Goal: Information Seeking & Learning: Learn about a topic

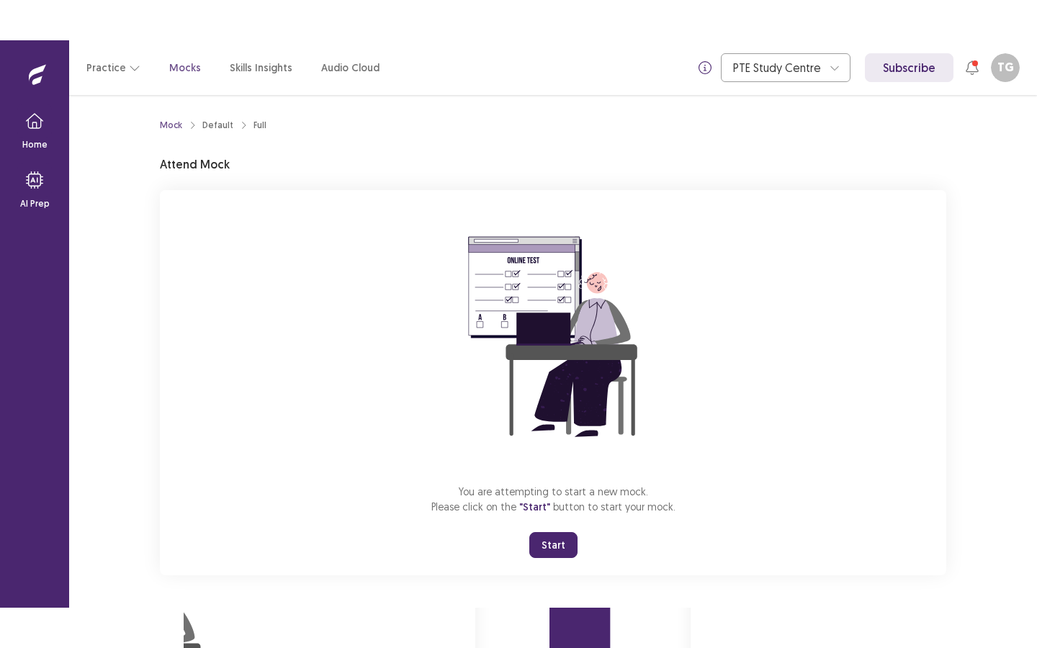
scroll to position [1, 0]
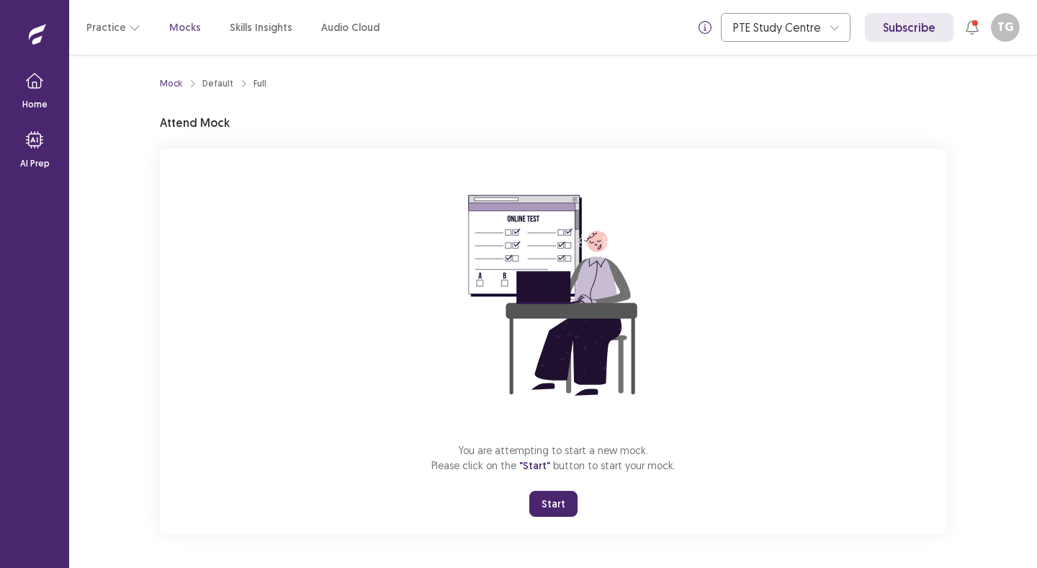
click at [569, 502] on button "Start" at bounding box center [554, 504] width 48 height 26
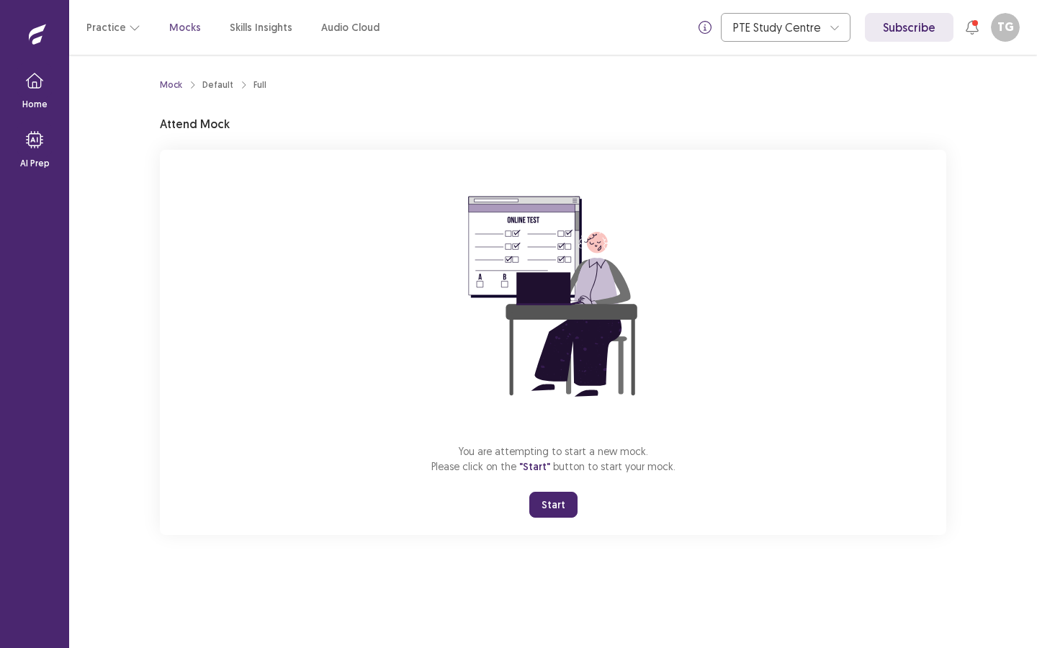
scroll to position [0, 0]
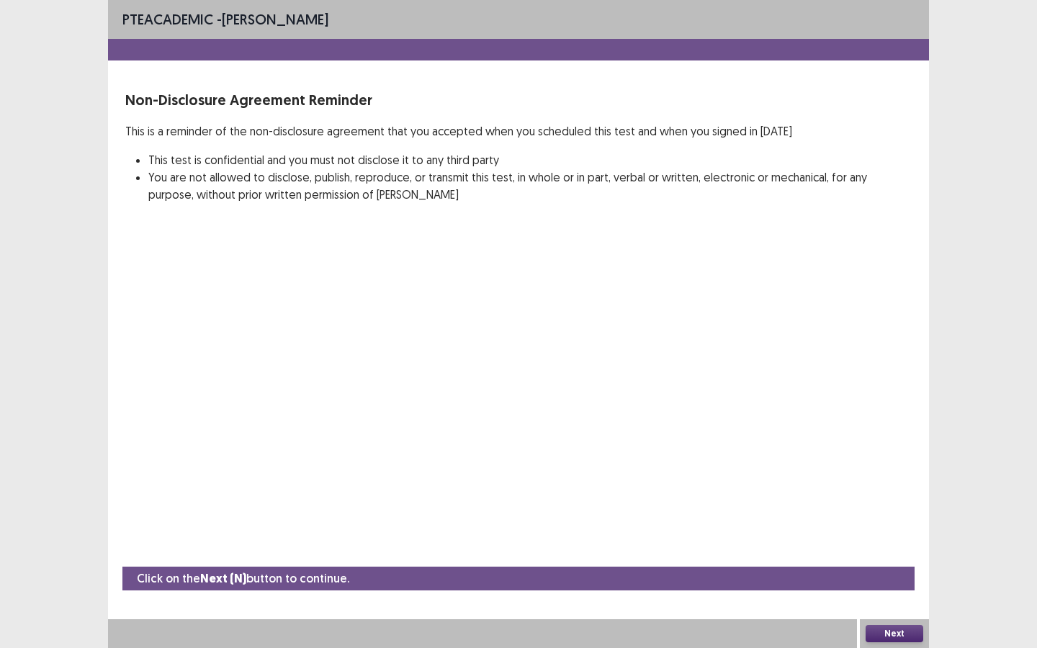
click at [885, 567] on button "Next" at bounding box center [895, 633] width 58 height 17
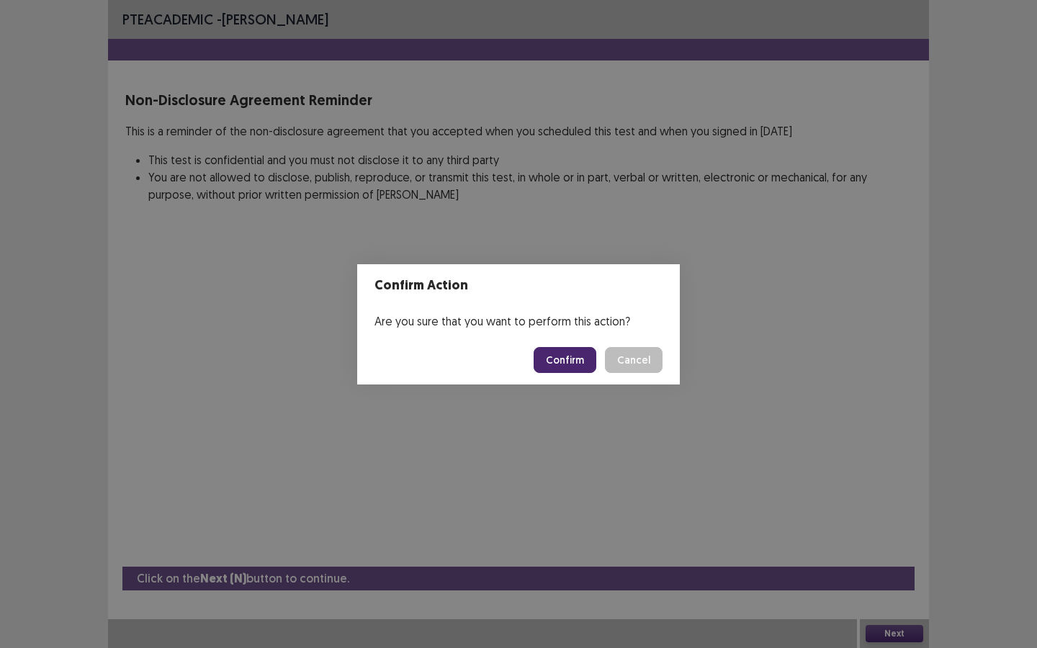
click at [583, 364] on button "Confirm" at bounding box center [565, 360] width 63 height 26
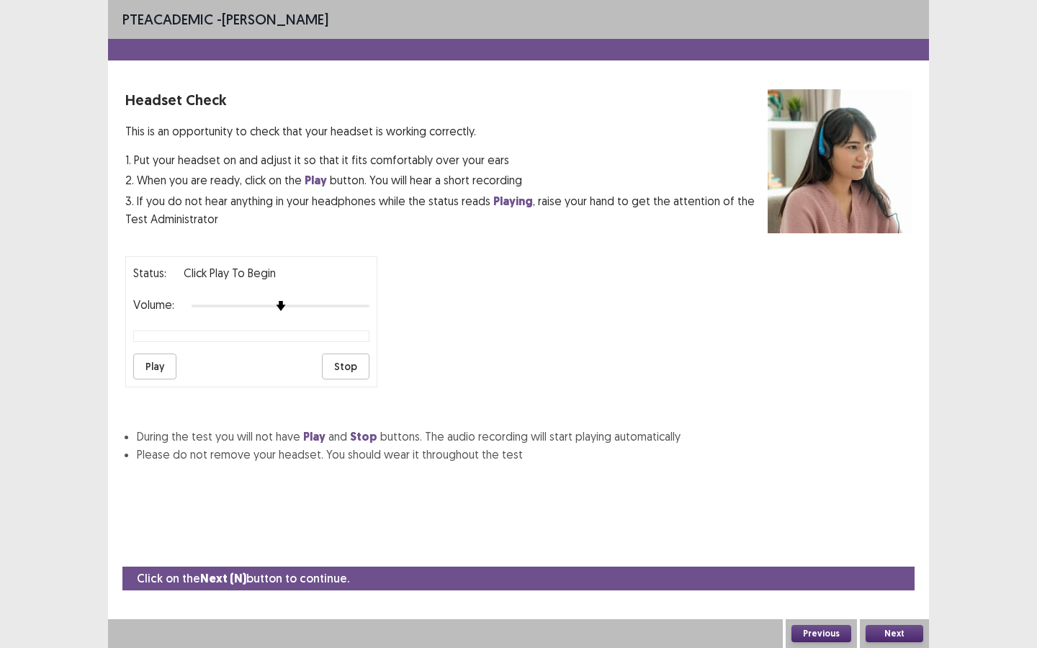
click at [161, 364] on button "Play" at bounding box center [154, 367] width 43 height 26
click at [886, 567] on button "Next" at bounding box center [895, 633] width 58 height 17
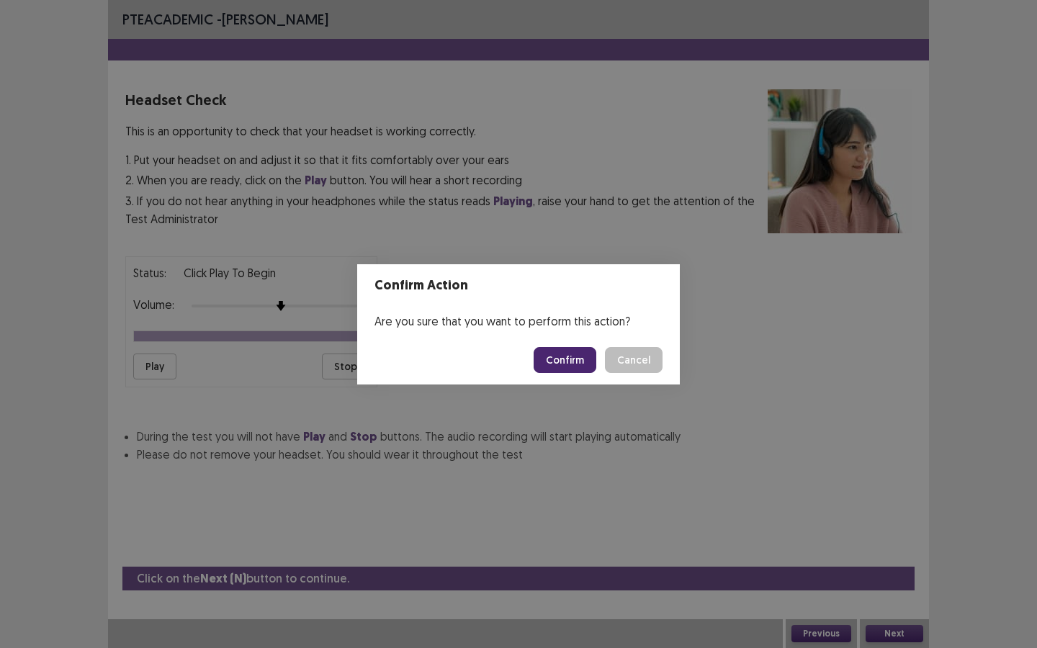
click at [566, 364] on button "Confirm" at bounding box center [565, 360] width 63 height 26
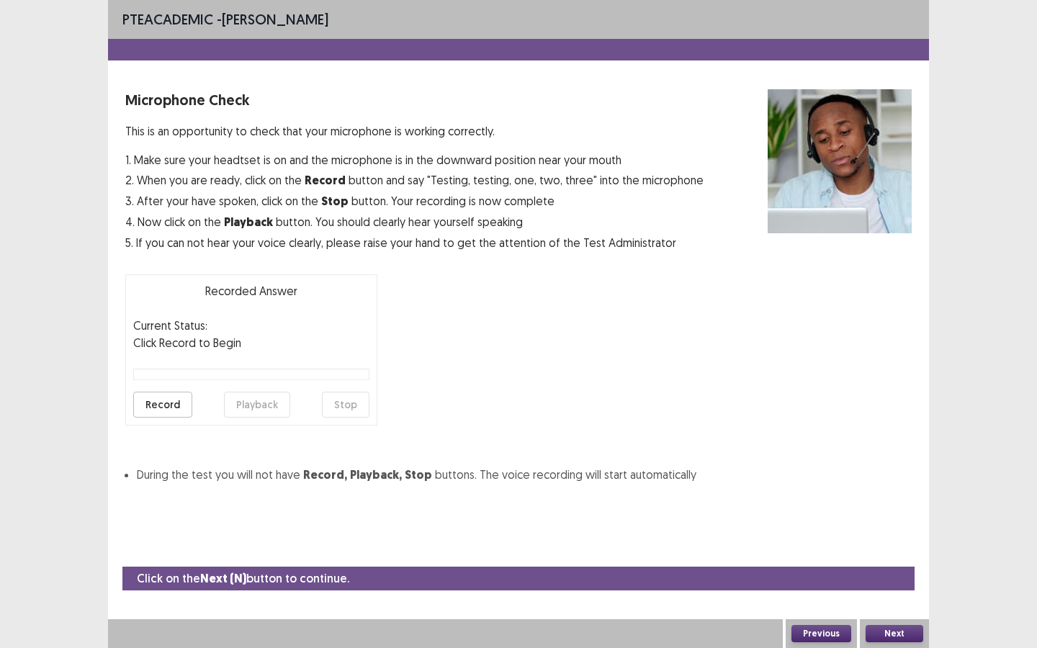
click at [159, 406] on button "Record" at bounding box center [162, 405] width 59 height 26
click at [338, 408] on button "Stop" at bounding box center [346, 405] width 48 height 26
click at [239, 403] on button "Playback" at bounding box center [257, 405] width 66 height 26
click at [898, 567] on button "Next" at bounding box center [895, 633] width 58 height 17
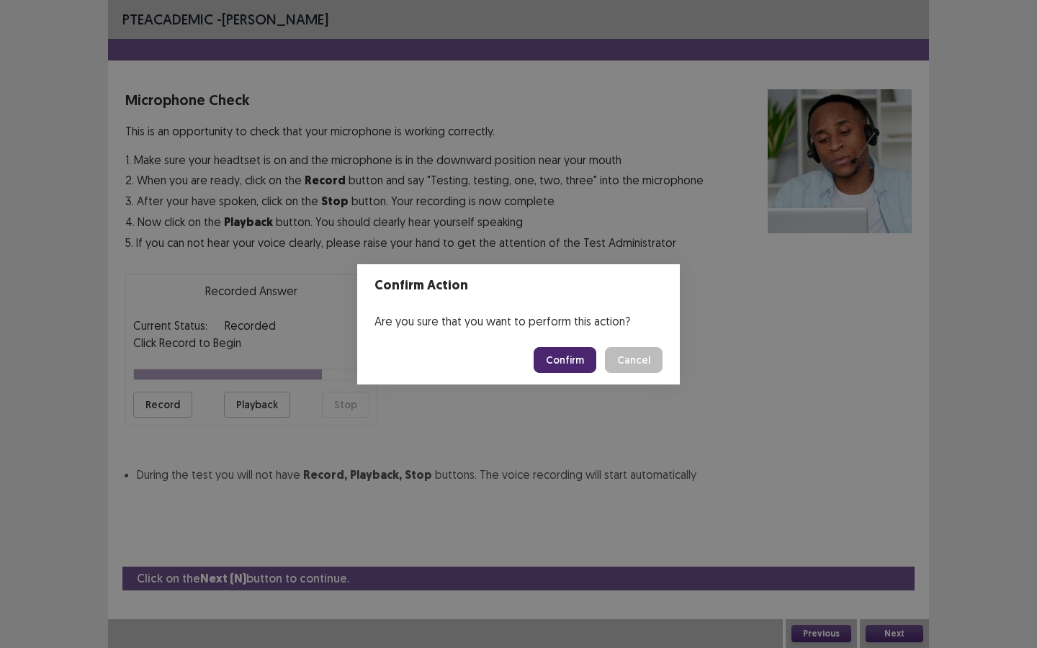
click at [589, 365] on button "Confirm" at bounding box center [565, 360] width 63 height 26
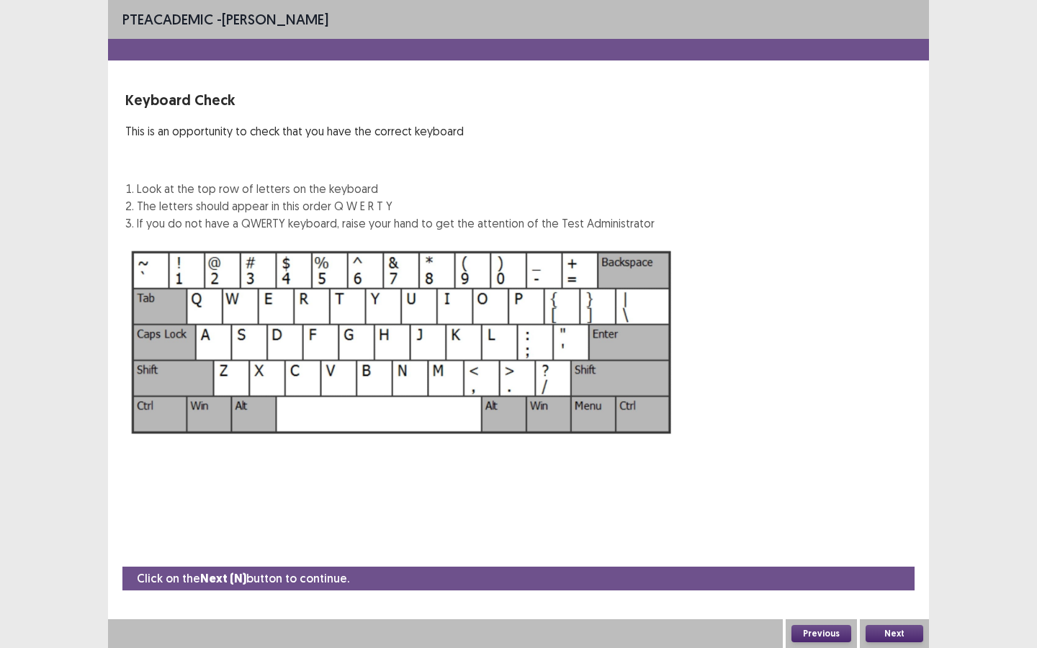
click at [878, 567] on button "Next" at bounding box center [895, 633] width 58 height 17
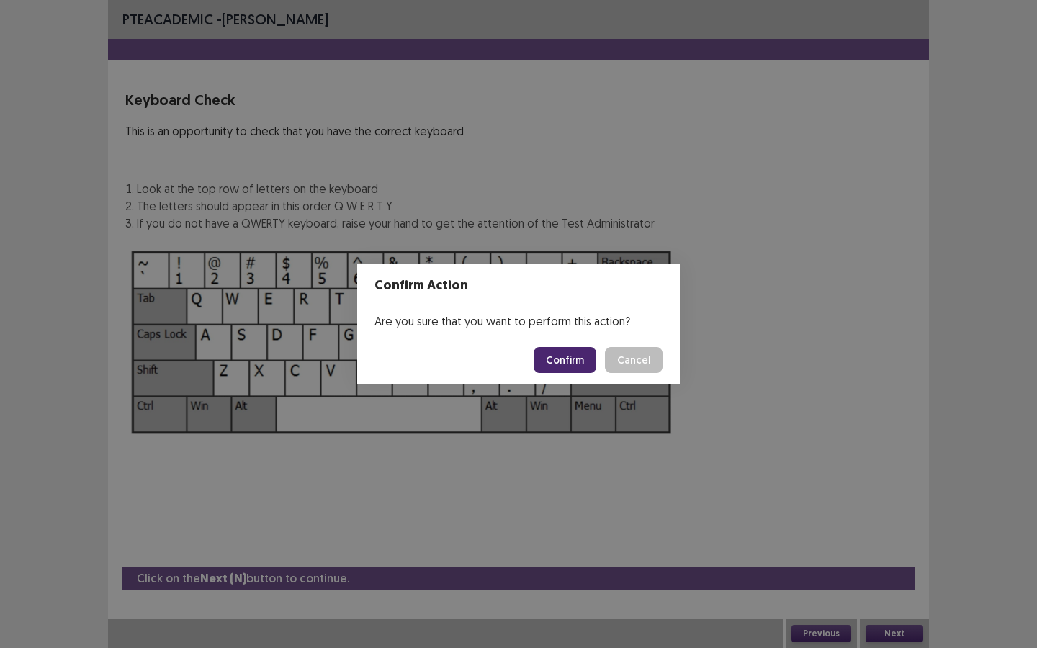
click at [568, 370] on button "Confirm" at bounding box center [565, 360] width 63 height 26
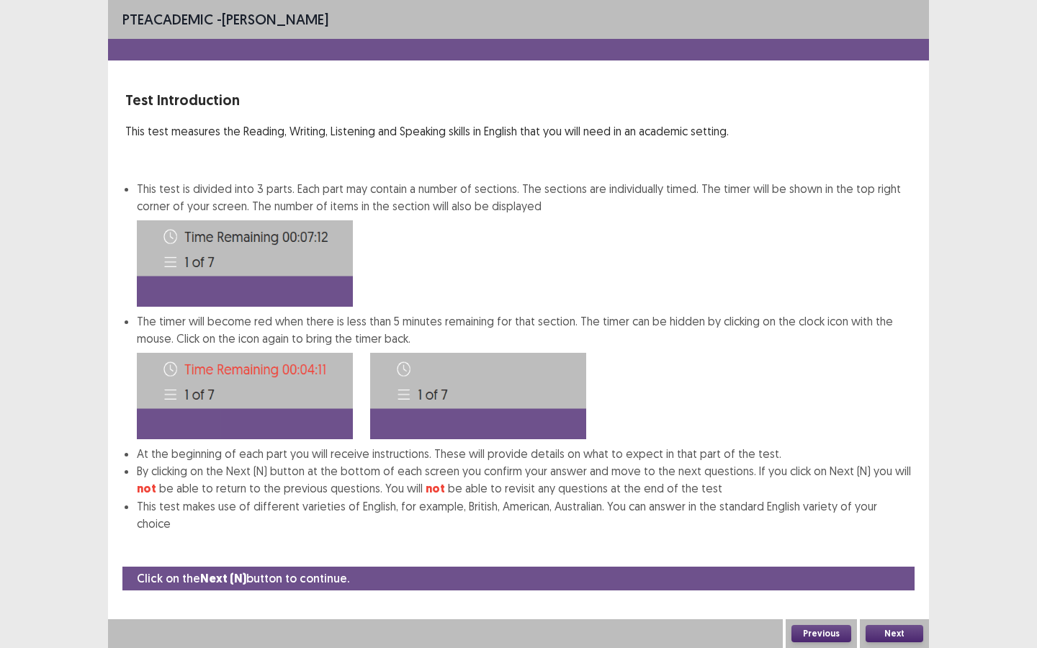
click at [896, 567] on button "Next" at bounding box center [895, 633] width 58 height 17
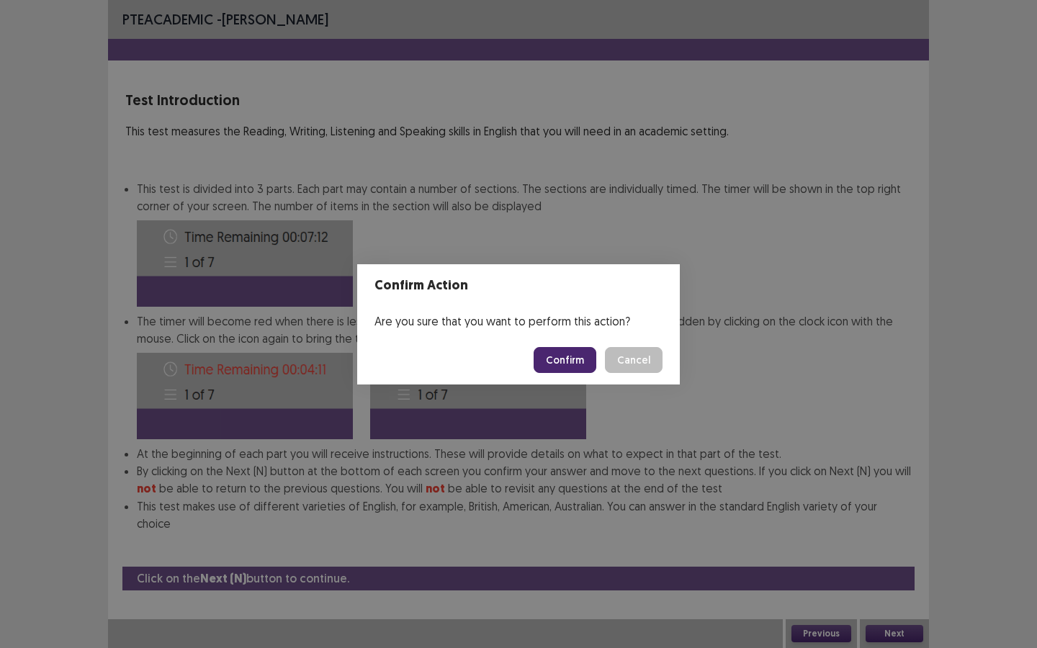
click at [568, 360] on button "Confirm" at bounding box center [565, 360] width 63 height 26
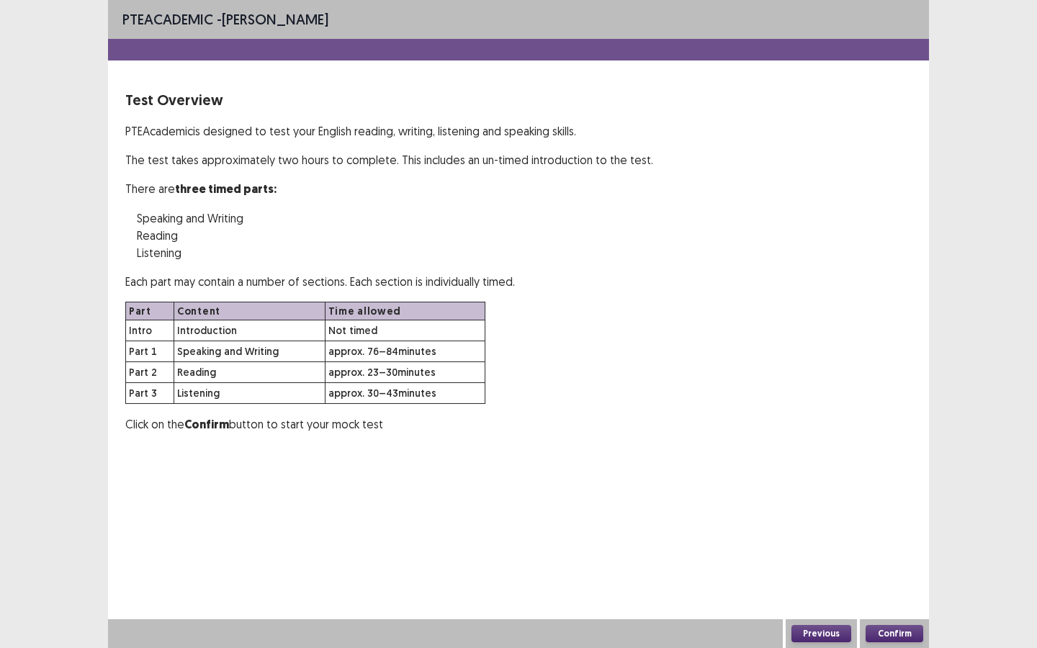
click at [889, 567] on button "Confirm" at bounding box center [895, 633] width 58 height 17
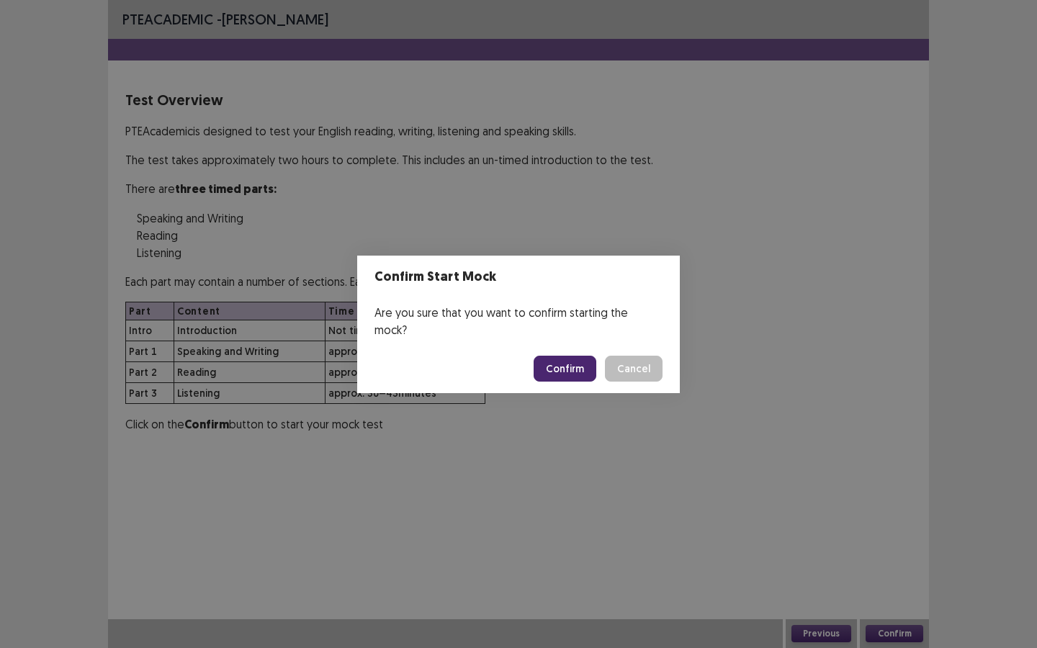
click at [578, 359] on button "Confirm" at bounding box center [565, 369] width 63 height 26
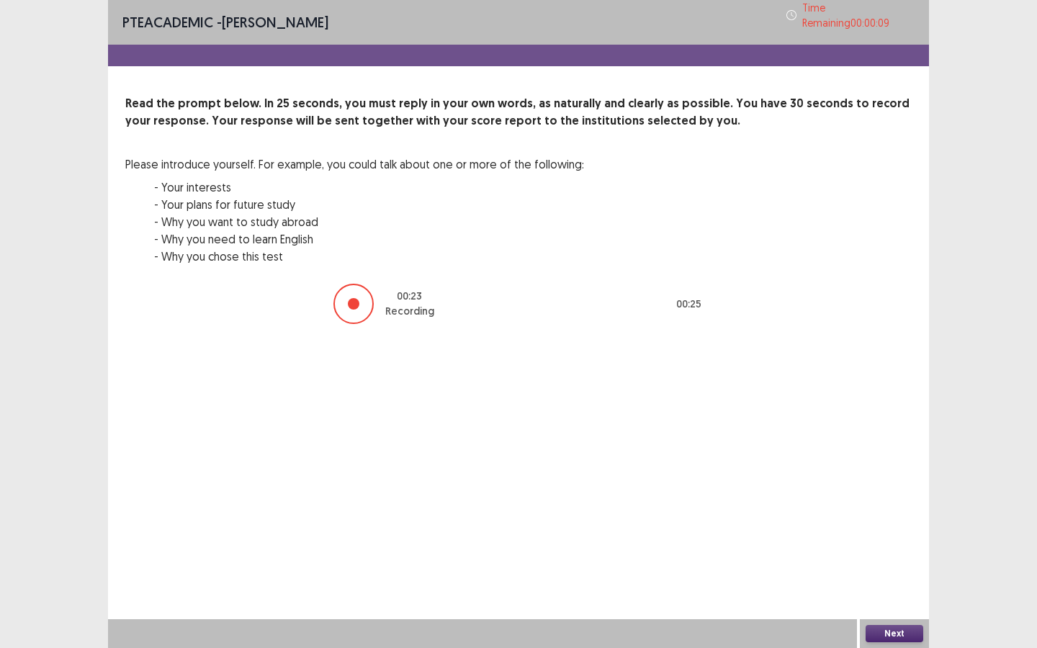
click at [895, 567] on button "Next" at bounding box center [895, 633] width 58 height 17
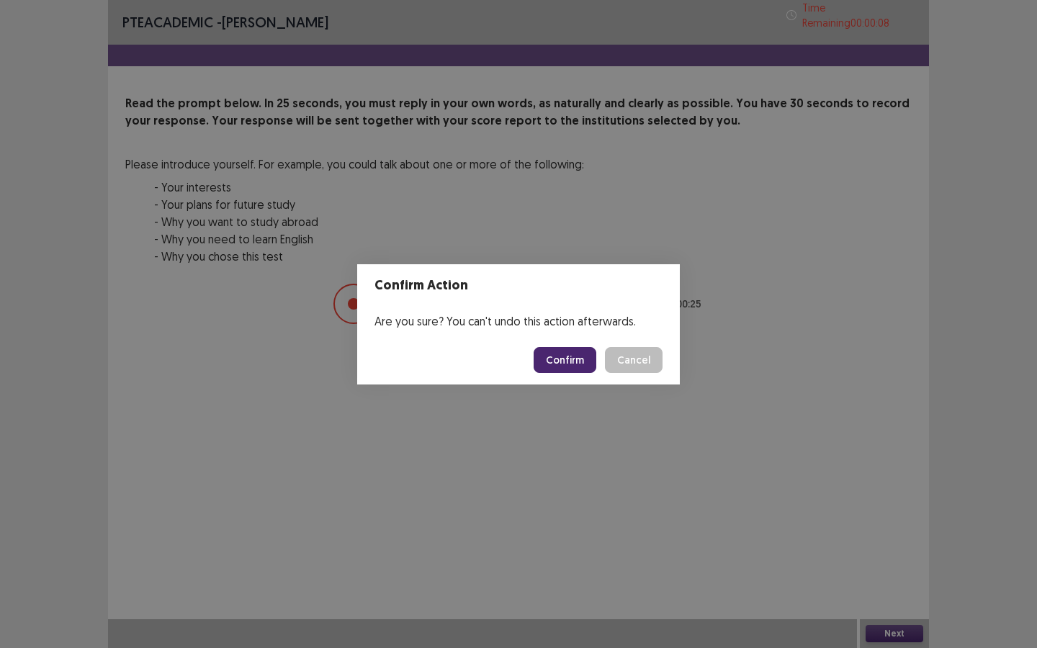
click at [562, 359] on button "Confirm" at bounding box center [565, 360] width 63 height 26
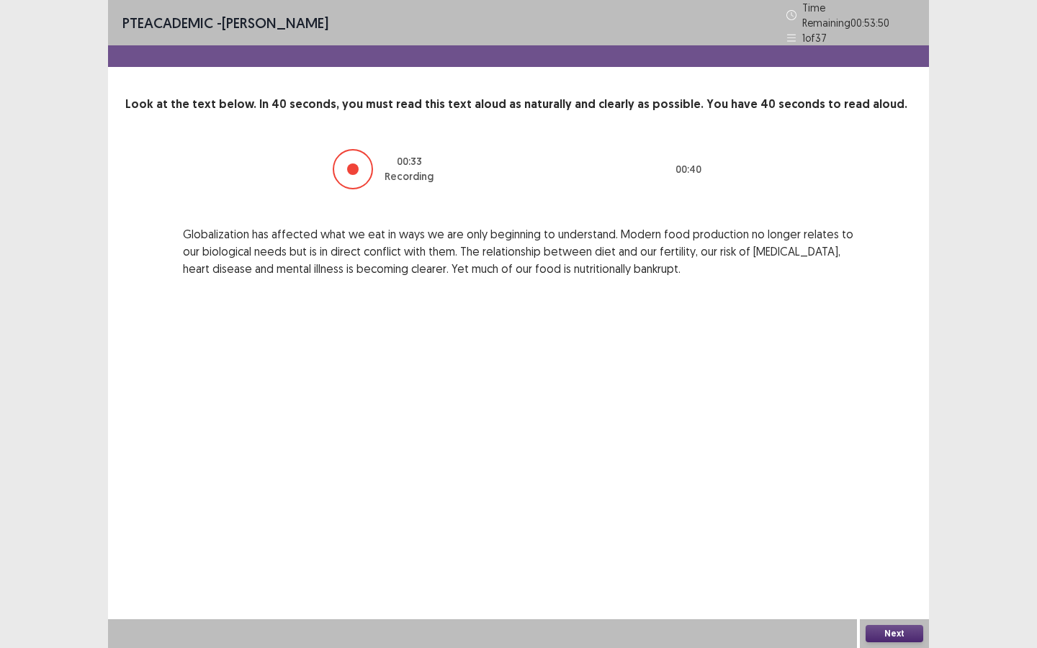
click at [881, 567] on button "Next" at bounding box center [895, 633] width 58 height 17
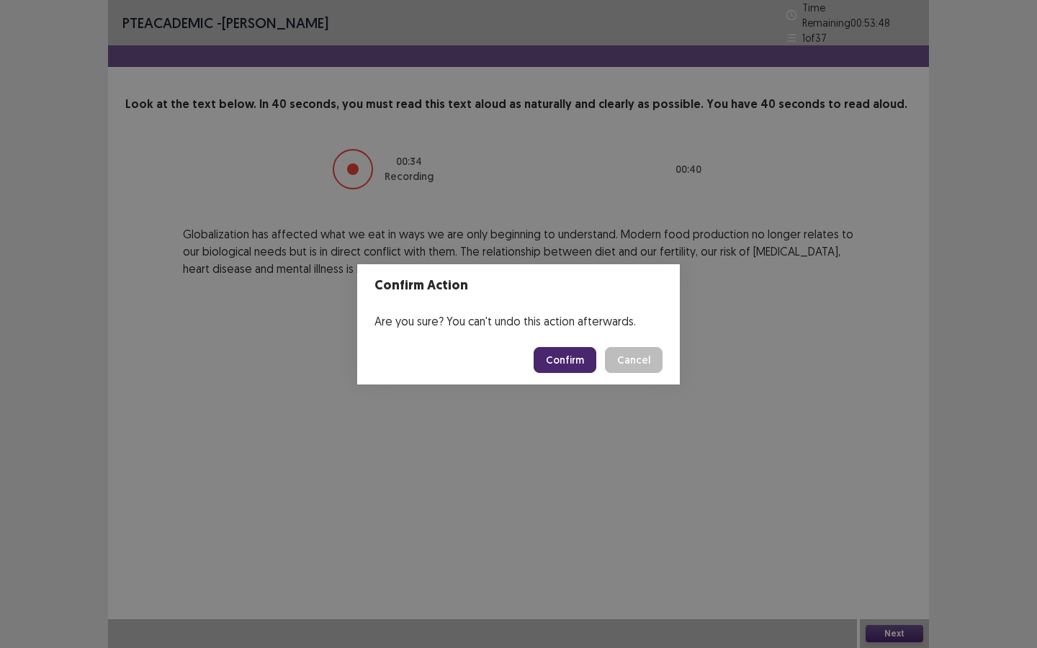
click at [579, 365] on button "Confirm" at bounding box center [565, 360] width 63 height 26
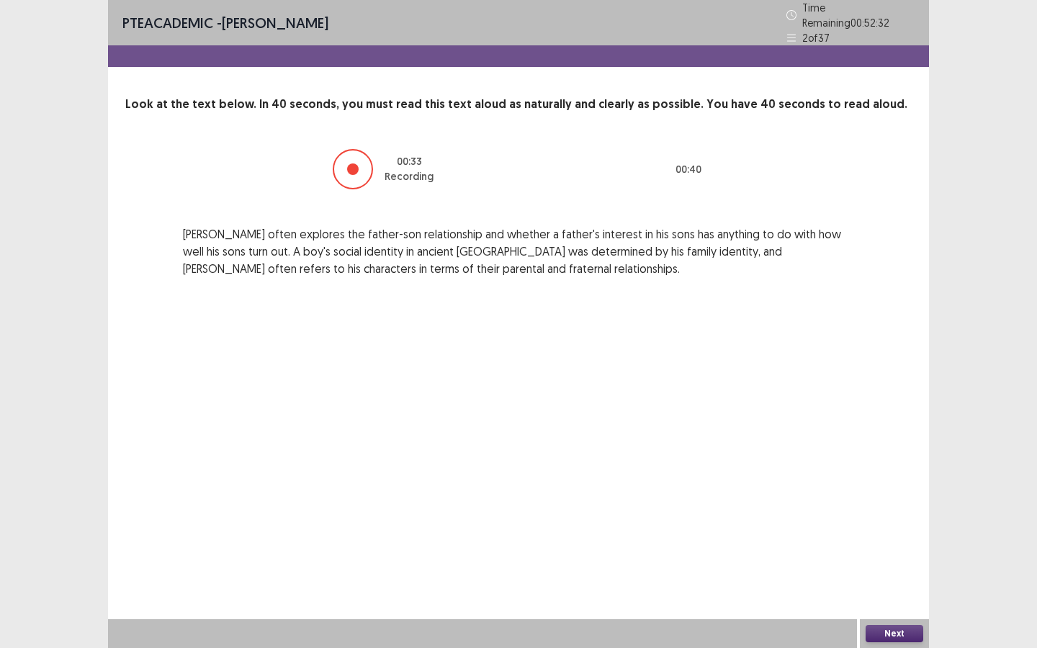
click at [898, 567] on button "Next" at bounding box center [895, 633] width 58 height 17
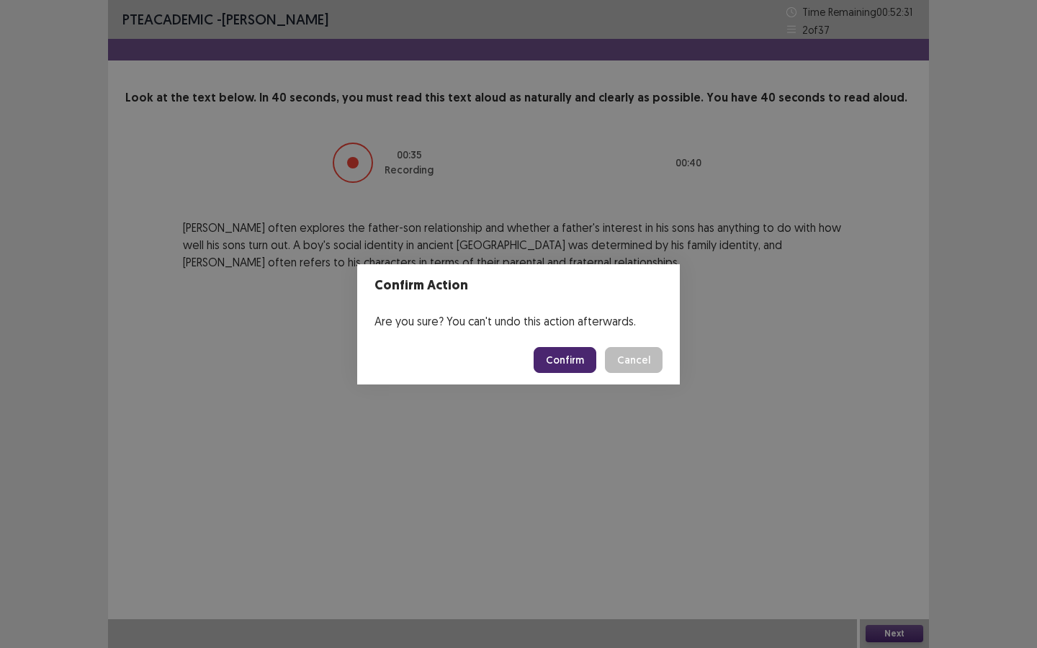
click at [558, 362] on button "Confirm" at bounding box center [565, 360] width 63 height 26
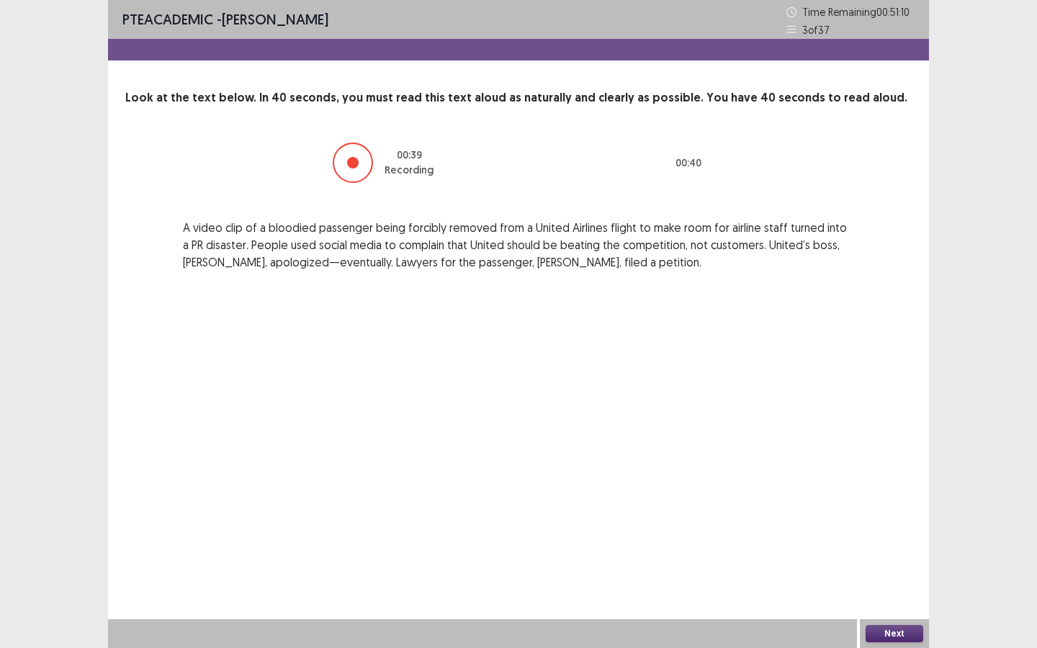
click at [879, 567] on button "Next" at bounding box center [895, 633] width 58 height 17
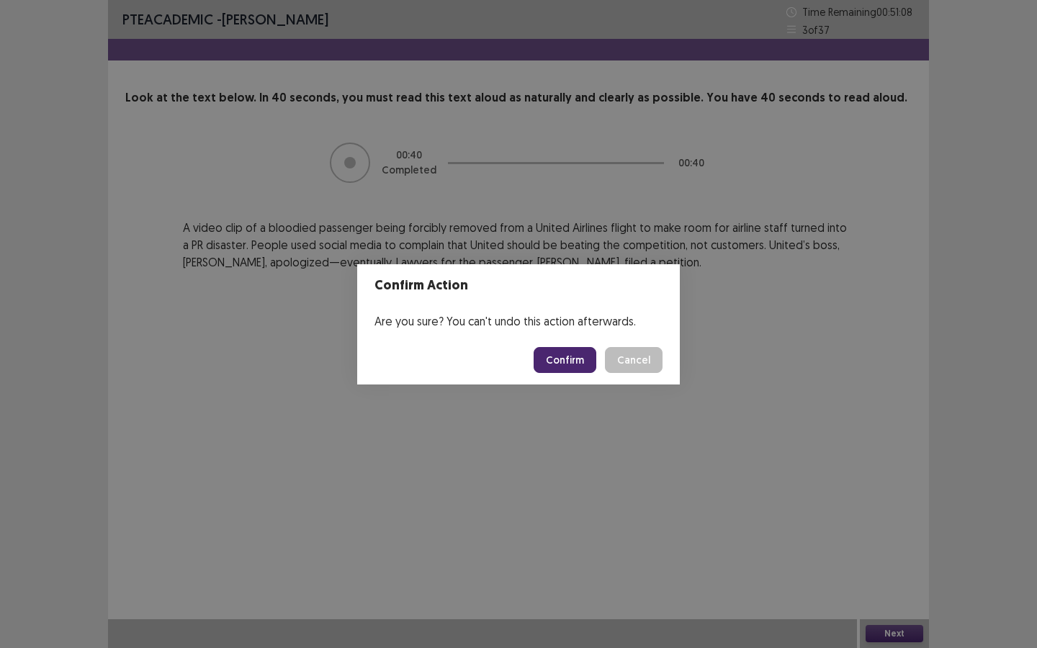
click at [561, 365] on button "Confirm" at bounding box center [565, 360] width 63 height 26
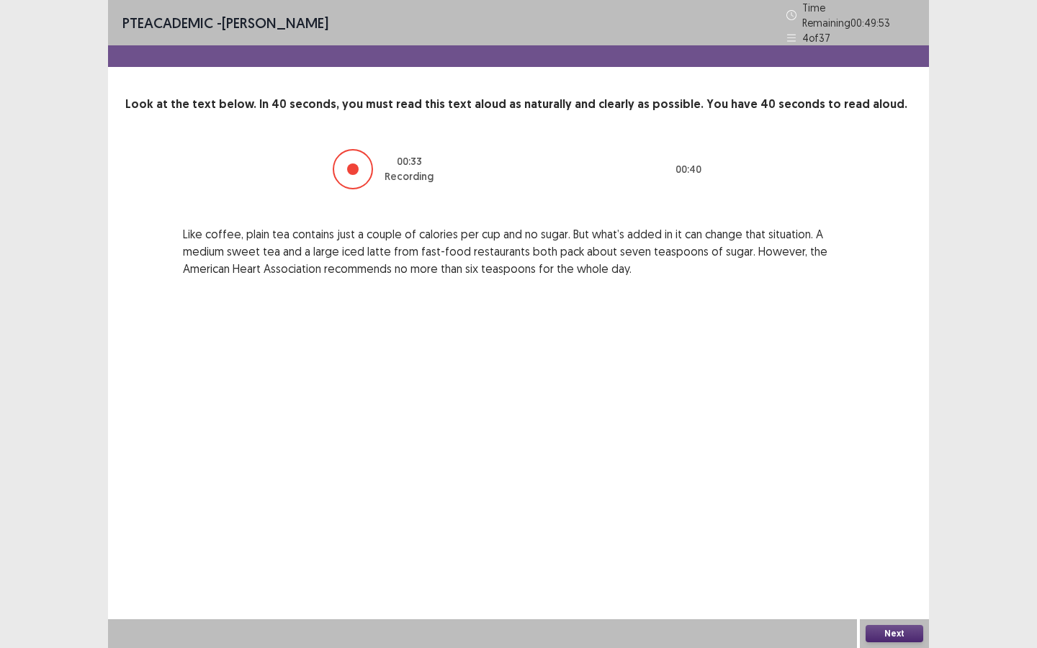
click at [895, 567] on button "Next" at bounding box center [895, 633] width 58 height 17
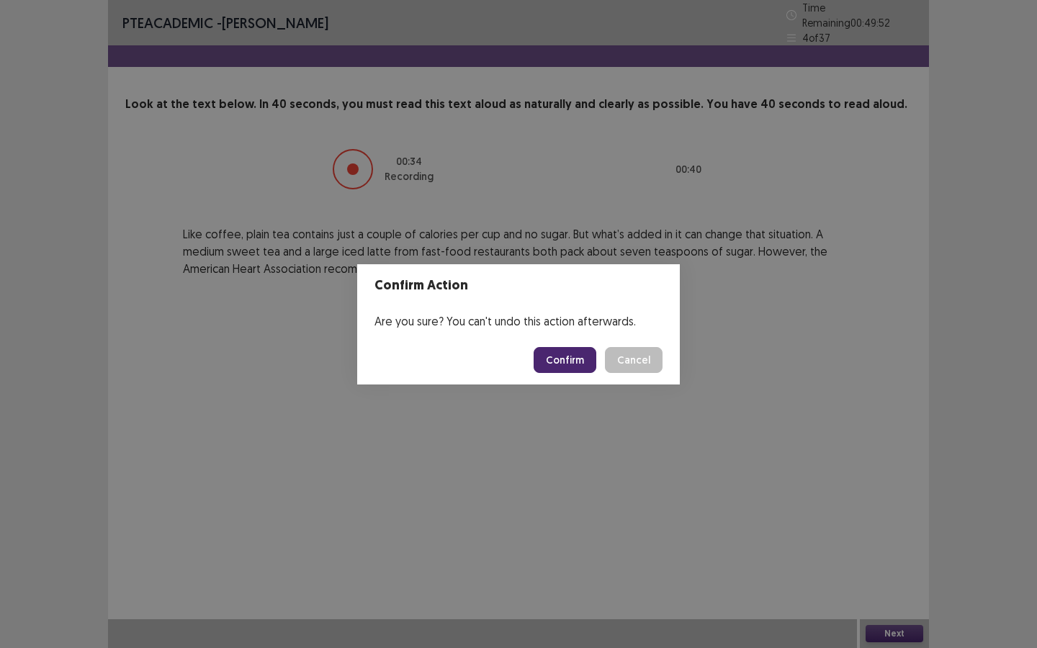
click at [591, 362] on button "Confirm" at bounding box center [565, 360] width 63 height 26
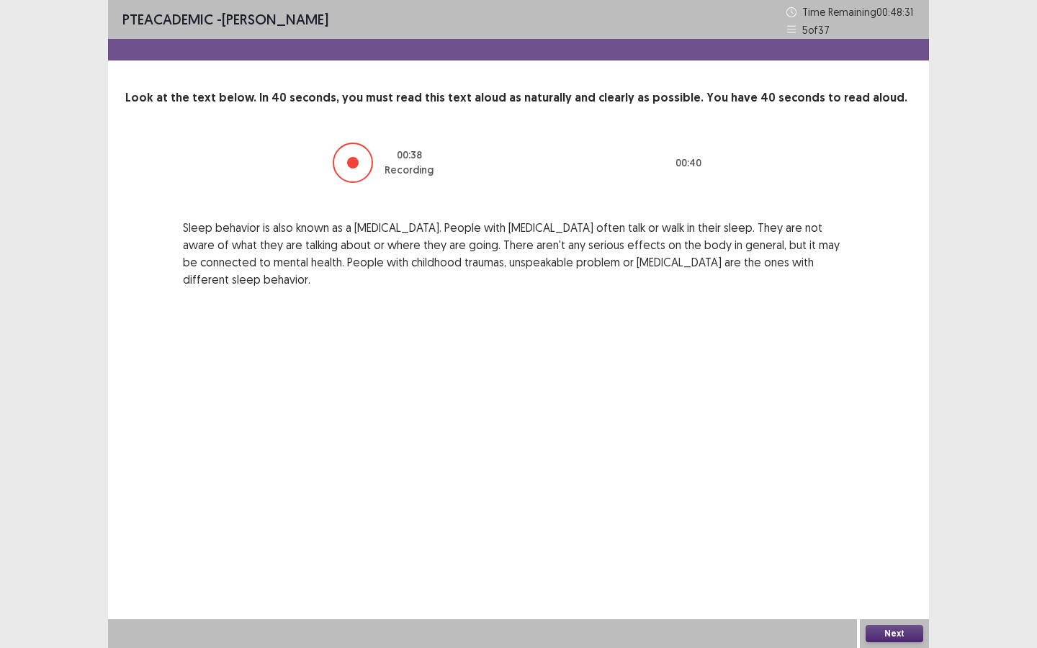
click at [902, 567] on button "Next" at bounding box center [895, 633] width 58 height 17
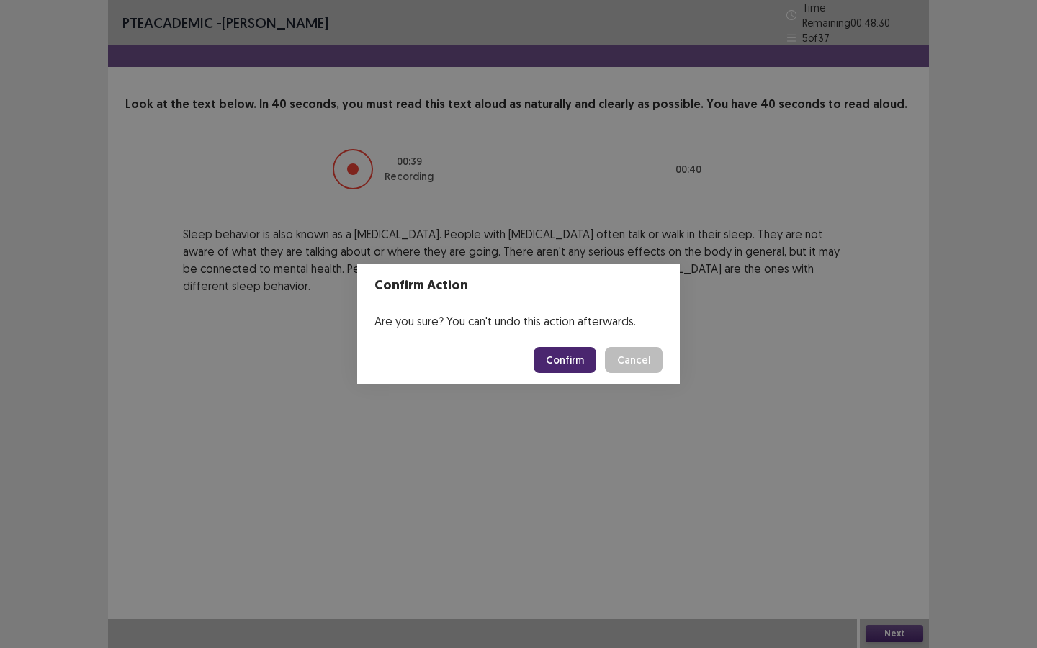
click at [583, 355] on button "Confirm" at bounding box center [565, 360] width 63 height 26
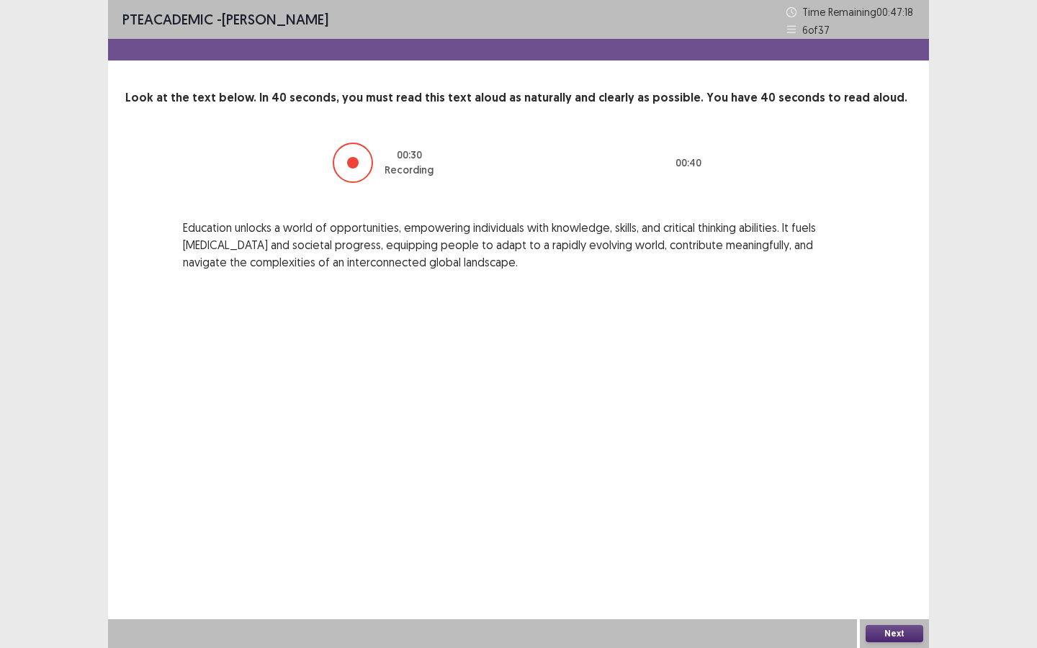
click at [892, 567] on button "Next" at bounding box center [895, 633] width 58 height 17
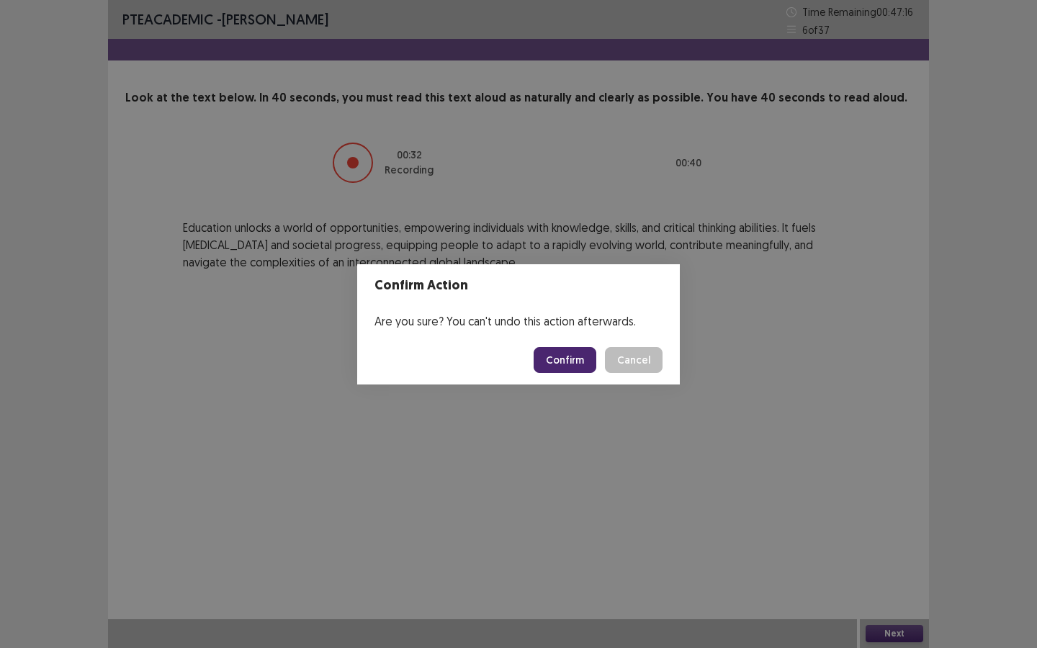
click at [589, 350] on button "Confirm" at bounding box center [565, 360] width 63 height 26
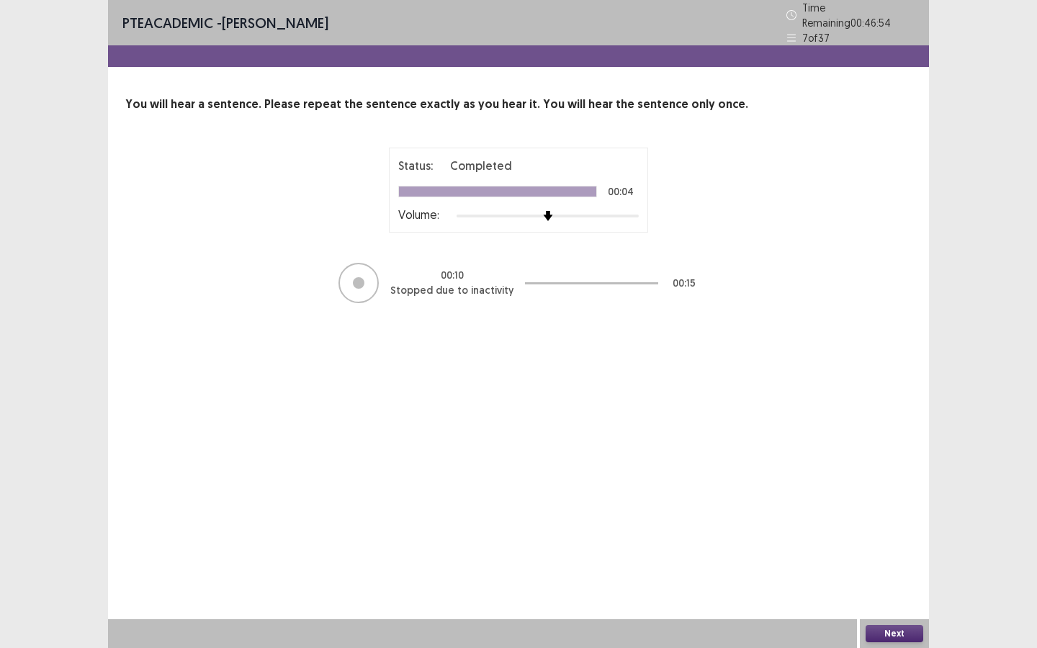
click at [897, 567] on button "Next" at bounding box center [895, 633] width 58 height 17
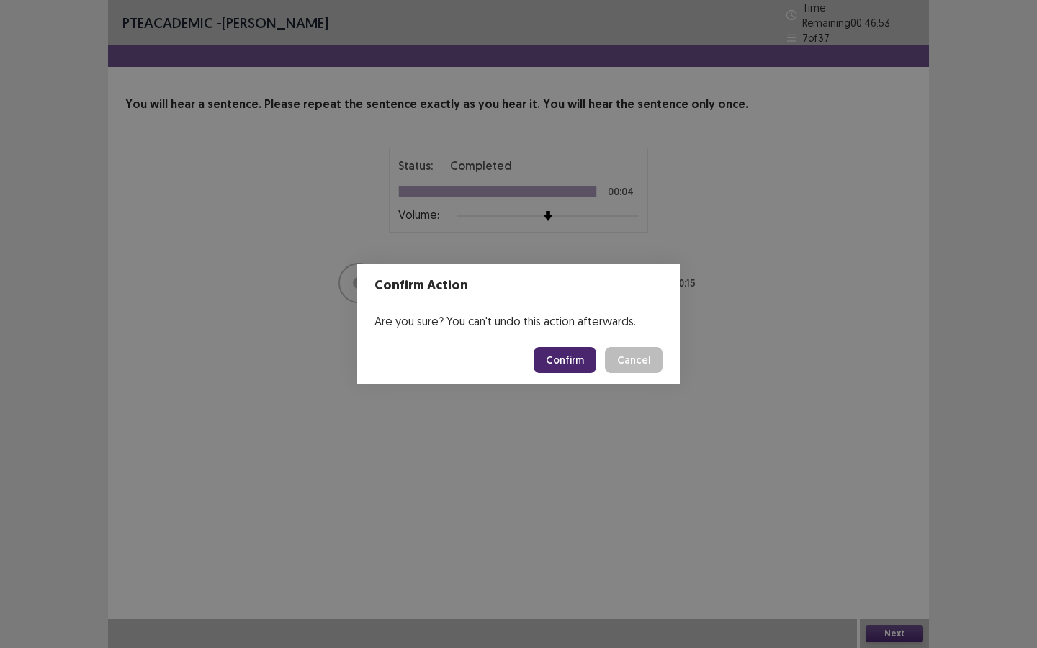
click at [572, 362] on button "Confirm" at bounding box center [565, 360] width 63 height 26
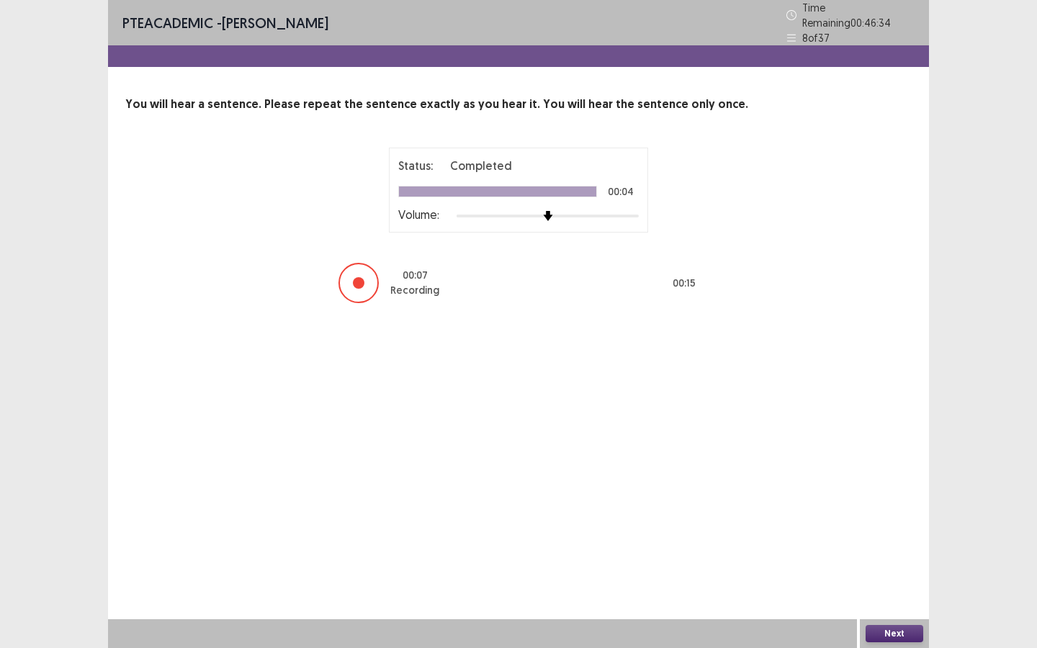
click at [887, 567] on button "Next" at bounding box center [895, 633] width 58 height 17
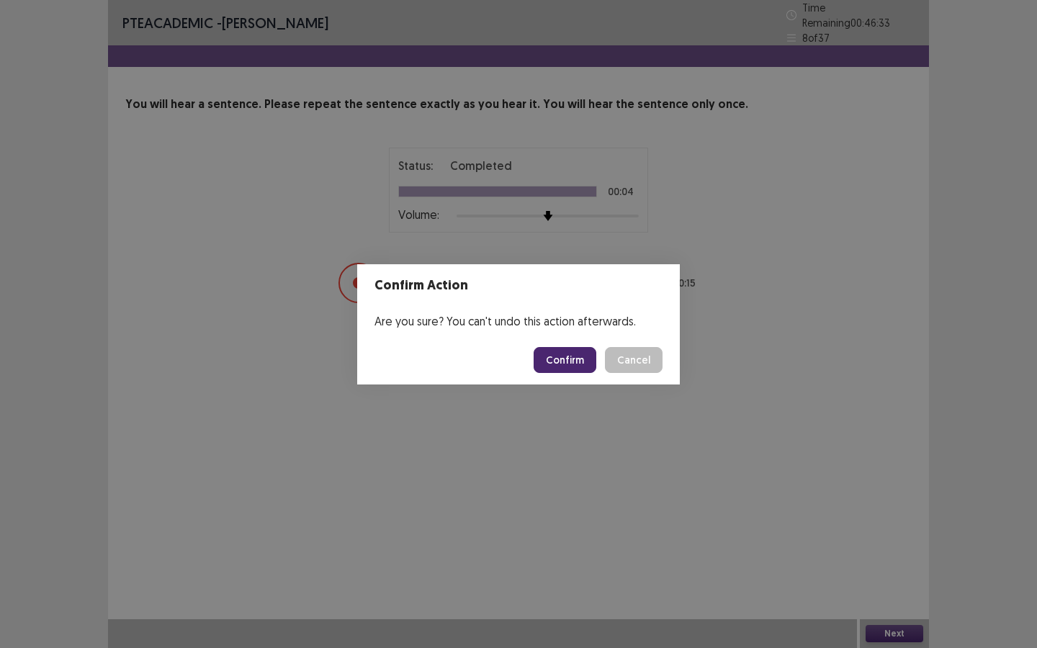
click at [566, 362] on button "Confirm" at bounding box center [565, 360] width 63 height 26
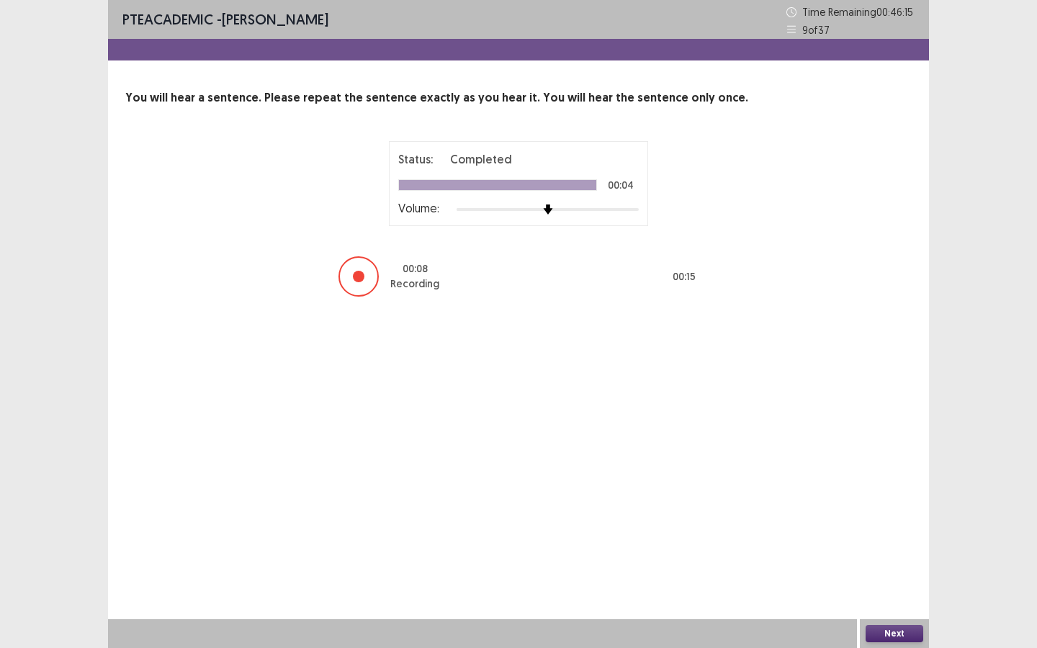
click at [893, 567] on button "Next" at bounding box center [895, 633] width 58 height 17
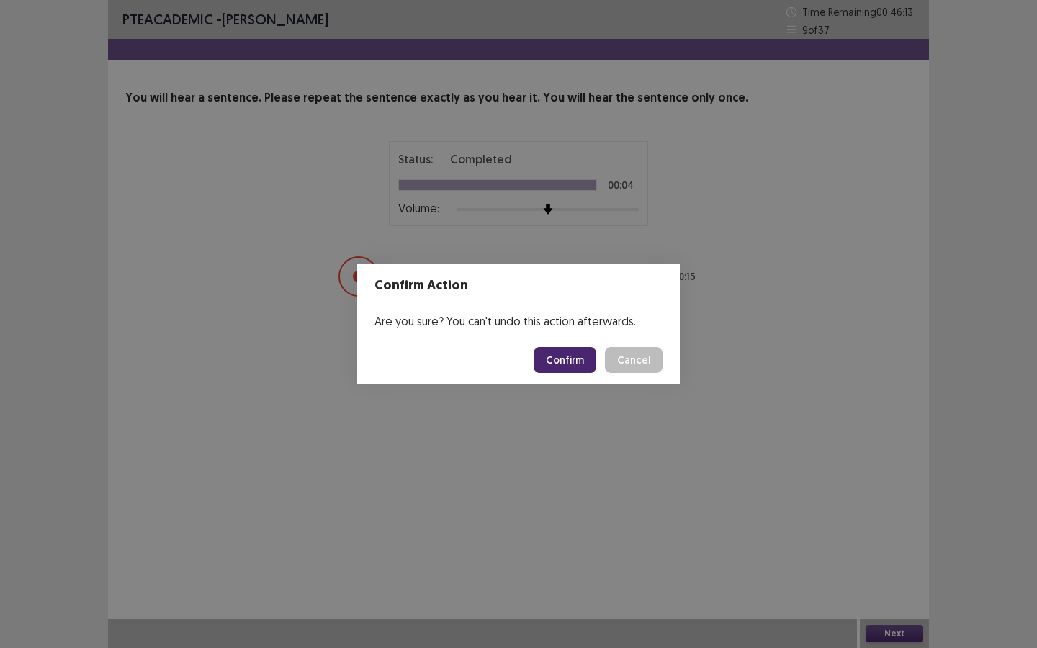
click at [581, 362] on button "Confirm" at bounding box center [565, 360] width 63 height 26
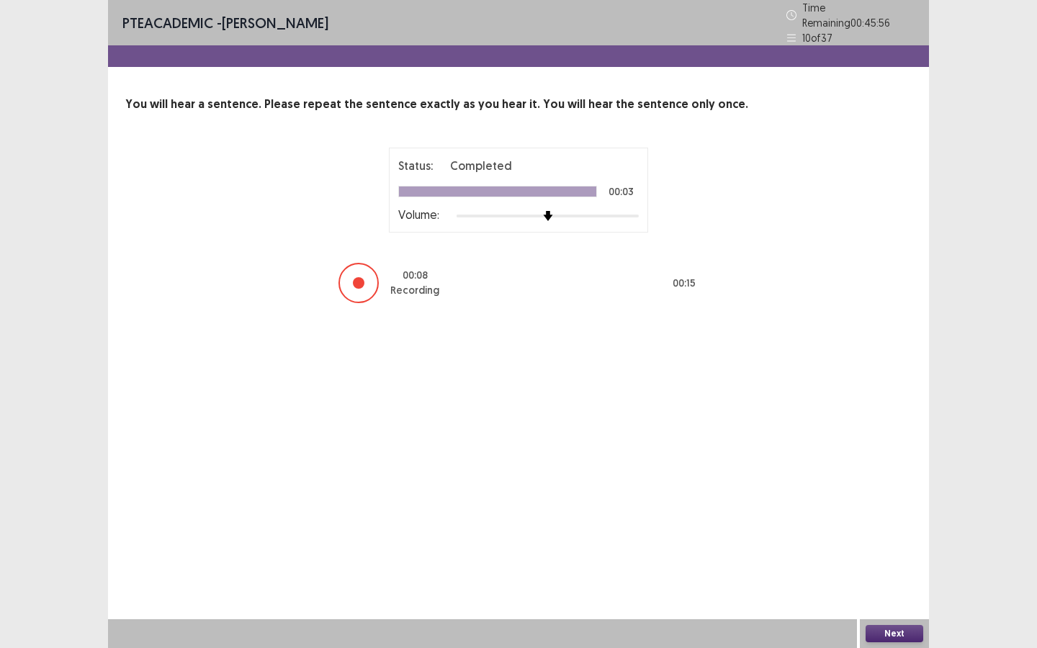
click at [890, 567] on button "Next" at bounding box center [895, 633] width 58 height 17
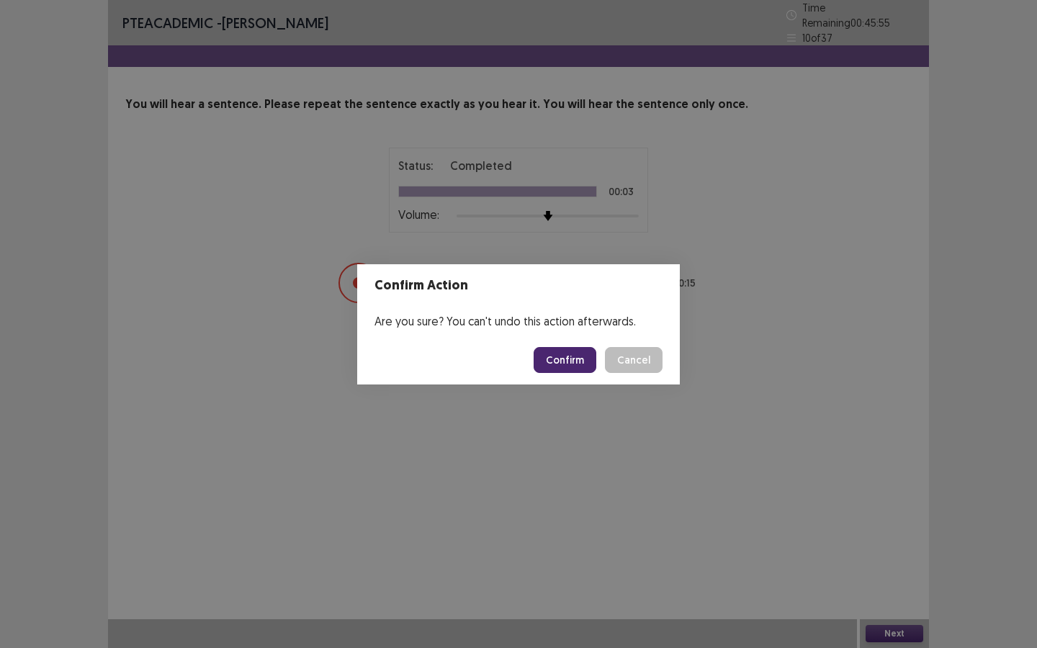
click at [578, 370] on button "Confirm" at bounding box center [565, 360] width 63 height 26
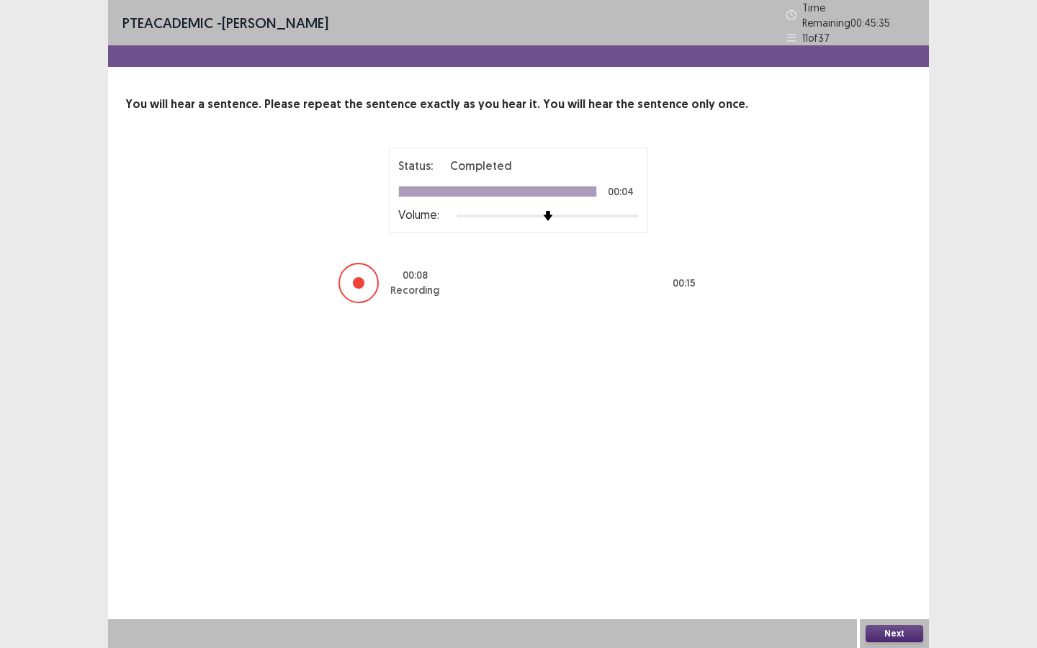
click at [885, 567] on button "Next" at bounding box center [895, 633] width 58 height 17
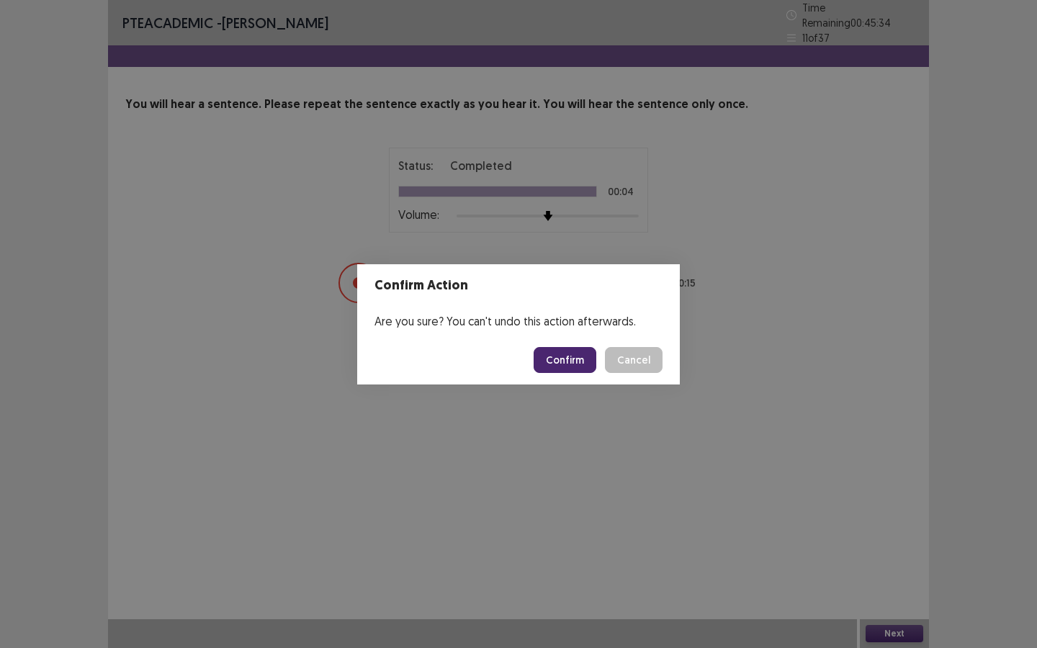
click at [589, 364] on button "Confirm" at bounding box center [565, 360] width 63 height 26
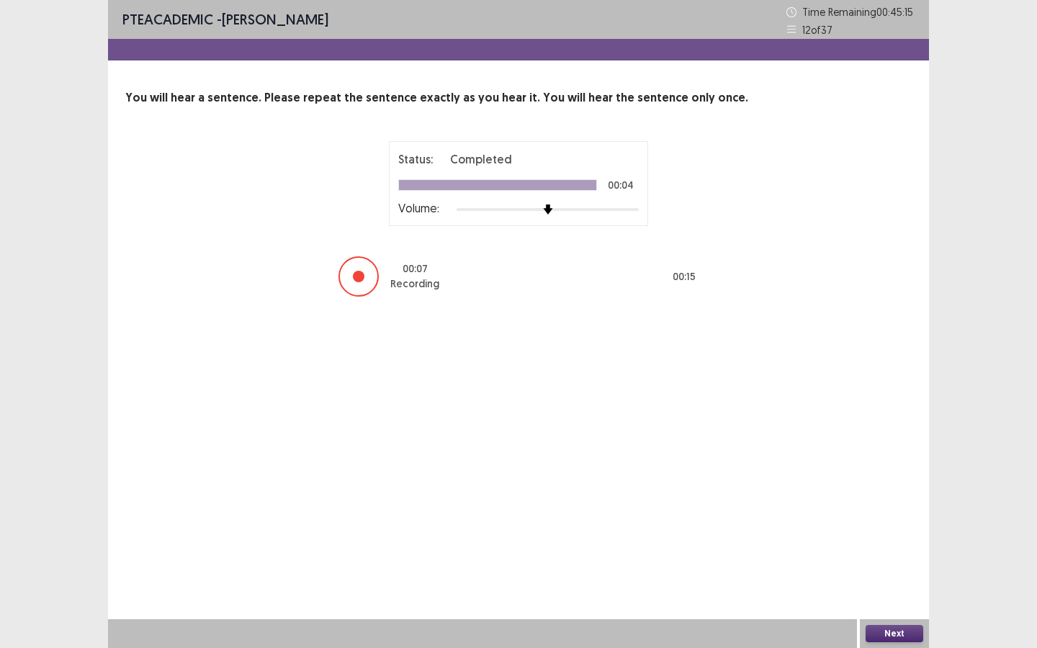
click at [899, 567] on button "Next" at bounding box center [895, 633] width 58 height 17
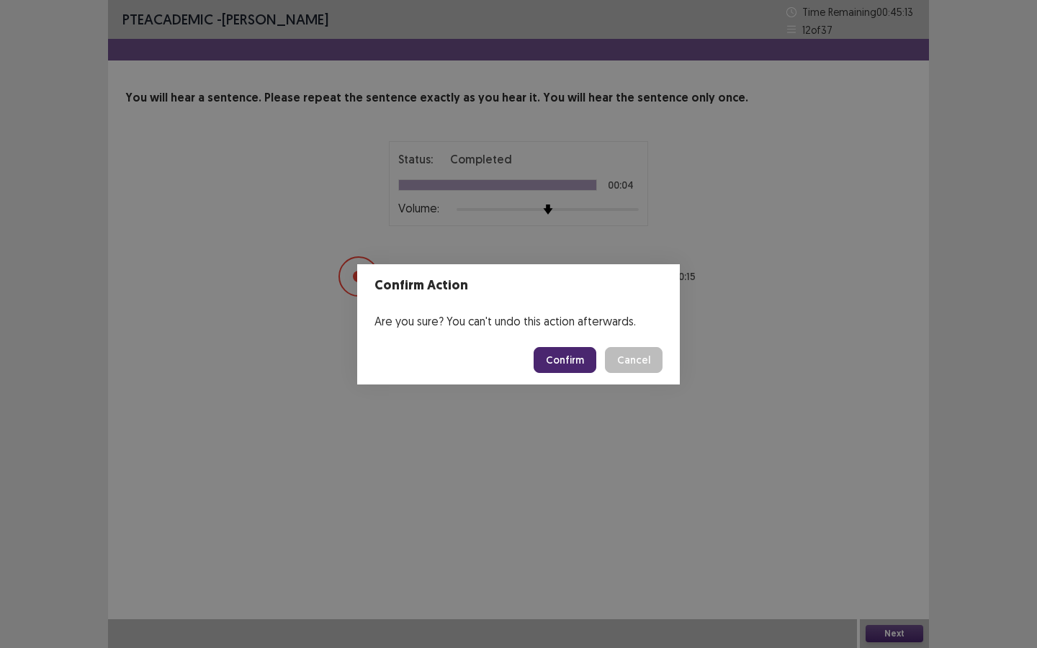
click at [558, 348] on button "Confirm" at bounding box center [565, 360] width 63 height 26
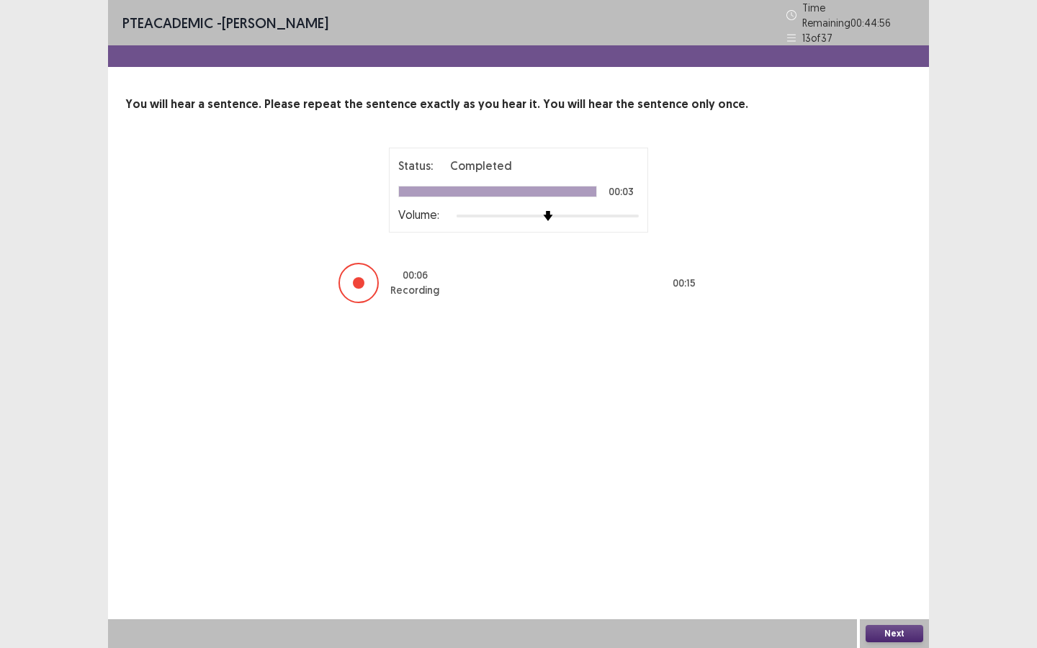
click at [896, 567] on button "Next" at bounding box center [895, 633] width 58 height 17
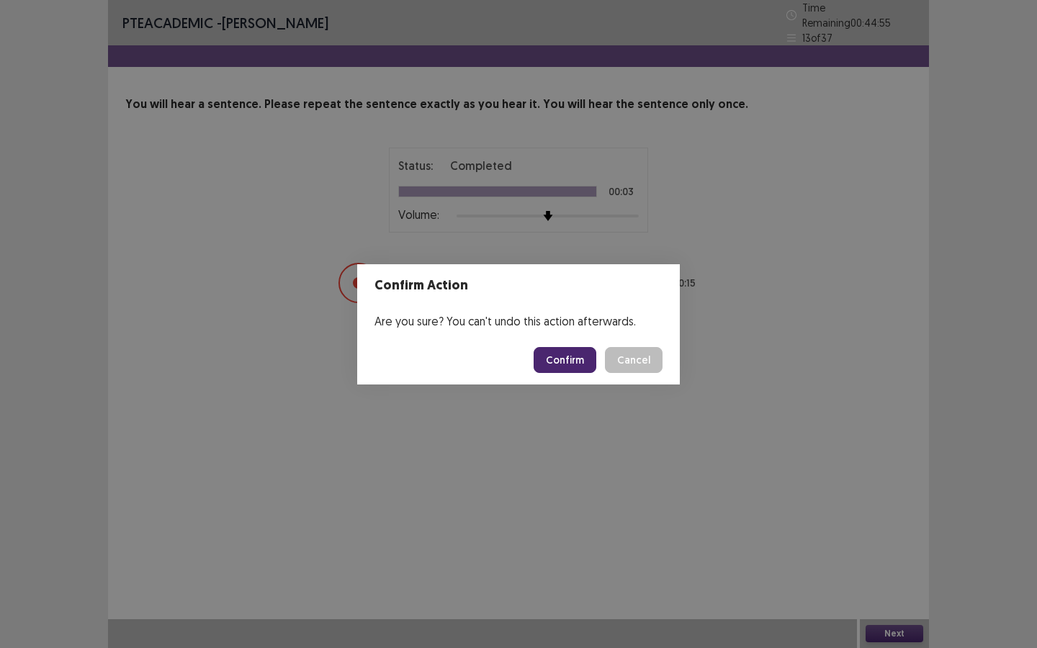
click at [559, 359] on button "Confirm" at bounding box center [565, 360] width 63 height 26
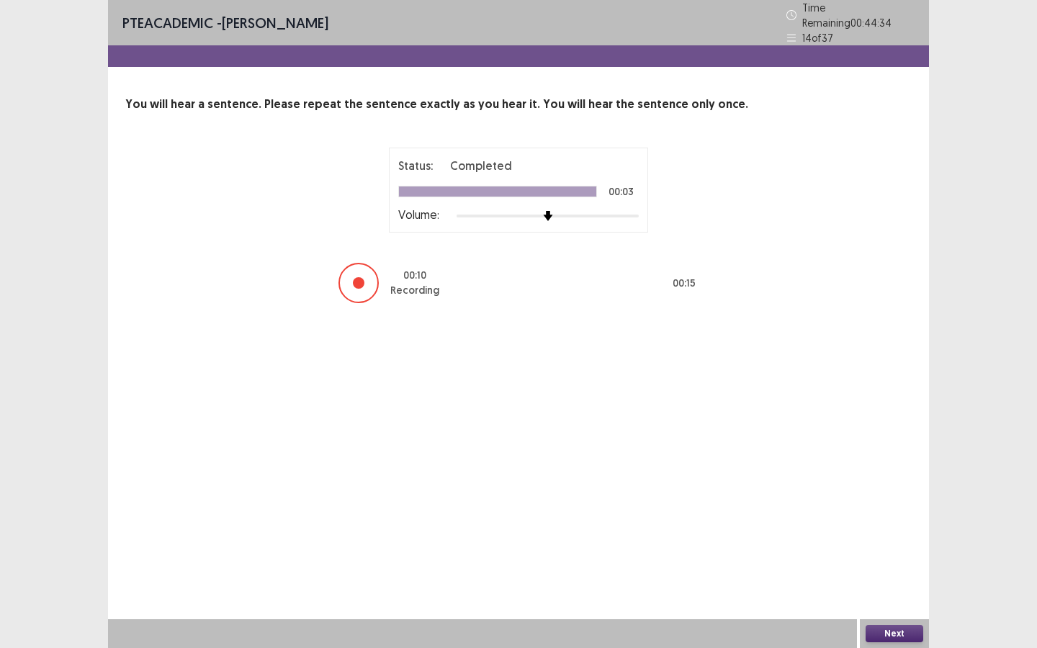
click at [896, 567] on button "Next" at bounding box center [895, 633] width 58 height 17
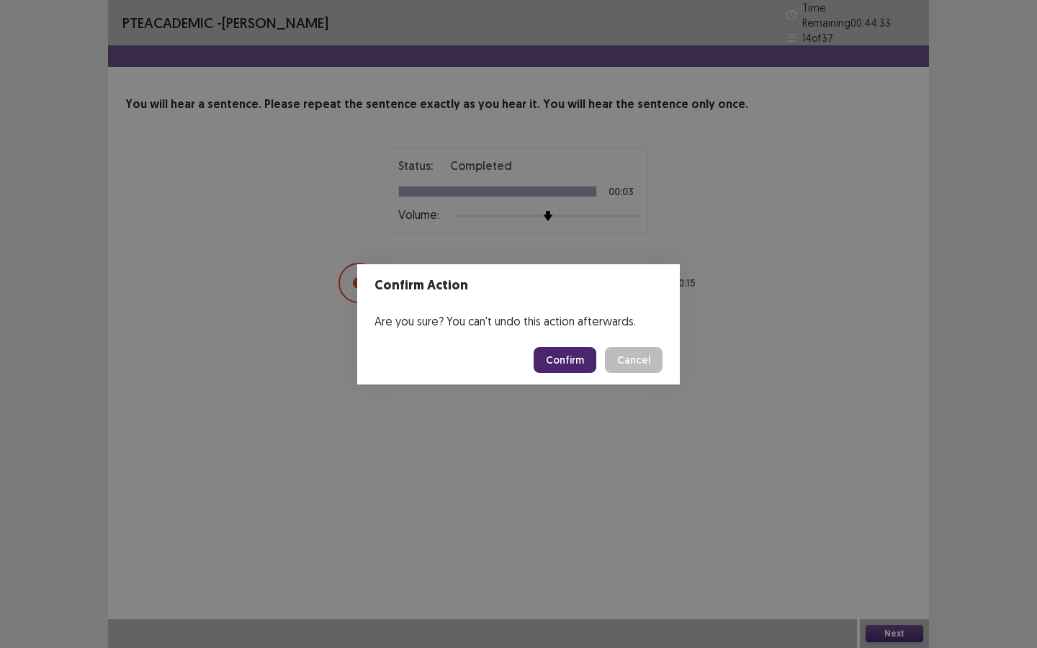
click at [557, 353] on button "Confirm" at bounding box center [565, 360] width 63 height 26
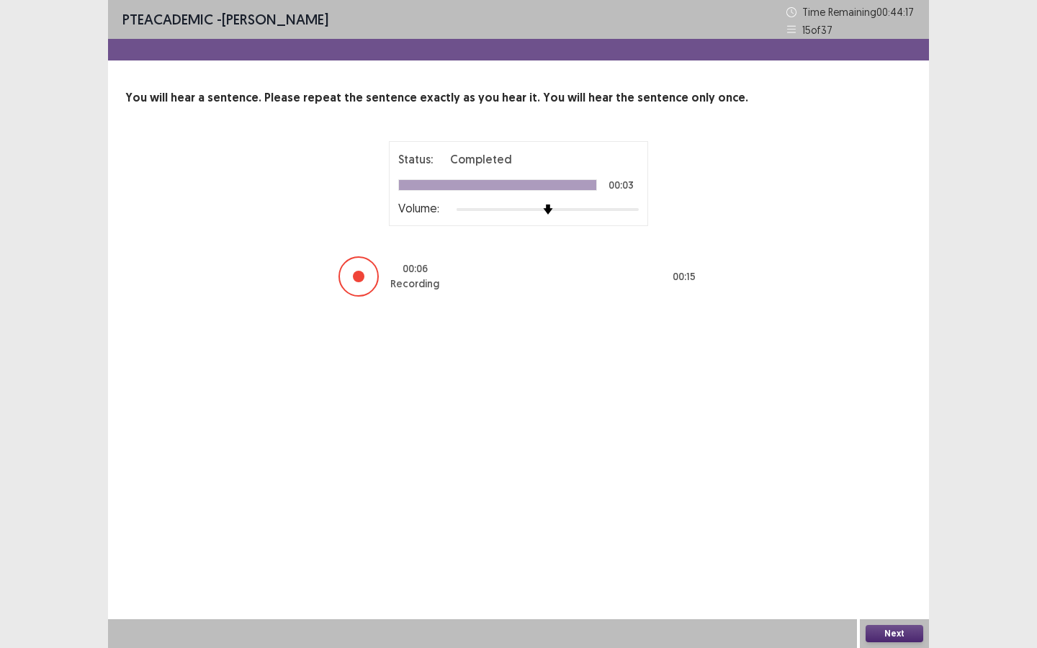
click at [895, 567] on button "Next" at bounding box center [895, 633] width 58 height 17
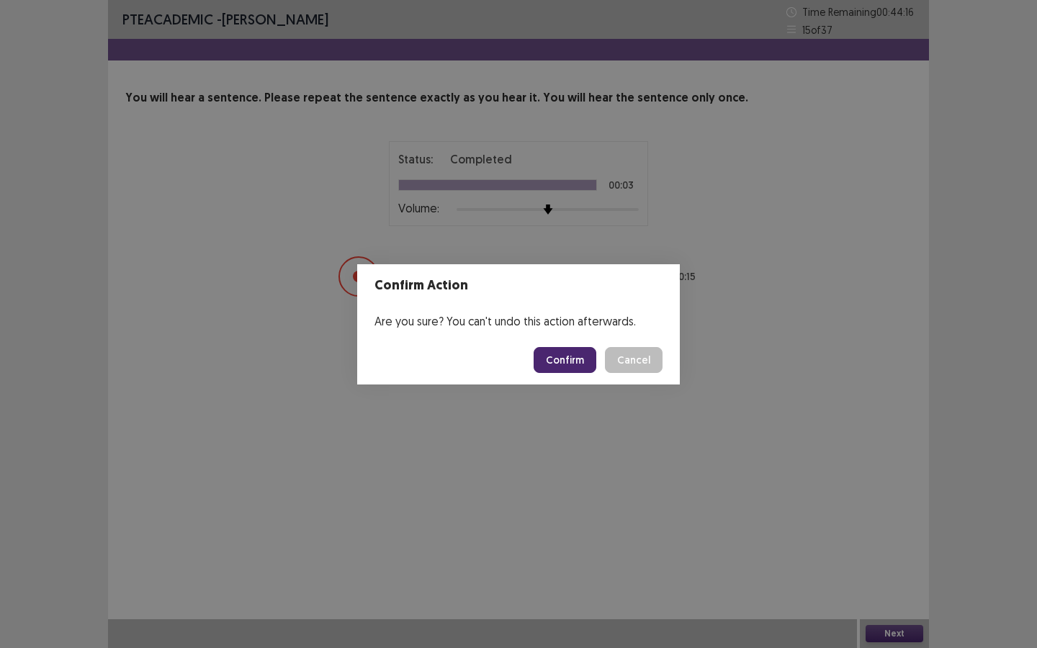
click at [550, 360] on button "Confirm" at bounding box center [565, 360] width 63 height 26
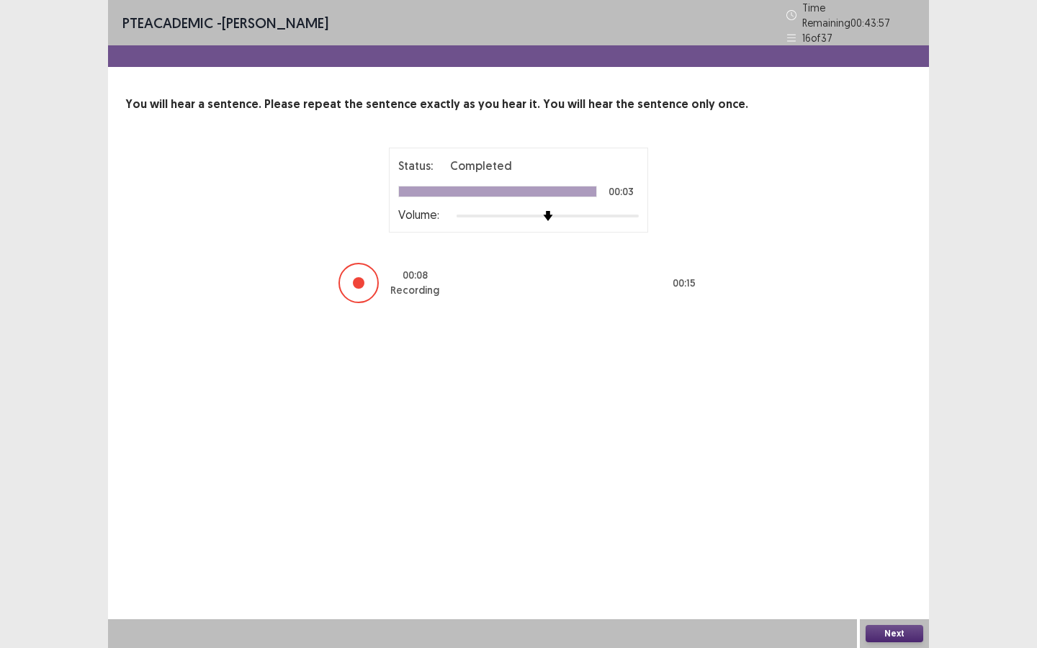
click at [893, 567] on button "Next" at bounding box center [895, 633] width 58 height 17
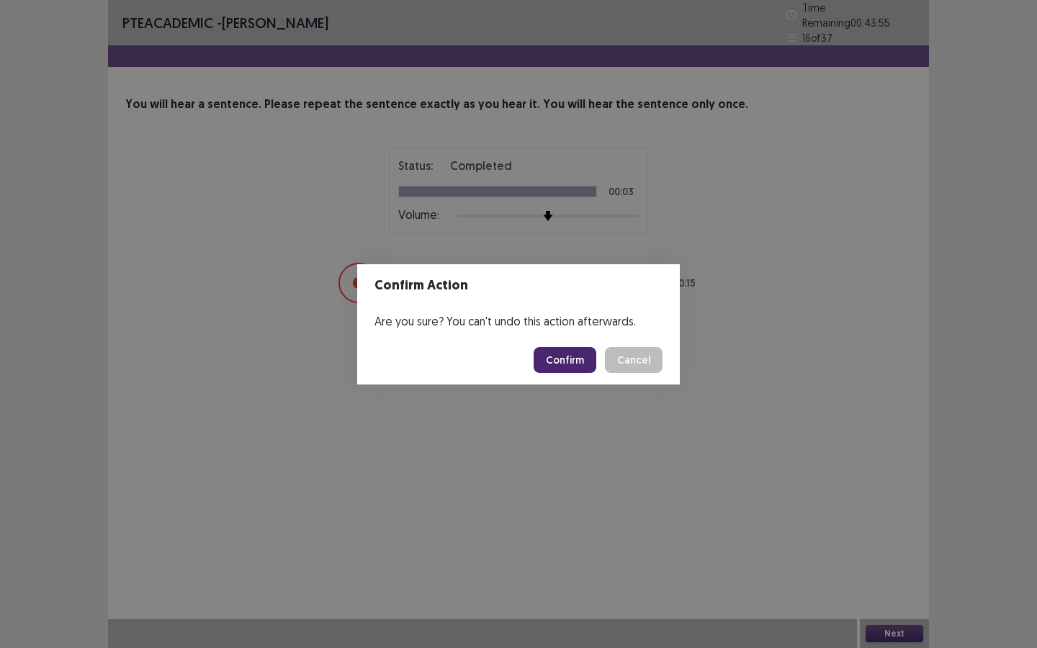
click at [580, 354] on button "Confirm" at bounding box center [565, 360] width 63 height 26
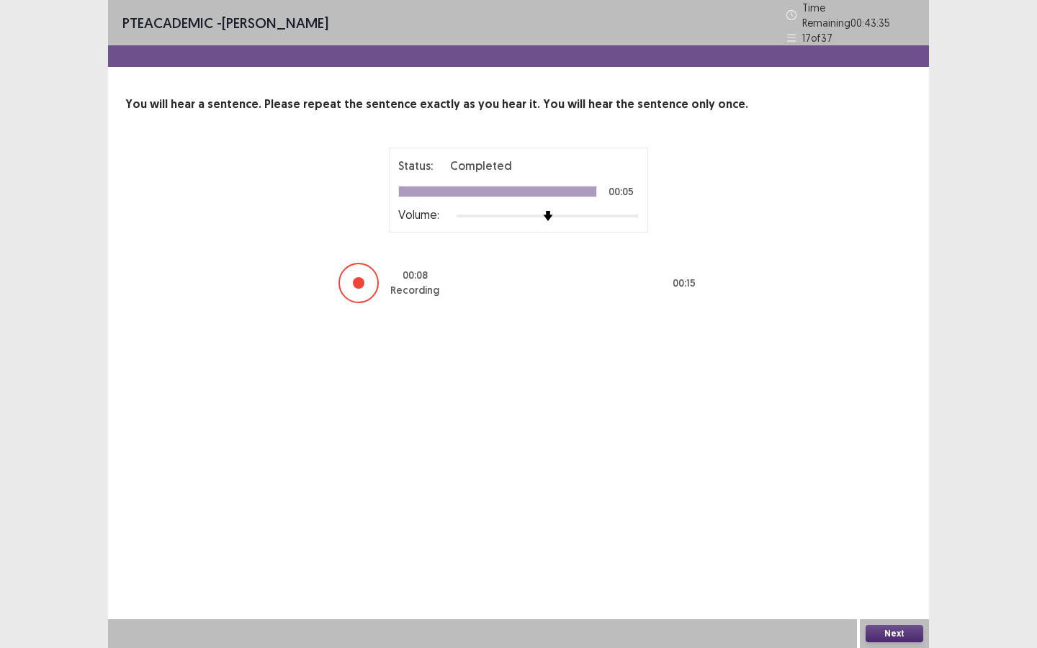
click at [901, 567] on button "Next" at bounding box center [895, 633] width 58 height 17
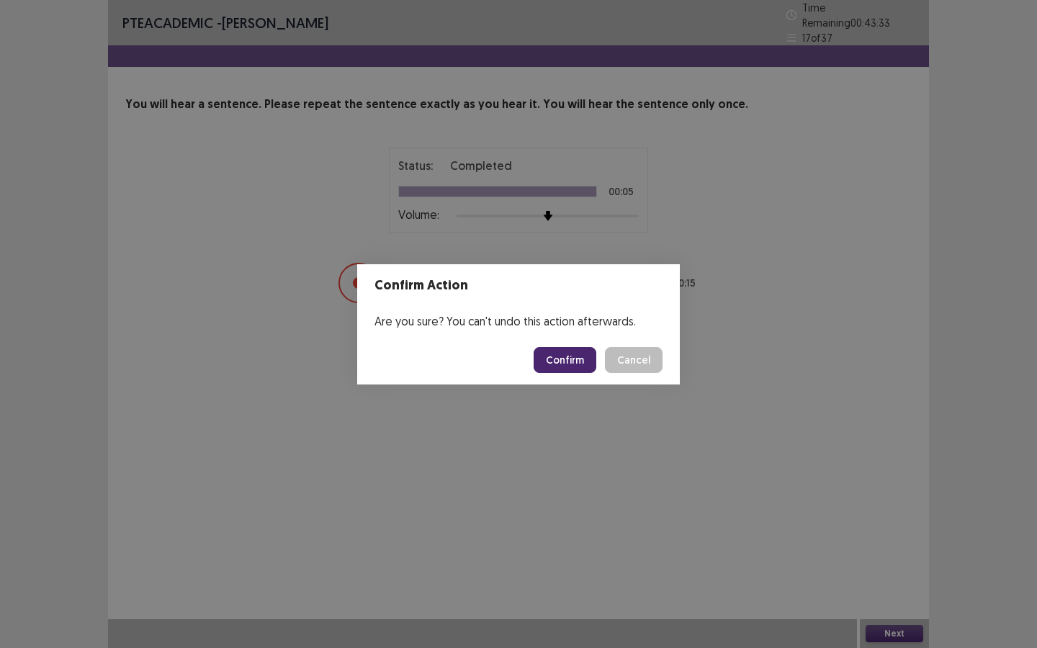
click at [571, 354] on button "Confirm" at bounding box center [565, 360] width 63 height 26
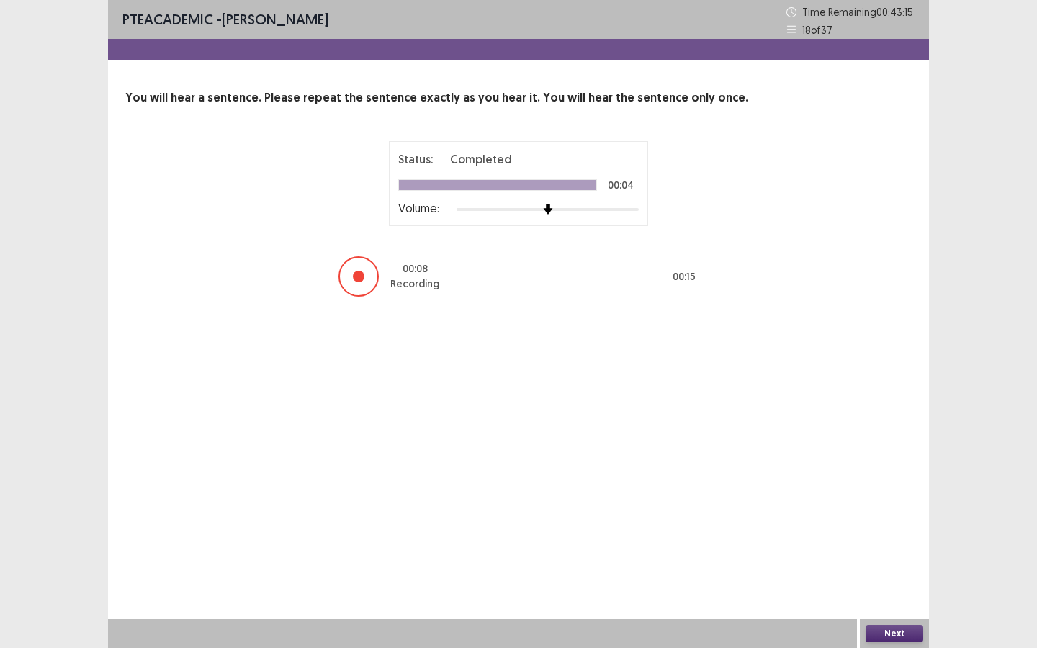
click at [895, 567] on button "Next" at bounding box center [895, 633] width 58 height 17
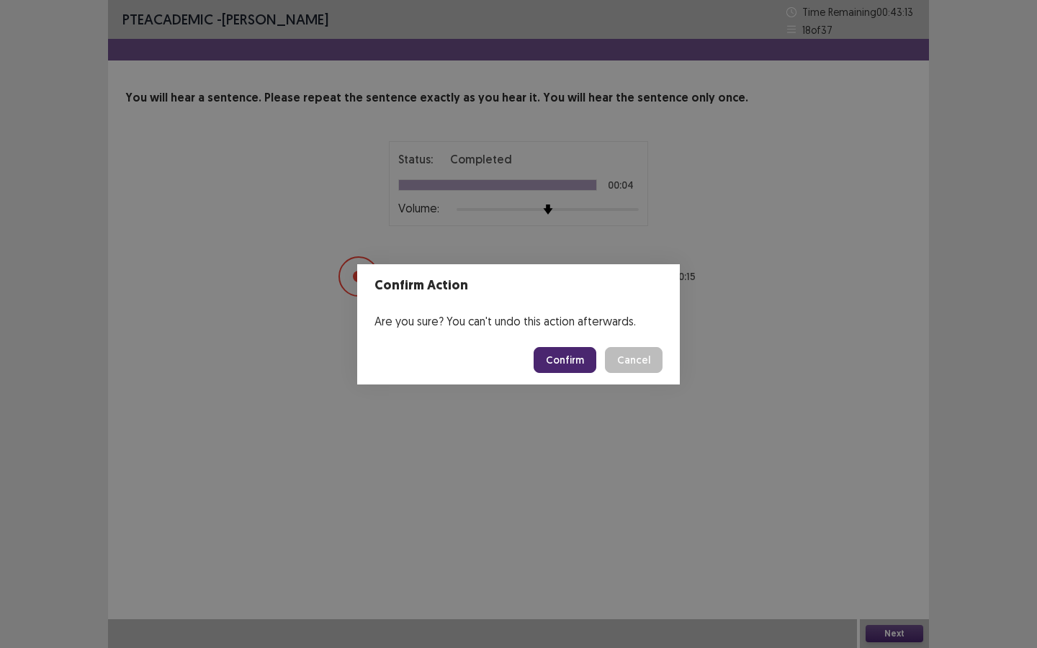
click at [550, 357] on button "Confirm" at bounding box center [565, 360] width 63 height 26
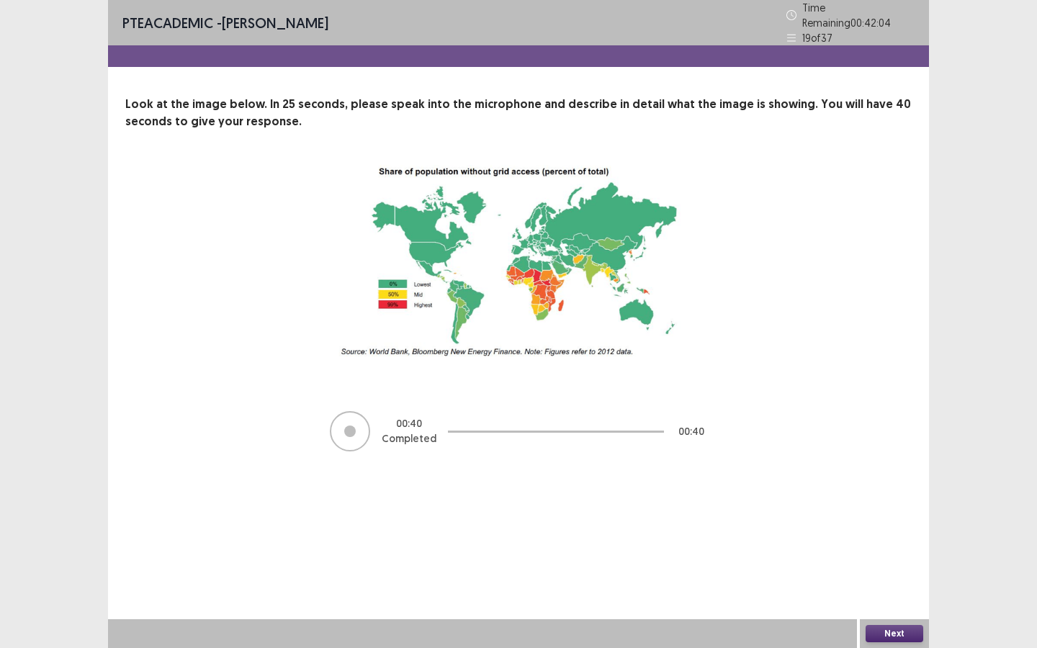
click at [899, 567] on button "Next" at bounding box center [895, 633] width 58 height 17
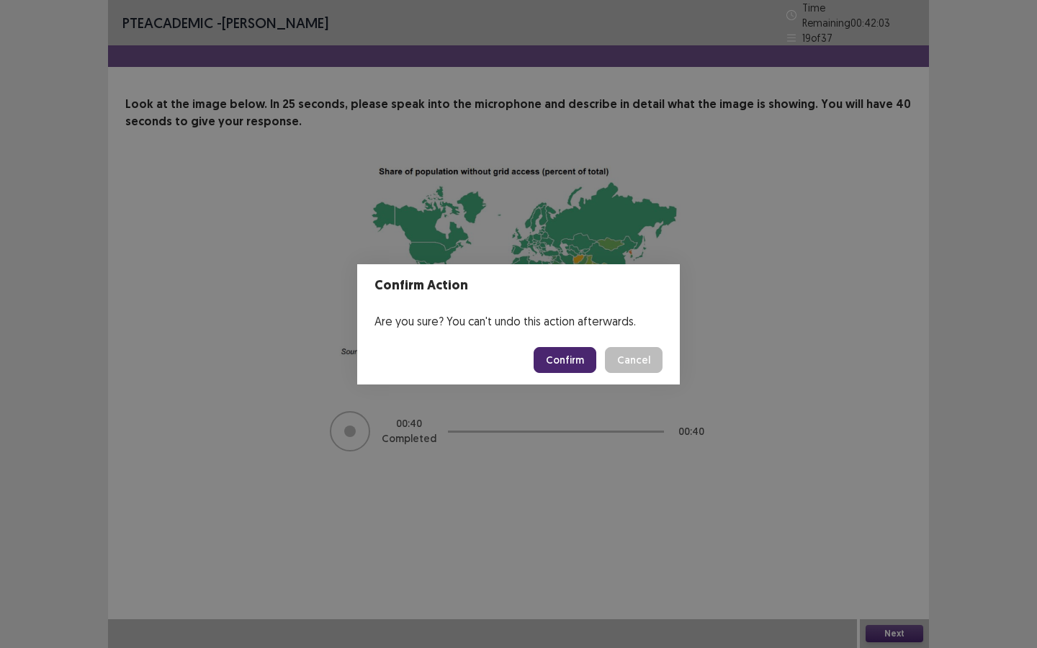
click at [554, 359] on button "Confirm" at bounding box center [565, 360] width 63 height 26
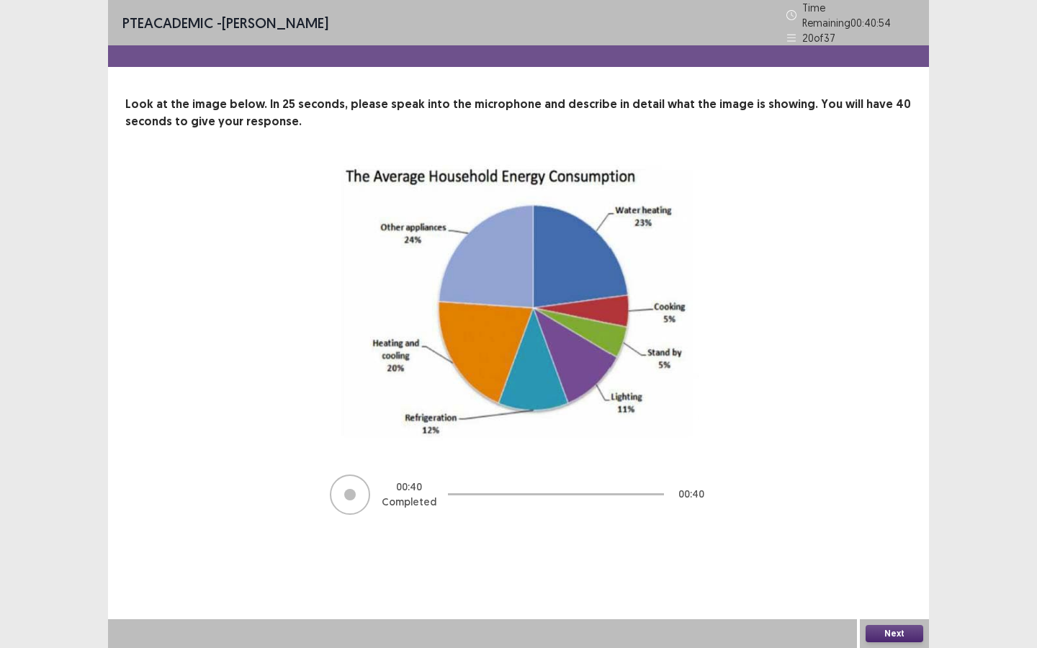
click at [888, 567] on button "Next" at bounding box center [895, 633] width 58 height 17
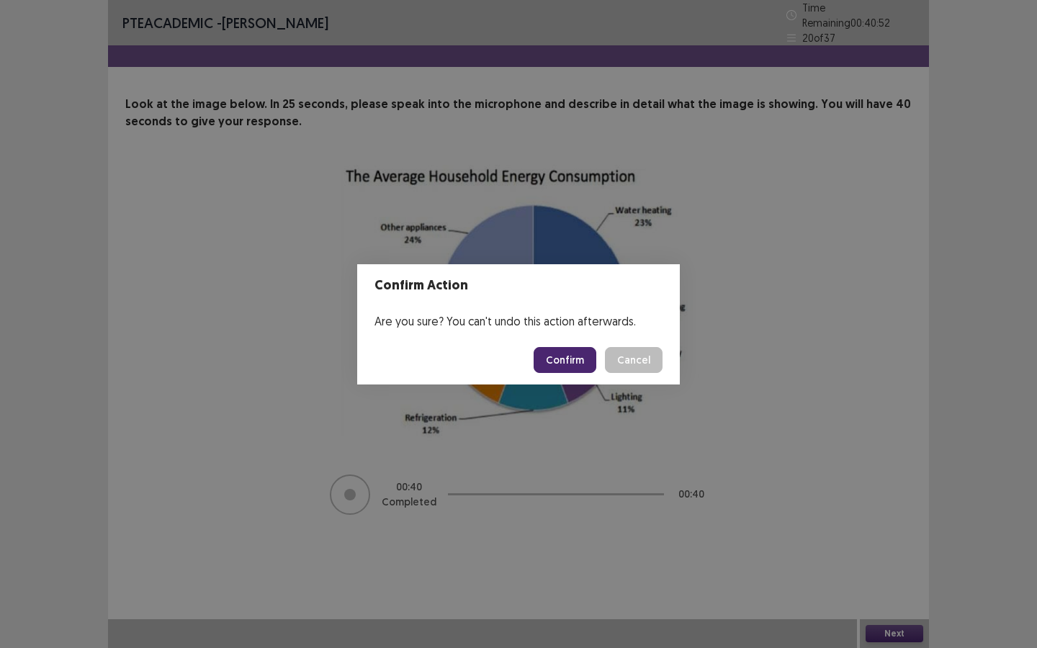
click at [552, 354] on button "Confirm" at bounding box center [565, 360] width 63 height 26
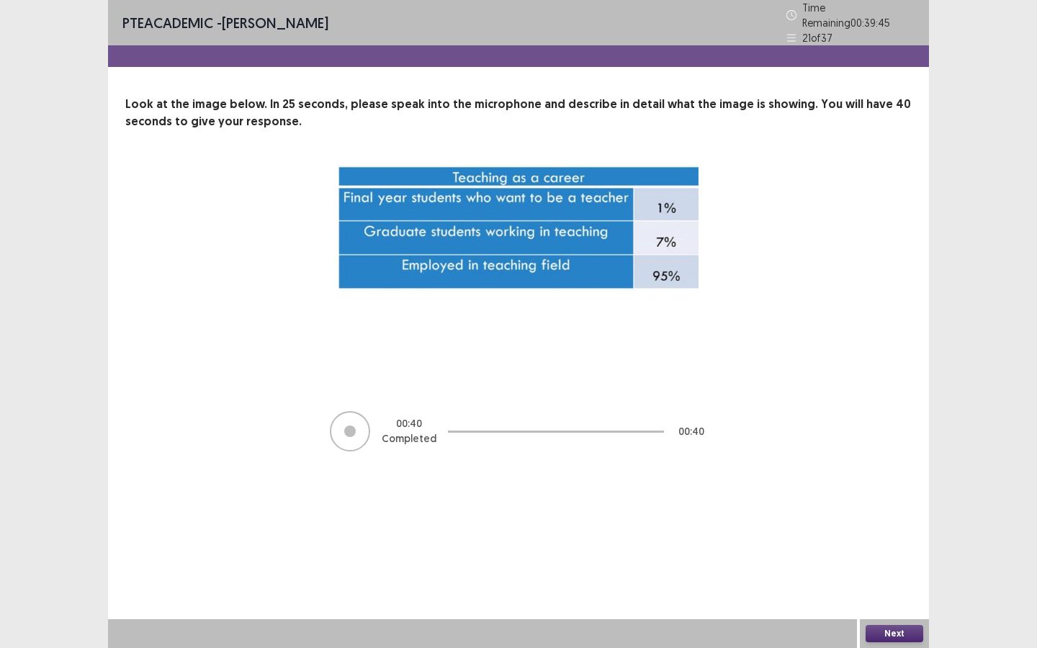
click at [888, 567] on button "Next" at bounding box center [895, 633] width 58 height 17
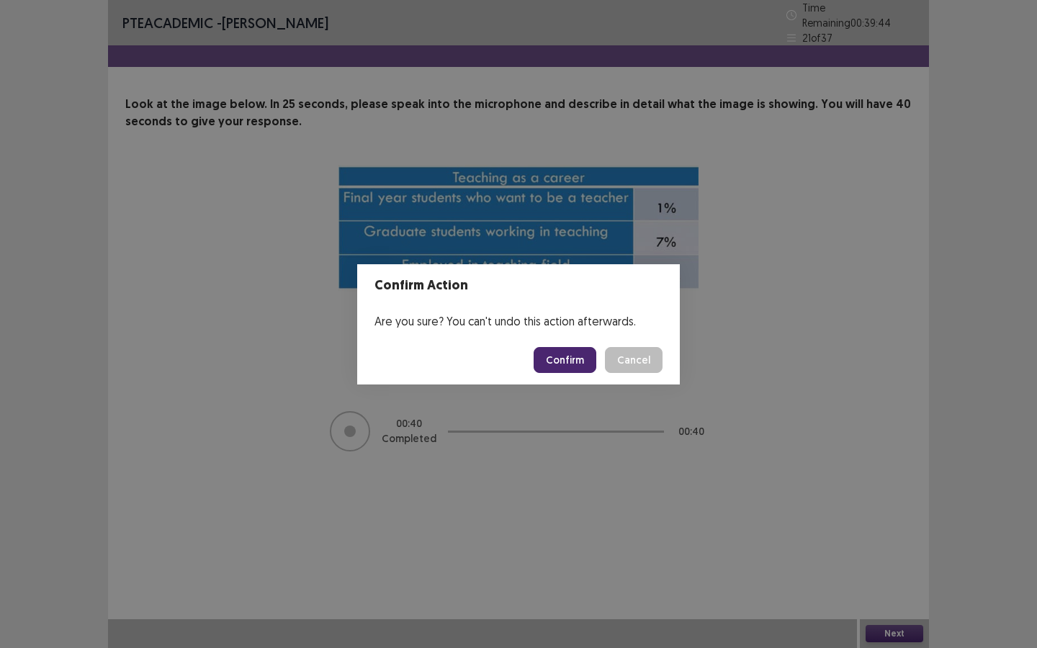
click at [567, 349] on button "Confirm" at bounding box center [565, 360] width 63 height 26
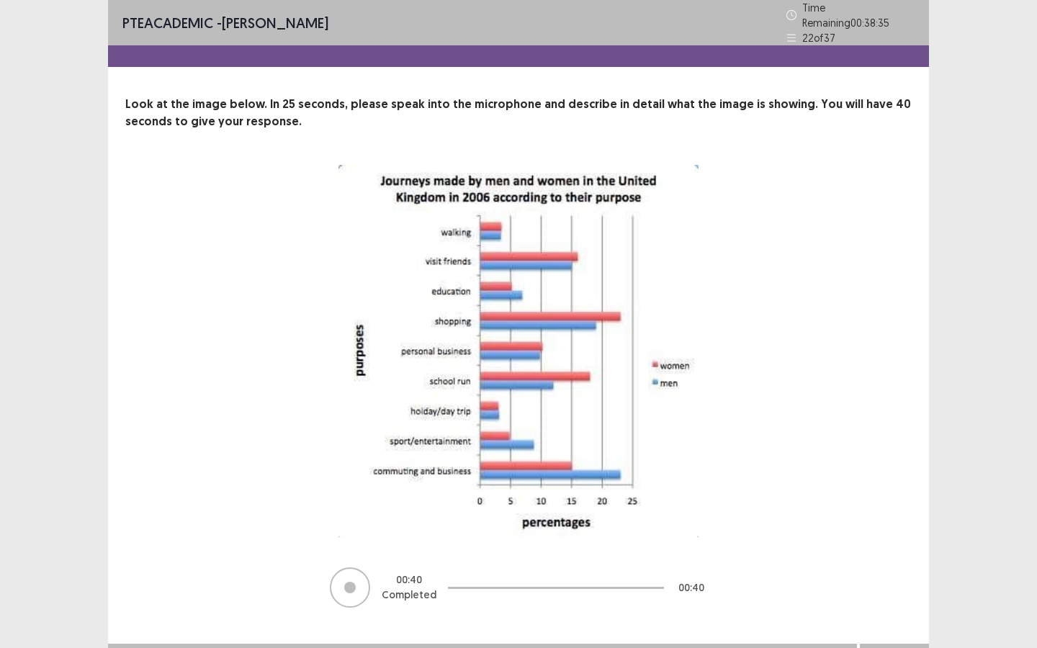
scroll to position [18, 0]
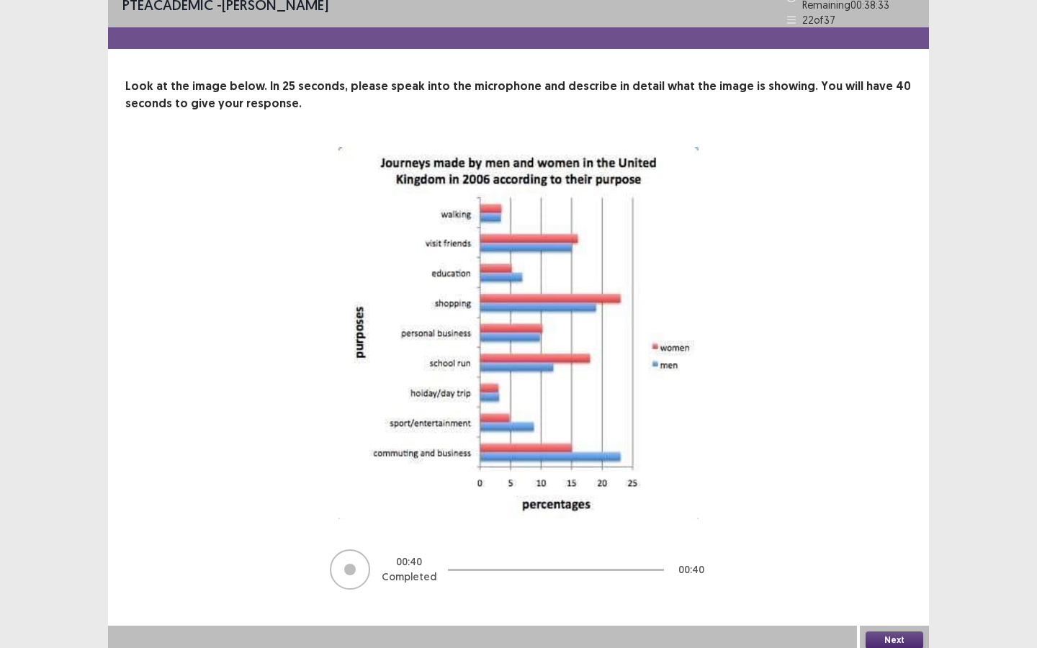
click at [885, 567] on button "Next" at bounding box center [895, 640] width 58 height 17
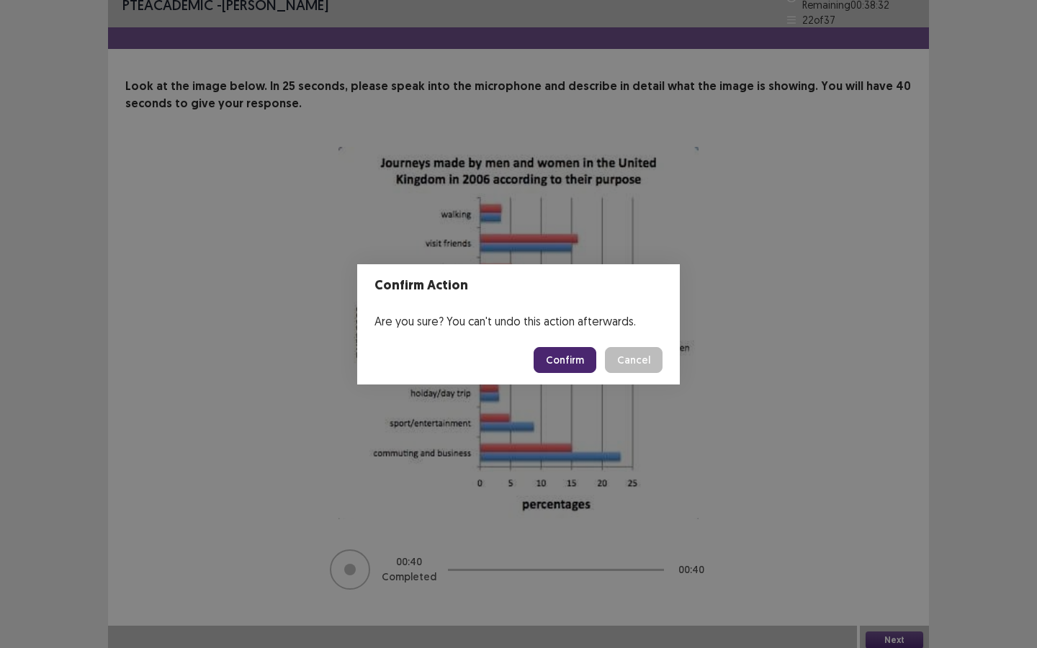
click at [579, 354] on button "Confirm" at bounding box center [565, 360] width 63 height 26
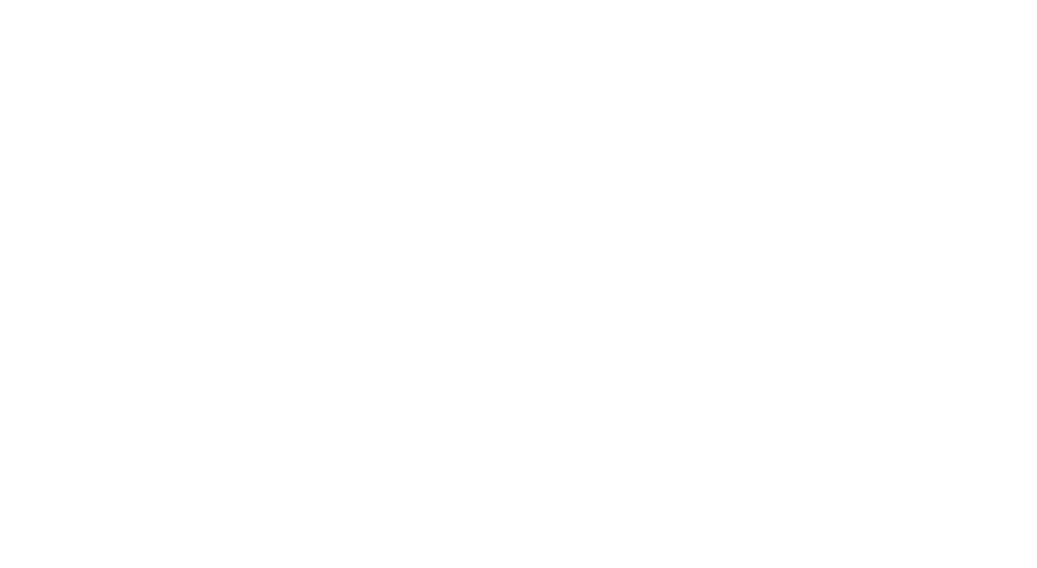
scroll to position [0, 0]
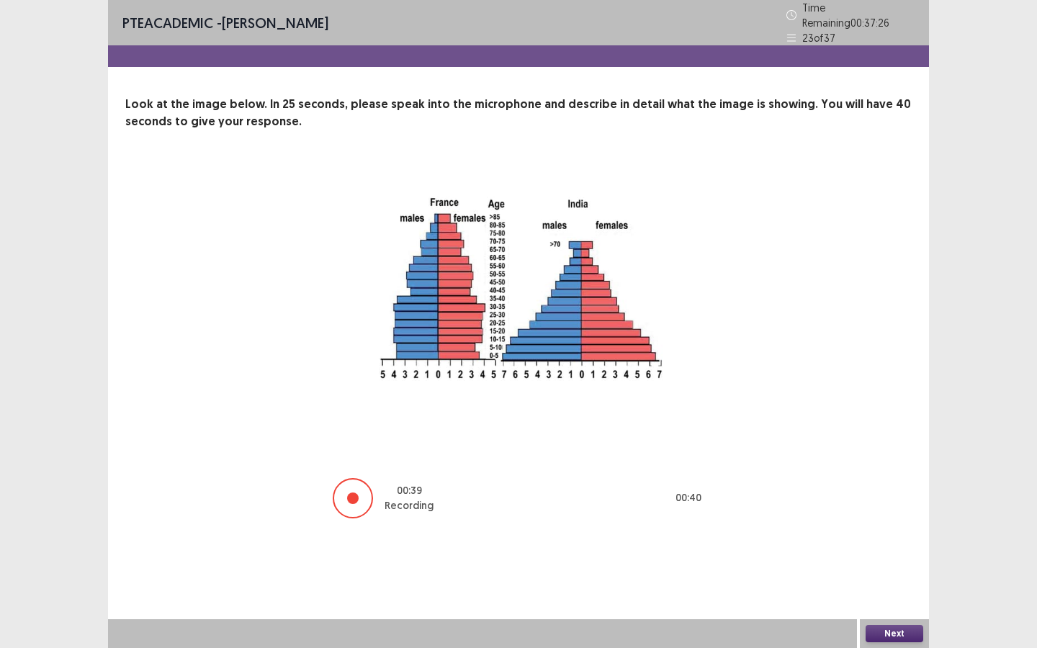
click at [896, 567] on button "Next" at bounding box center [895, 633] width 58 height 17
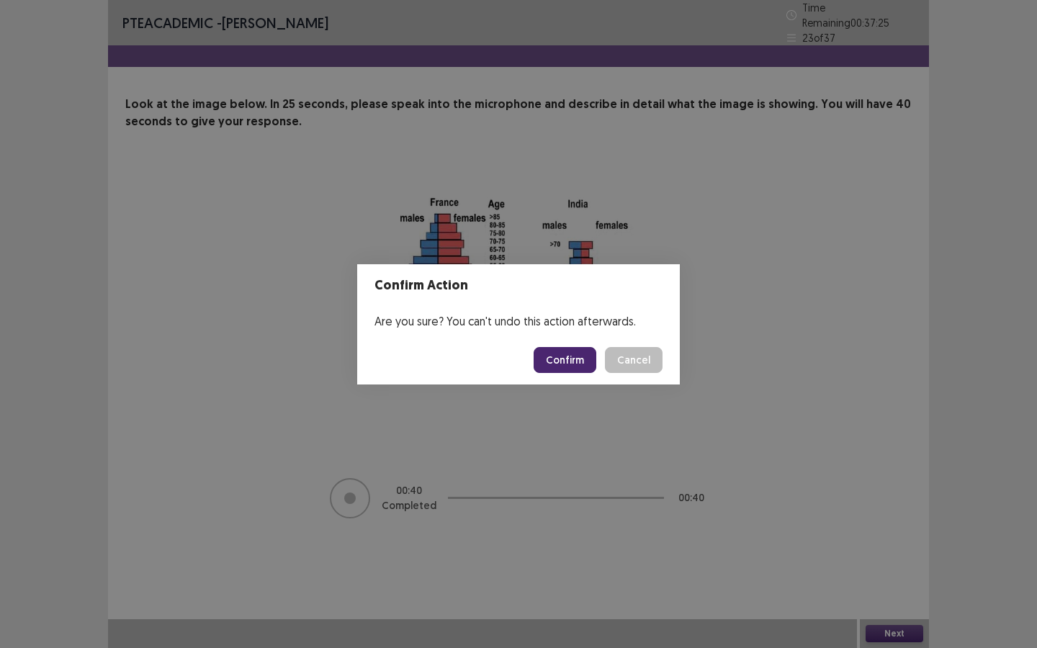
click at [580, 367] on button "Confirm" at bounding box center [565, 360] width 63 height 26
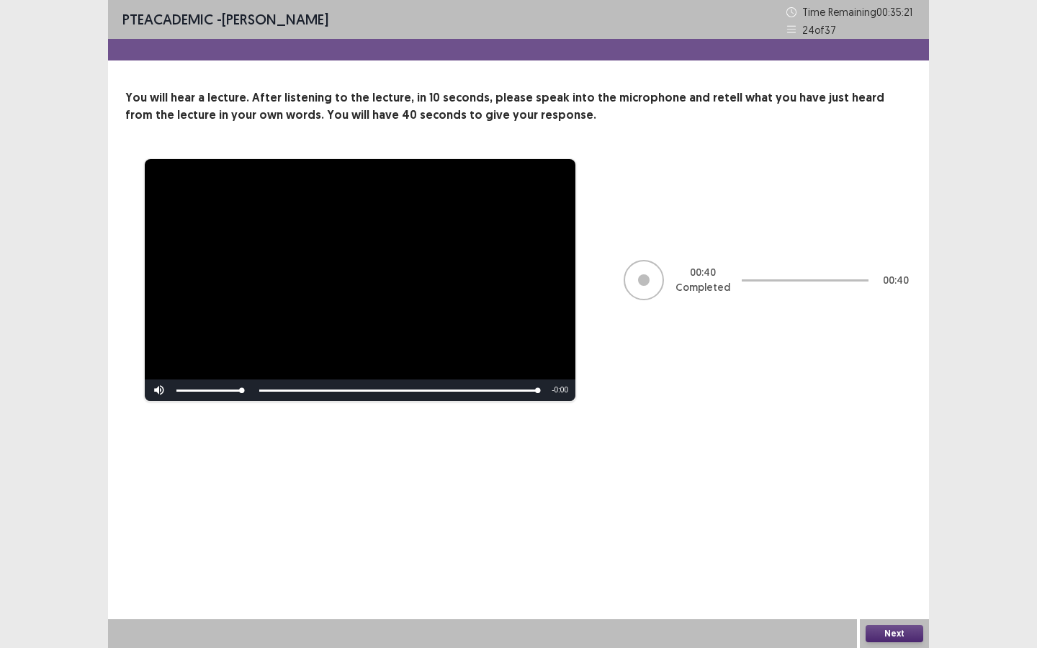
click at [904, 567] on button "Next" at bounding box center [895, 633] width 58 height 17
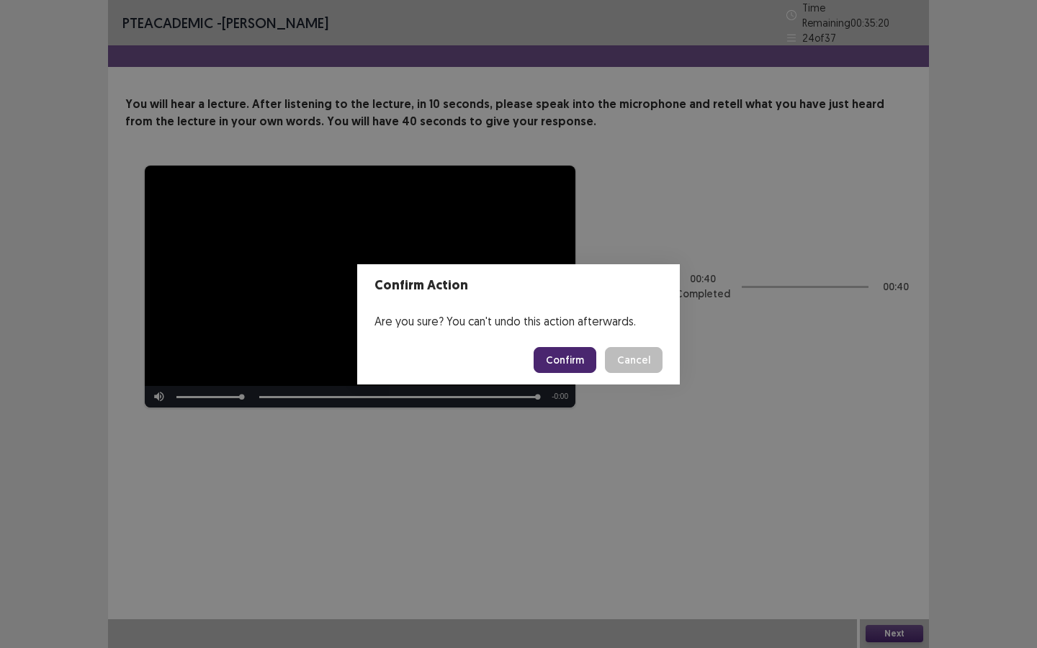
click at [556, 361] on button "Confirm" at bounding box center [565, 360] width 63 height 26
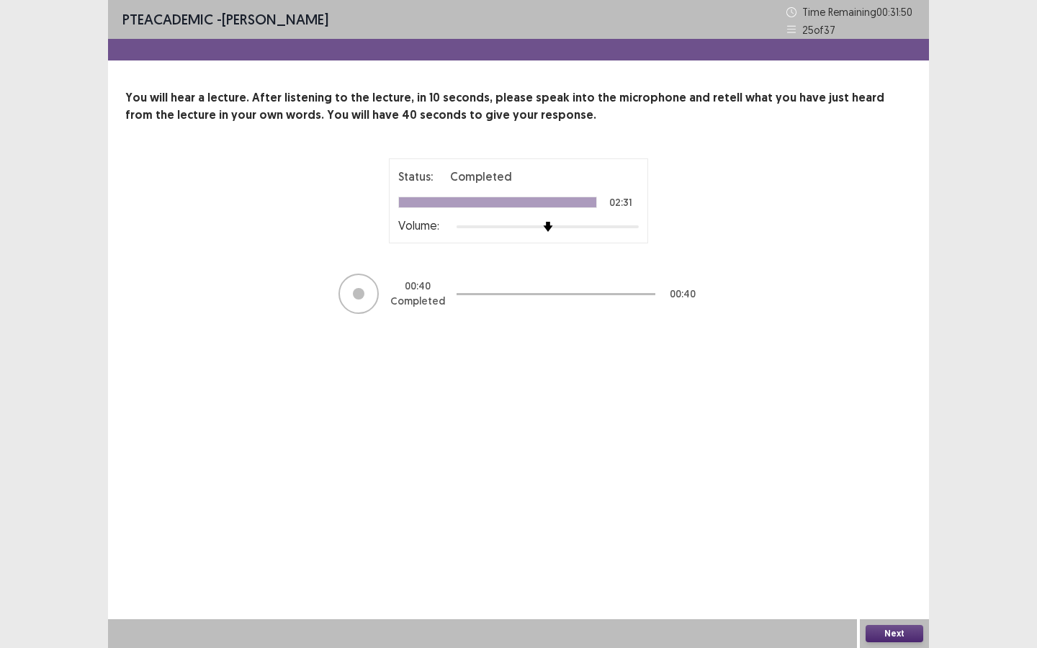
click at [901, 567] on button "Next" at bounding box center [895, 633] width 58 height 17
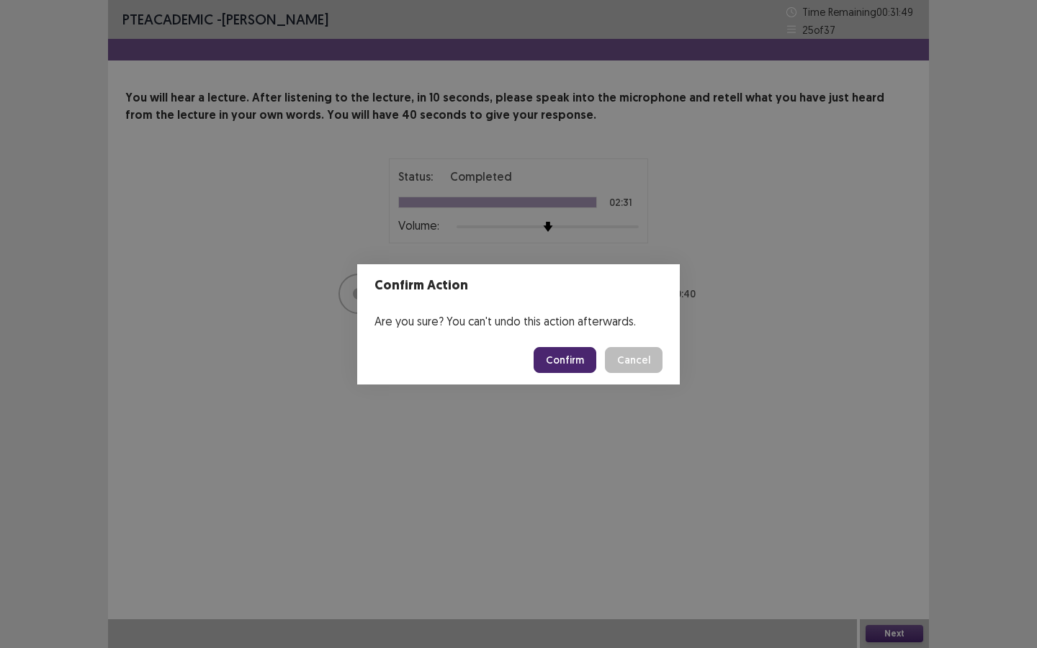
click at [565, 364] on button "Confirm" at bounding box center [565, 360] width 63 height 26
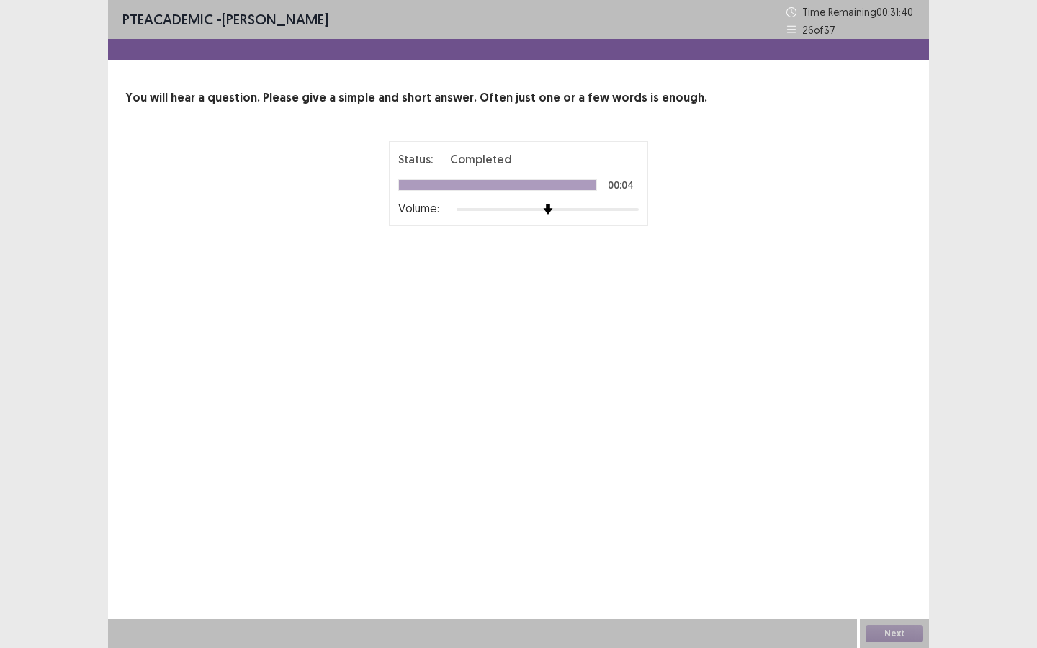
click at [643, 438] on div "PTE academic - [PERSON_NAME] Time Remaining 00 : 31 : 40 26 of 37 You will hear…" at bounding box center [518, 324] width 821 height 648
click at [893, 567] on button "Next" at bounding box center [895, 633] width 58 height 17
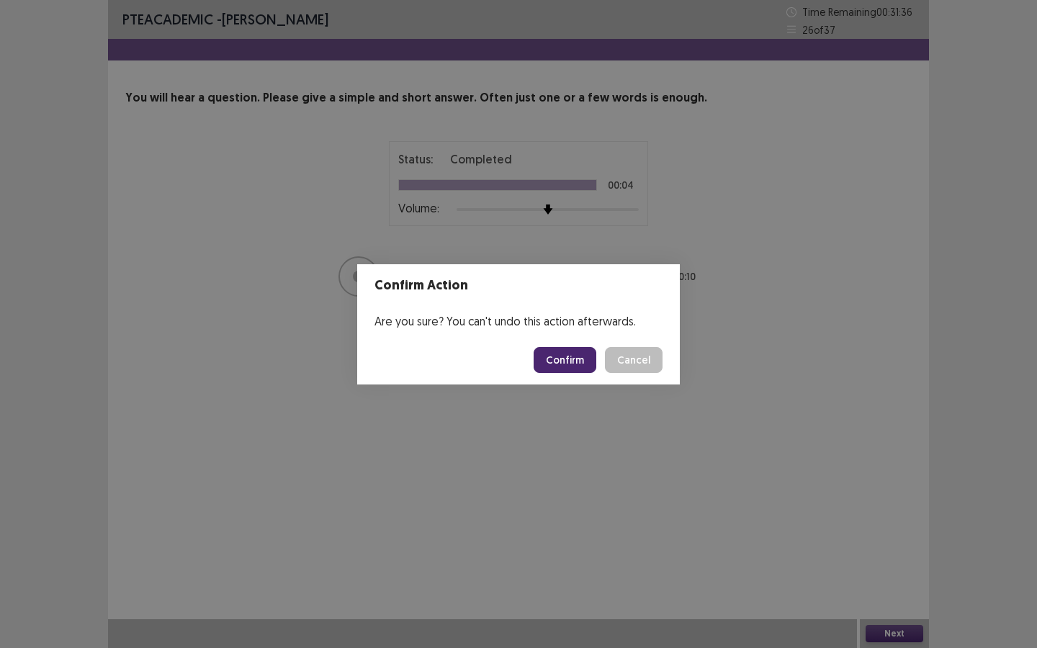
click at [550, 373] on footer "Confirm Cancel" at bounding box center [518, 360] width 323 height 49
click at [555, 370] on button "Confirm" at bounding box center [565, 360] width 63 height 26
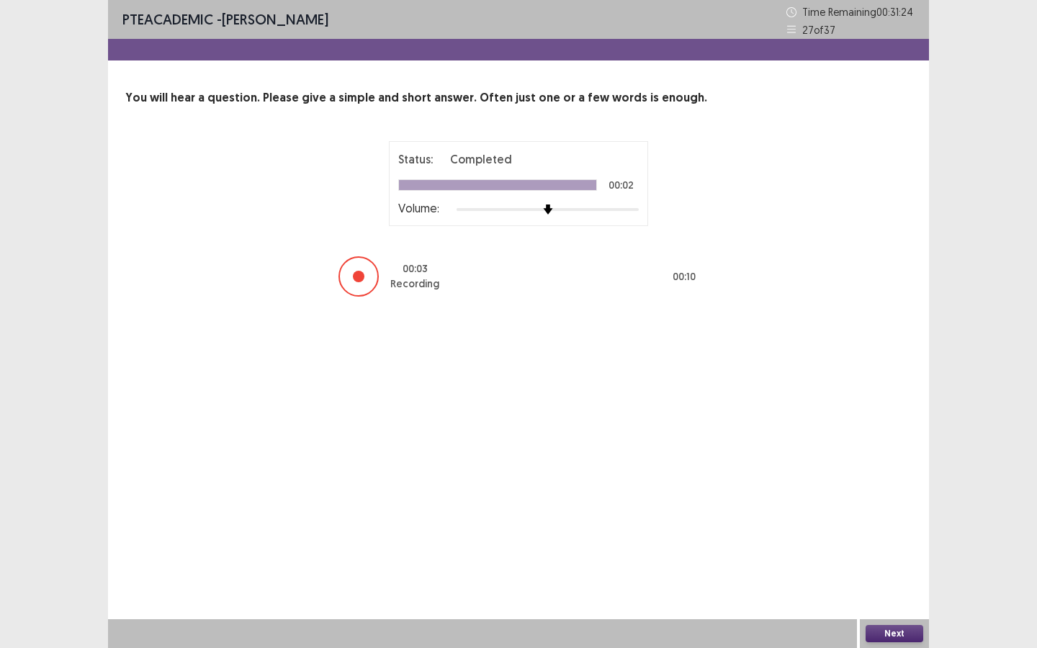
click at [890, 567] on button "Next" at bounding box center [895, 633] width 58 height 17
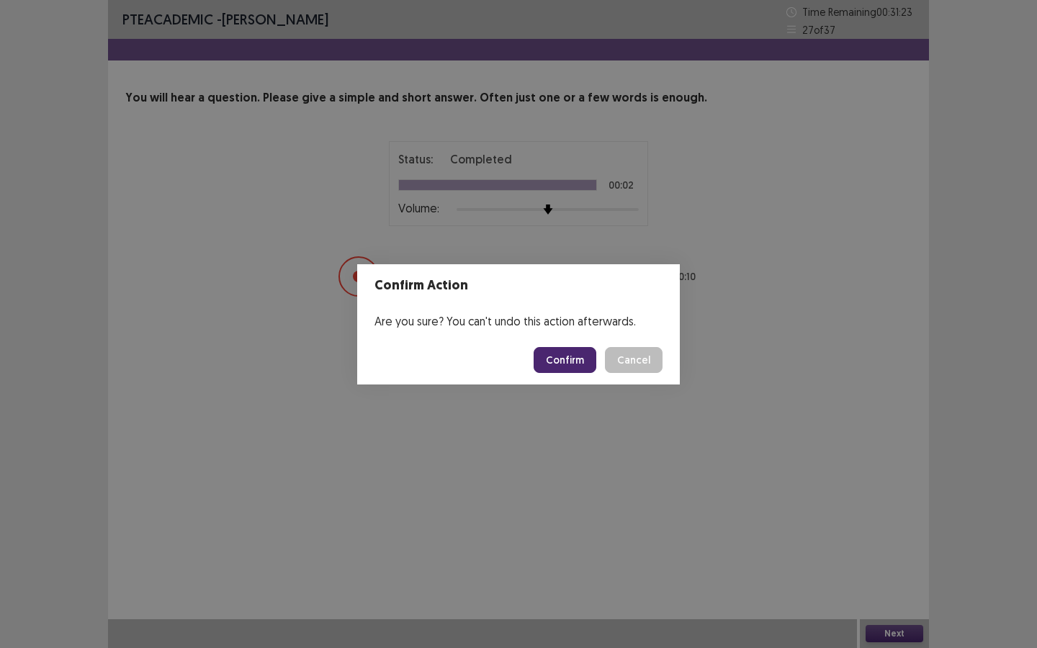
click at [558, 362] on button "Confirm" at bounding box center [565, 360] width 63 height 26
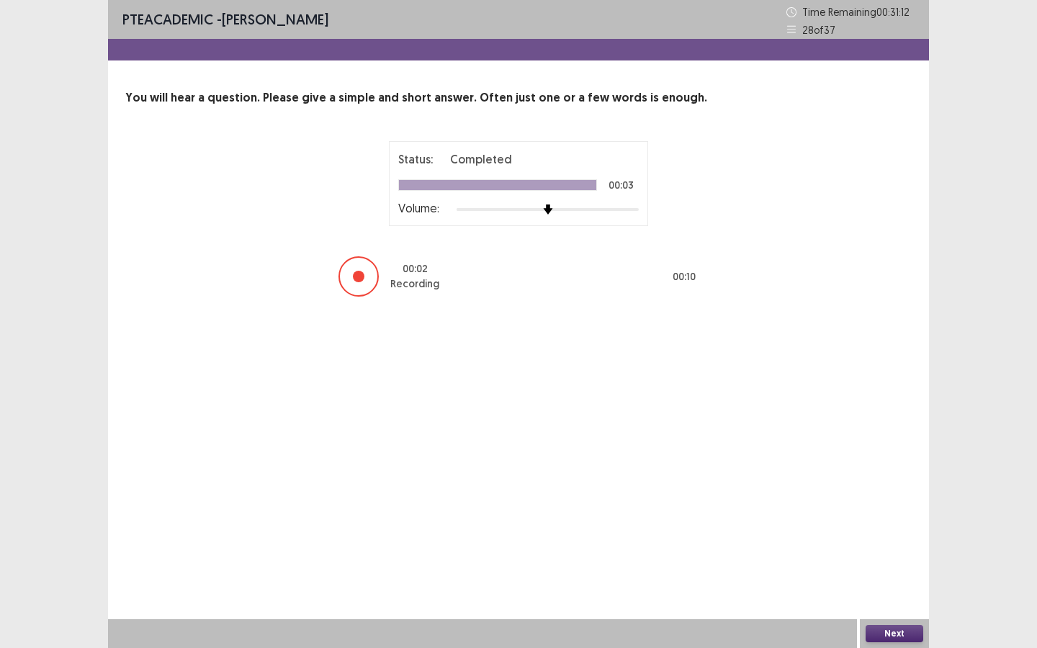
click at [885, 567] on button "Next" at bounding box center [895, 633] width 58 height 17
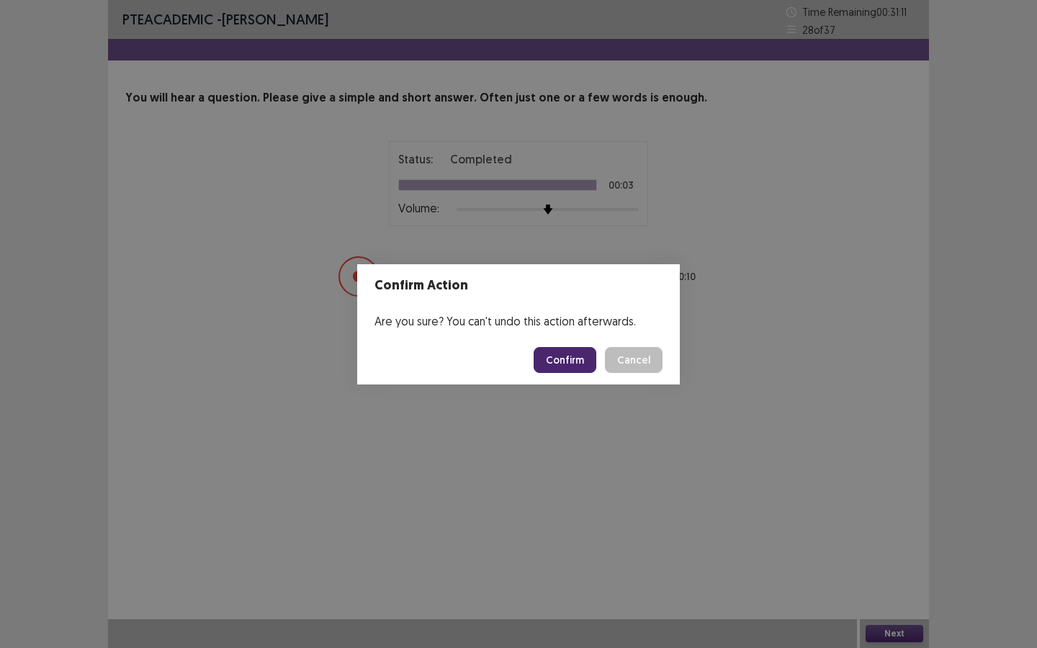
click at [591, 366] on button "Confirm" at bounding box center [565, 360] width 63 height 26
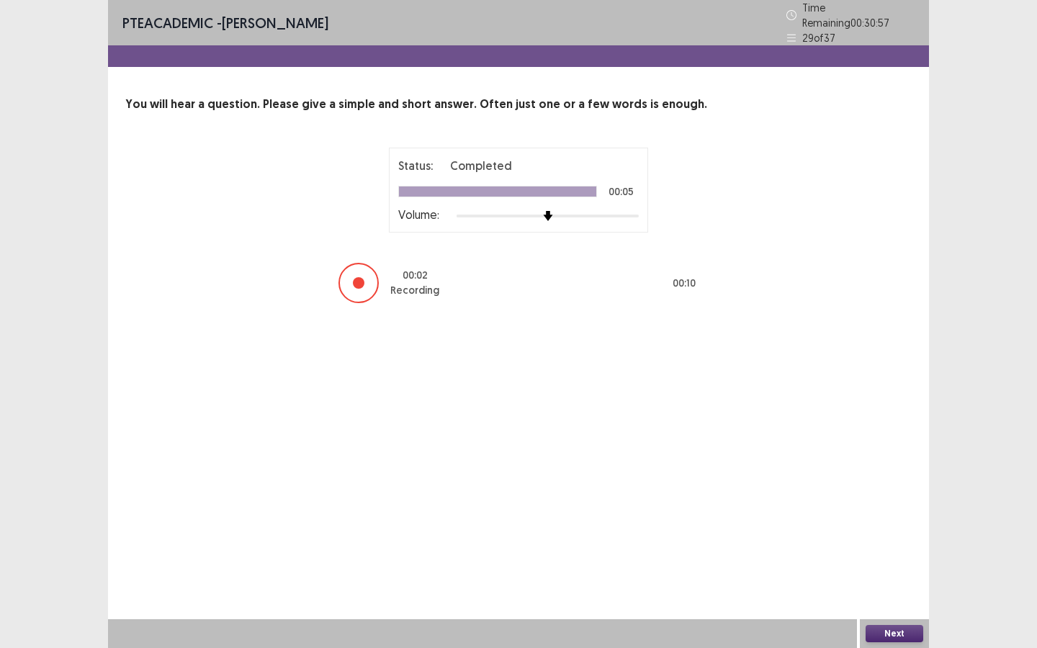
click at [877, 567] on button "Next" at bounding box center [895, 633] width 58 height 17
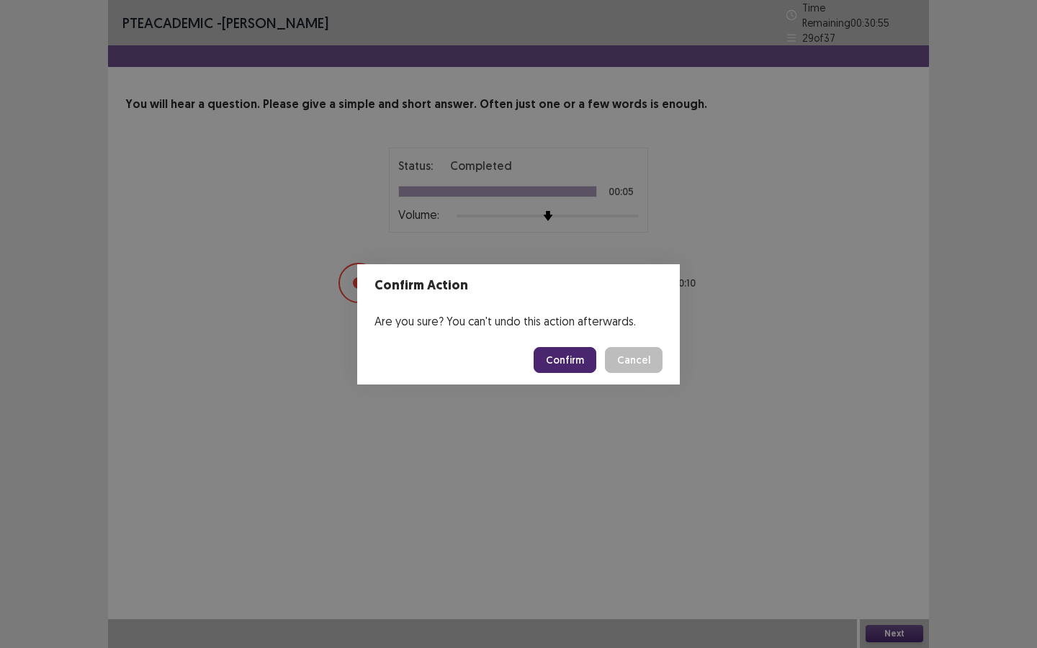
click at [572, 354] on button "Confirm" at bounding box center [565, 360] width 63 height 26
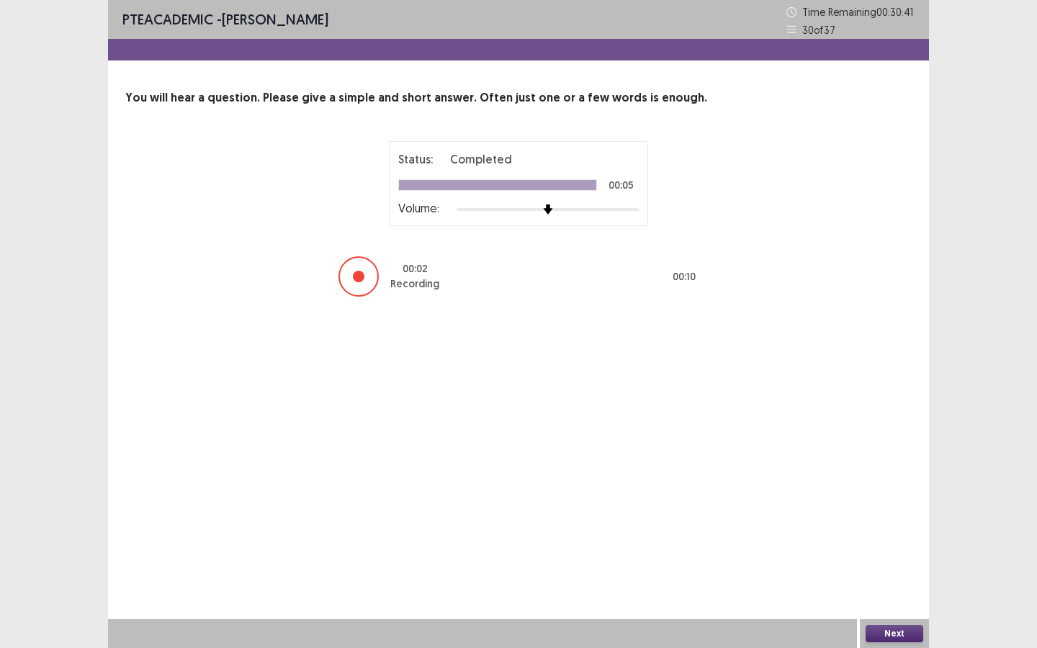
click at [871, 567] on button "Next" at bounding box center [895, 633] width 58 height 17
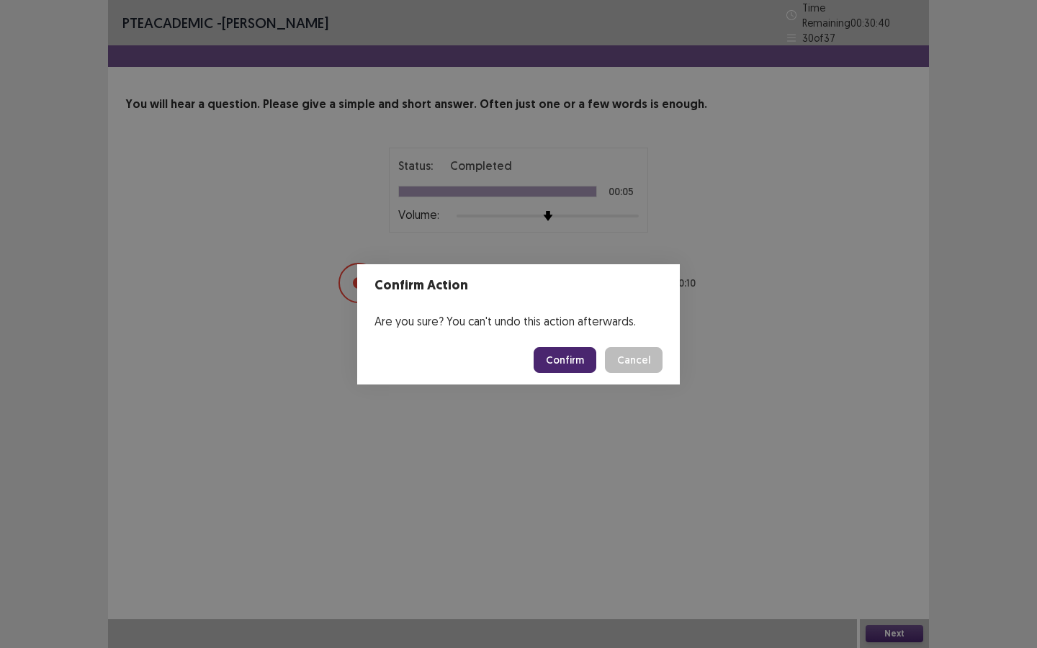
click at [563, 360] on button "Confirm" at bounding box center [565, 360] width 63 height 26
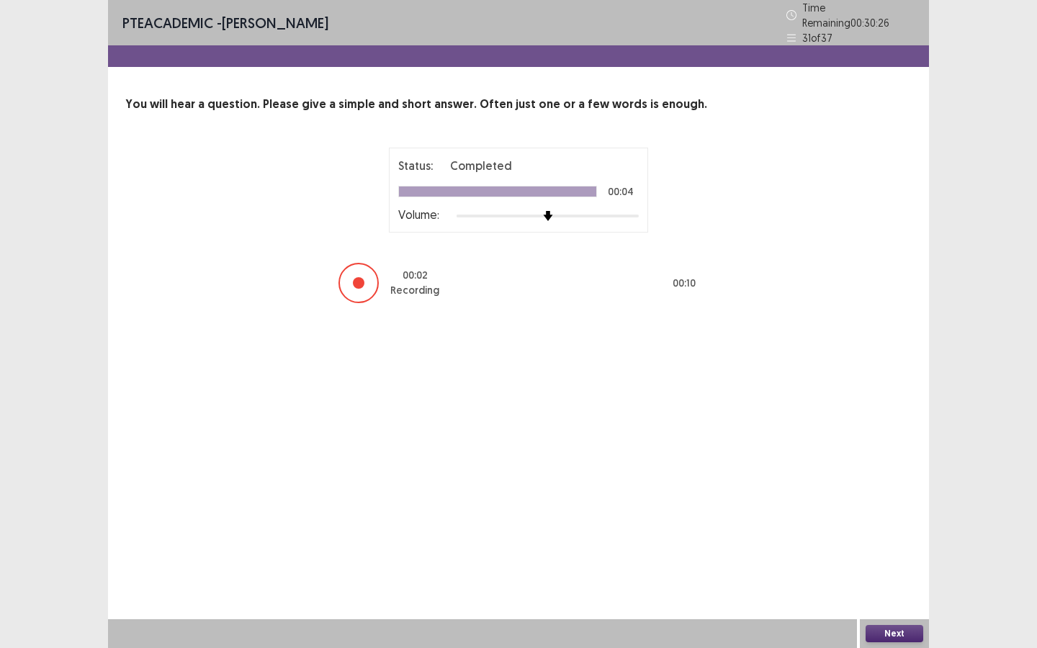
click at [890, 567] on button "Next" at bounding box center [895, 633] width 58 height 17
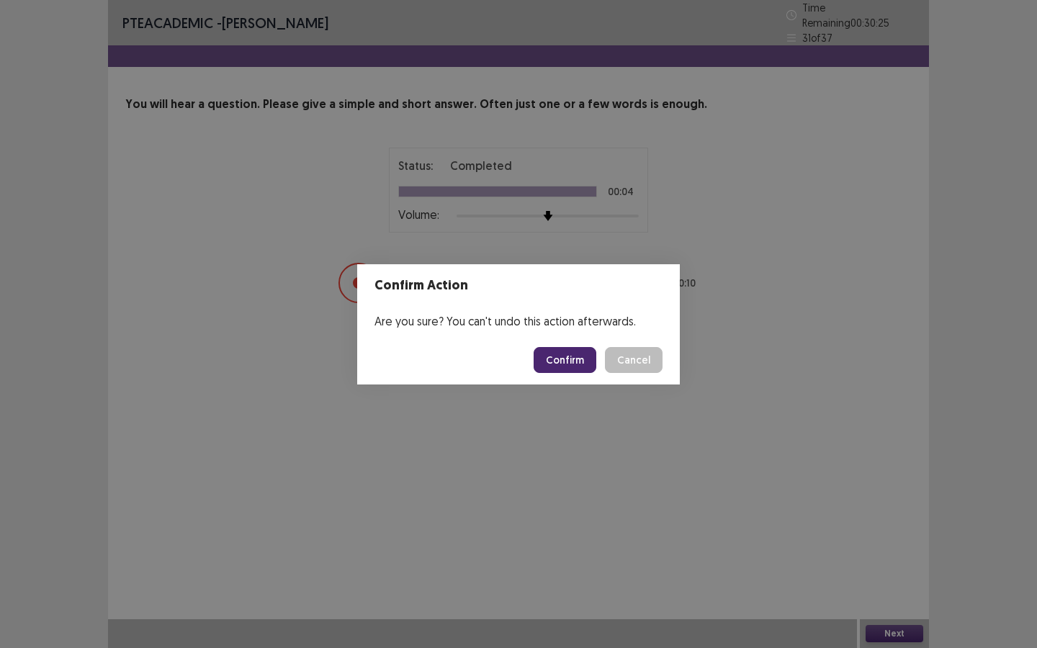
click at [579, 358] on button "Confirm" at bounding box center [565, 360] width 63 height 26
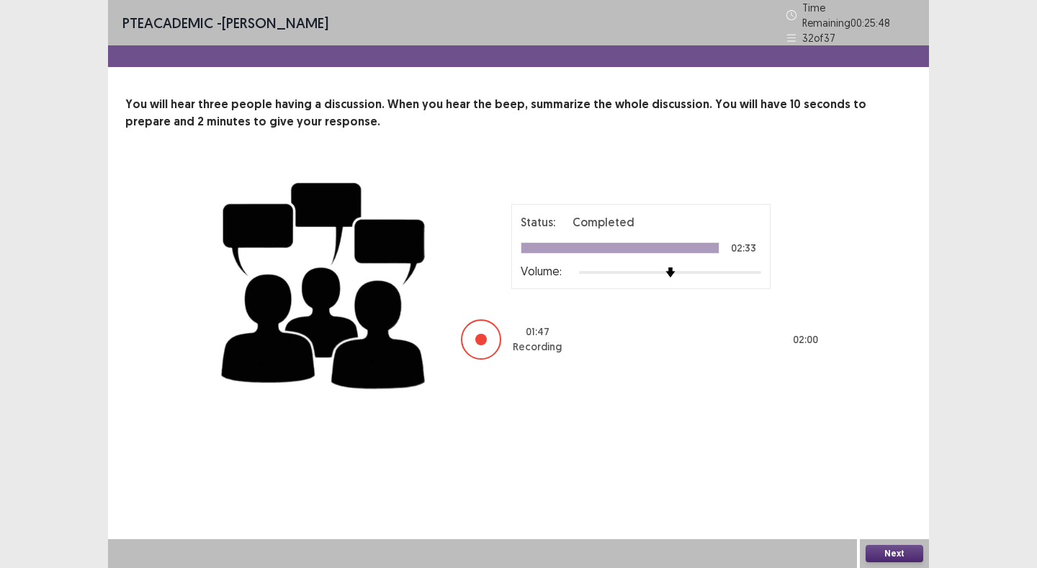
click at [895, 560] on button "Next" at bounding box center [895, 553] width 58 height 17
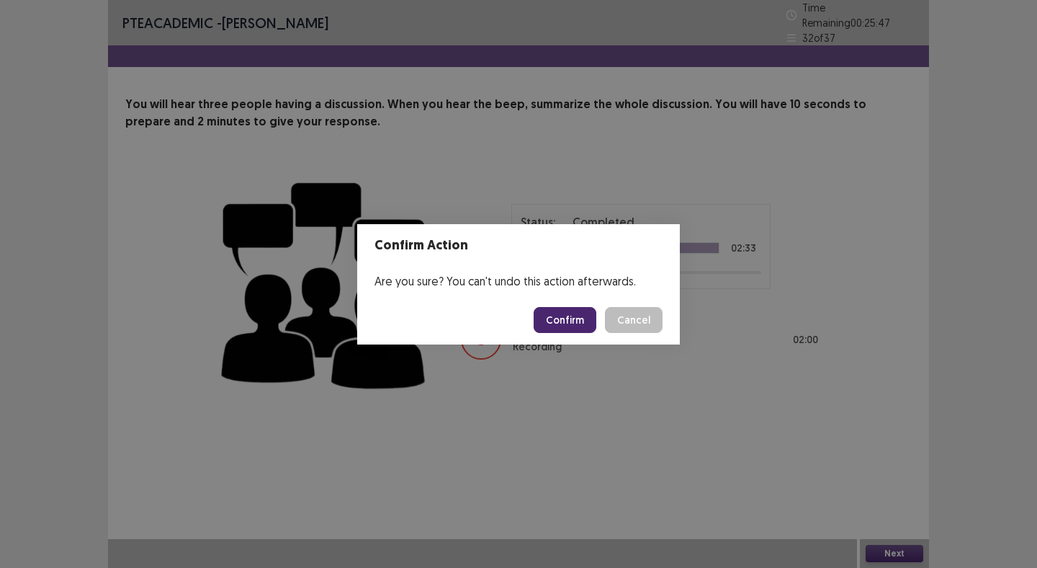
click at [561, 328] on button "Confirm" at bounding box center [565, 320] width 63 height 26
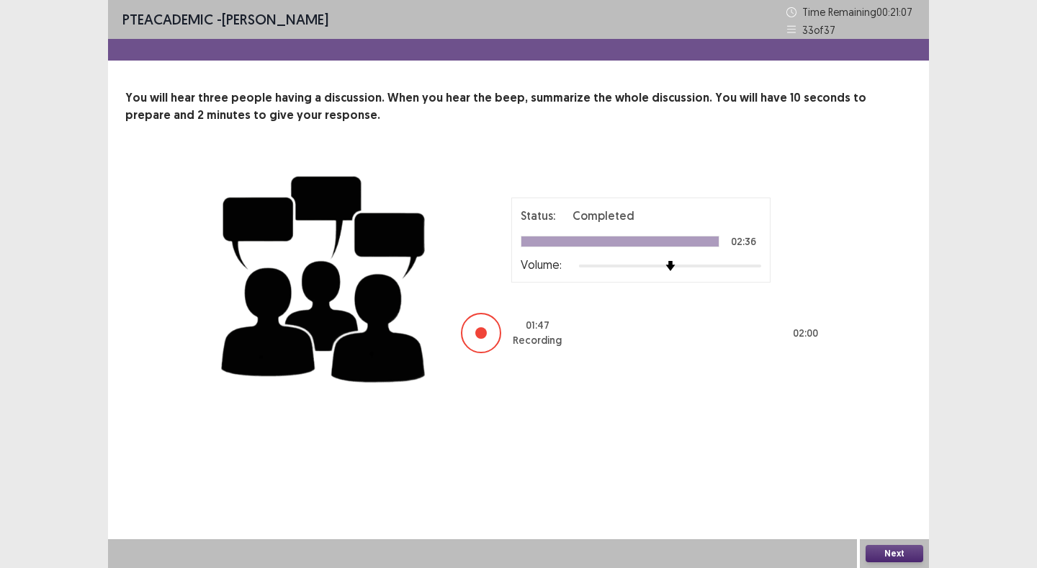
click at [883, 555] on button "Next" at bounding box center [895, 553] width 58 height 17
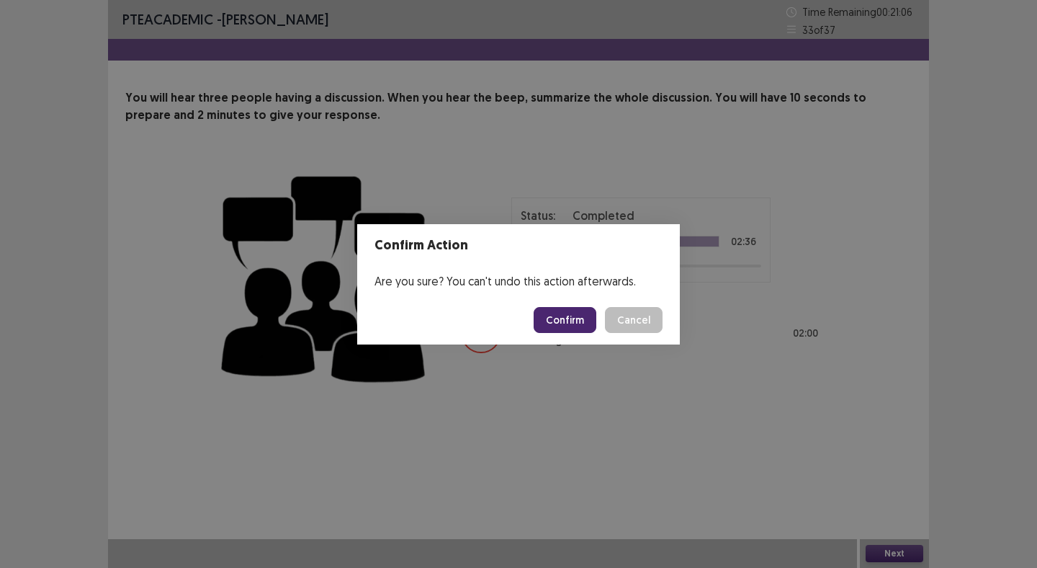
click at [564, 327] on button "Confirm" at bounding box center [565, 320] width 63 height 26
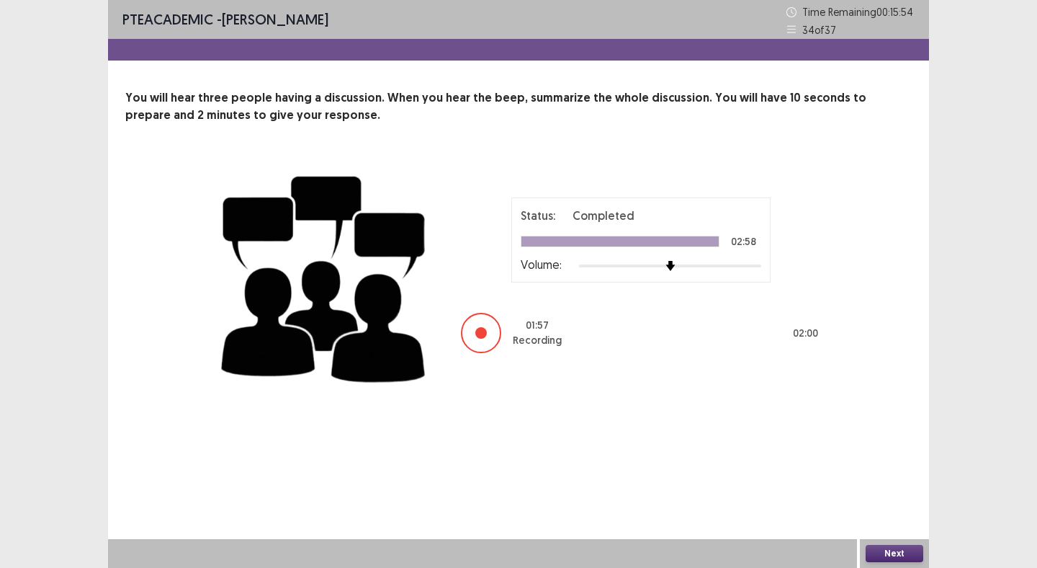
click at [873, 552] on button "Next" at bounding box center [895, 553] width 58 height 17
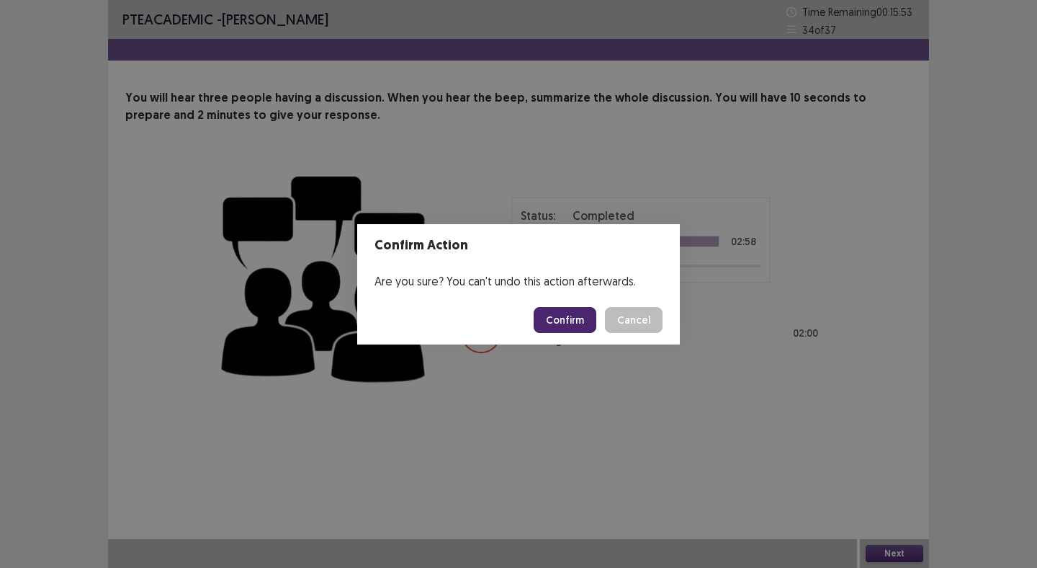
click at [566, 321] on button "Confirm" at bounding box center [565, 320] width 63 height 26
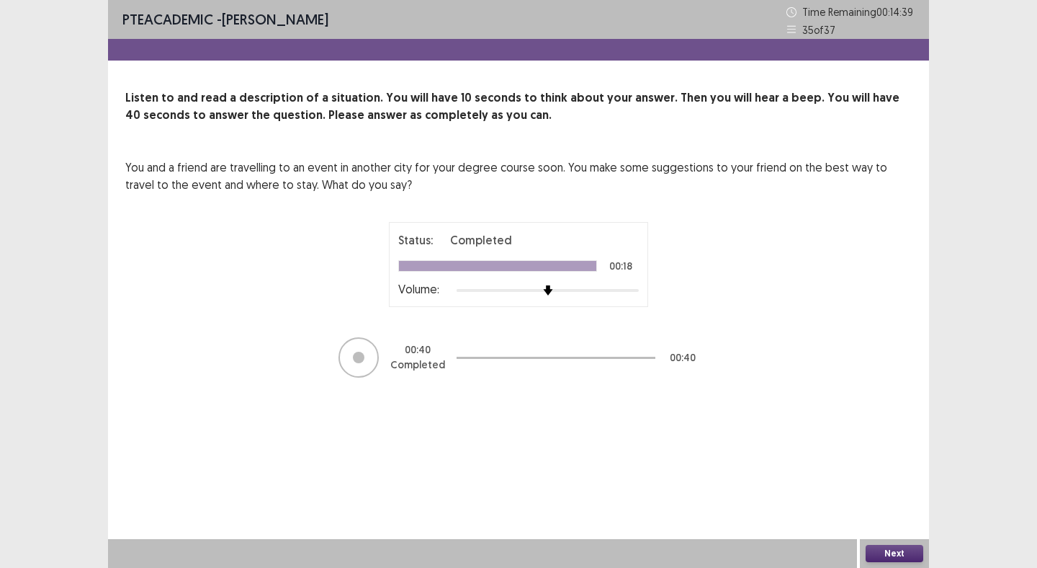
click at [889, 550] on button "Next" at bounding box center [895, 553] width 58 height 17
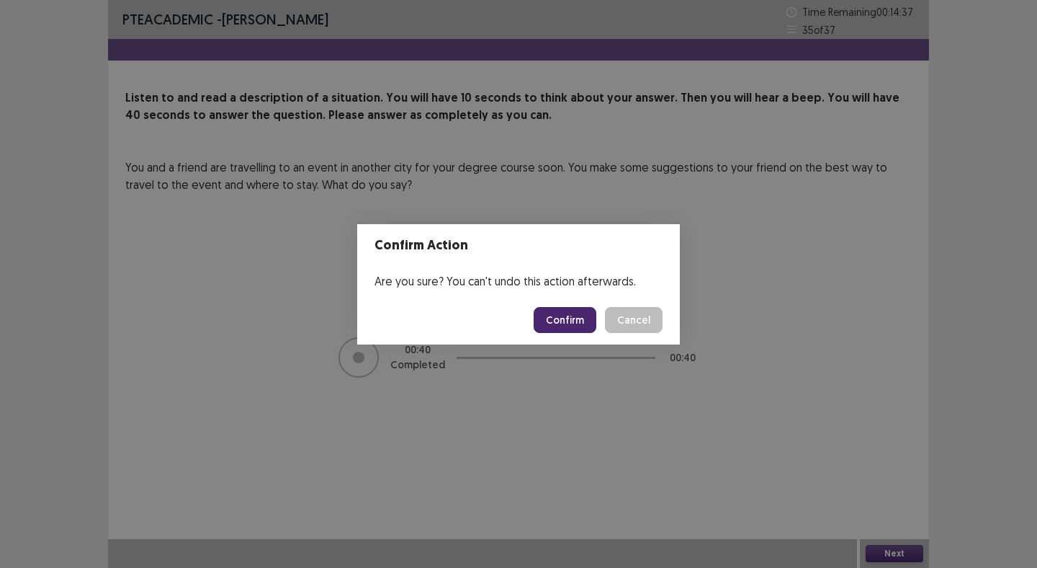
click at [556, 316] on button "Confirm" at bounding box center [565, 320] width 63 height 26
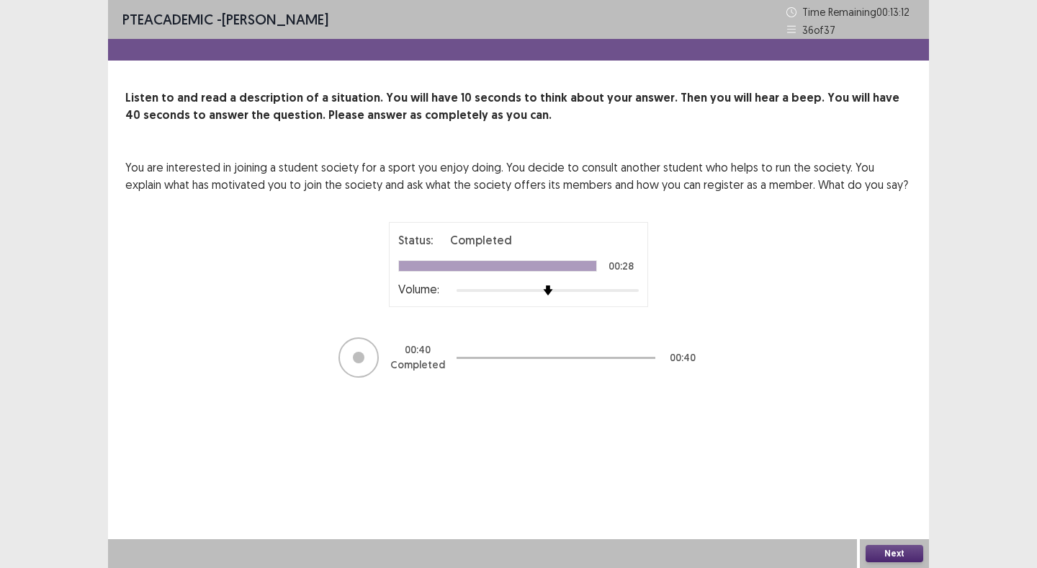
click at [892, 555] on button "Next" at bounding box center [895, 553] width 58 height 17
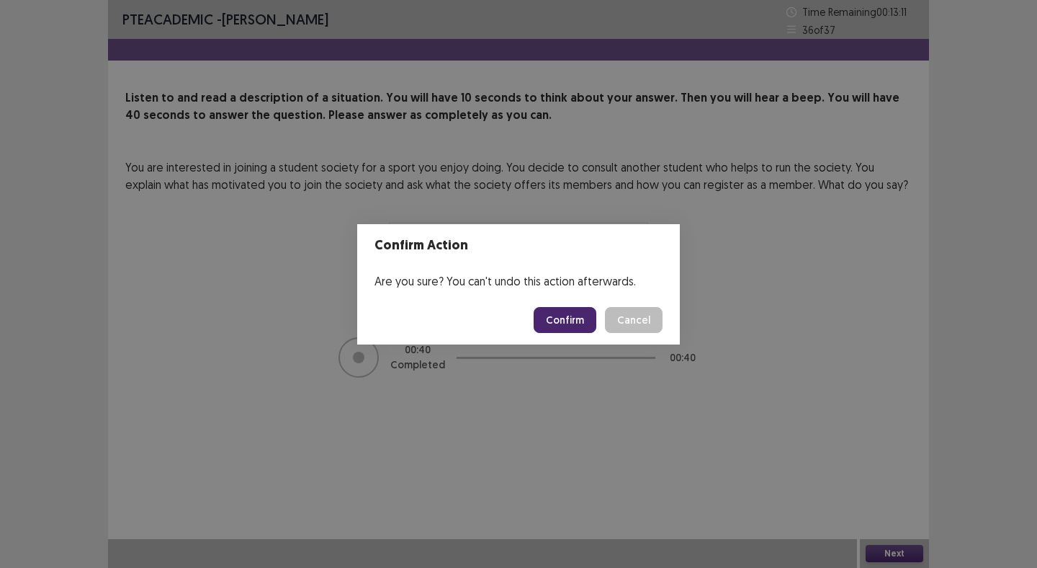
click at [579, 309] on button "Confirm" at bounding box center [565, 320] width 63 height 26
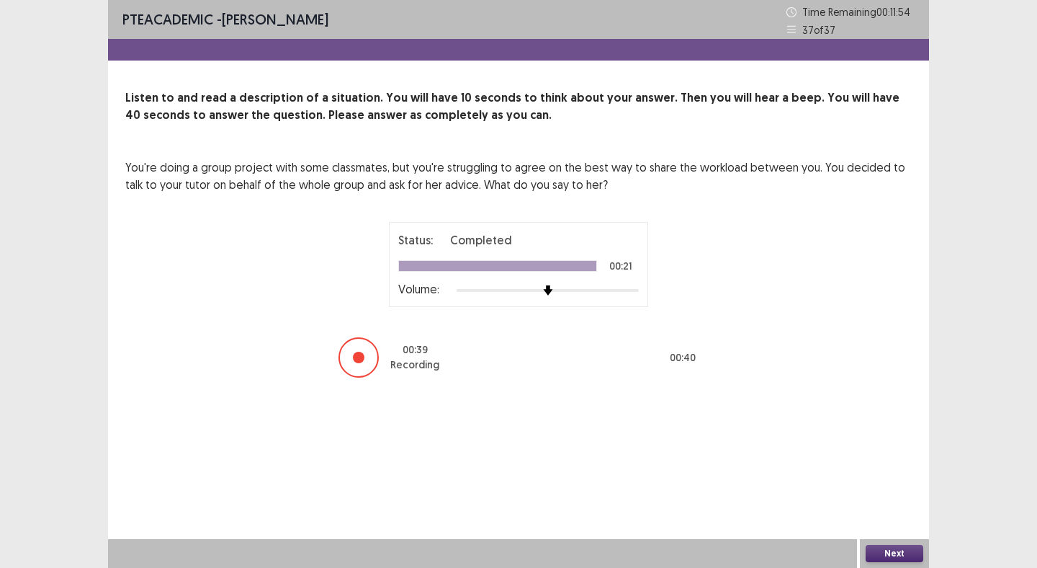
click at [891, 548] on button "Next" at bounding box center [895, 553] width 58 height 17
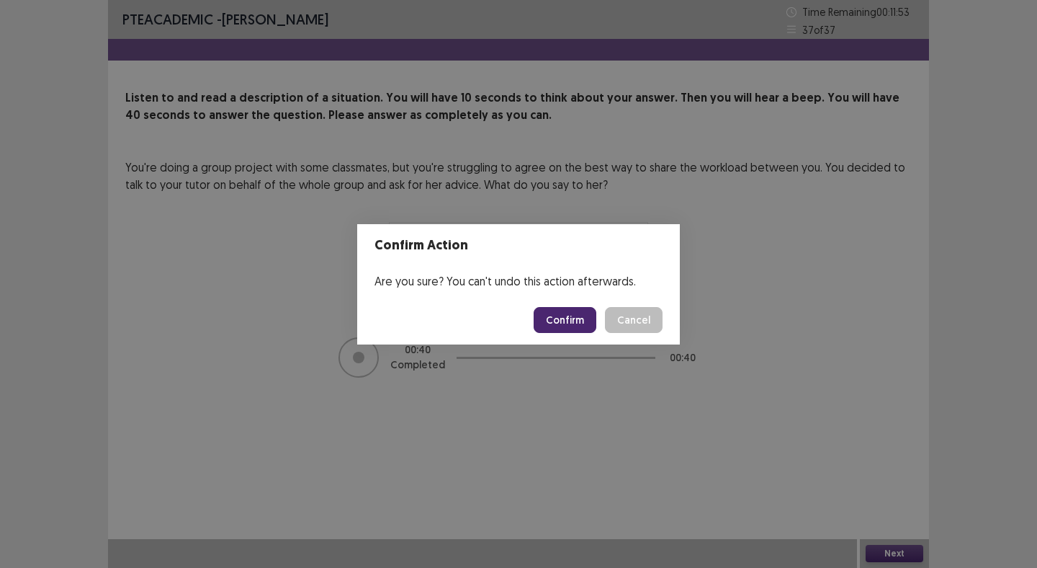
click at [568, 316] on button "Confirm" at bounding box center [565, 320] width 63 height 26
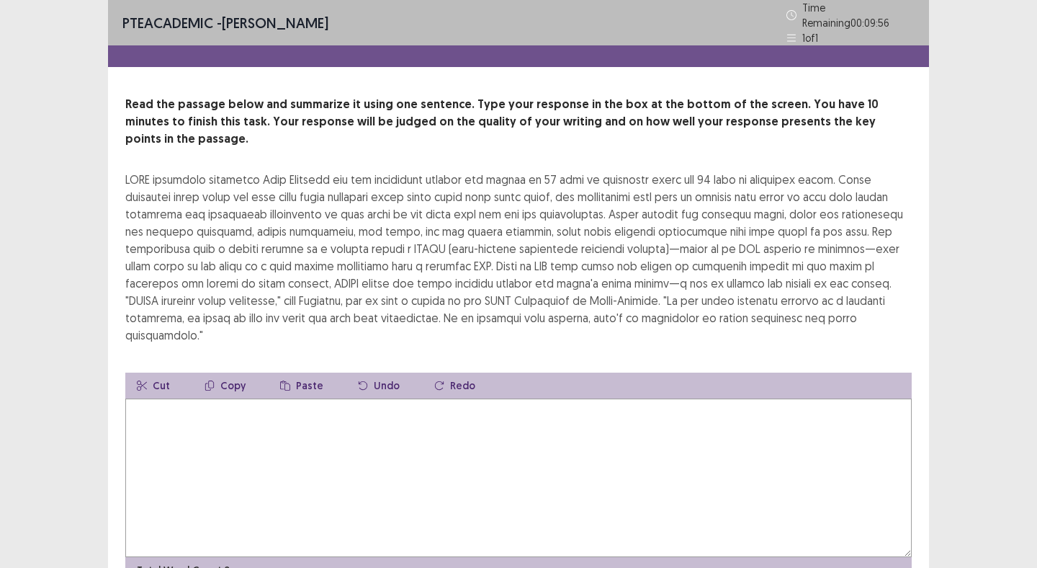
click at [545, 414] on textarea at bounding box center [518, 477] width 787 height 159
type textarea "*"
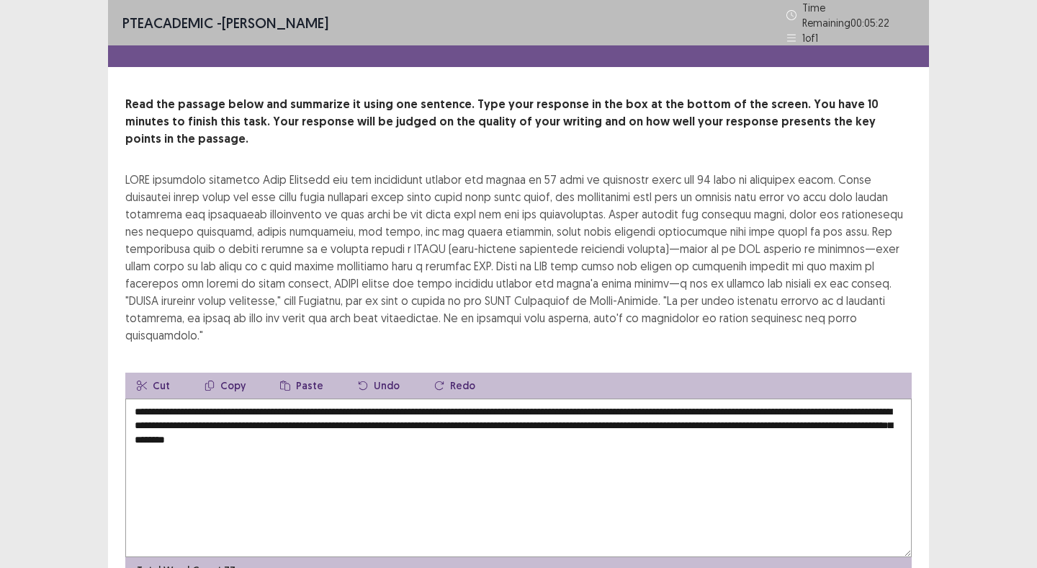
click at [174, 398] on textarea "**********" at bounding box center [518, 477] width 787 height 159
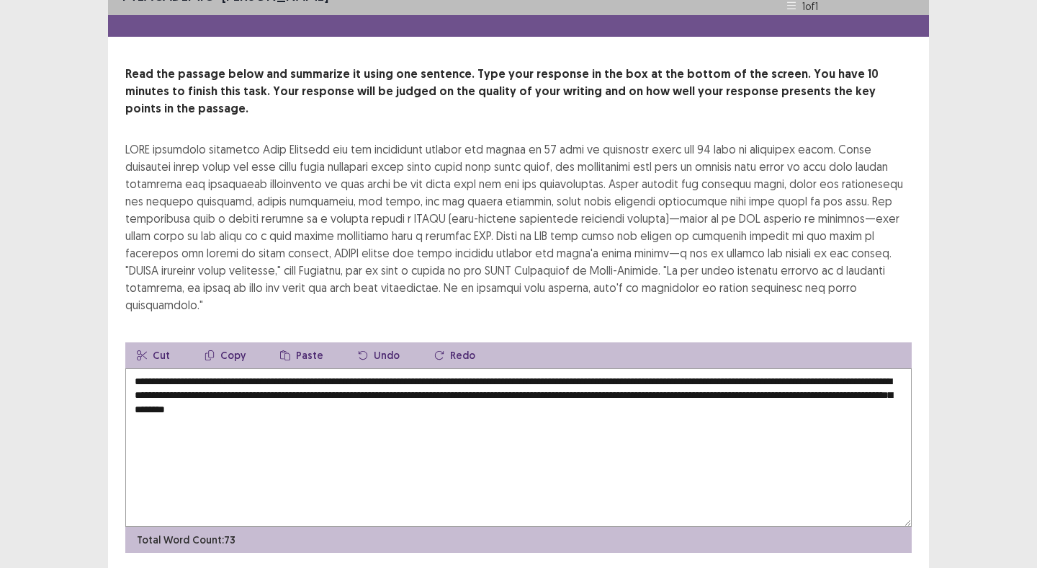
scroll to position [37, 0]
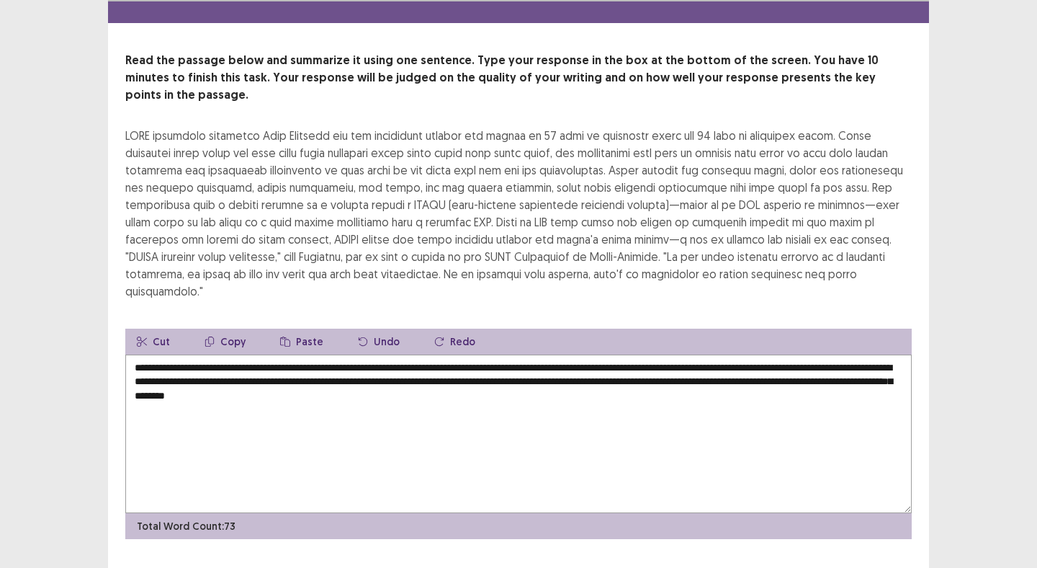
click at [198, 354] on textarea "**********" at bounding box center [518, 433] width 787 height 159
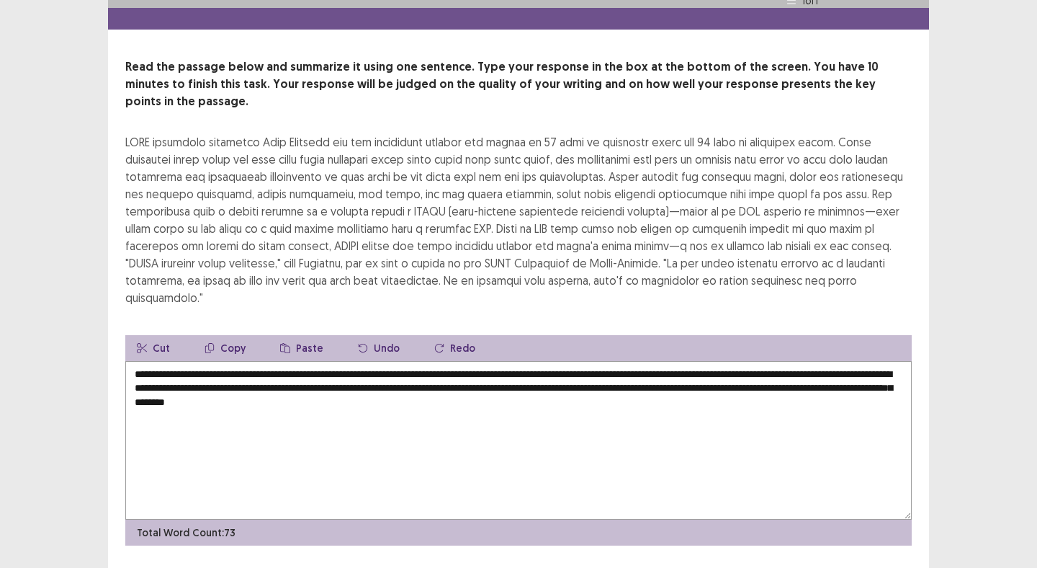
click at [228, 361] on textarea "**********" at bounding box center [518, 440] width 787 height 159
click at [437, 361] on textarea "**********" at bounding box center [518, 440] width 787 height 159
click at [530, 361] on textarea "**********" at bounding box center [518, 440] width 787 height 159
click at [707, 361] on textarea "**********" at bounding box center [518, 440] width 787 height 159
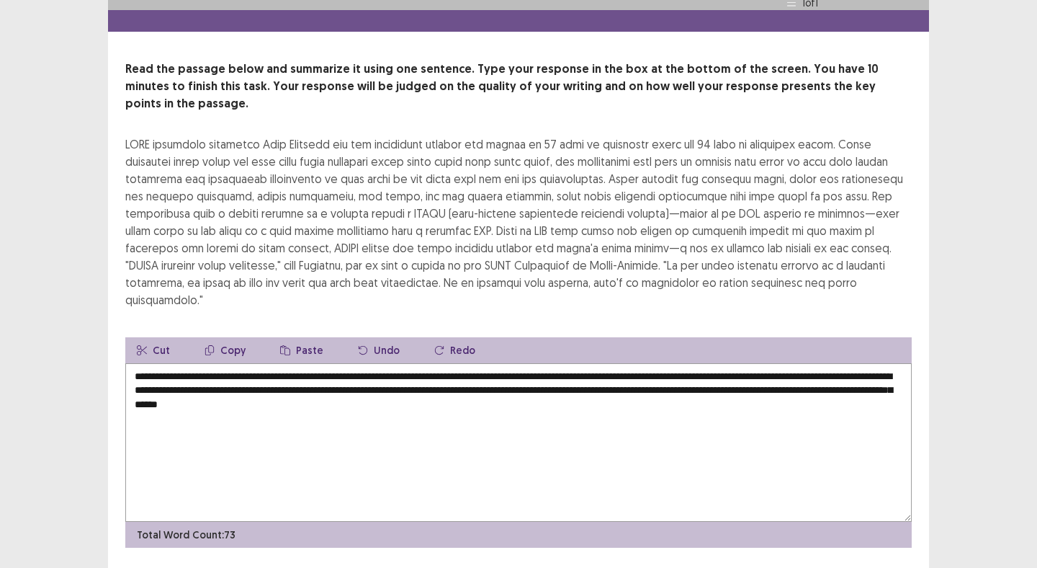
scroll to position [37, 0]
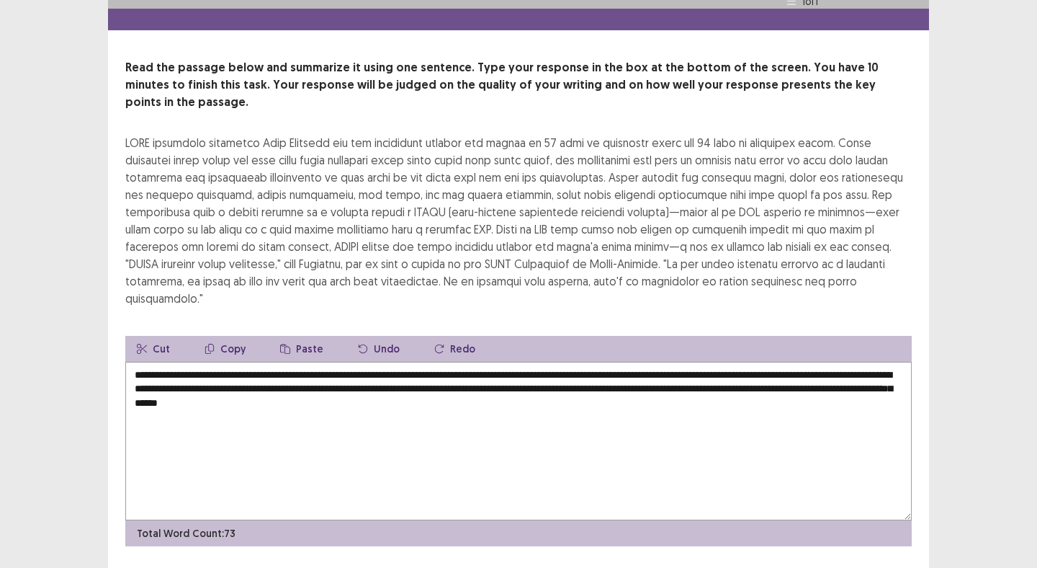
click at [894, 362] on textarea "**********" at bounding box center [518, 441] width 787 height 159
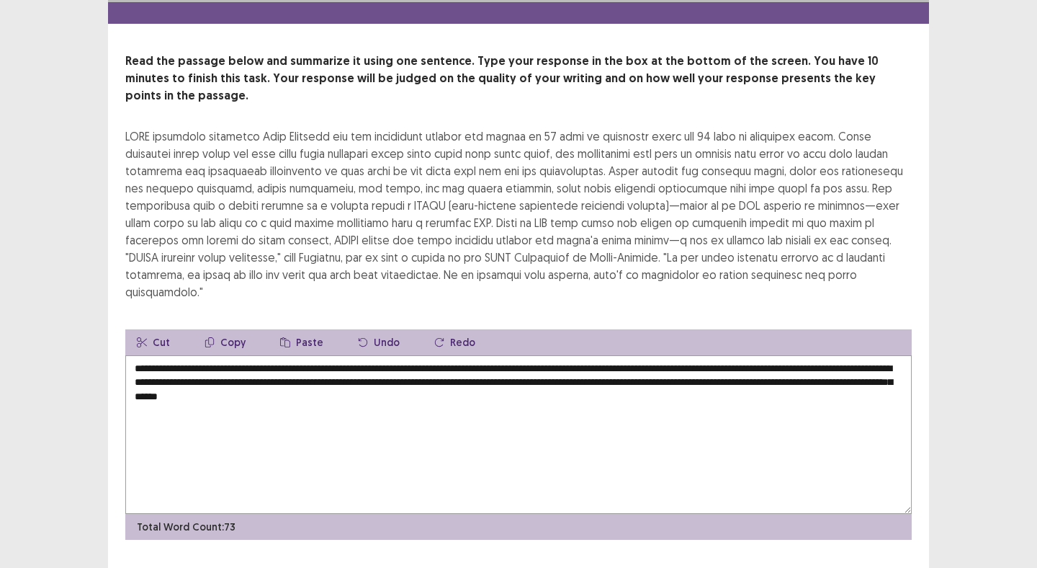
click at [254, 366] on textarea "**********" at bounding box center [518, 434] width 787 height 159
click at [459, 366] on textarea "**********" at bounding box center [518, 434] width 787 height 159
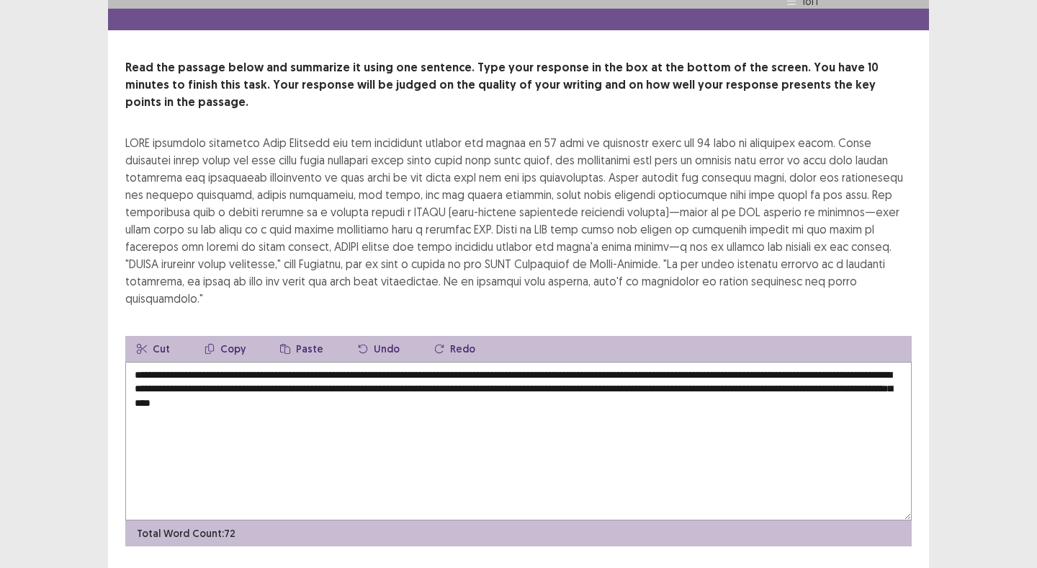
click at [215, 362] on textarea "**********" at bounding box center [518, 441] width 787 height 159
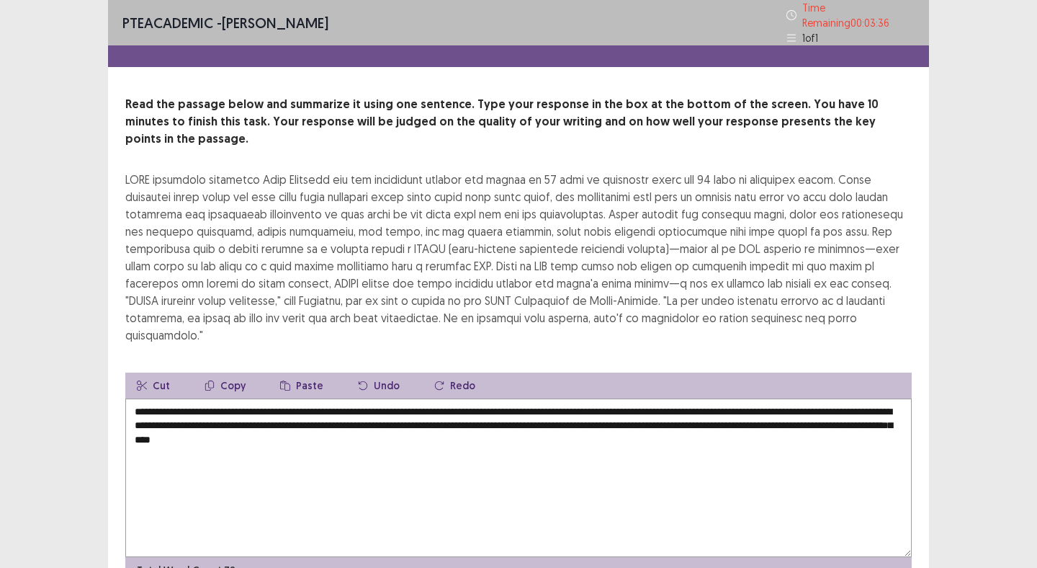
scroll to position [0, 0]
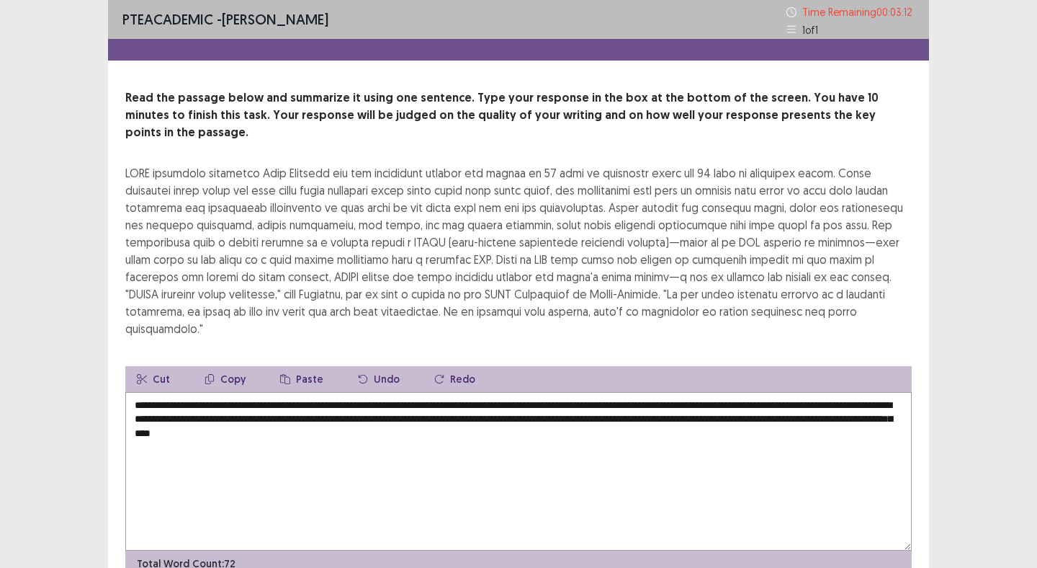
click at [483, 414] on textarea "**********" at bounding box center [518, 471] width 787 height 159
click at [447, 400] on textarea "**********" at bounding box center [518, 471] width 787 height 159
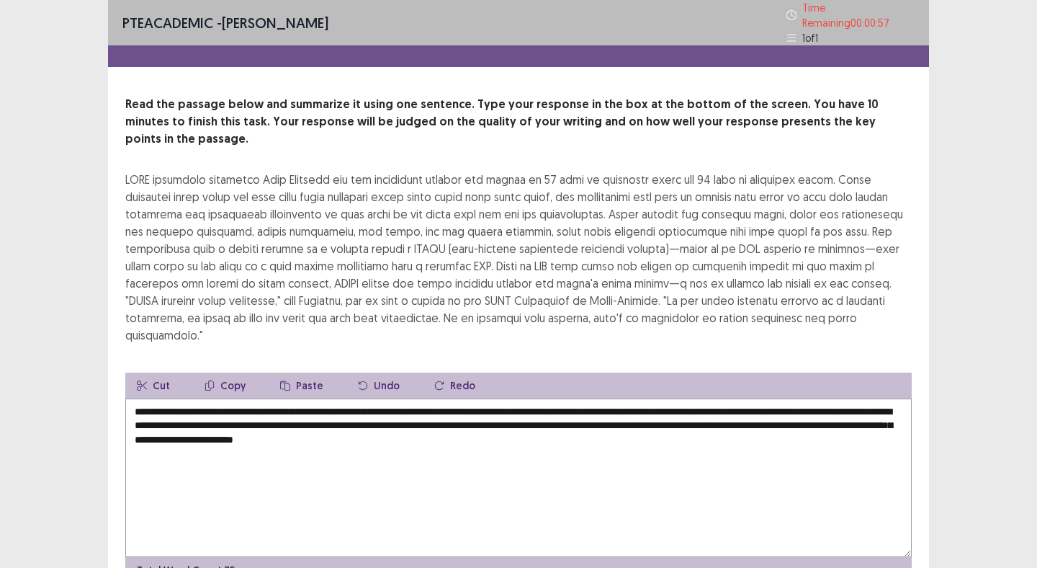
click at [557, 401] on textarea "**********" at bounding box center [518, 477] width 787 height 159
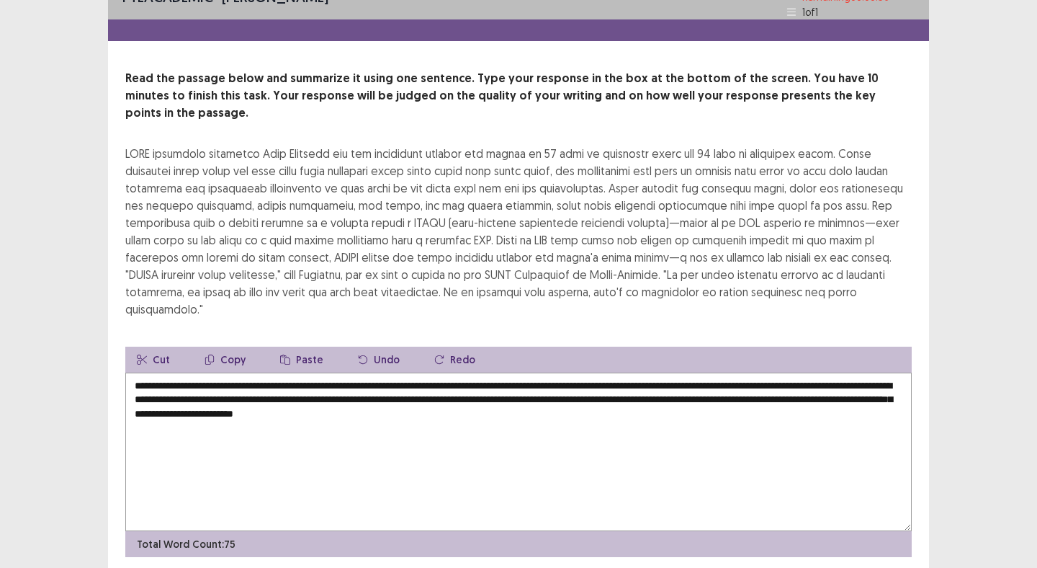
scroll to position [37, 0]
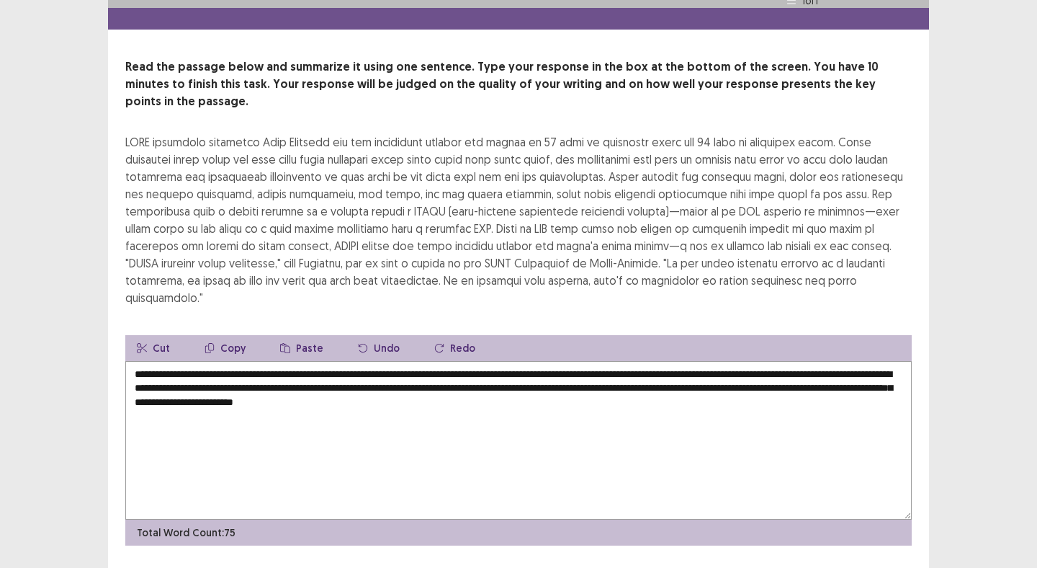
click at [560, 401] on textarea "**********" at bounding box center [518, 440] width 787 height 159
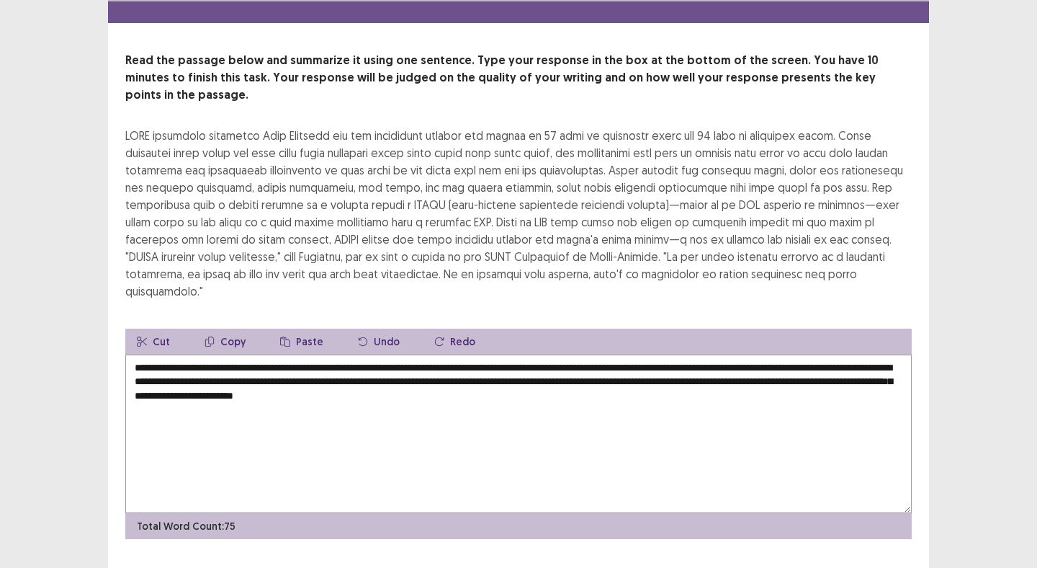
type textarea "**********"
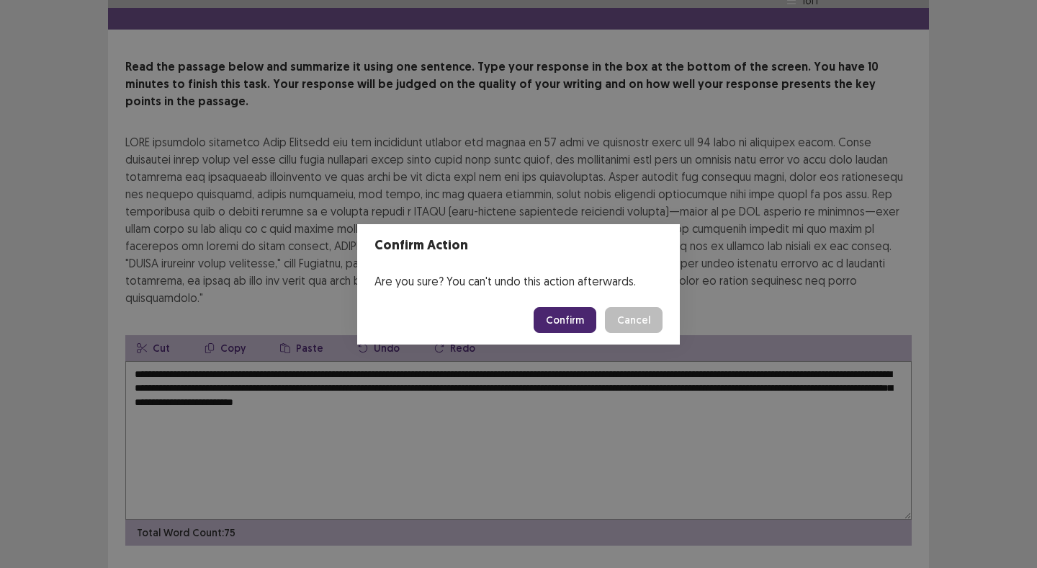
click at [569, 324] on button "Confirm" at bounding box center [565, 320] width 63 height 26
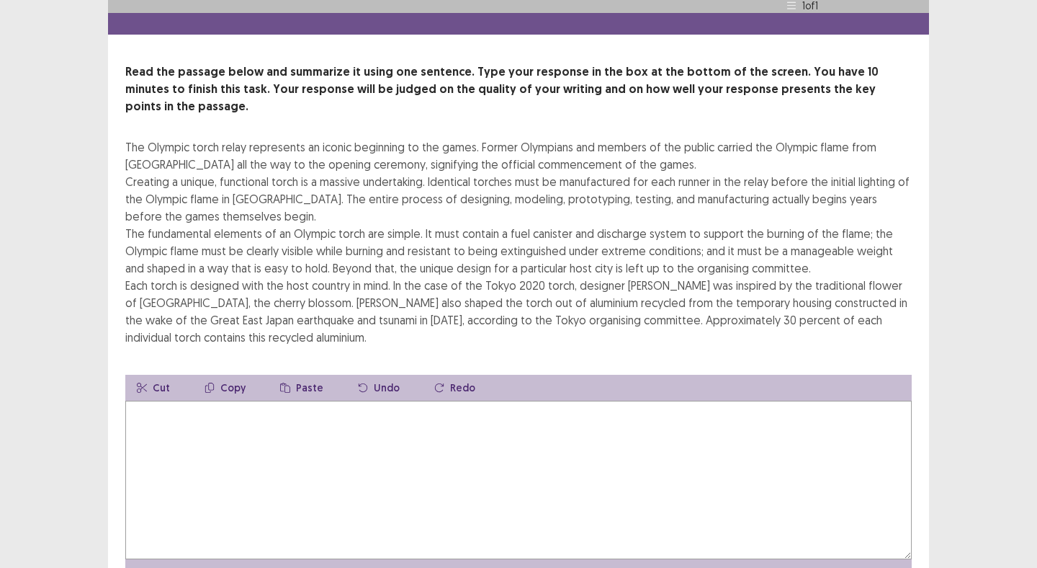
scroll to position [36, 0]
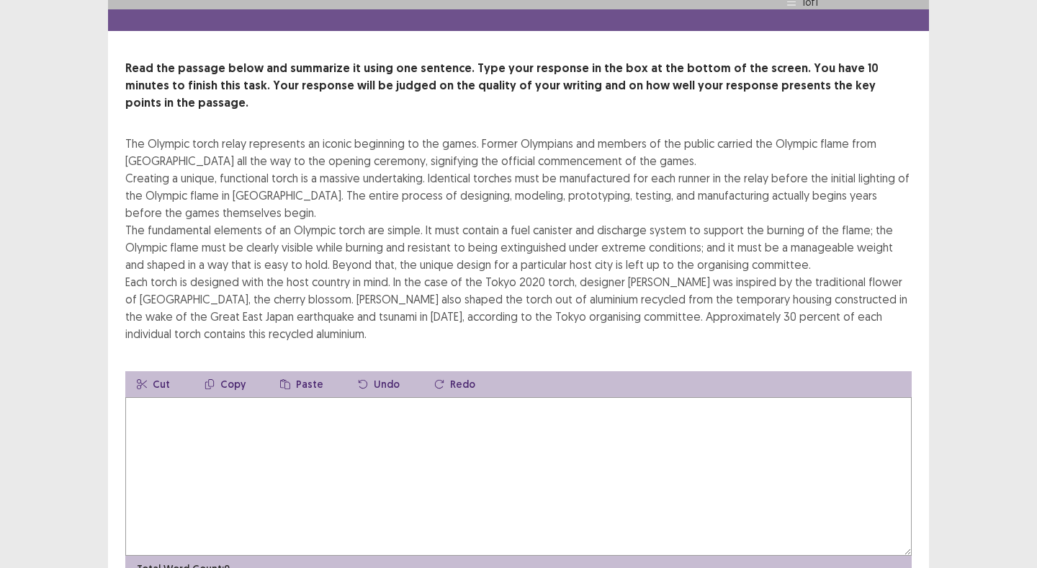
click at [365, 417] on textarea at bounding box center [518, 476] width 787 height 159
click at [543, 397] on textarea "**********" at bounding box center [518, 476] width 787 height 159
click at [624, 397] on textarea "**********" at bounding box center [518, 476] width 787 height 159
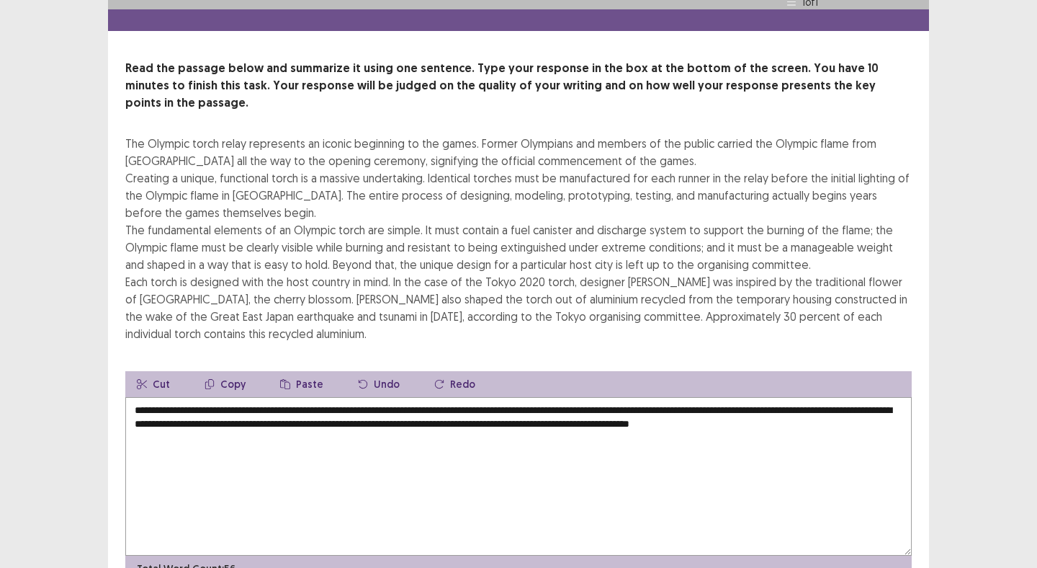
click at [754, 405] on textarea "**********" at bounding box center [518, 476] width 787 height 159
click at [894, 404] on textarea "**********" at bounding box center [518, 476] width 787 height 159
click at [153, 418] on textarea "**********" at bounding box center [518, 476] width 787 height 159
click at [293, 419] on textarea "**********" at bounding box center [518, 476] width 787 height 159
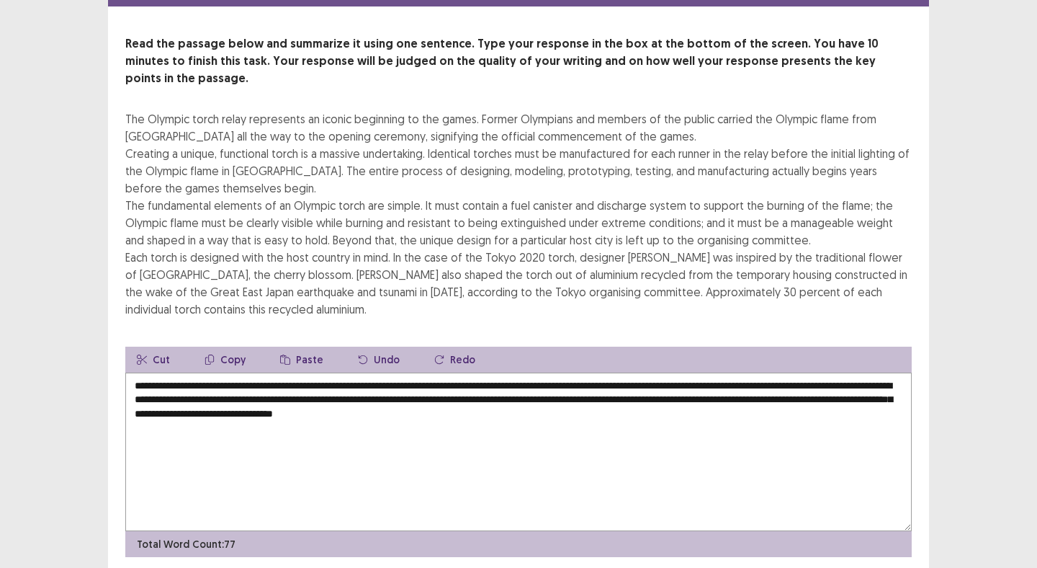
scroll to position [61, 0]
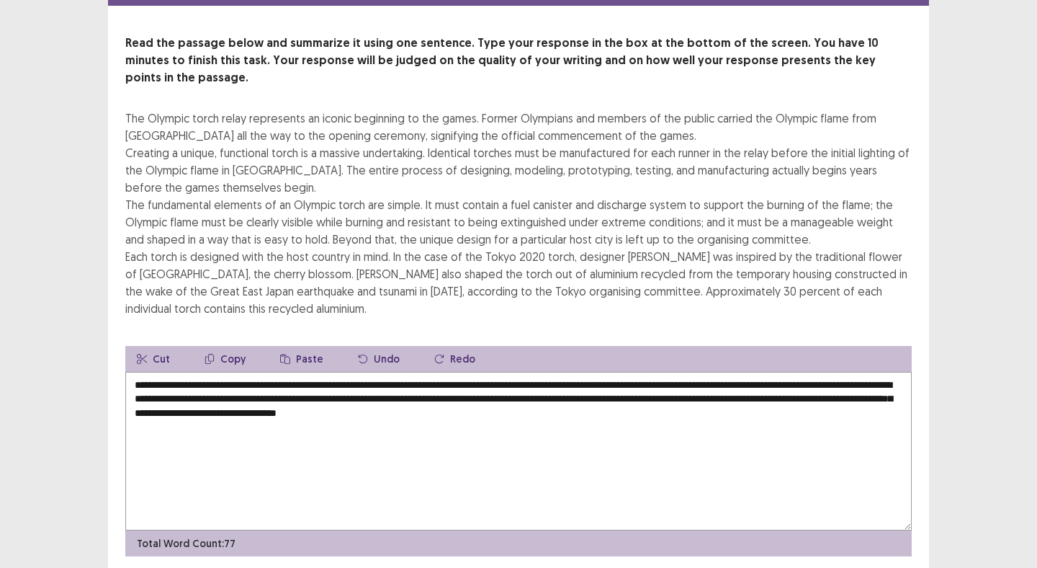
click at [514, 391] on textarea "**********" at bounding box center [518, 451] width 787 height 159
click at [524, 392] on textarea "**********" at bounding box center [518, 451] width 787 height 159
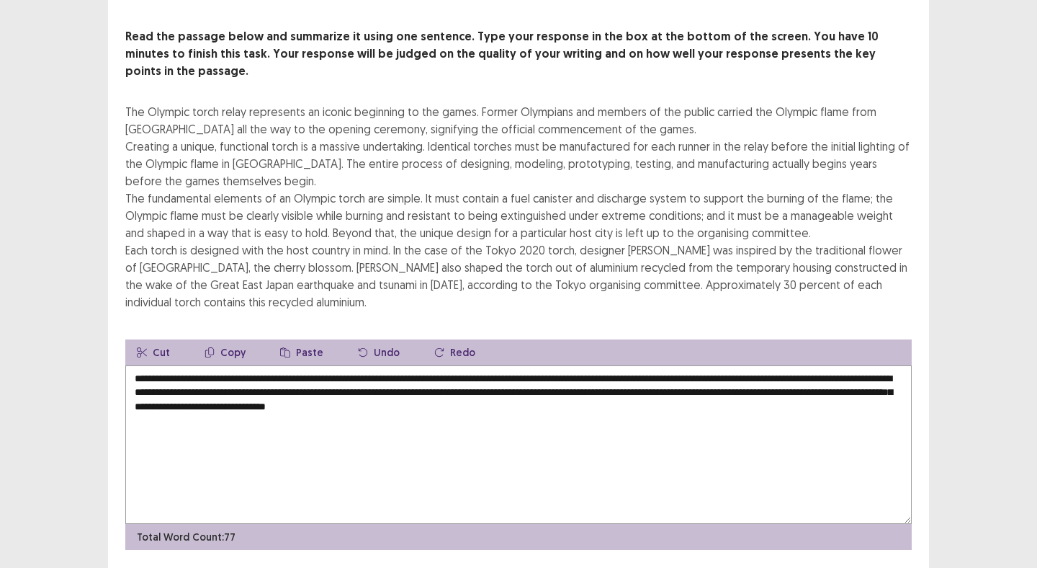
click at [383, 339] on button "Undo" at bounding box center [379, 352] width 65 height 26
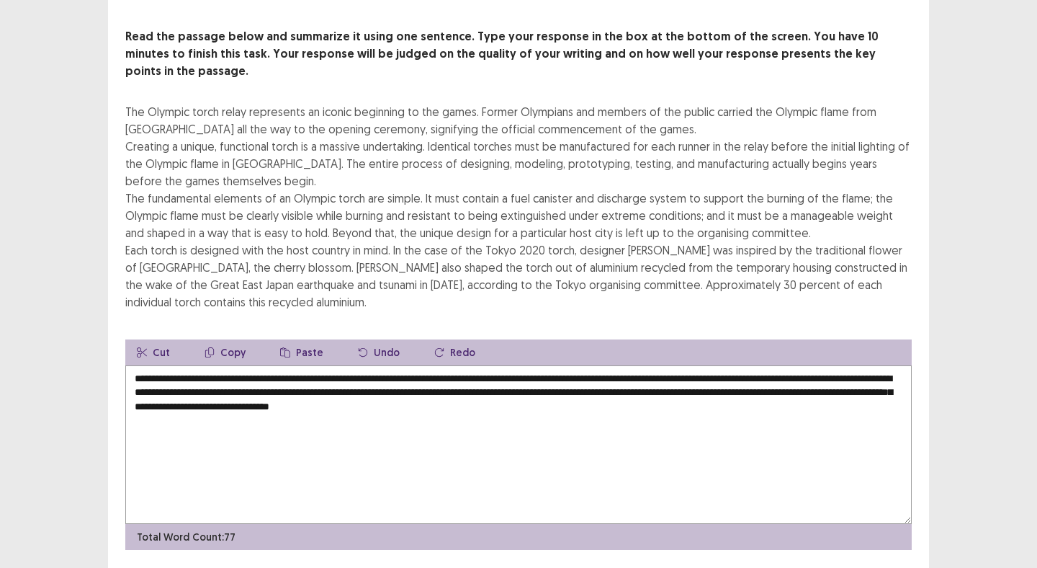
click at [383, 339] on button "Undo" at bounding box center [379, 352] width 65 height 26
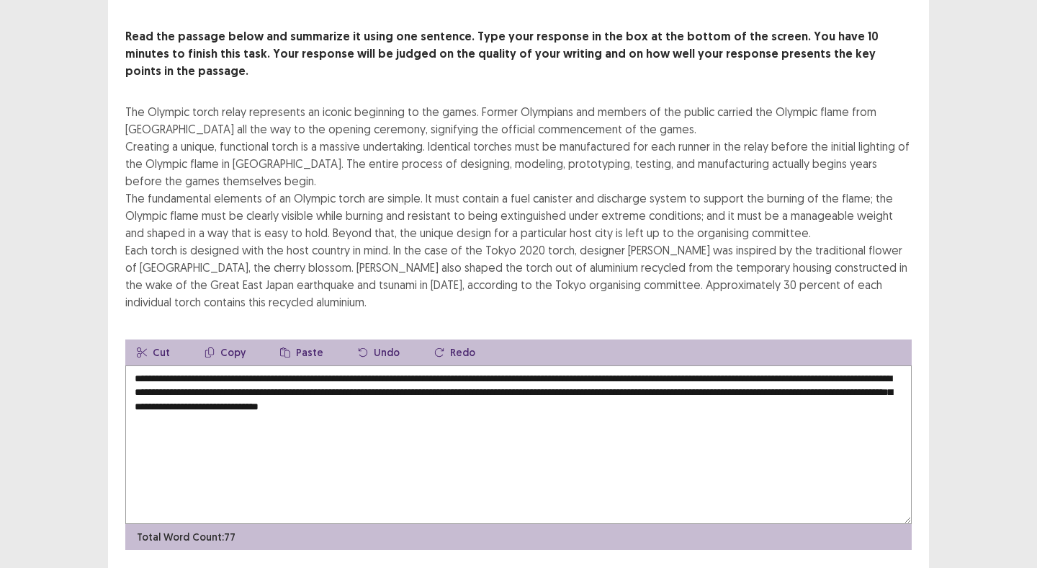
click at [383, 339] on button "Undo" at bounding box center [379, 352] width 65 height 26
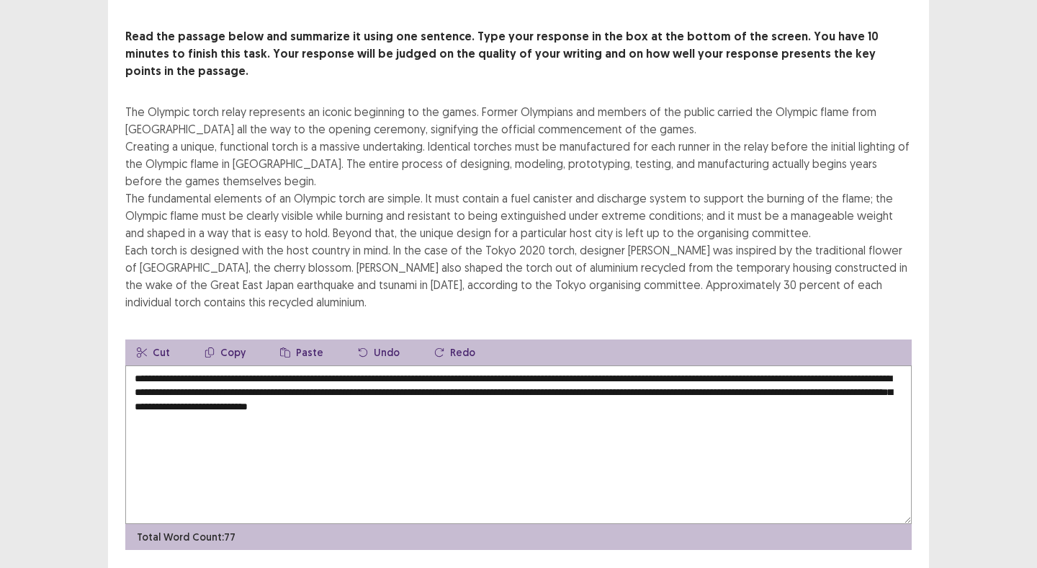
click at [383, 339] on button "Undo" at bounding box center [379, 352] width 65 height 26
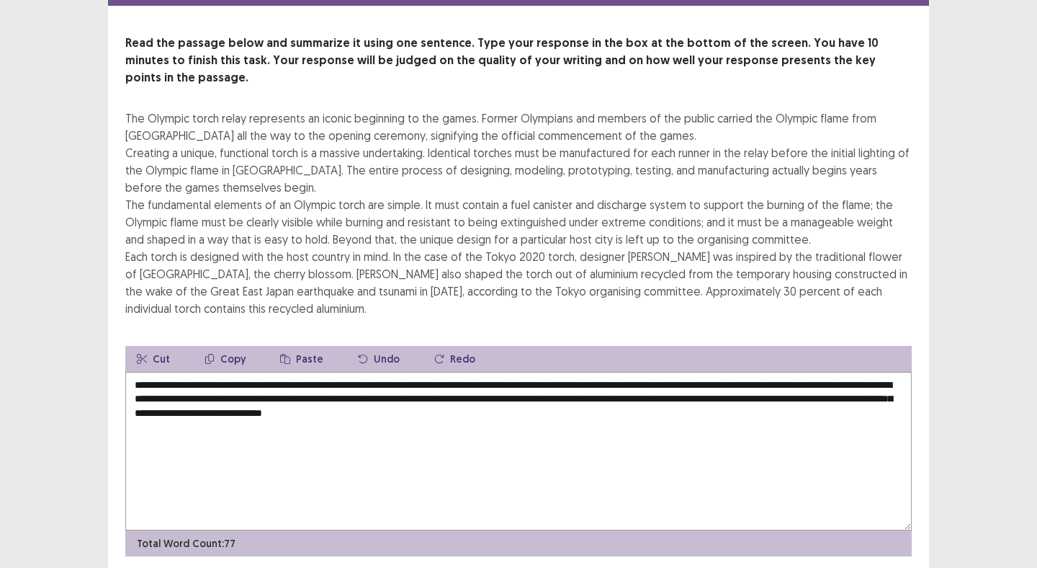
click at [383, 346] on button "Undo" at bounding box center [379, 359] width 65 height 26
click at [680, 392] on textarea "**********" at bounding box center [518, 451] width 787 height 159
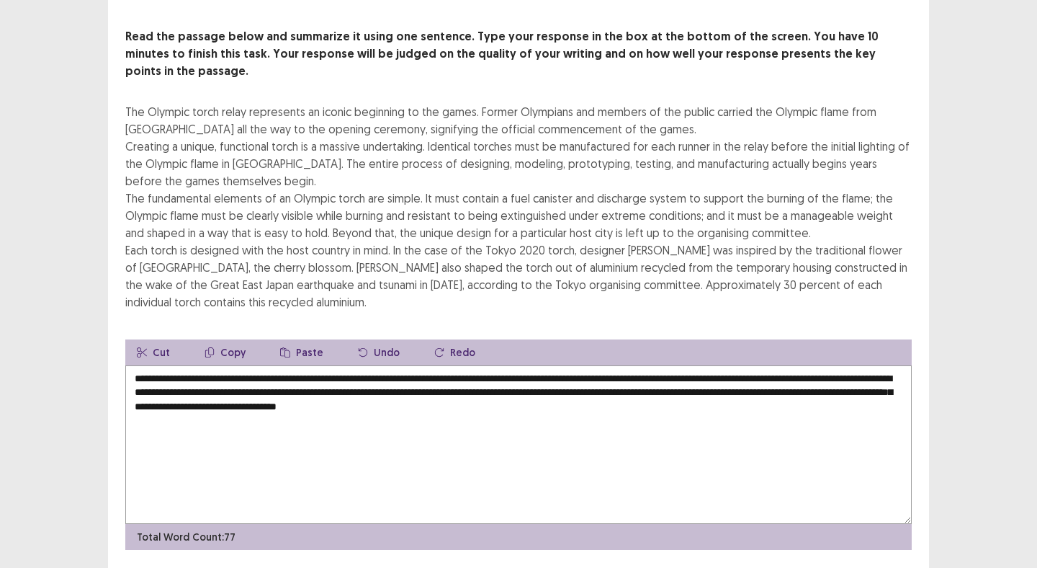
click at [243, 365] on textarea "**********" at bounding box center [518, 444] width 787 height 159
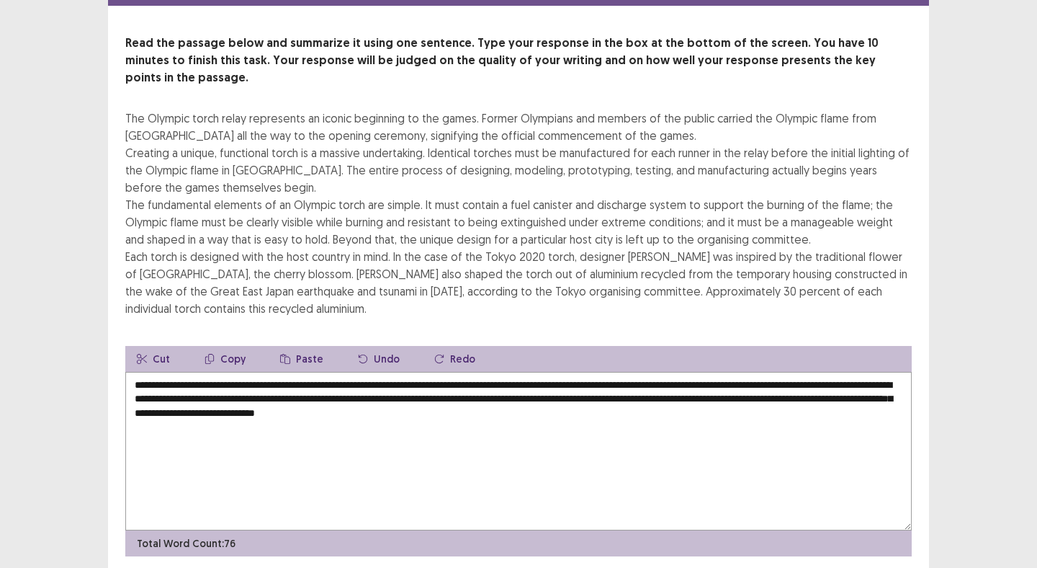
click at [715, 372] on textarea "**********" at bounding box center [518, 451] width 787 height 159
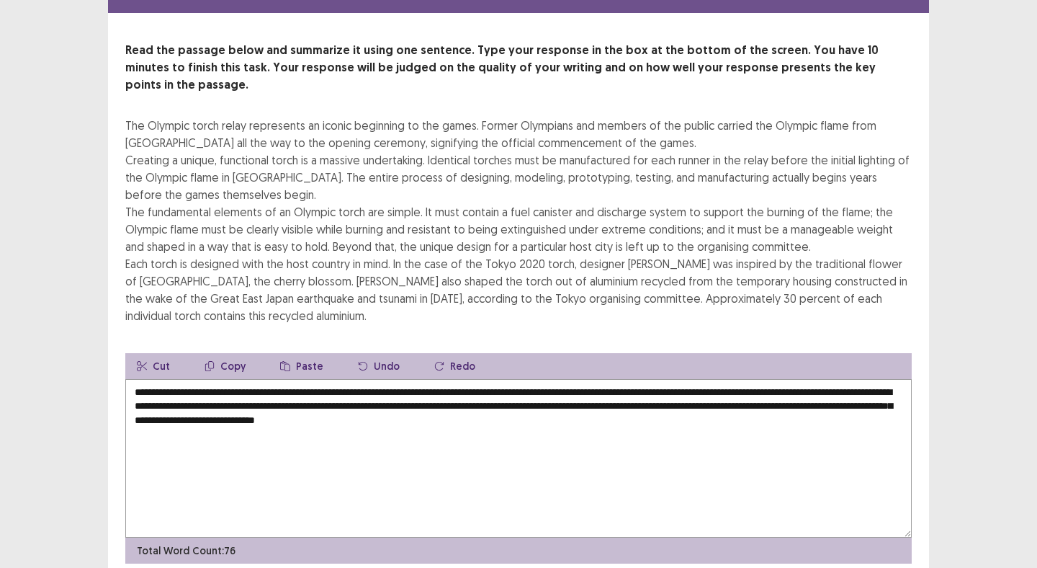
scroll to position [59, 0]
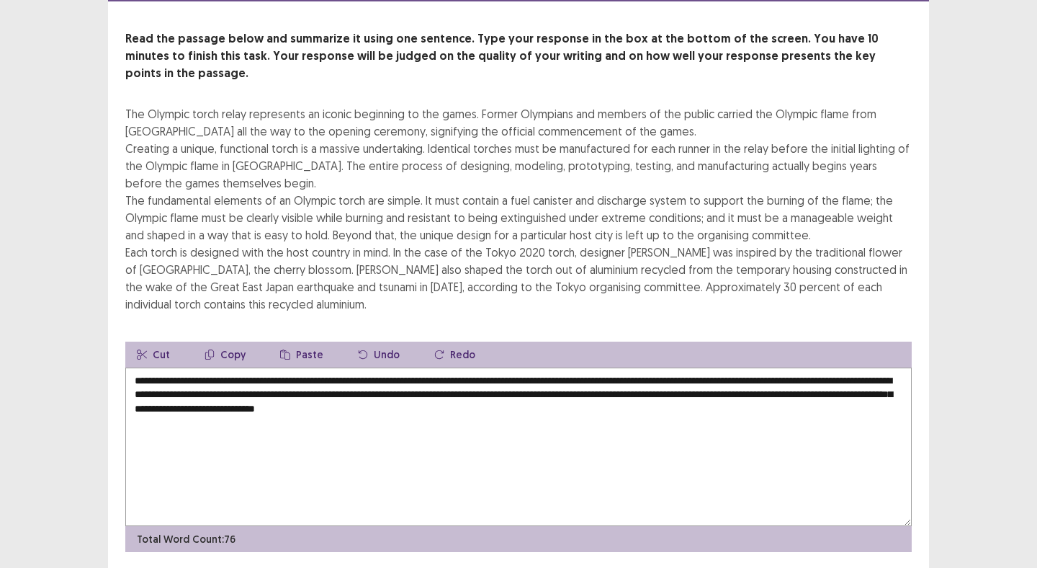
click at [645, 398] on textarea "**********" at bounding box center [518, 446] width 787 height 159
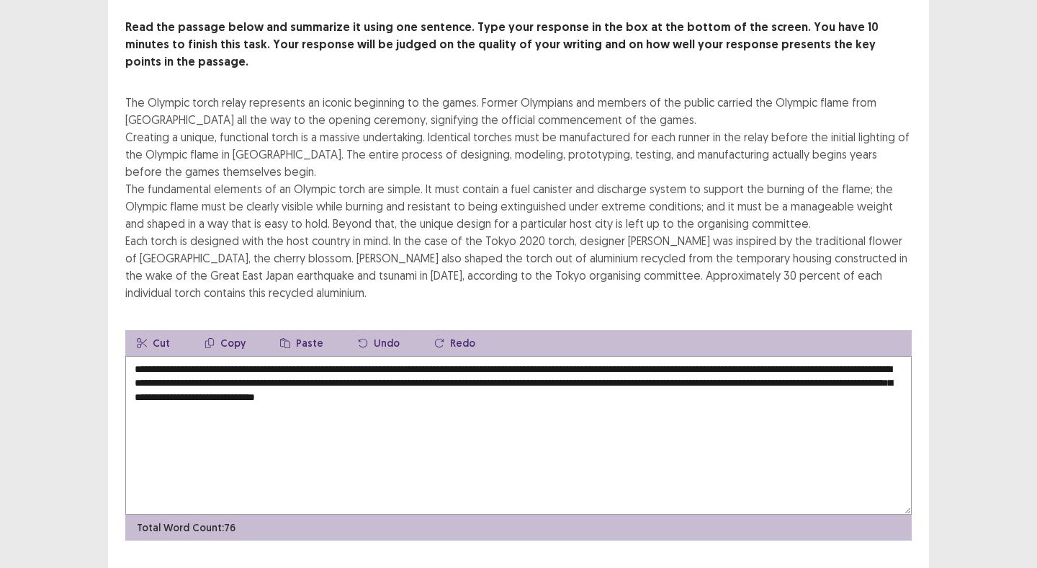
scroll to position [72, 0]
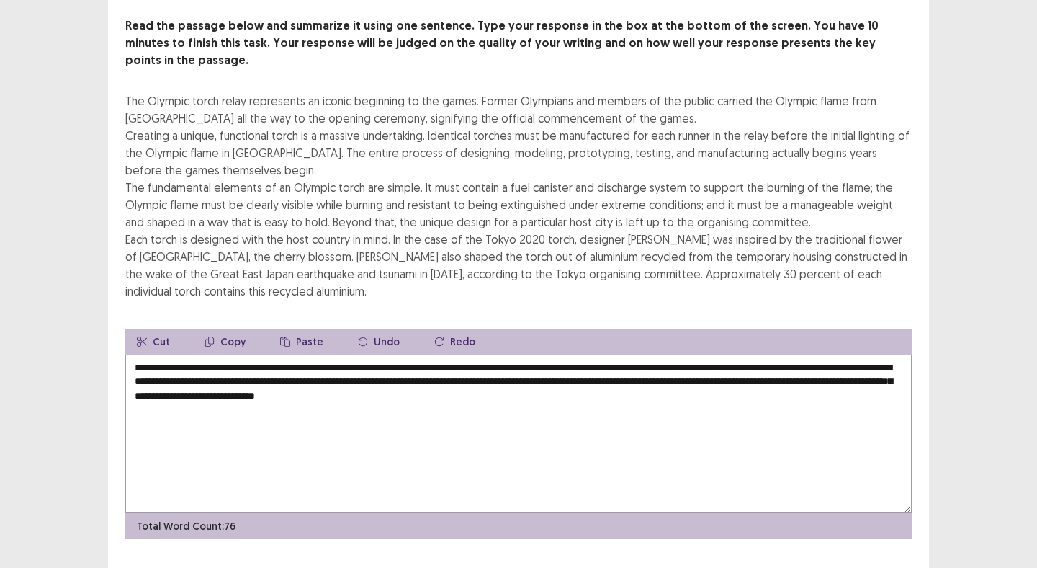
click at [584, 370] on textarea "**********" at bounding box center [518, 433] width 787 height 159
click at [583, 368] on textarea "**********" at bounding box center [518, 433] width 787 height 159
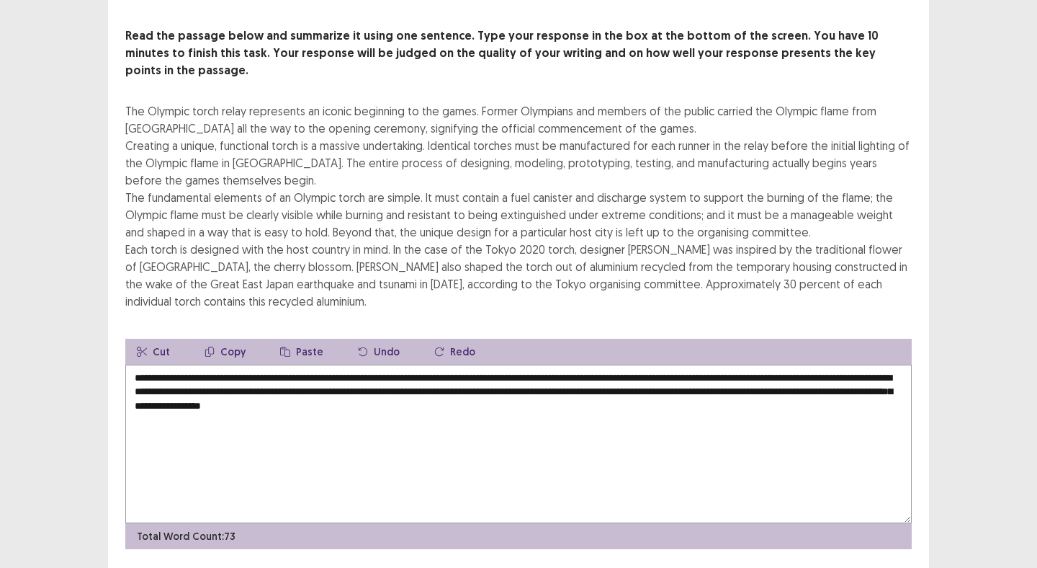
scroll to position [77, 0]
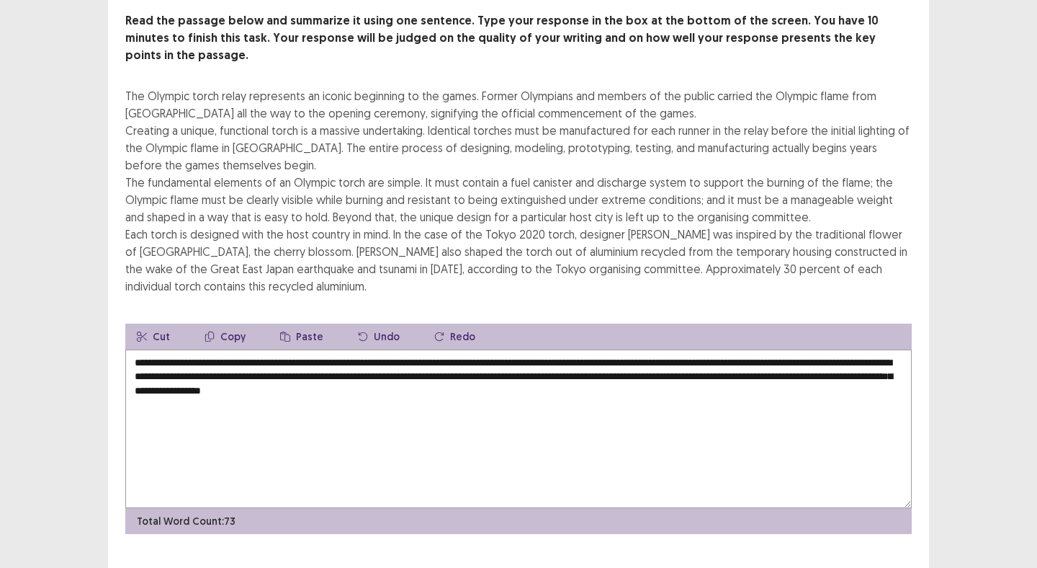
click at [516, 349] on textarea "**********" at bounding box center [518, 428] width 787 height 159
click at [665, 349] on textarea "**********" at bounding box center [518, 428] width 787 height 159
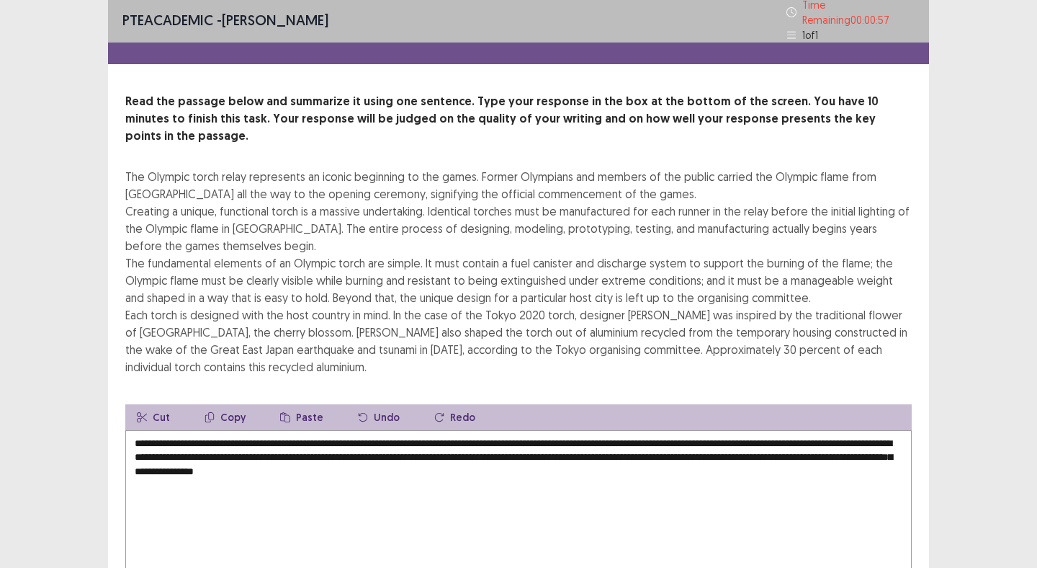
scroll to position [1, 0]
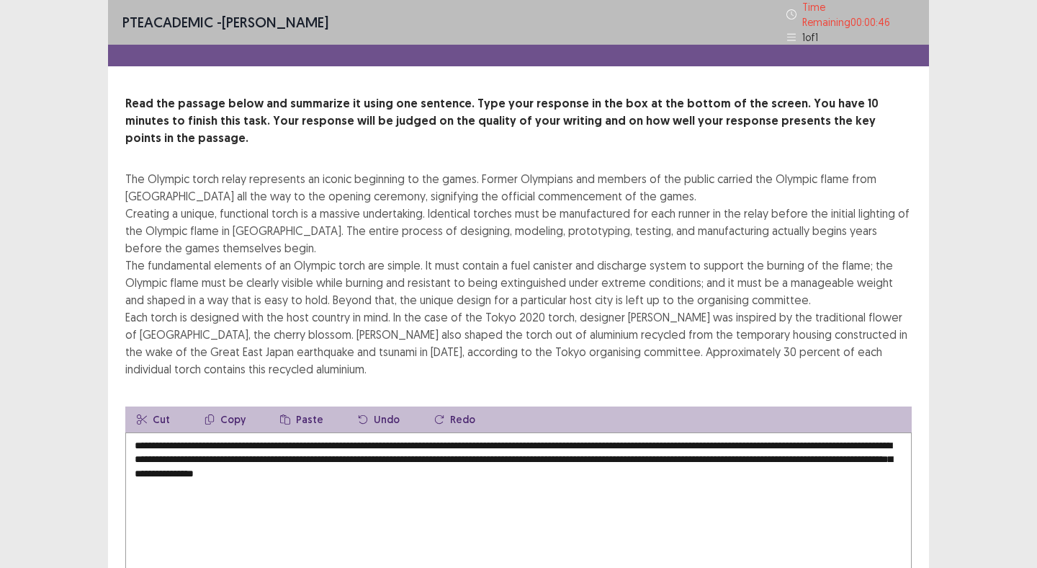
click at [281, 441] on textarea "**********" at bounding box center [518, 511] width 787 height 159
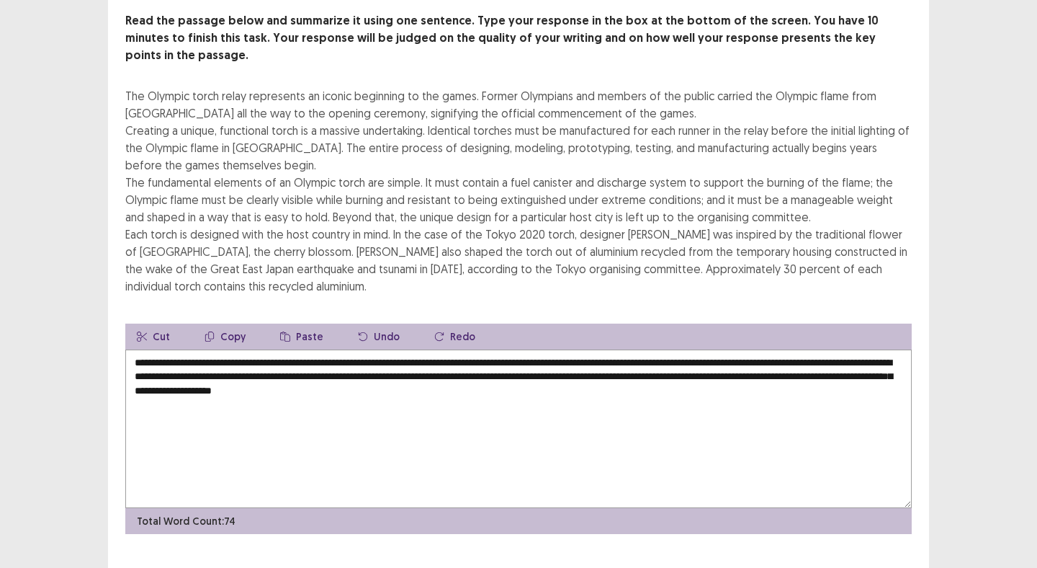
scroll to position [79, 0]
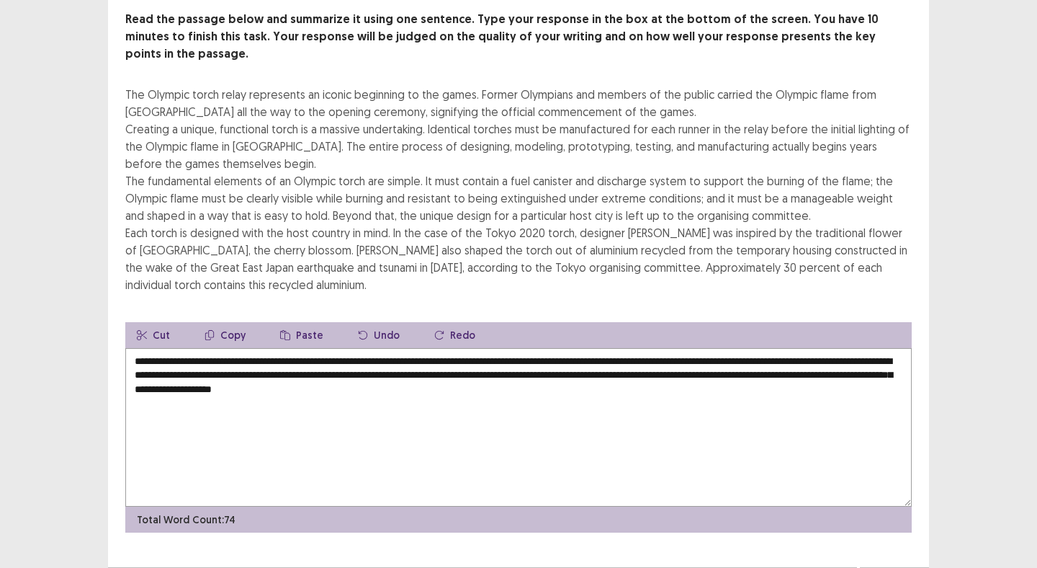
type textarea "**********"
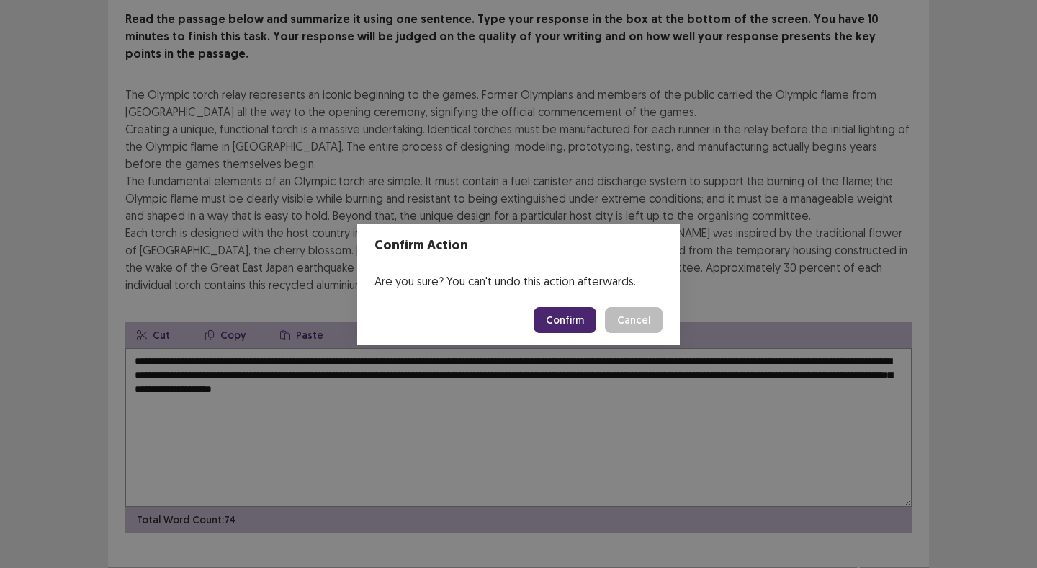
click at [570, 321] on button "Confirm" at bounding box center [565, 320] width 63 height 26
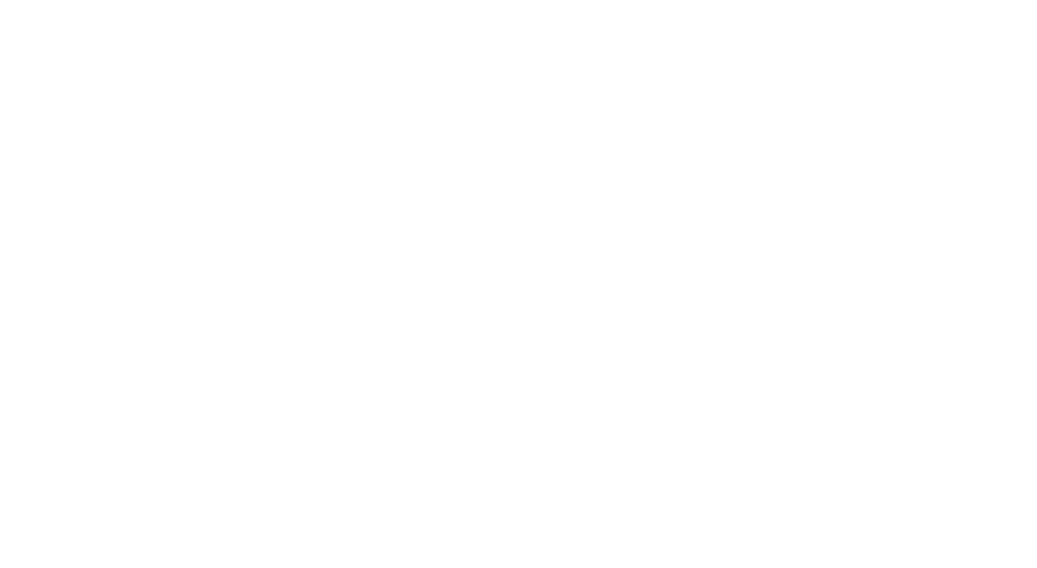
scroll to position [0, 0]
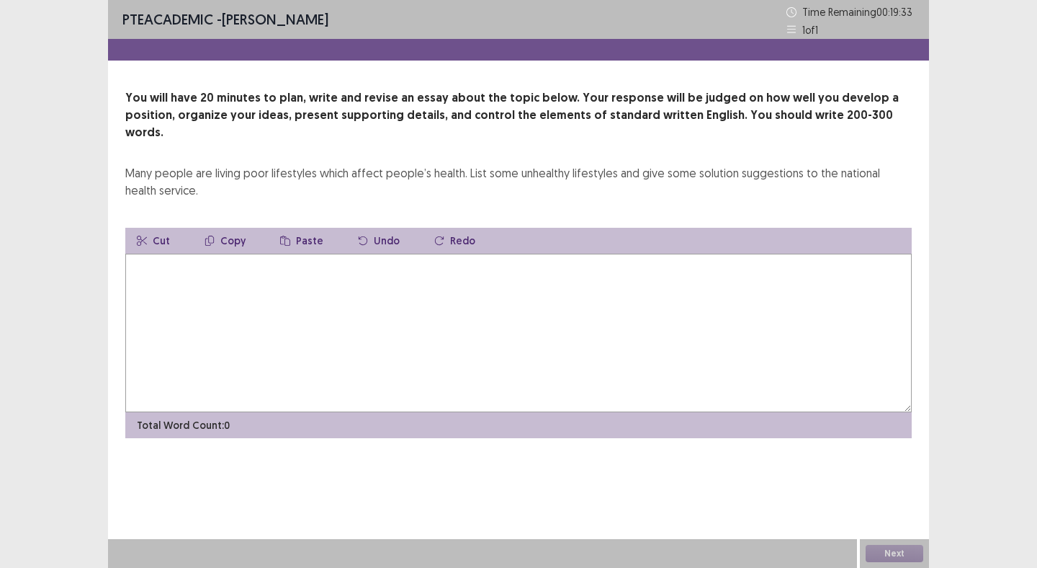
click at [528, 316] on textarea at bounding box center [518, 333] width 787 height 159
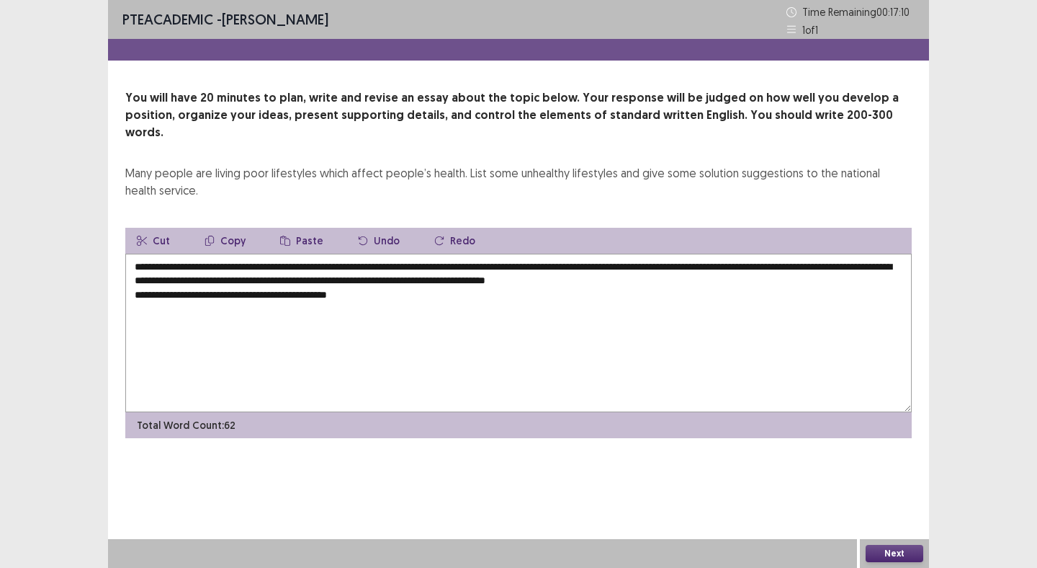
click at [349, 277] on textarea "**********" at bounding box center [518, 333] width 787 height 159
click at [396, 279] on textarea "**********" at bounding box center [518, 333] width 787 height 159
click at [629, 280] on textarea "**********" at bounding box center [518, 333] width 787 height 159
click at [689, 279] on textarea "**********" at bounding box center [518, 333] width 787 height 159
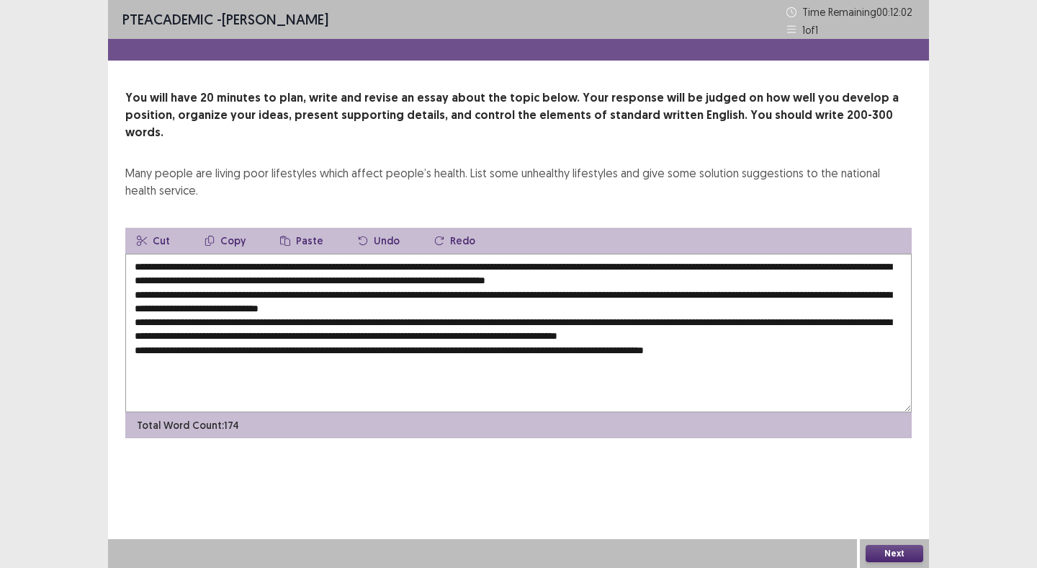
click at [207, 255] on textarea "**********" at bounding box center [518, 333] width 787 height 159
drag, startPoint x: 194, startPoint y: 251, endPoint x: 274, endPoint y: 247, distance: 80.8
click at [274, 254] on textarea "**********" at bounding box center [518, 333] width 787 height 159
click at [235, 228] on button "Copy" at bounding box center [225, 241] width 64 height 26
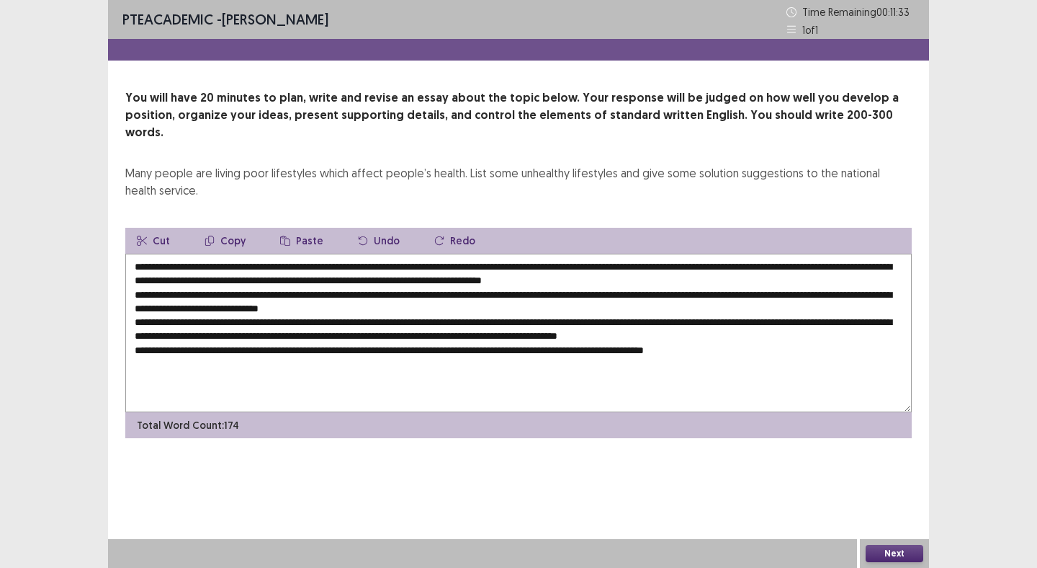
click at [506, 267] on textarea "**********" at bounding box center [518, 333] width 787 height 159
click at [503, 267] on textarea at bounding box center [518, 333] width 787 height 159
click at [505, 266] on textarea at bounding box center [518, 333] width 787 height 159
click at [706, 269] on textarea at bounding box center [518, 333] width 787 height 159
click at [755, 266] on textarea at bounding box center [518, 333] width 787 height 159
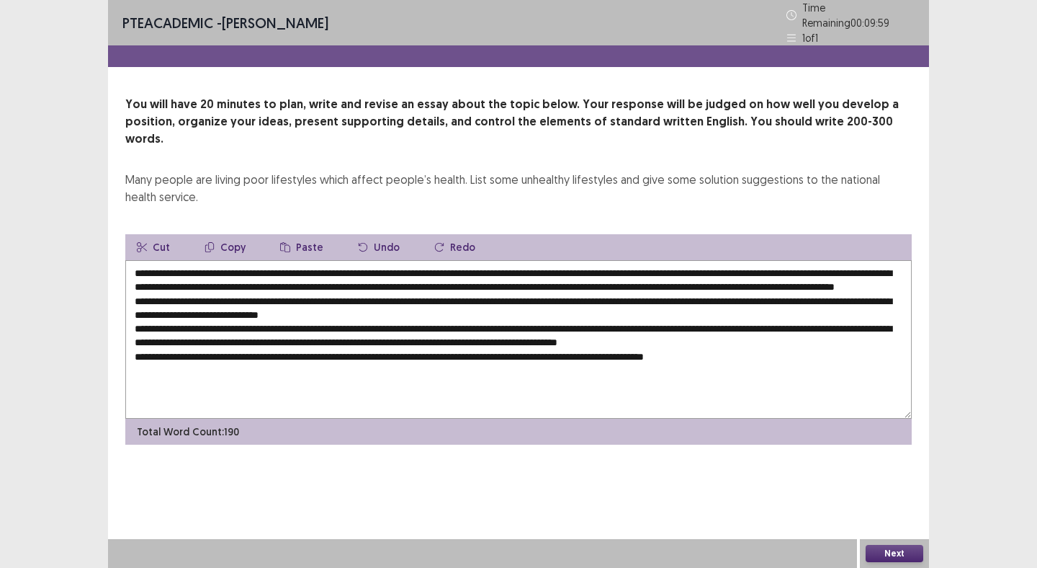
click at [195, 296] on textarea at bounding box center [518, 339] width 787 height 159
click at [348, 294] on textarea at bounding box center [518, 339] width 787 height 159
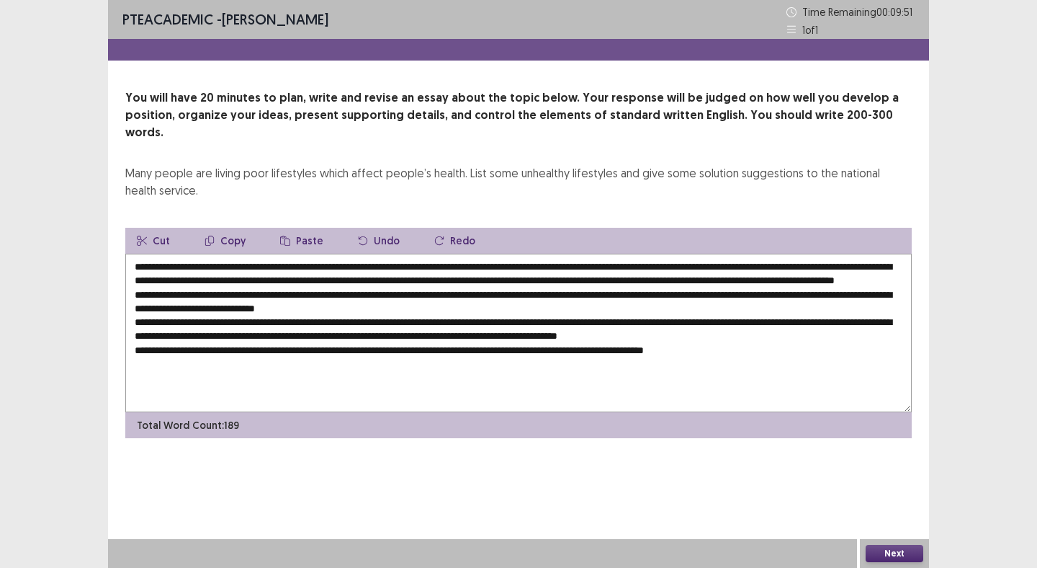
click at [303, 228] on button "Paste" at bounding box center [302, 241] width 66 height 26
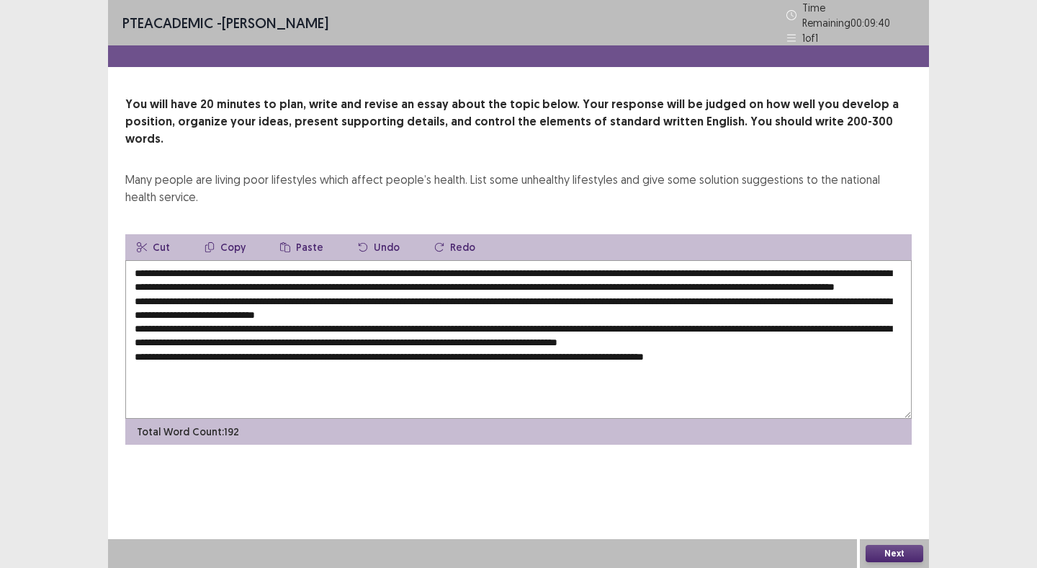
click at [756, 297] on textarea at bounding box center [518, 339] width 787 height 159
click at [782, 296] on textarea at bounding box center [518, 339] width 787 height 159
click at [829, 296] on textarea at bounding box center [518, 339] width 787 height 159
click at [408, 308] on textarea at bounding box center [518, 339] width 787 height 159
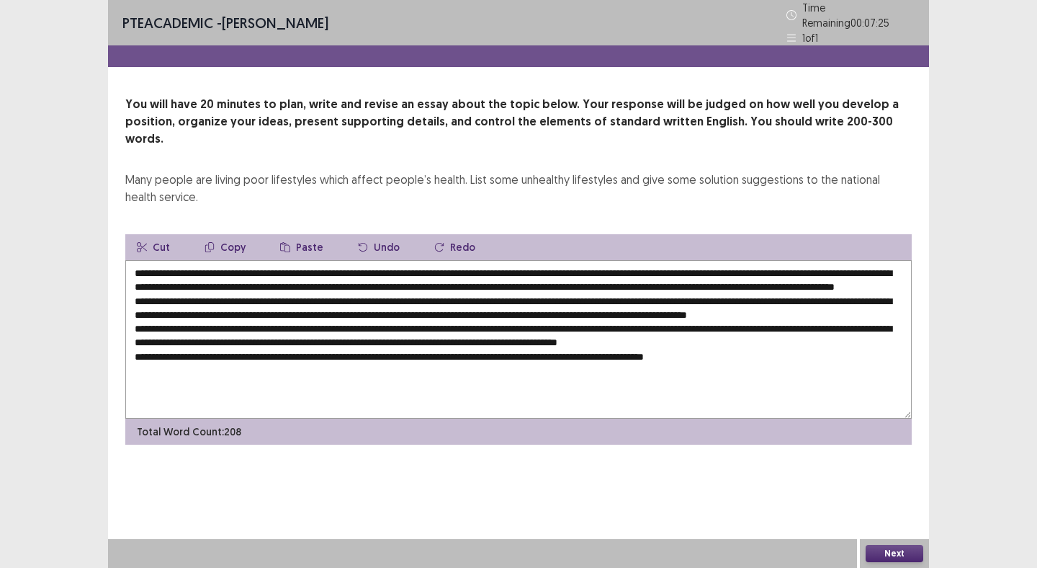
click at [882, 308] on textarea at bounding box center [518, 339] width 787 height 159
click at [352, 335] on textarea at bounding box center [518, 339] width 787 height 159
click at [218, 353] on textarea at bounding box center [518, 339] width 787 height 159
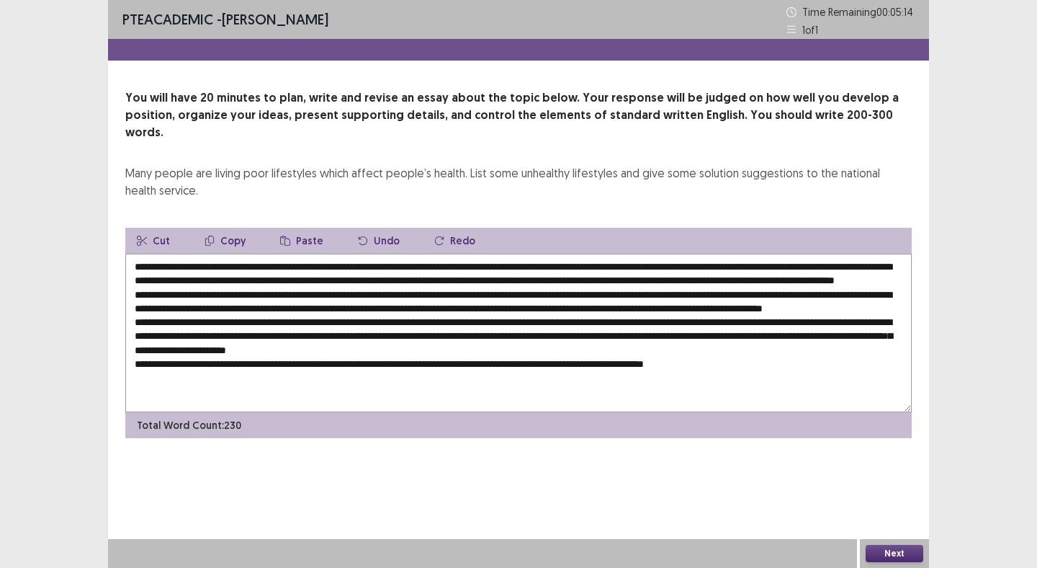
click at [398, 362] on textarea at bounding box center [518, 333] width 787 height 159
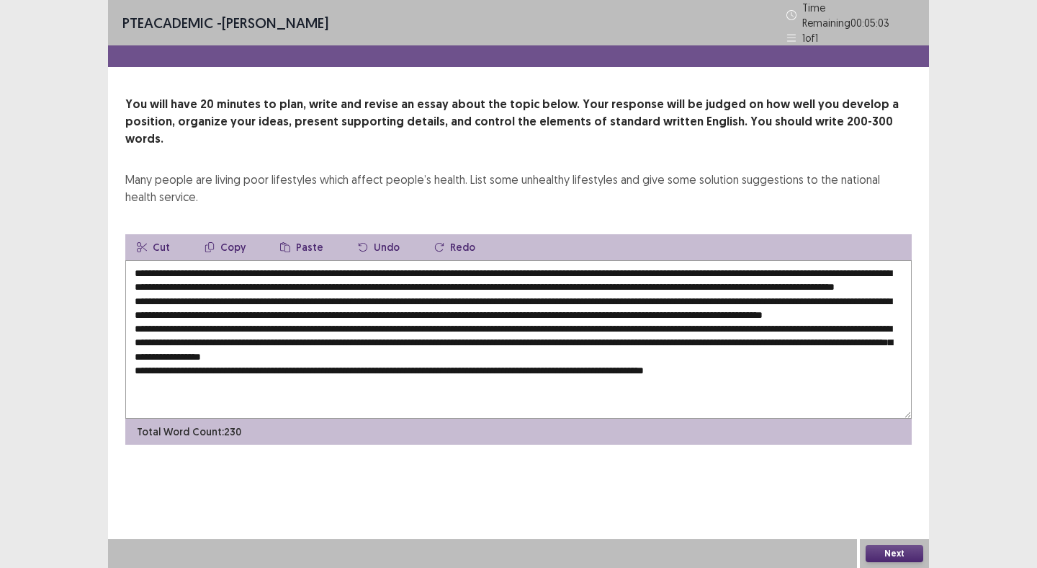
click at [367, 365] on textarea at bounding box center [518, 339] width 787 height 159
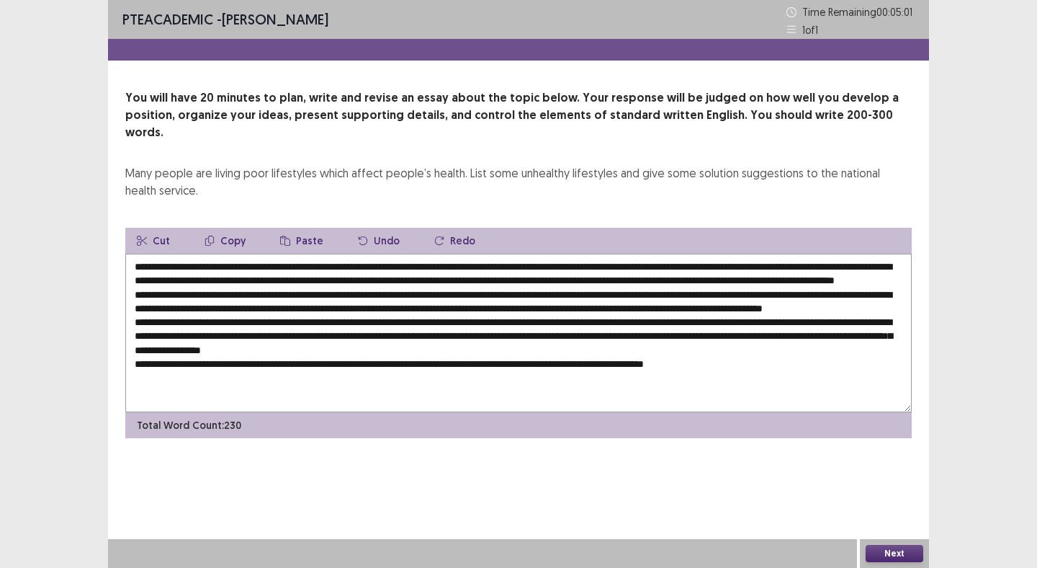
click at [357, 366] on textarea at bounding box center [518, 333] width 787 height 159
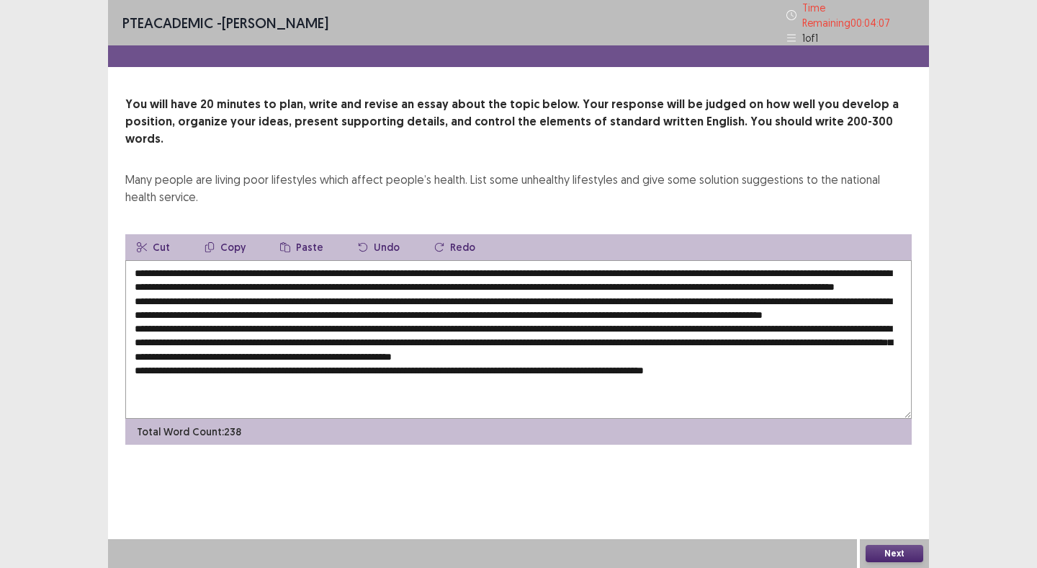
click at [738, 367] on textarea at bounding box center [518, 339] width 787 height 159
click at [478, 380] on textarea at bounding box center [518, 339] width 787 height 159
click at [517, 379] on textarea at bounding box center [518, 339] width 787 height 159
click at [569, 380] on textarea at bounding box center [518, 339] width 787 height 159
click at [725, 378] on textarea at bounding box center [518, 339] width 787 height 159
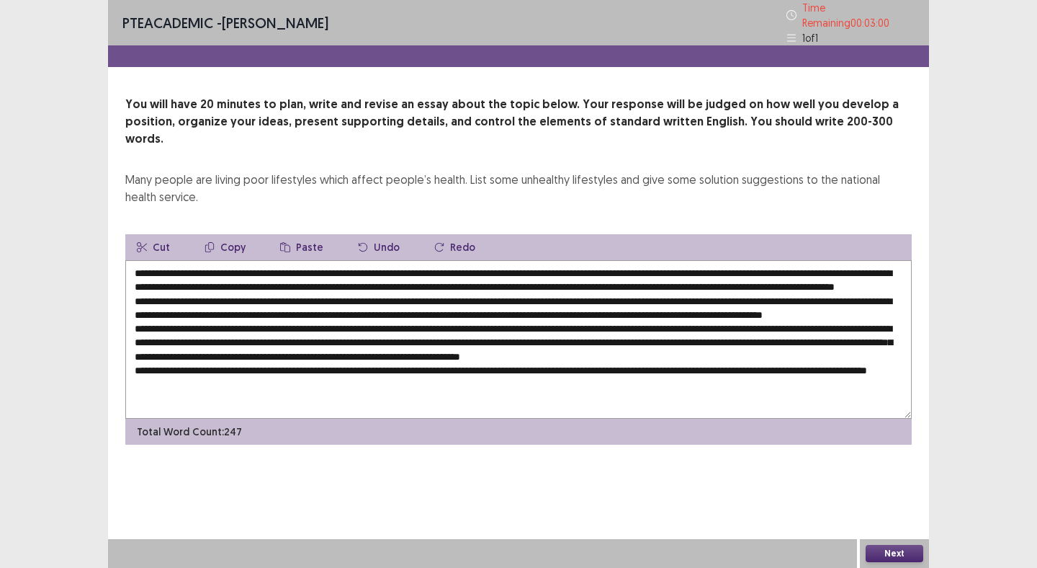
scroll to position [7, 0]
click at [251, 382] on textarea at bounding box center [518, 339] width 787 height 159
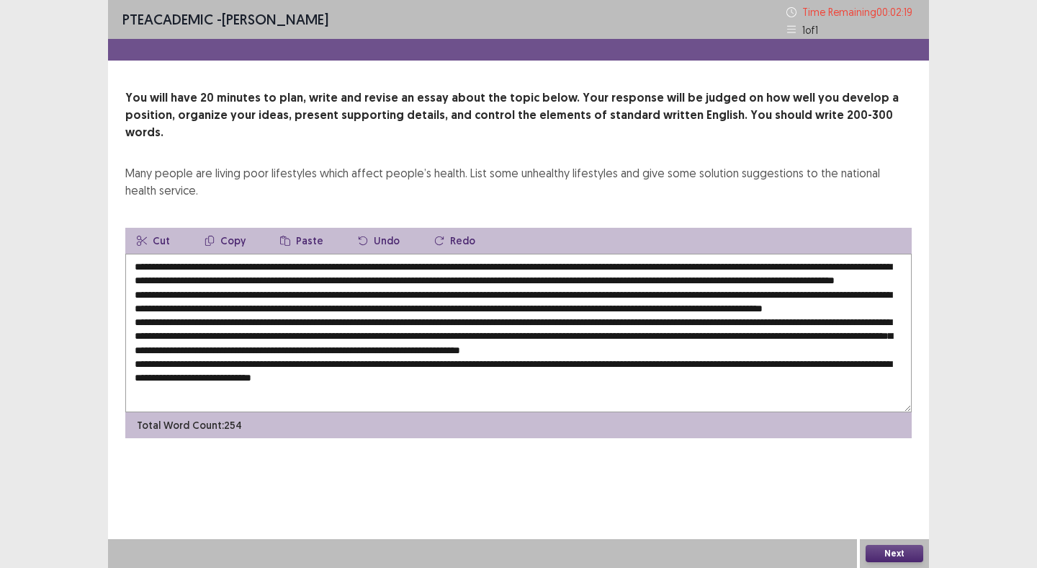
click at [409, 254] on textarea at bounding box center [518, 333] width 787 height 159
click at [598, 269] on textarea at bounding box center [518, 333] width 787 height 159
click at [692, 303] on textarea at bounding box center [518, 333] width 787 height 159
type textarea "**********"
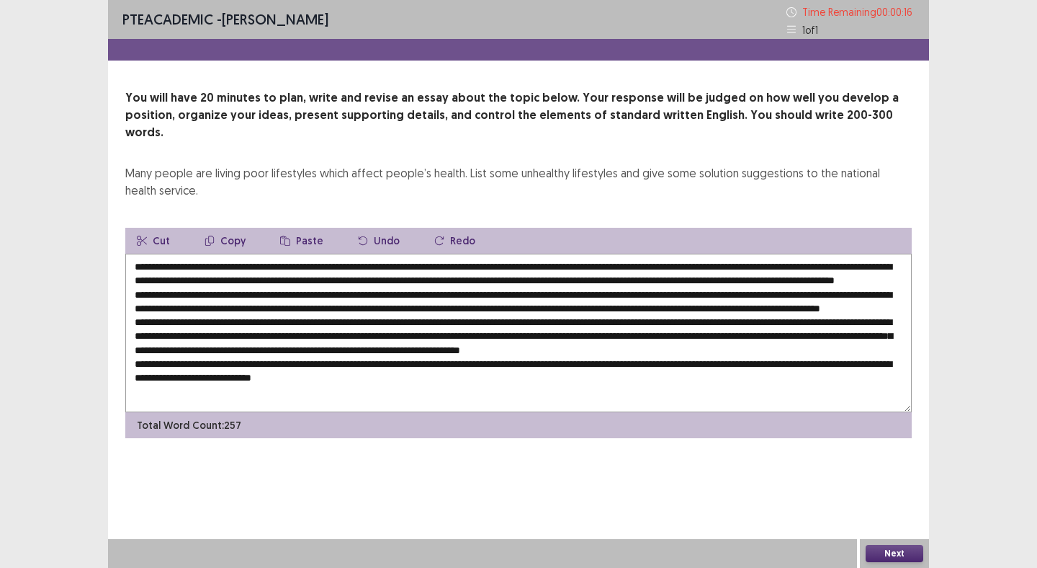
click at [897, 548] on button "Next" at bounding box center [895, 553] width 58 height 17
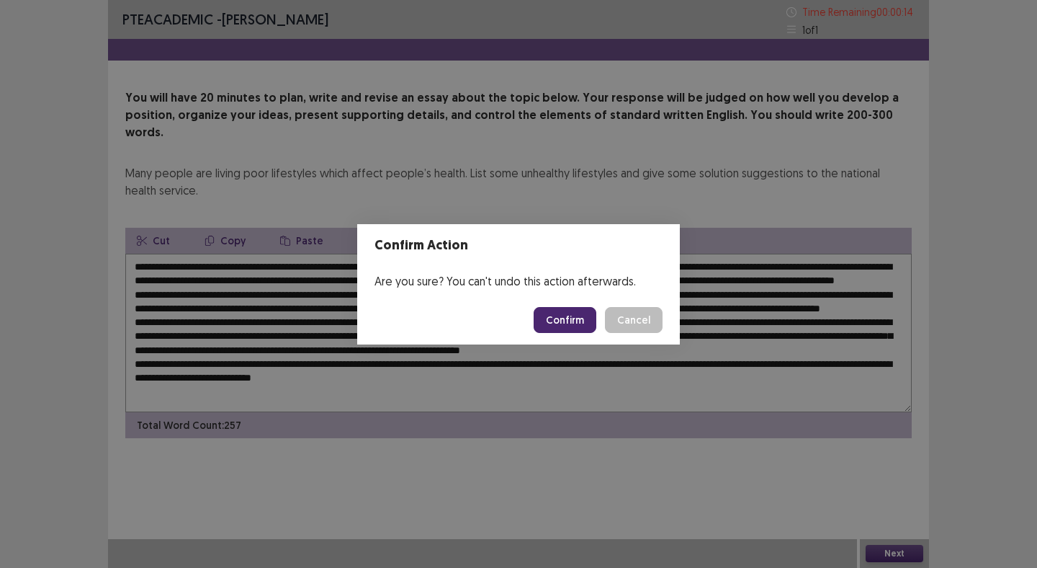
click at [564, 318] on button "Confirm" at bounding box center [565, 320] width 63 height 26
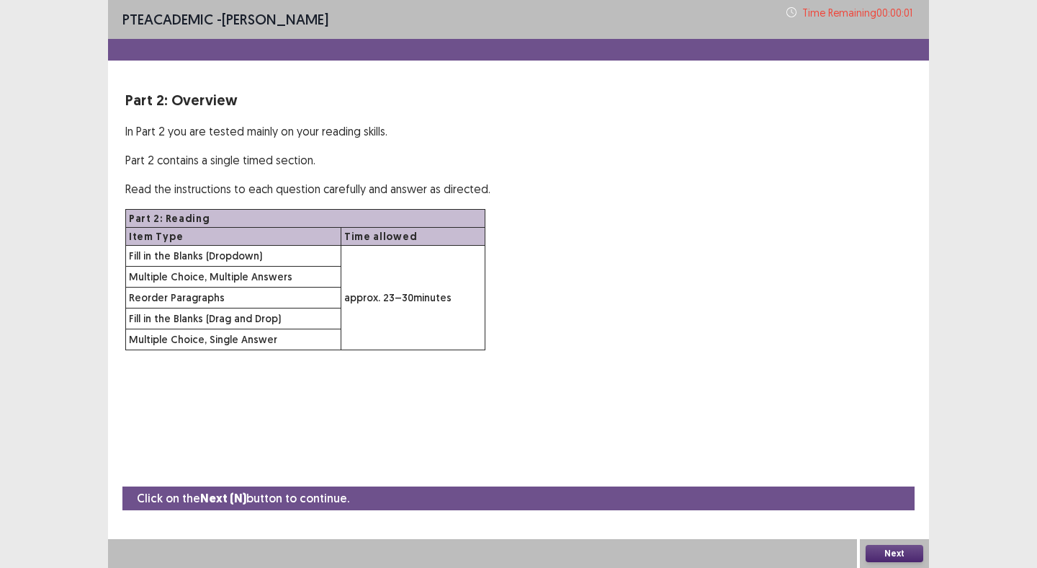
click at [902, 550] on button "Next" at bounding box center [895, 553] width 58 height 17
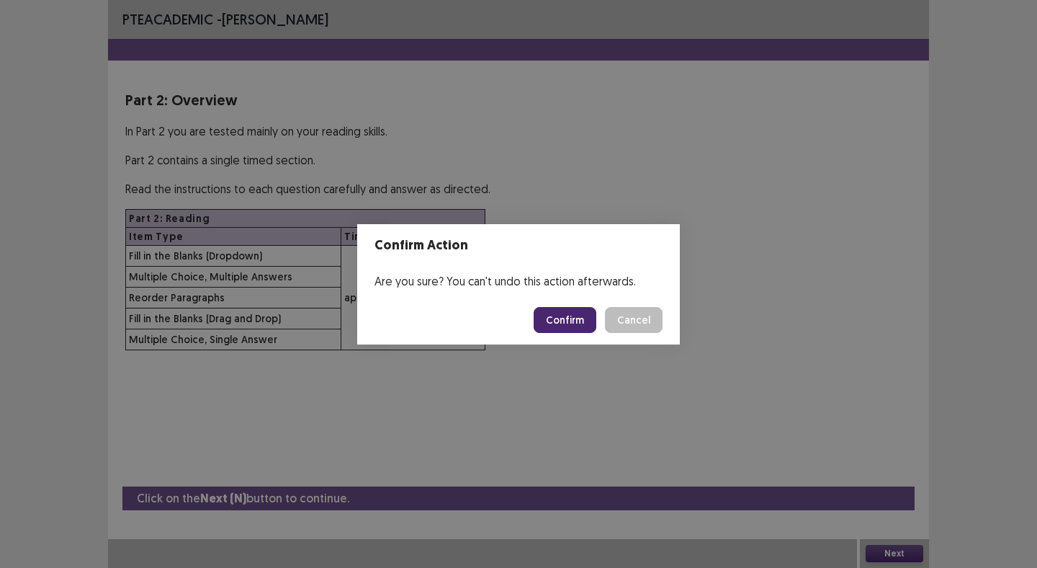
click at [565, 312] on button "Confirm" at bounding box center [565, 320] width 63 height 26
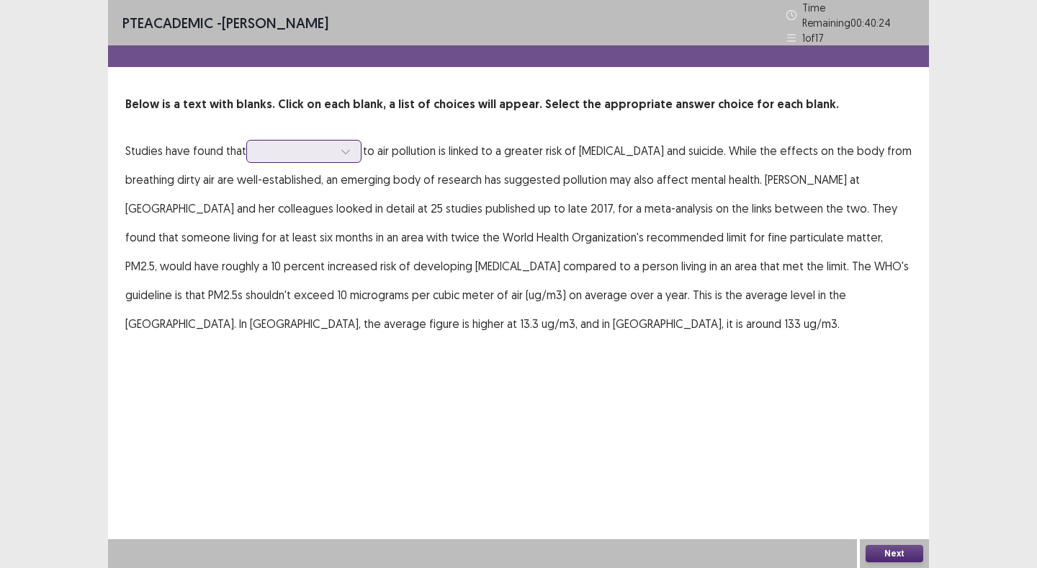
click at [321, 144] on div at bounding box center [296, 151] width 75 height 14
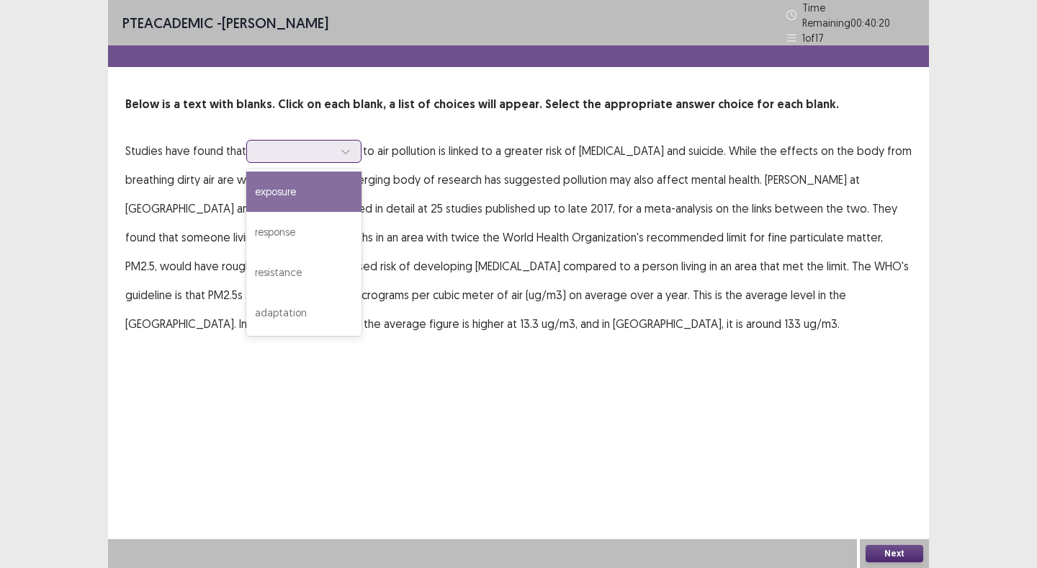
click at [311, 187] on div "exposure" at bounding box center [303, 191] width 115 height 40
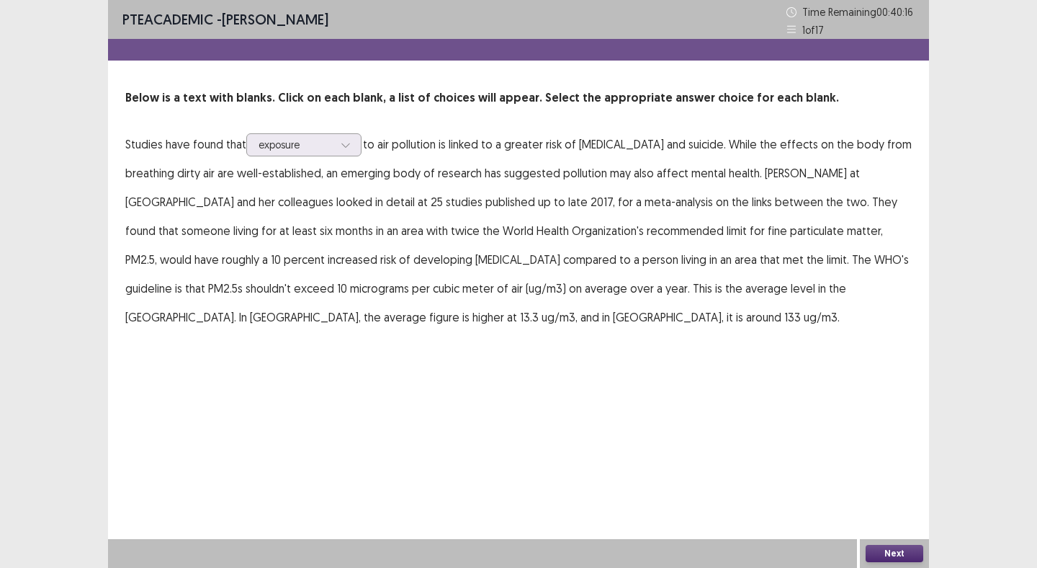
click at [885, 551] on button "Next" at bounding box center [895, 553] width 58 height 17
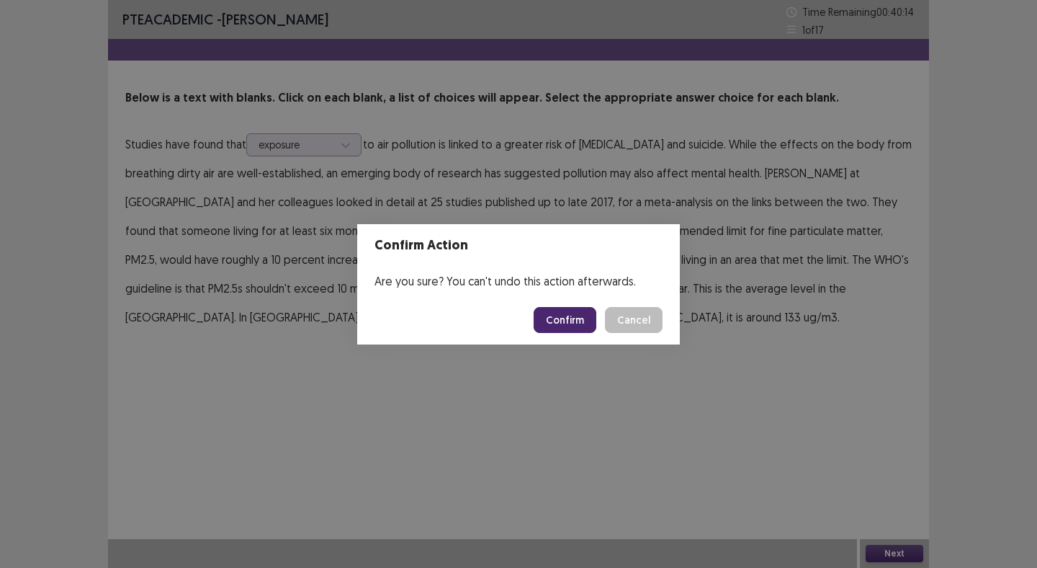
click at [574, 321] on button "Confirm" at bounding box center [565, 320] width 63 height 26
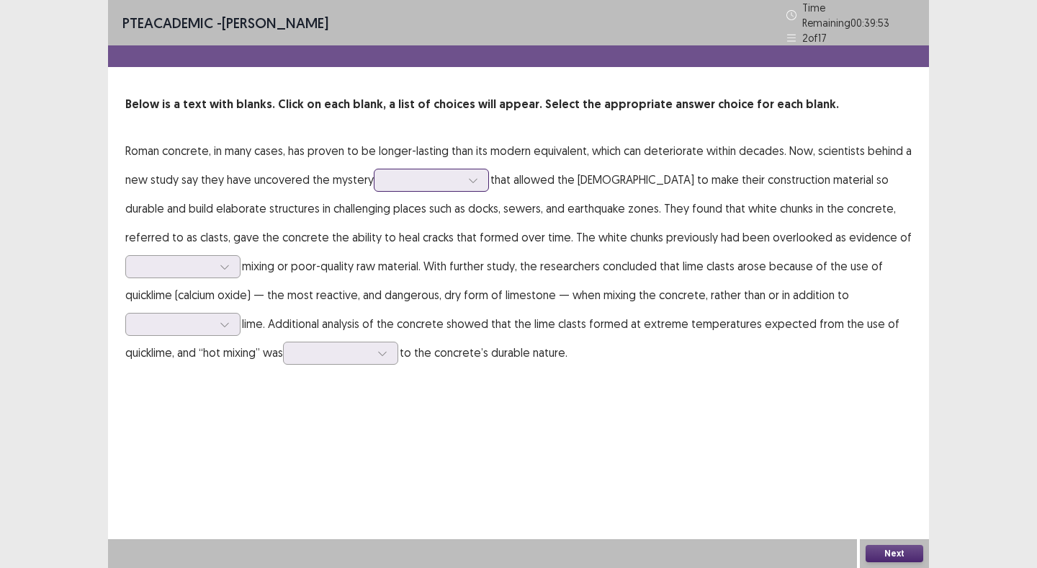
click at [420, 180] on div at bounding box center [423, 180] width 75 height 14
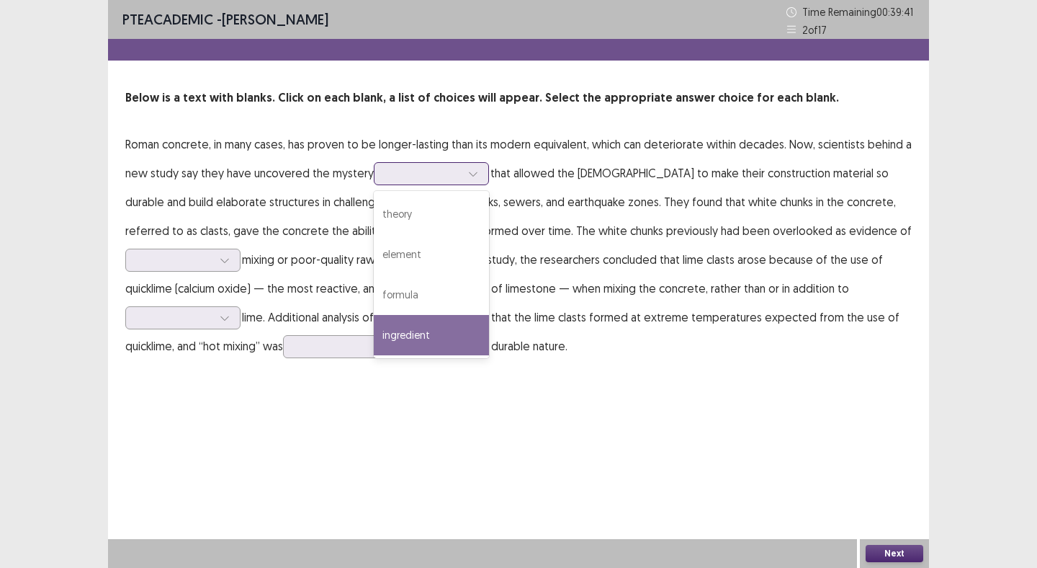
click at [414, 338] on div "ingredient" at bounding box center [431, 335] width 115 height 40
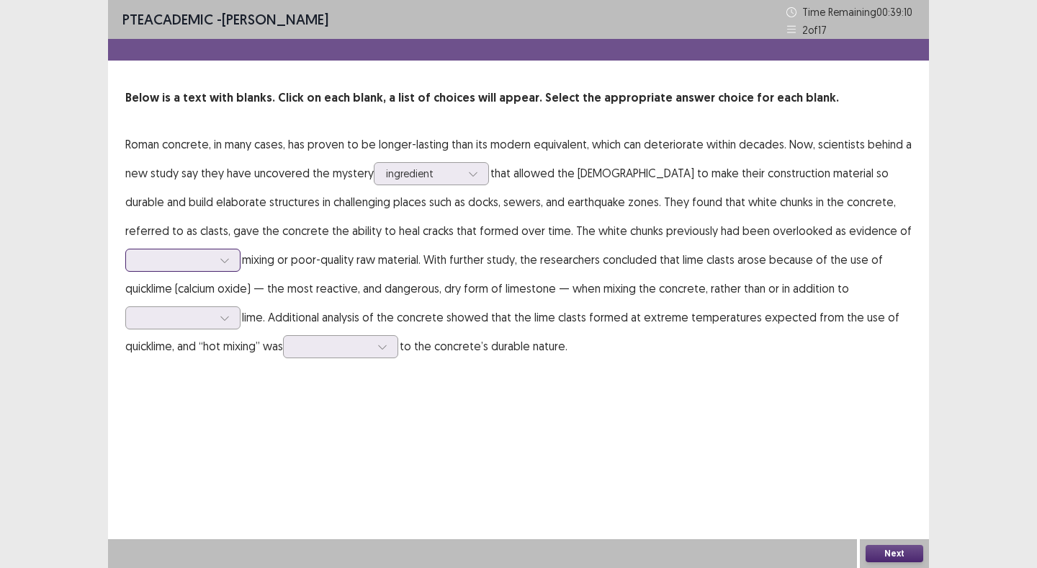
click at [213, 253] on div at bounding box center [175, 260] width 75 height 14
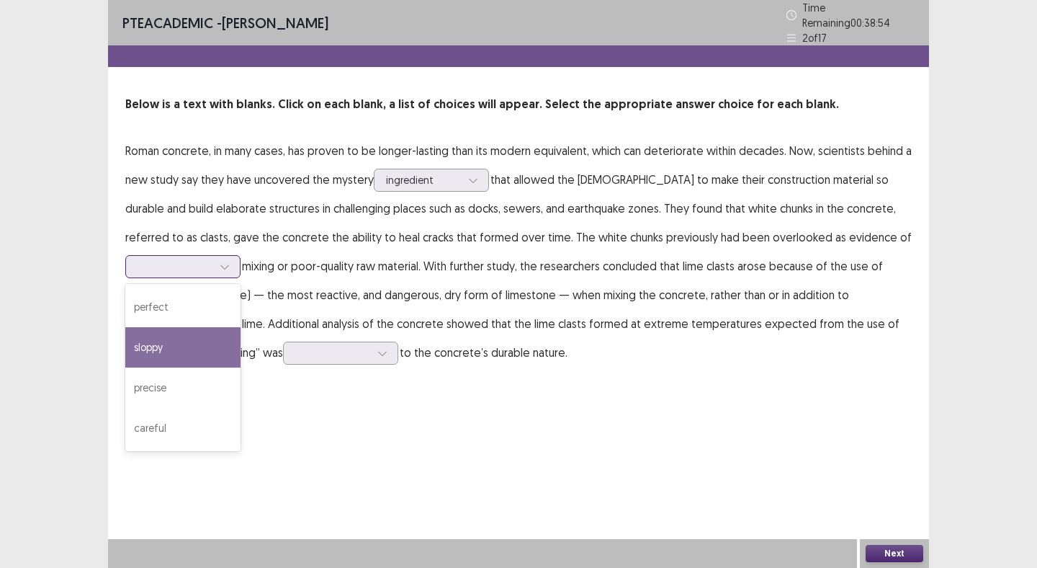
click at [241, 327] on div "sloppy" at bounding box center [182, 347] width 115 height 40
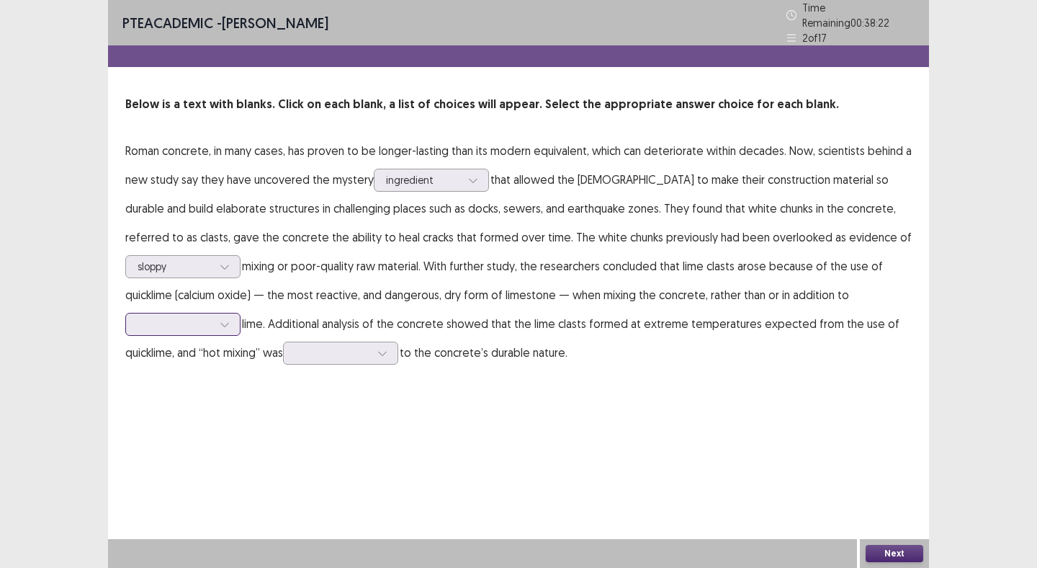
click at [213, 317] on div at bounding box center [175, 324] width 75 height 14
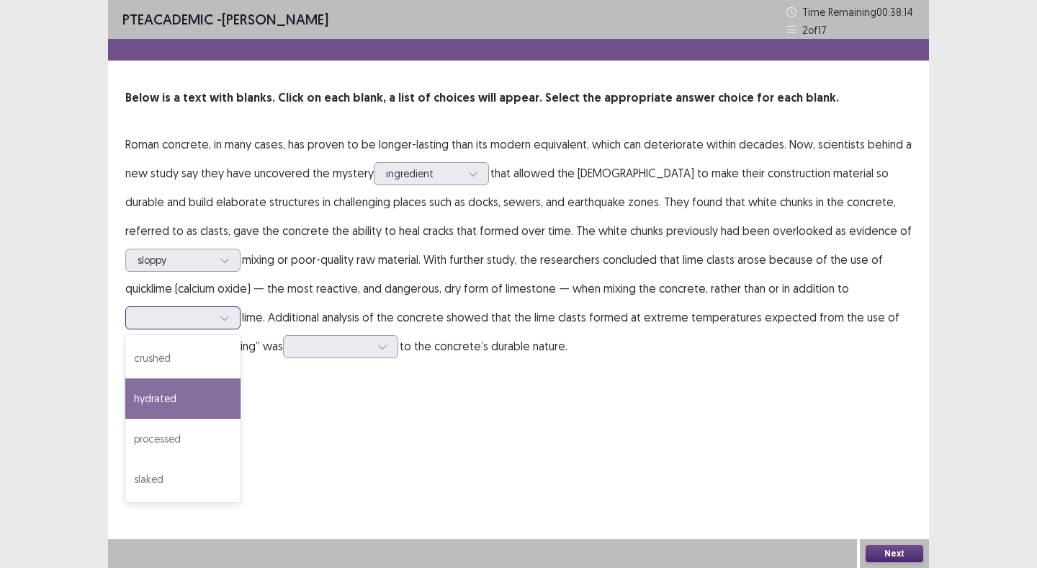
click at [241, 378] on div "hydrated" at bounding box center [182, 398] width 115 height 40
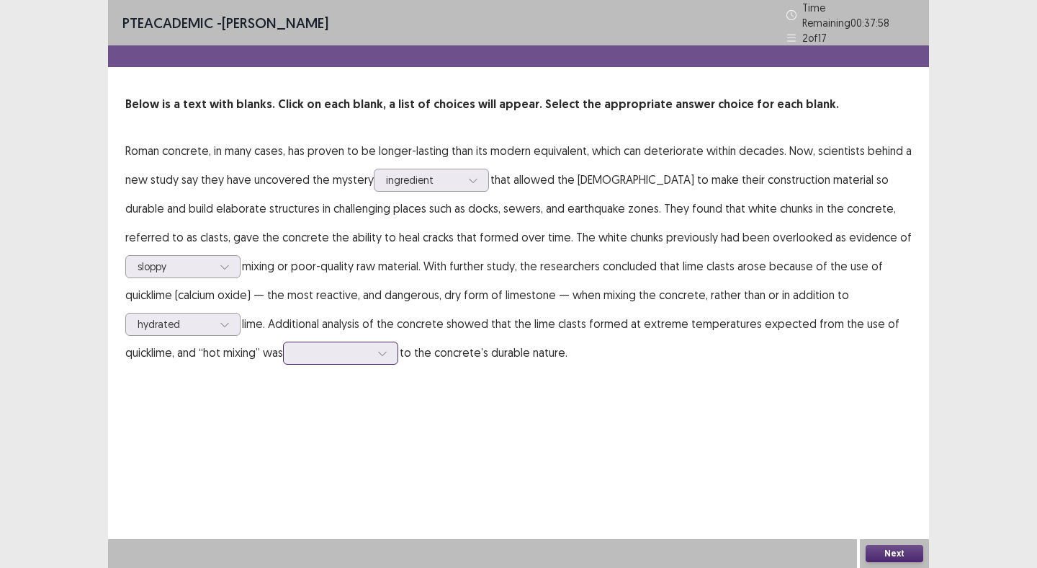
click at [372, 347] on div at bounding box center [383, 353] width 22 height 22
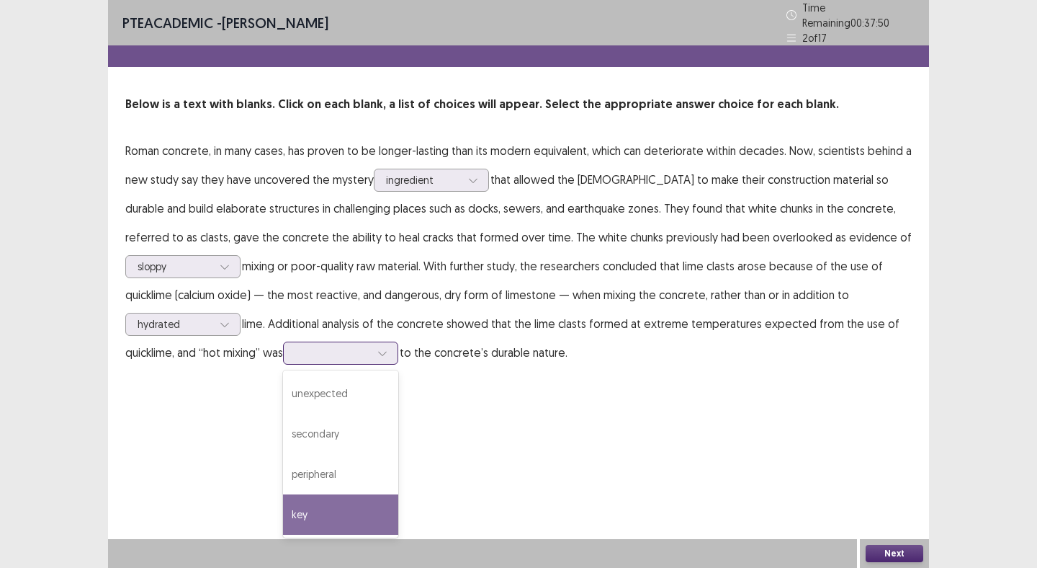
click at [283, 509] on div "key" at bounding box center [340, 514] width 115 height 40
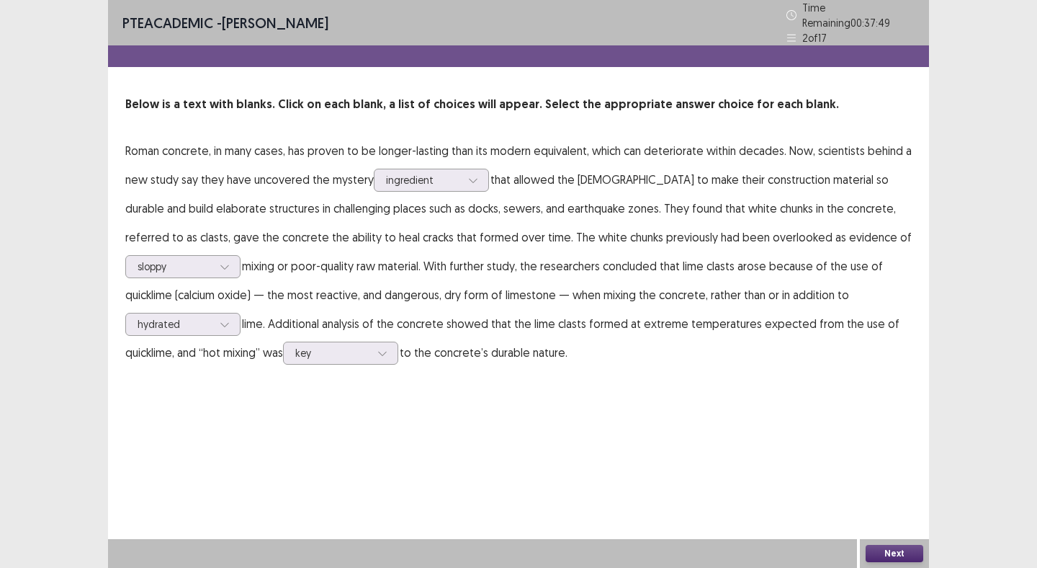
click at [489, 463] on div "PTE academic - [PERSON_NAME] Time Remaining 00 : 37 : 49 2 of 17 Below is a tex…" at bounding box center [518, 284] width 821 height 568
click at [875, 548] on button "Next" at bounding box center [895, 553] width 58 height 17
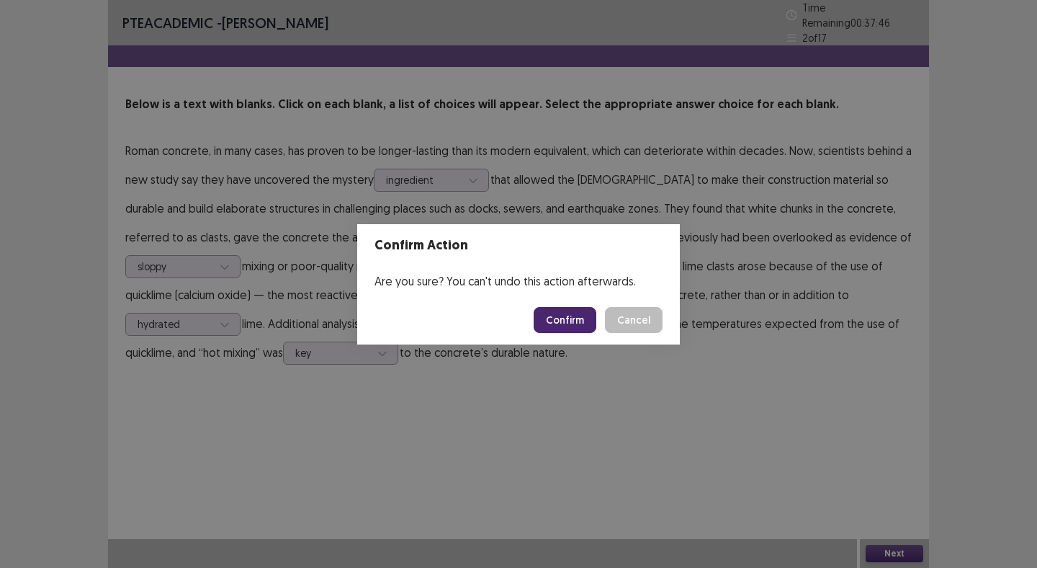
click at [562, 311] on button "Confirm" at bounding box center [565, 320] width 63 height 26
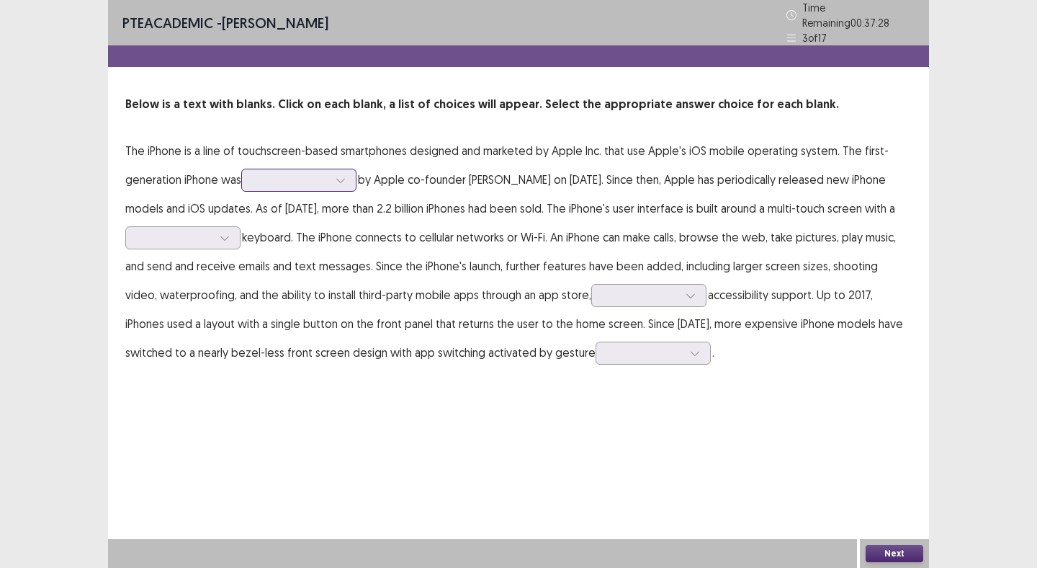
click at [280, 178] on div at bounding box center [291, 180] width 75 height 14
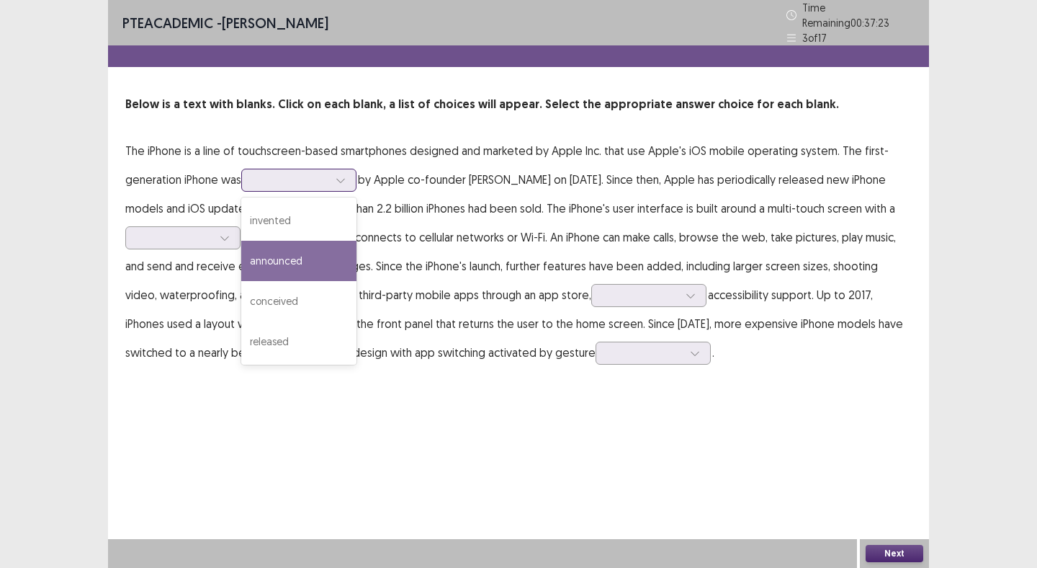
click at [308, 261] on div "announced" at bounding box center [298, 261] width 115 height 40
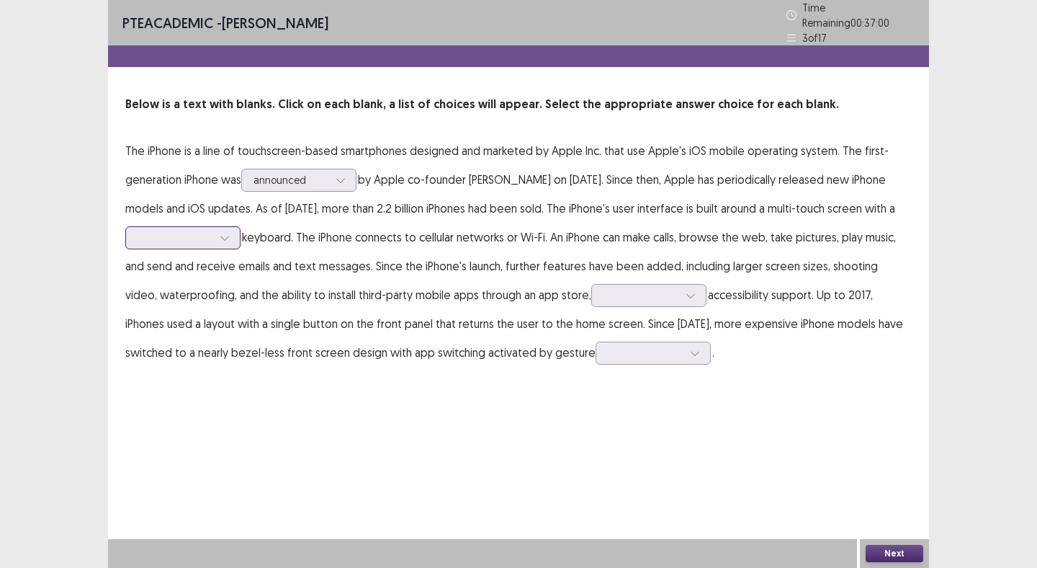
click at [213, 231] on div at bounding box center [175, 238] width 75 height 14
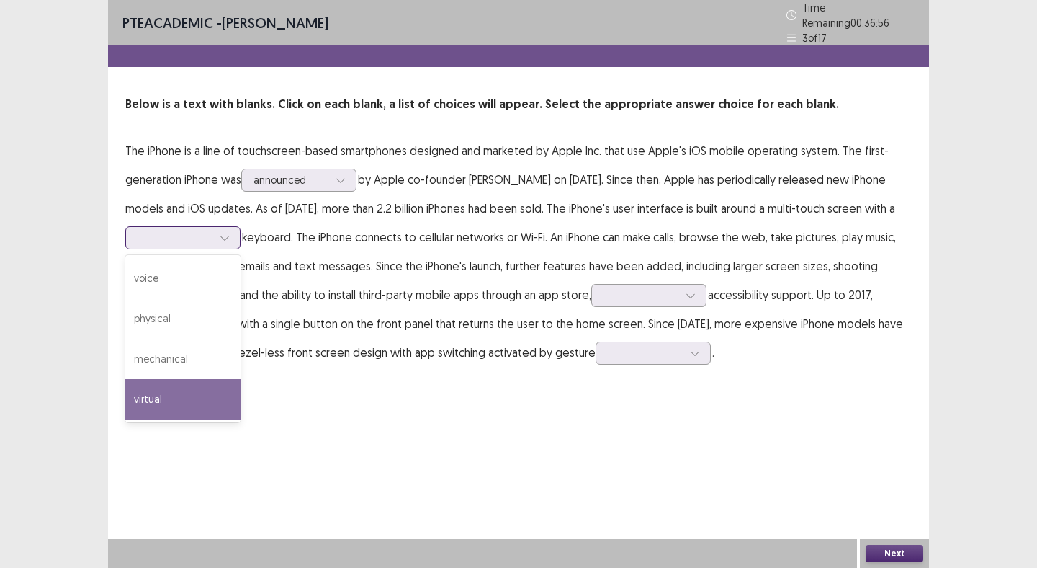
click at [241, 388] on div "virtual" at bounding box center [182, 399] width 115 height 40
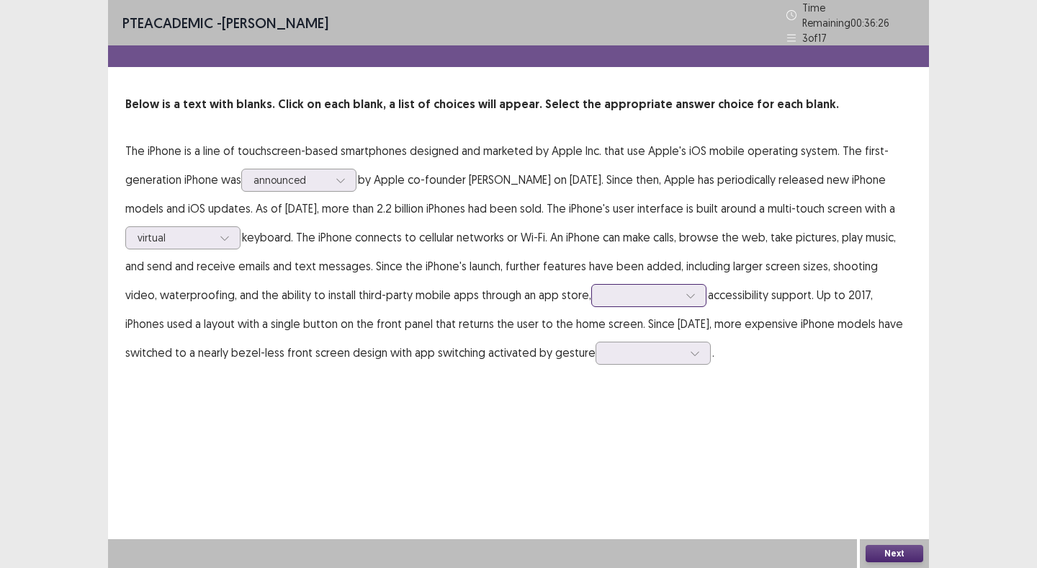
click at [679, 295] on div at bounding box center [641, 295] width 75 height 14
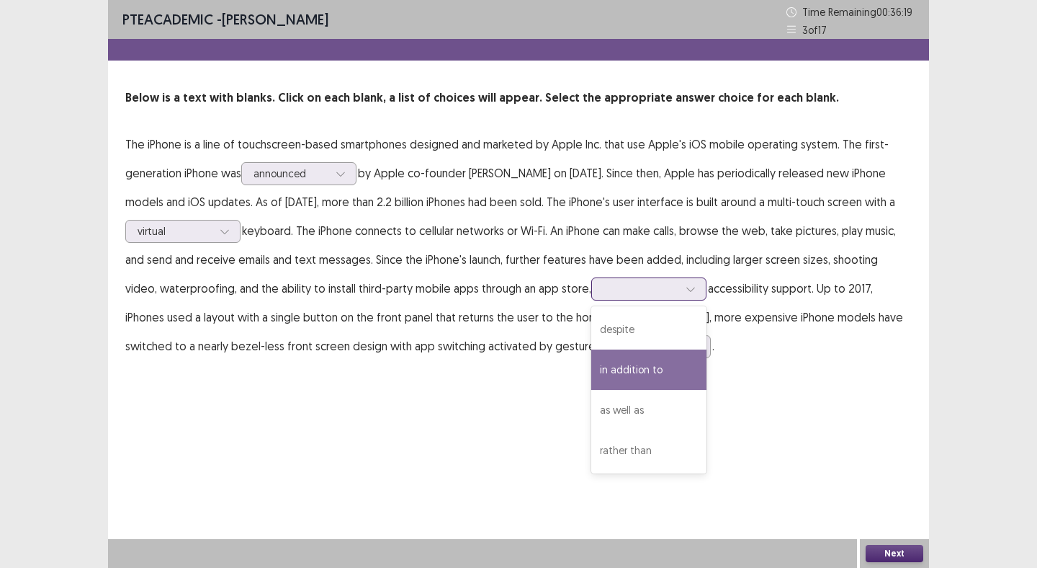
click at [689, 372] on div "in addition to" at bounding box center [648, 369] width 115 height 40
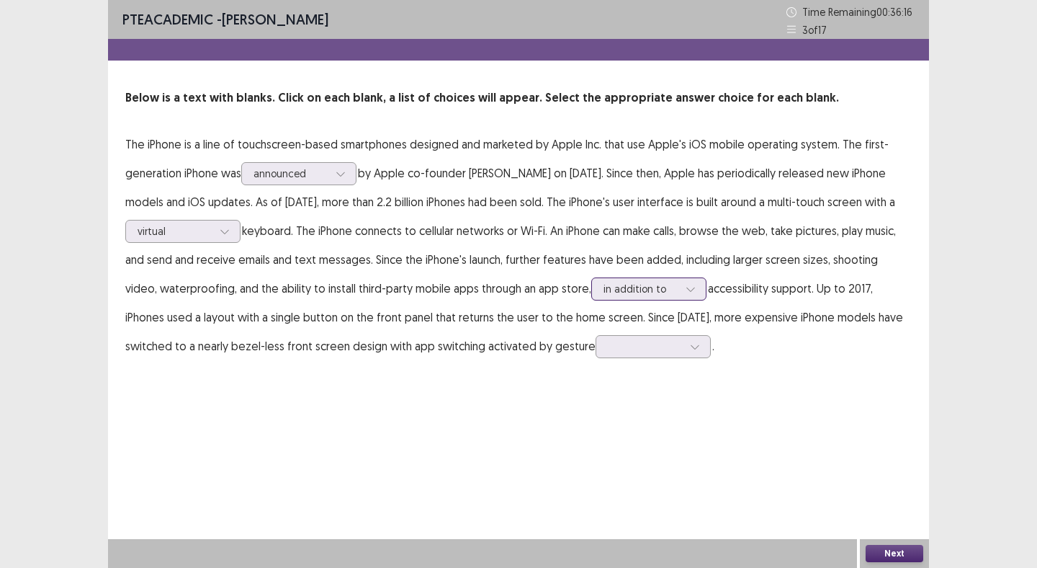
click at [702, 290] on div at bounding box center [691, 289] width 22 height 22
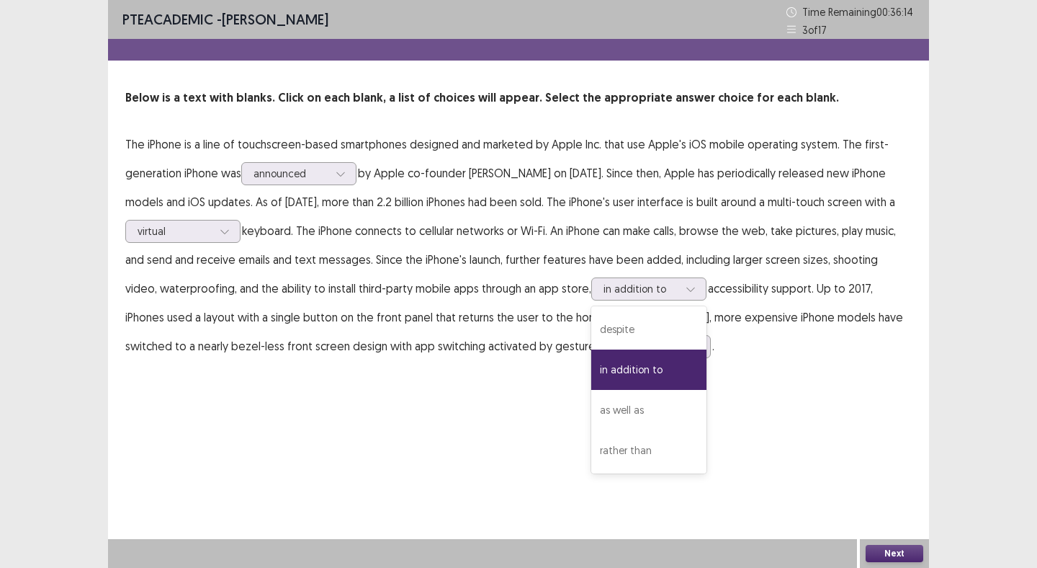
click at [760, 238] on p "The iPhone is a line of touchscreen-based smartphones designed and marketed by …" at bounding box center [518, 245] width 787 height 231
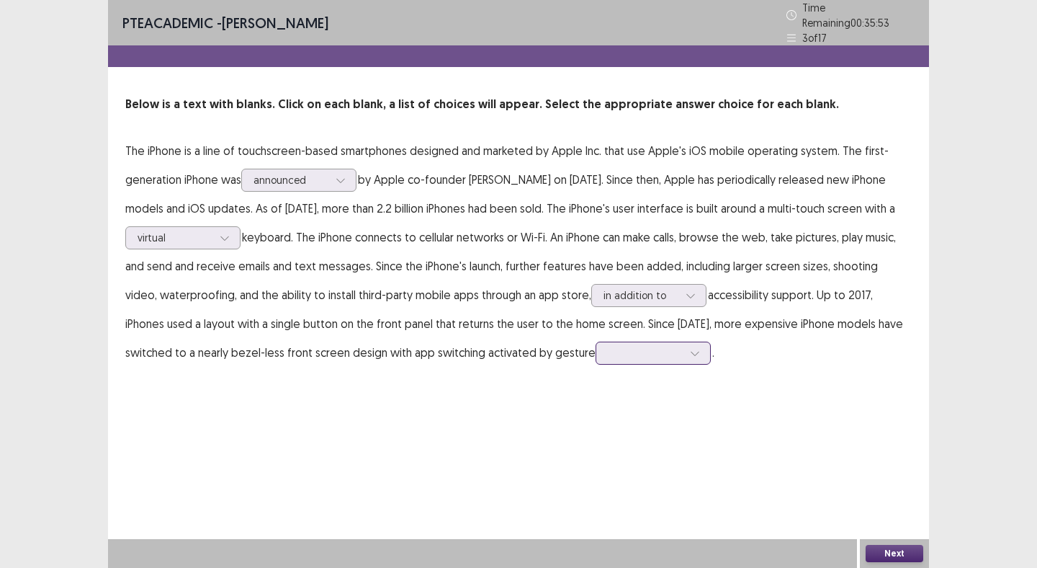
click at [684, 342] on div at bounding box center [695, 353] width 22 height 22
click at [638, 383] on div "recognition" at bounding box center [653, 393] width 115 height 40
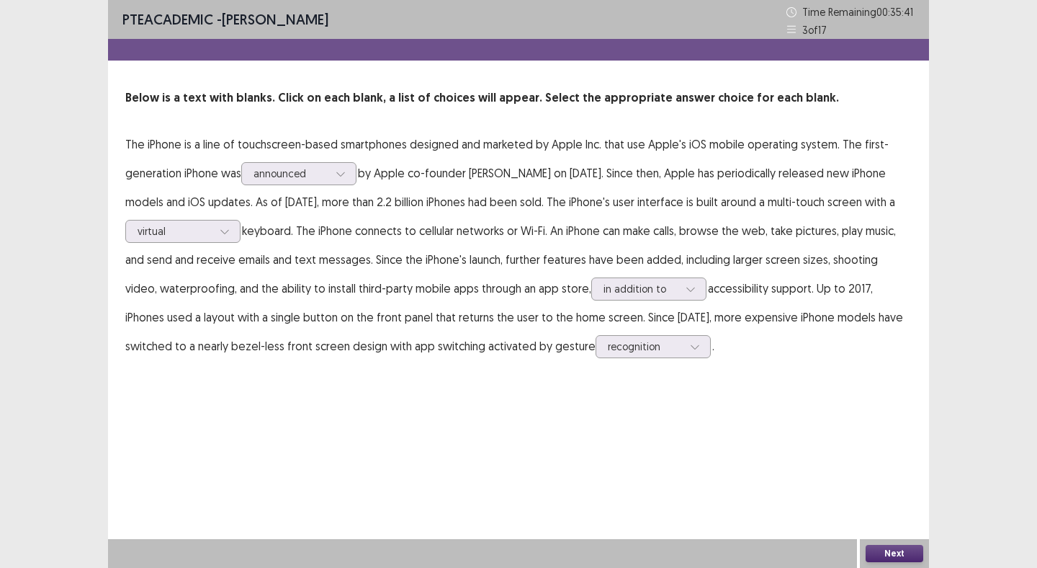
click at [886, 553] on button "Next" at bounding box center [895, 553] width 58 height 17
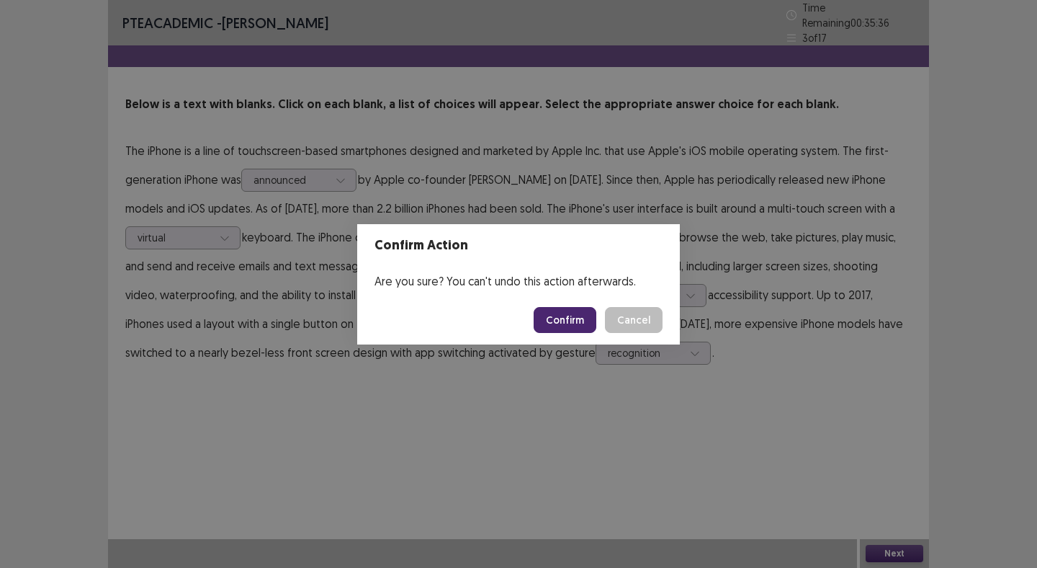
click at [556, 316] on button "Confirm" at bounding box center [565, 320] width 63 height 26
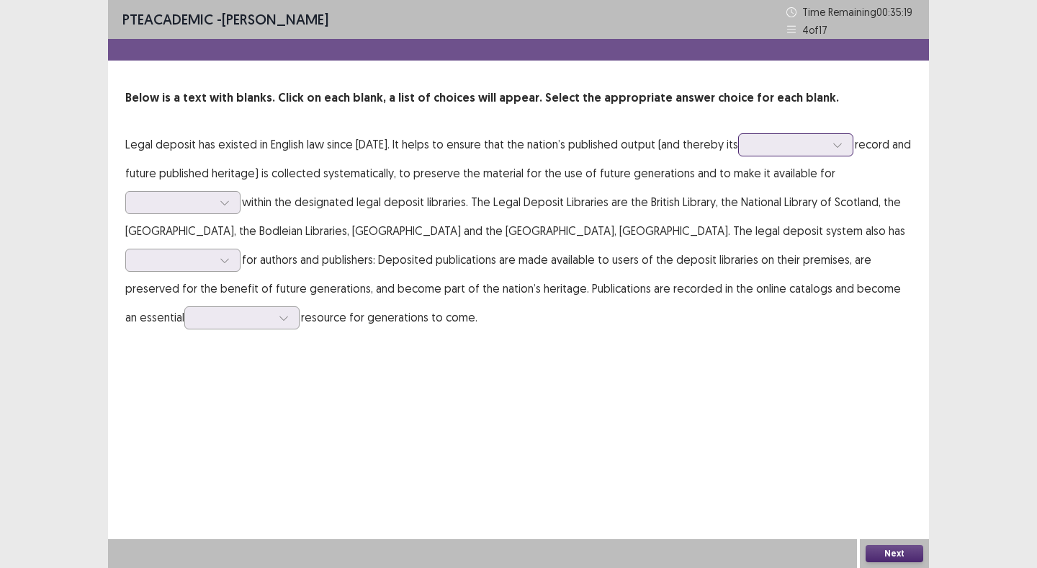
click at [762, 149] on div at bounding box center [788, 145] width 75 height 14
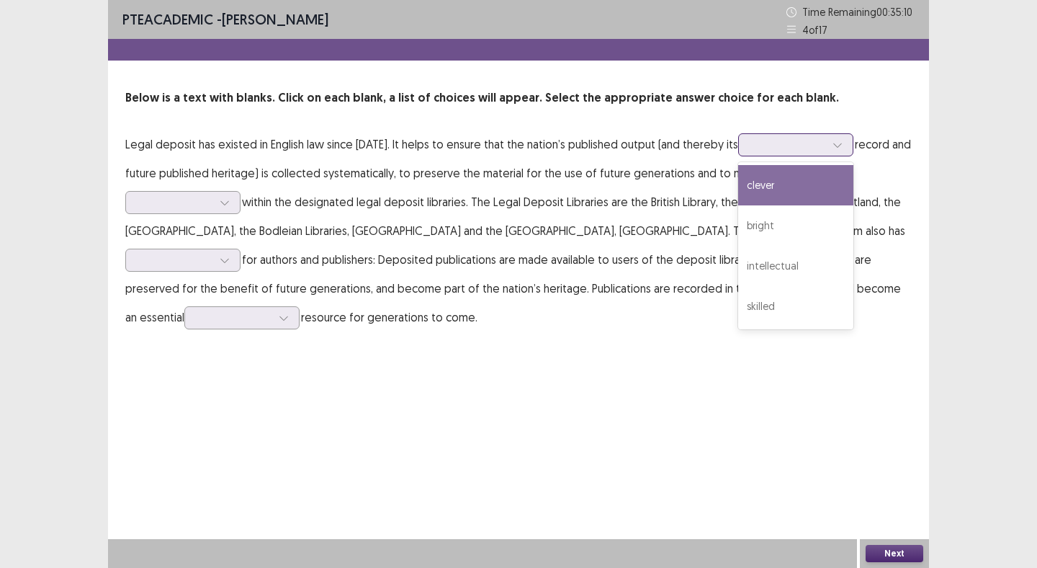
click at [760, 187] on div "clever" at bounding box center [795, 185] width 115 height 40
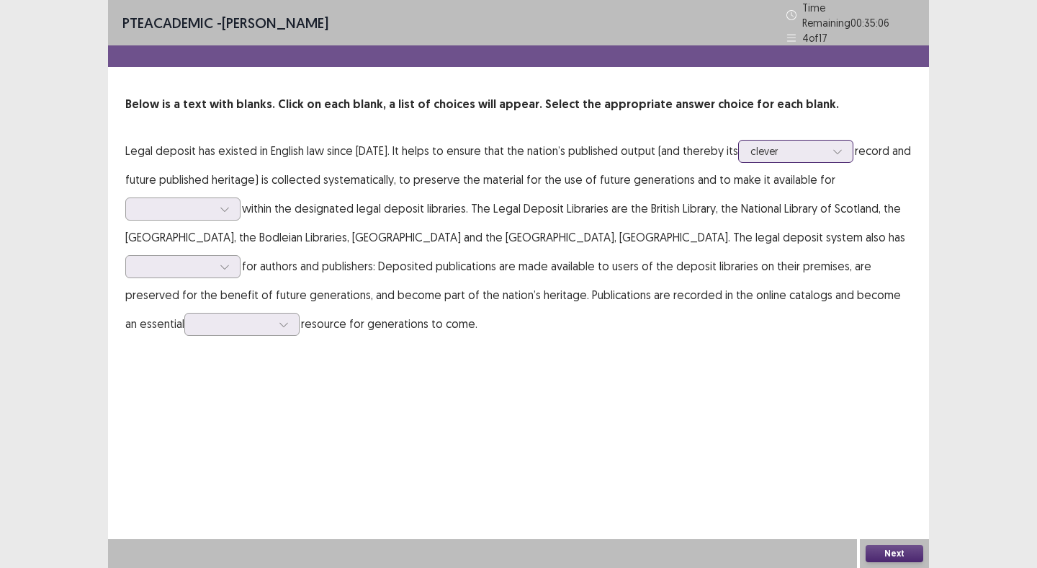
click at [777, 148] on div at bounding box center [788, 151] width 75 height 14
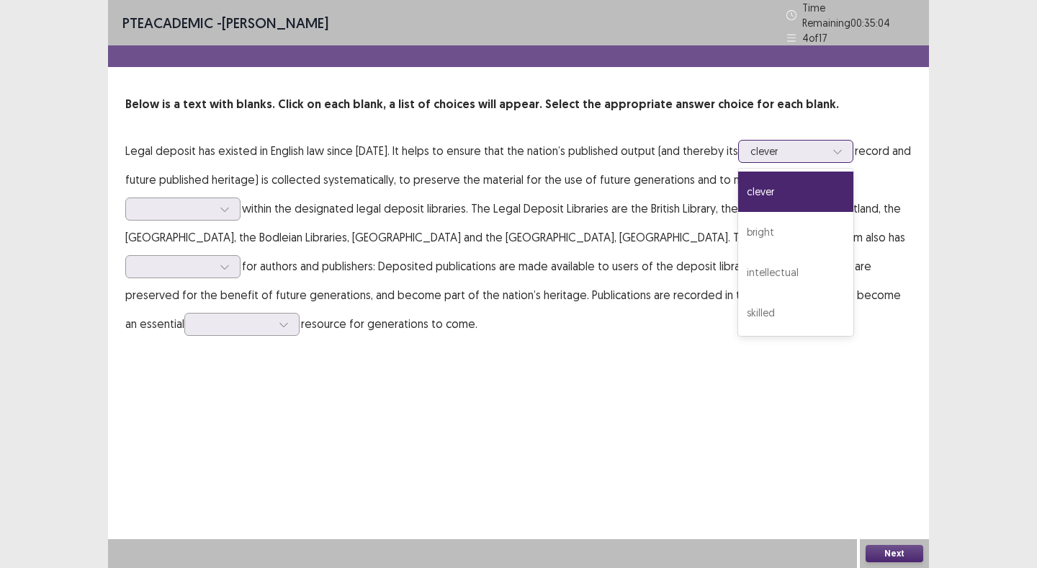
click at [782, 191] on div "clever" at bounding box center [795, 191] width 115 height 40
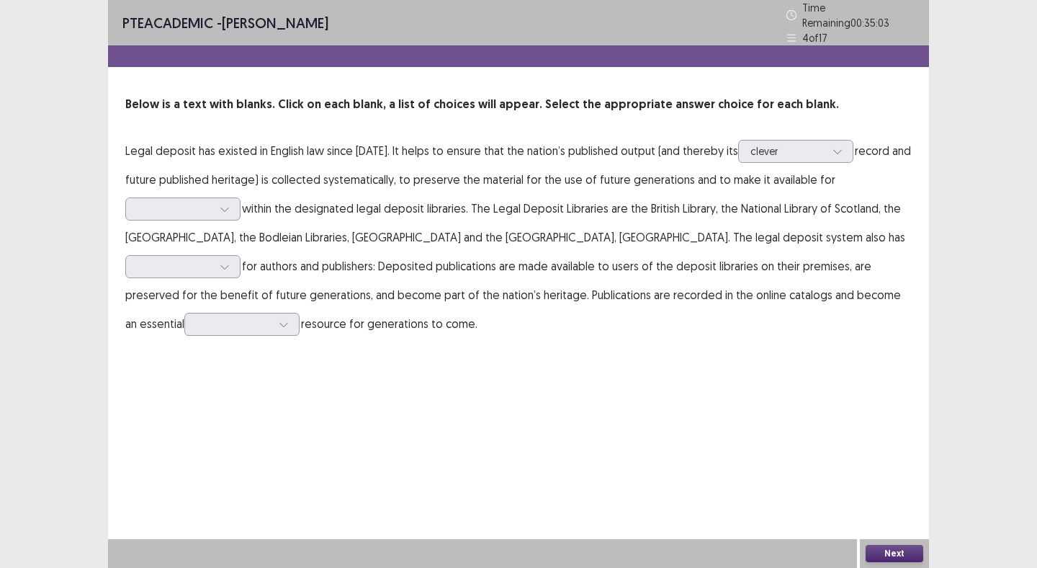
click at [620, 215] on p "Legal deposit has existed in English law since [DATE]. It helps to ensure that …" at bounding box center [518, 237] width 787 height 202
click at [200, 202] on div at bounding box center [175, 209] width 75 height 14
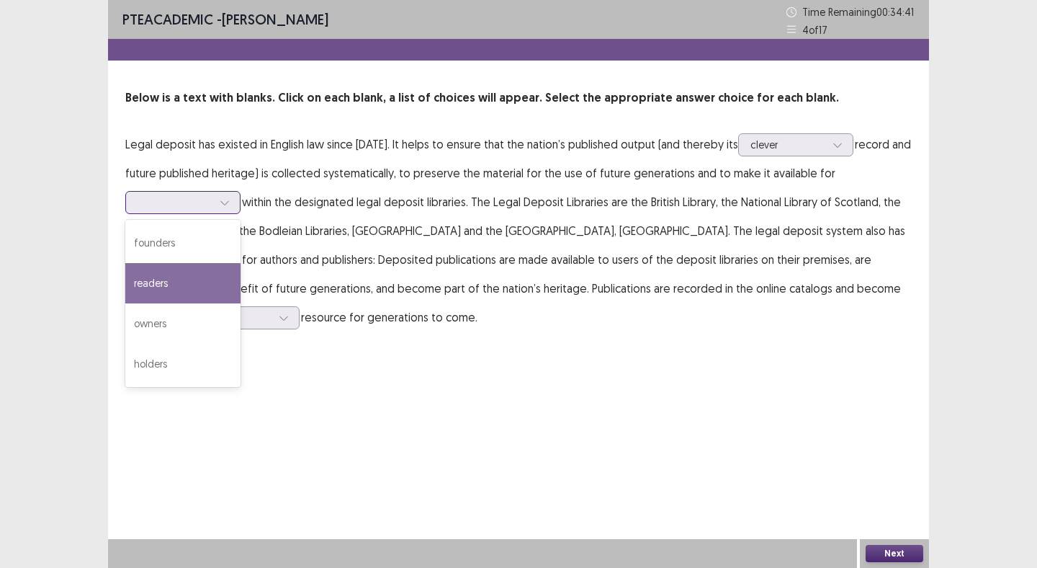
click at [169, 289] on div "readers" at bounding box center [182, 283] width 115 height 40
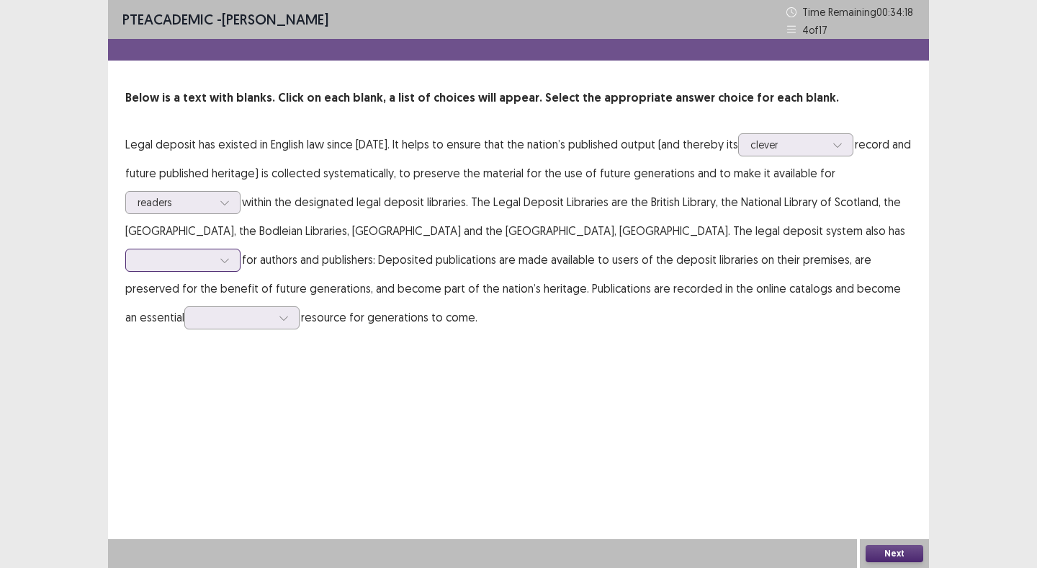
click at [213, 253] on div at bounding box center [175, 260] width 75 height 14
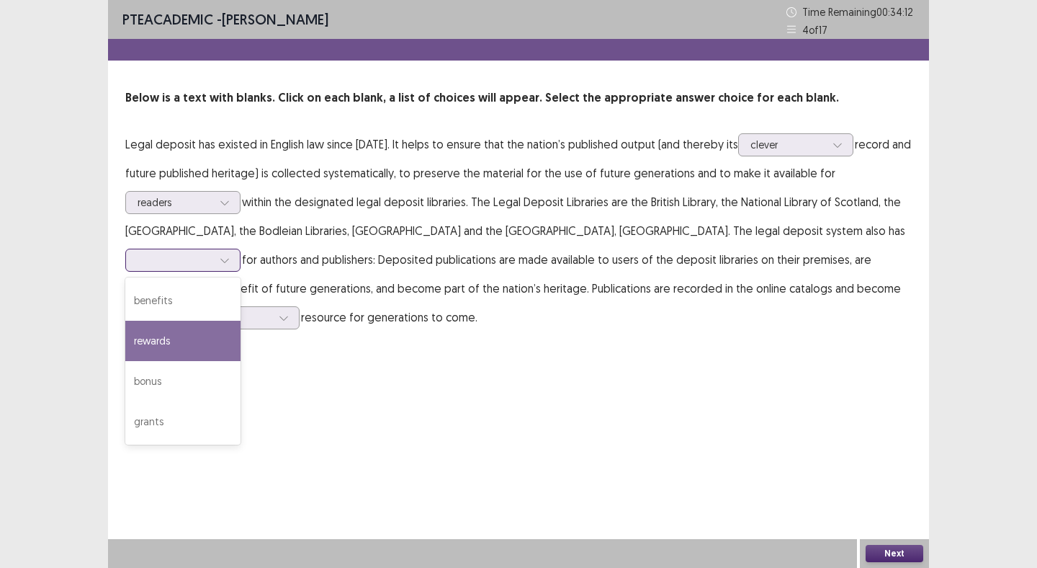
click at [241, 321] on div "rewards" at bounding box center [182, 341] width 115 height 40
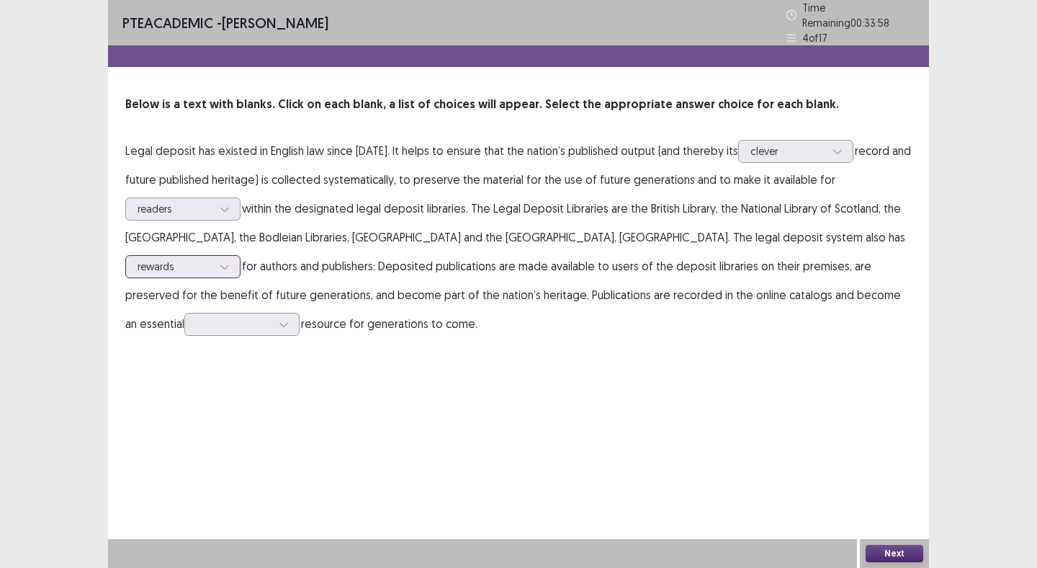
click at [213, 259] on div at bounding box center [175, 266] width 75 height 14
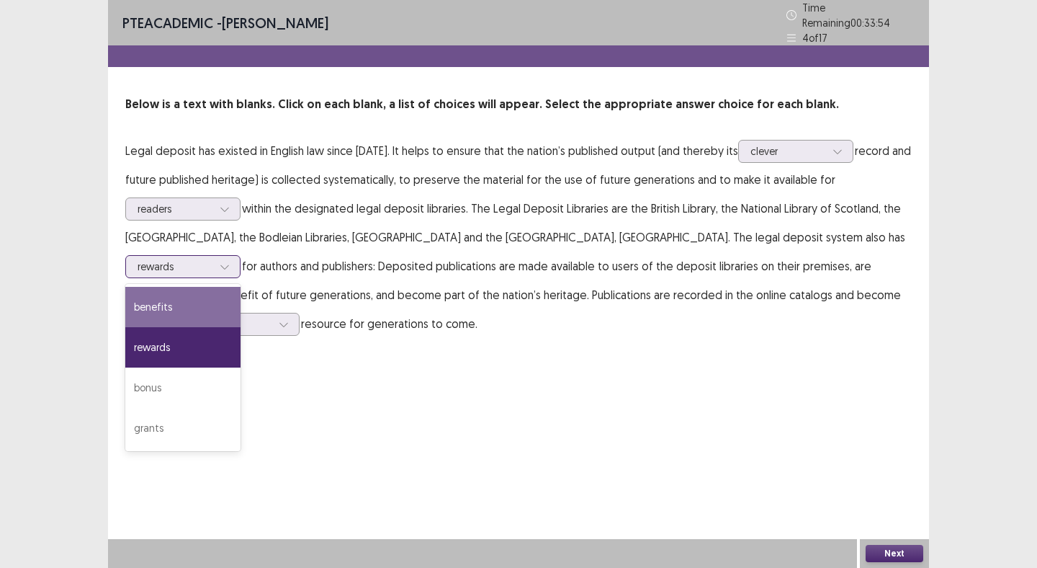
click at [241, 287] on div "benefits" at bounding box center [182, 307] width 115 height 40
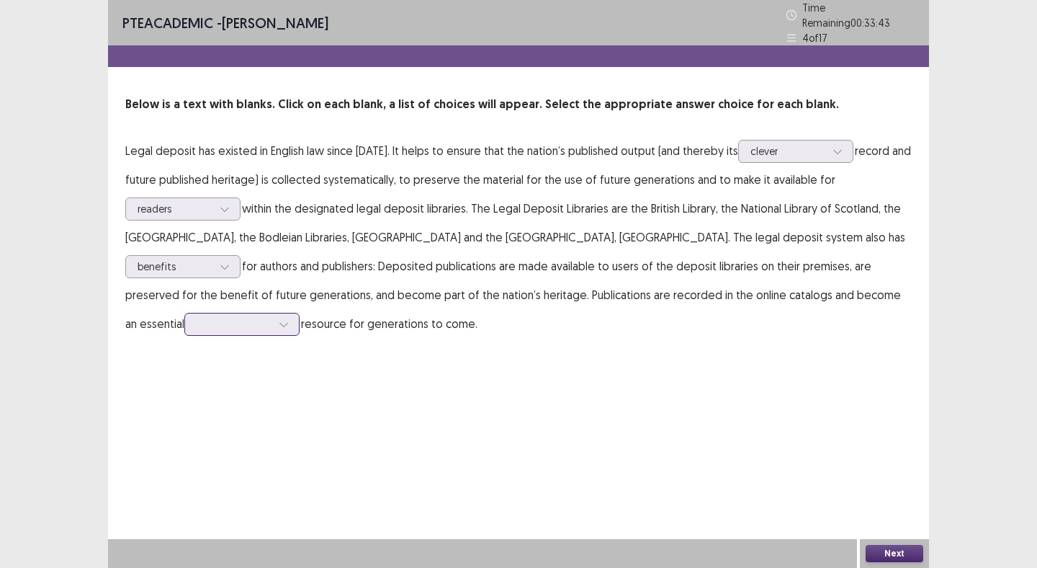
click at [272, 317] on div at bounding box center [234, 324] width 75 height 14
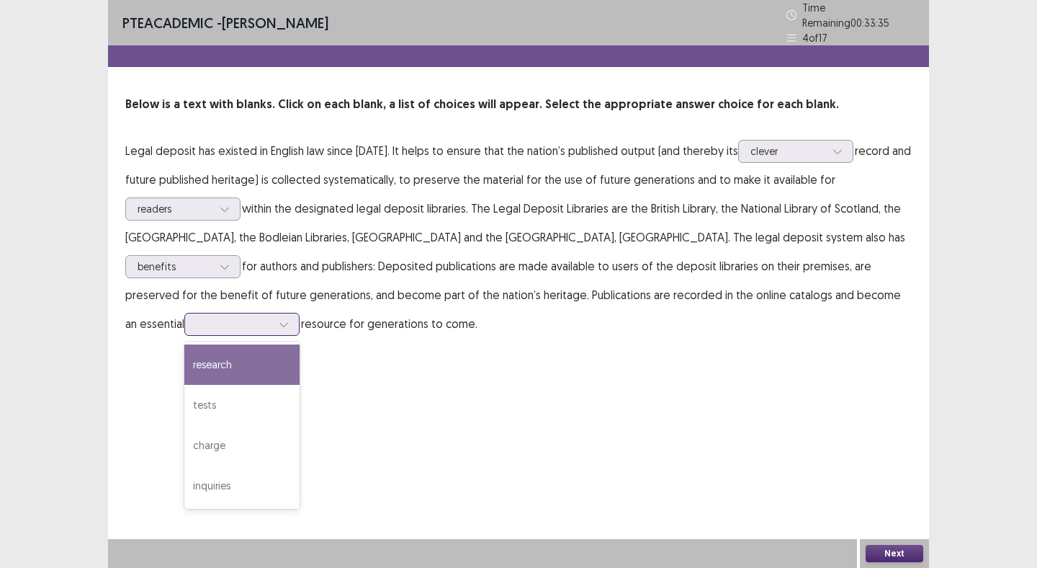
click at [300, 344] on div "research" at bounding box center [241, 364] width 115 height 40
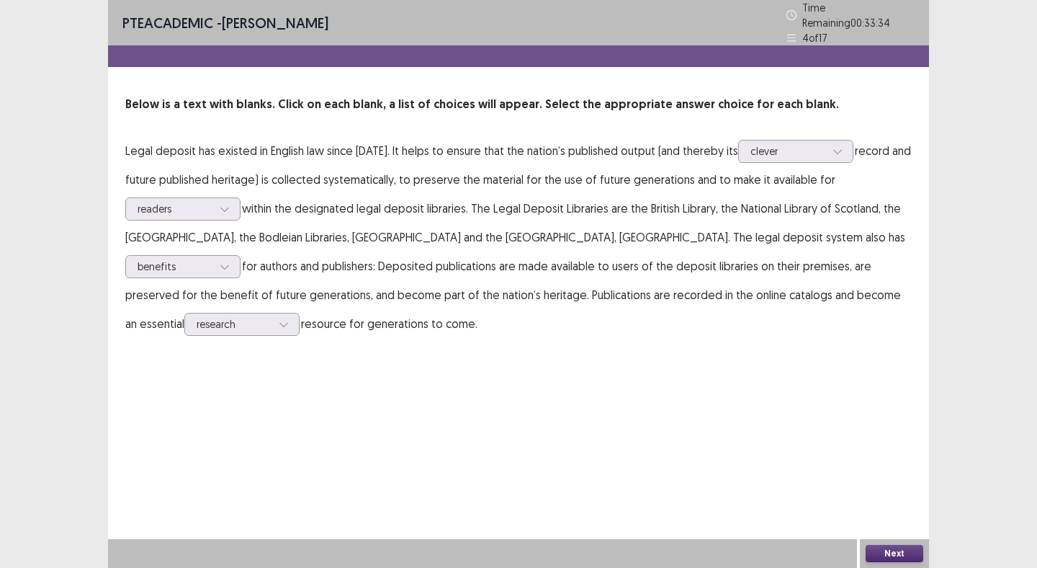
click at [891, 549] on button "Next" at bounding box center [895, 553] width 58 height 17
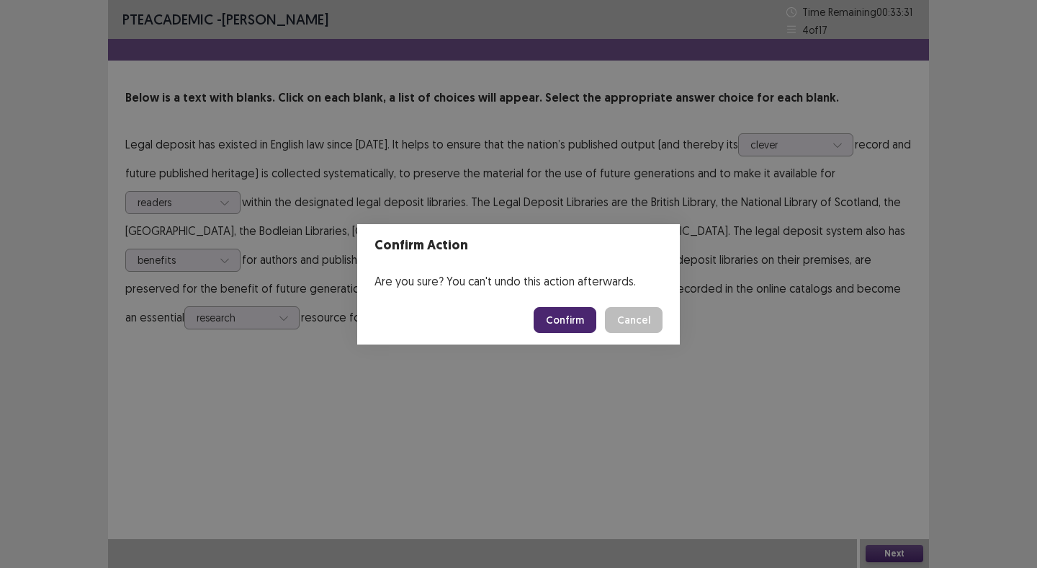
click at [571, 313] on button "Confirm" at bounding box center [565, 320] width 63 height 26
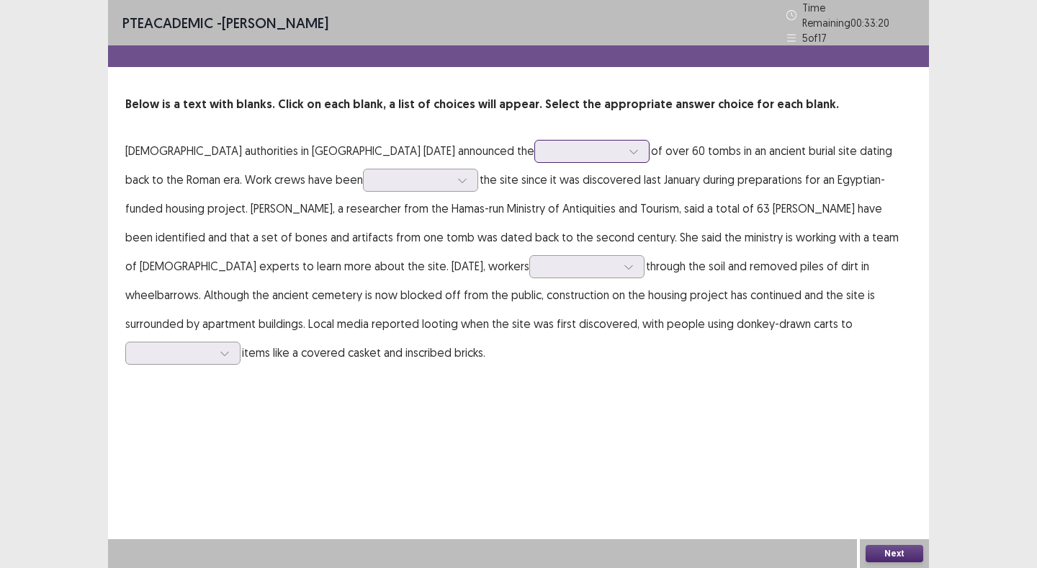
click at [547, 147] on div at bounding box center [584, 151] width 75 height 14
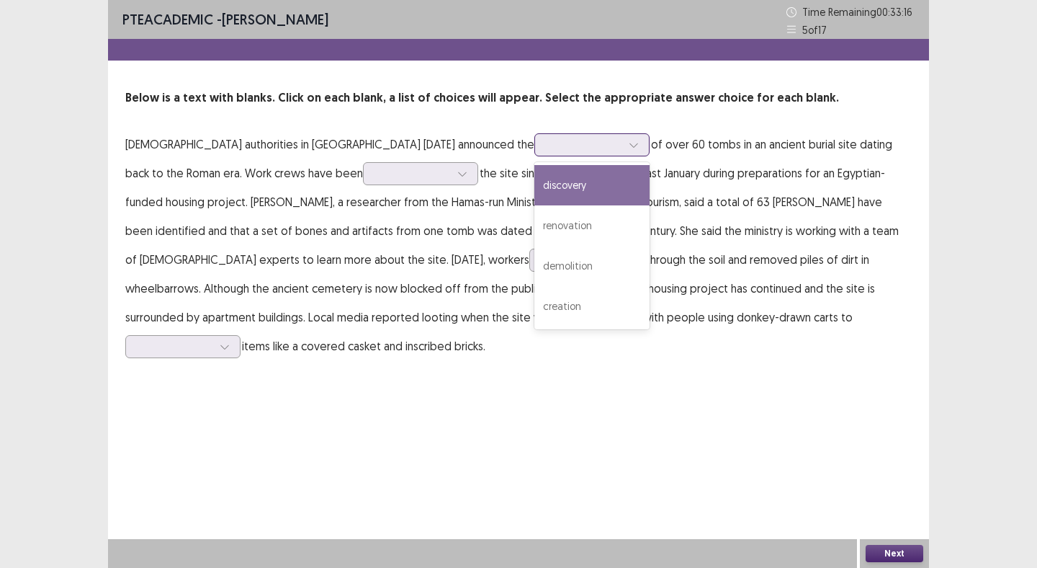
click at [535, 185] on div "discovery" at bounding box center [592, 185] width 115 height 40
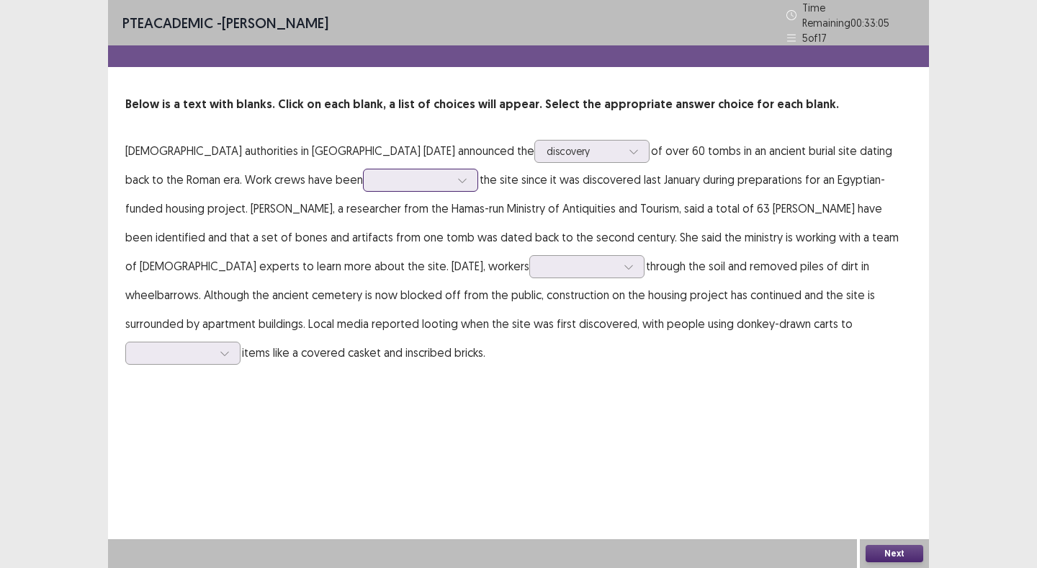
click at [375, 176] on div at bounding box center [412, 180] width 75 height 14
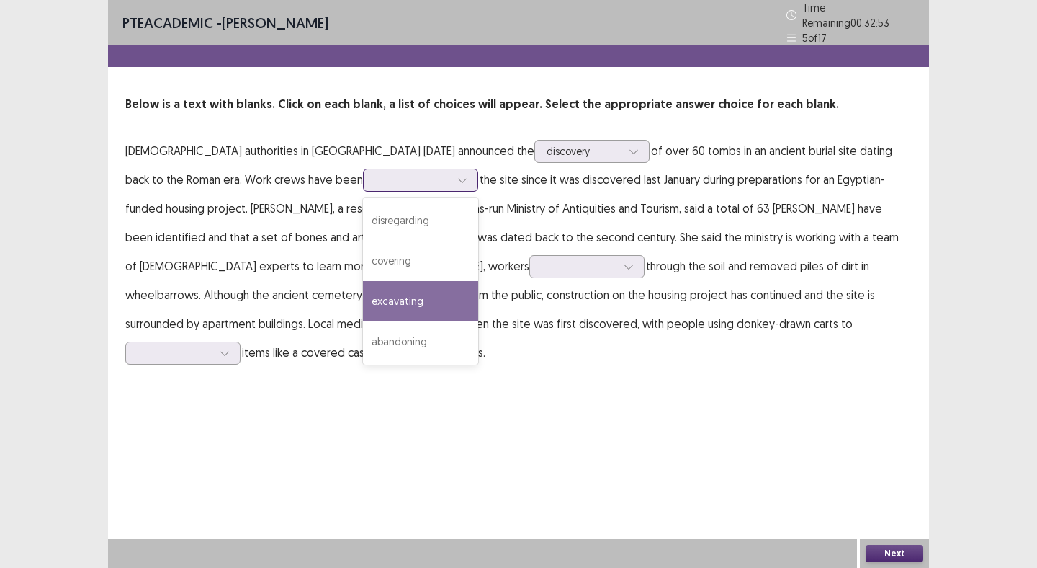
click at [363, 302] on div "excavating" at bounding box center [420, 301] width 115 height 40
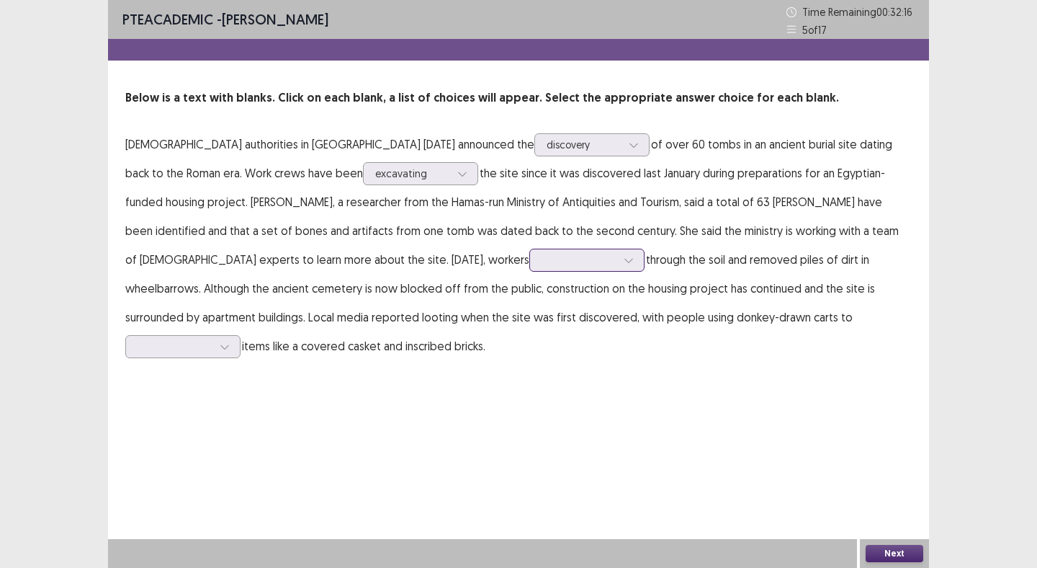
click at [542, 260] on div at bounding box center [579, 260] width 75 height 14
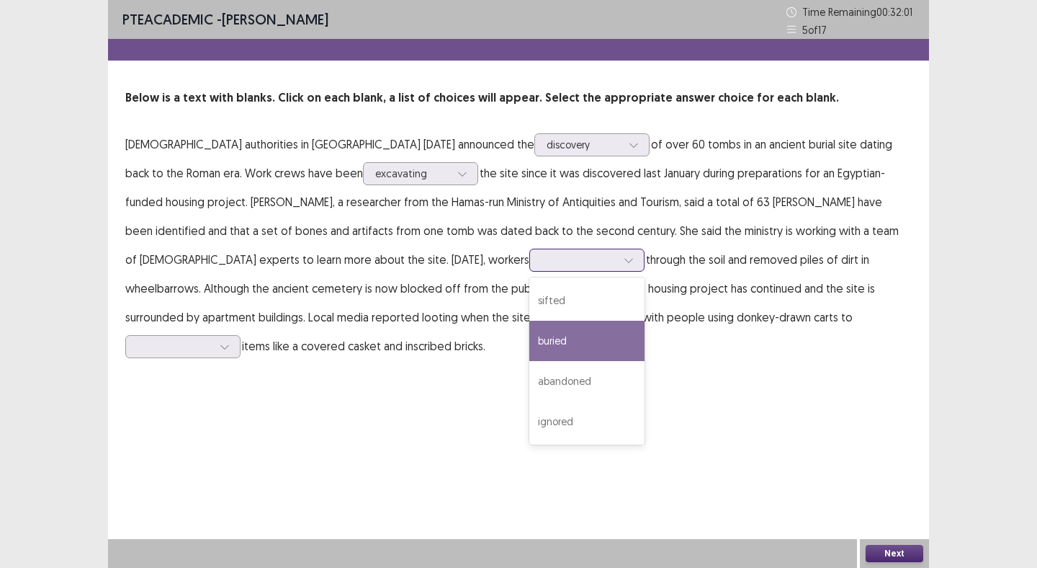
click at [530, 343] on div "buried" at bounding box center [587, 341] width 115 height 40
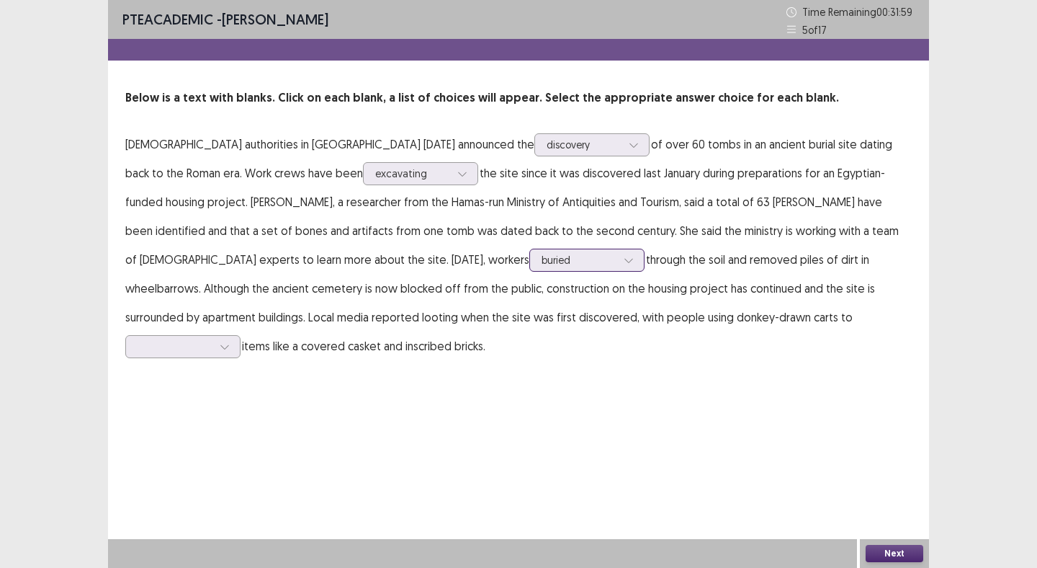
click at [542, 255] on div at bounding box center [579, 260] width 75 height 14
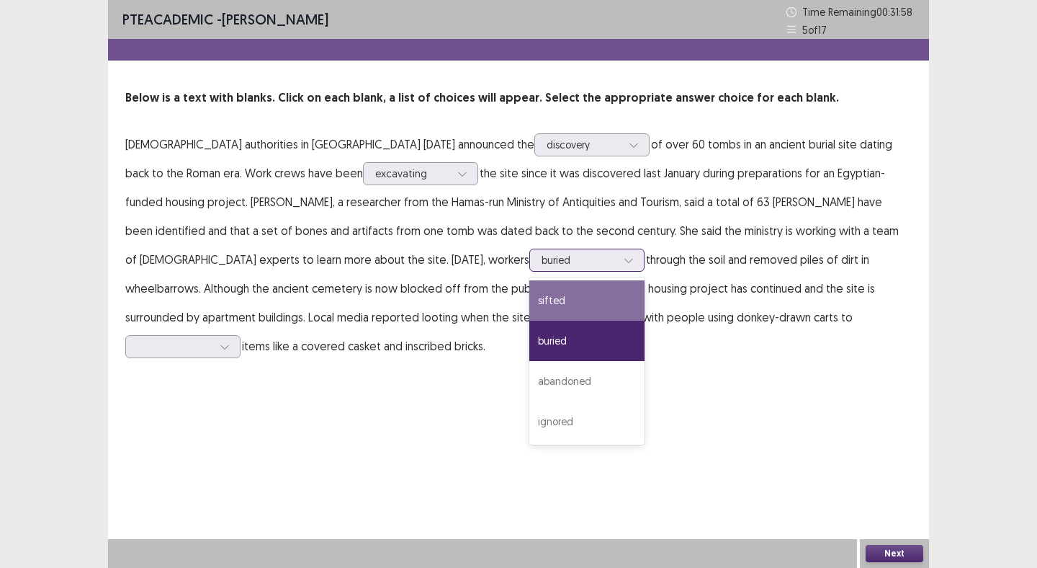
click at [530, 303] on div "sifted" at bounding box center [587, 300] width 115 height 40
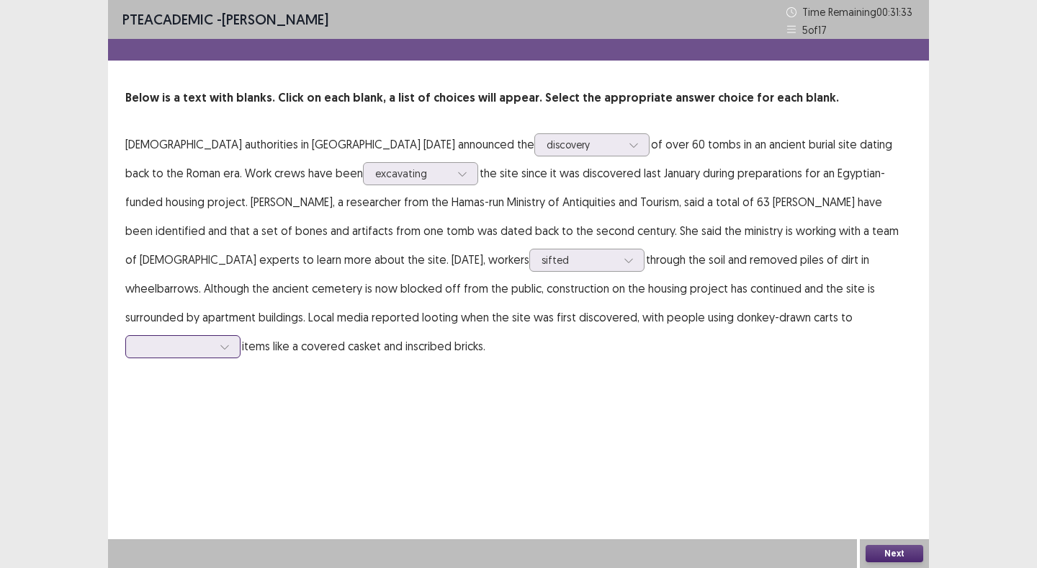
click at [213, 339] on div at bounding box center [175, 346] width 75 height 14
click at [241, 447] on div "haul away" at bounding box center [182, 467] width 115 height 40
click at [893, 554] on button "Next" at bounding box center [895, 553] width 58 height 17
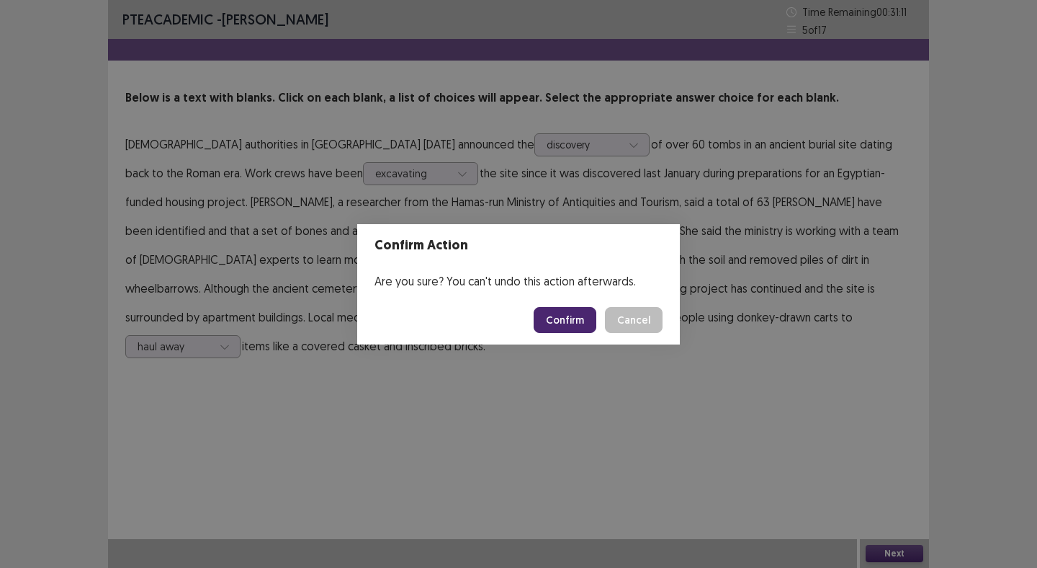
click at [579, 318] on button "Confirm" at bounding box center [565, 320] width 63 height 26
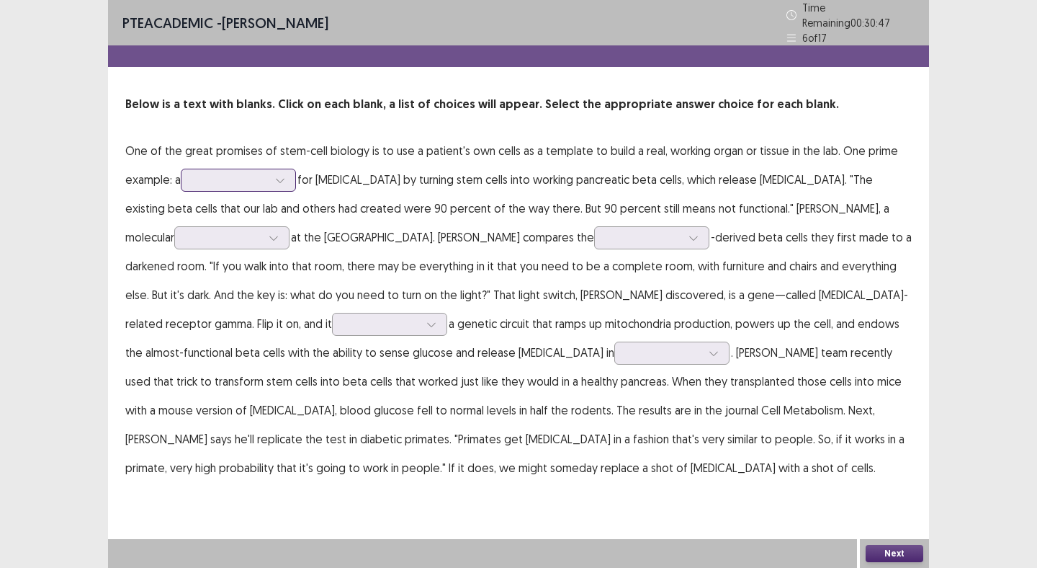
click at [206, 176] on div at bounding box center [230, 180] width 75 height 14
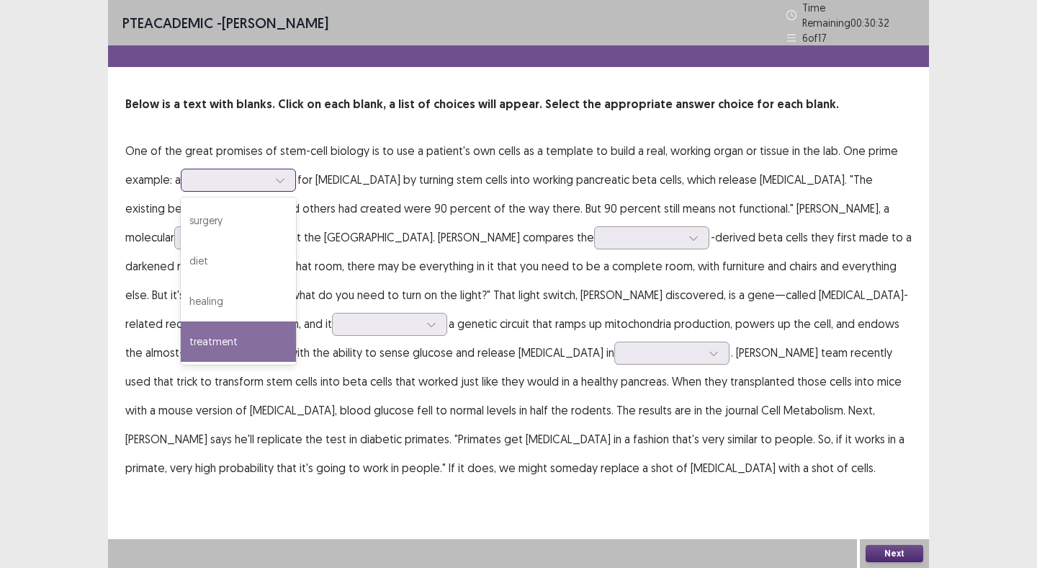
click at [245, 332] on div "treatment" at bounding box center [238, 341] width 115 height 40
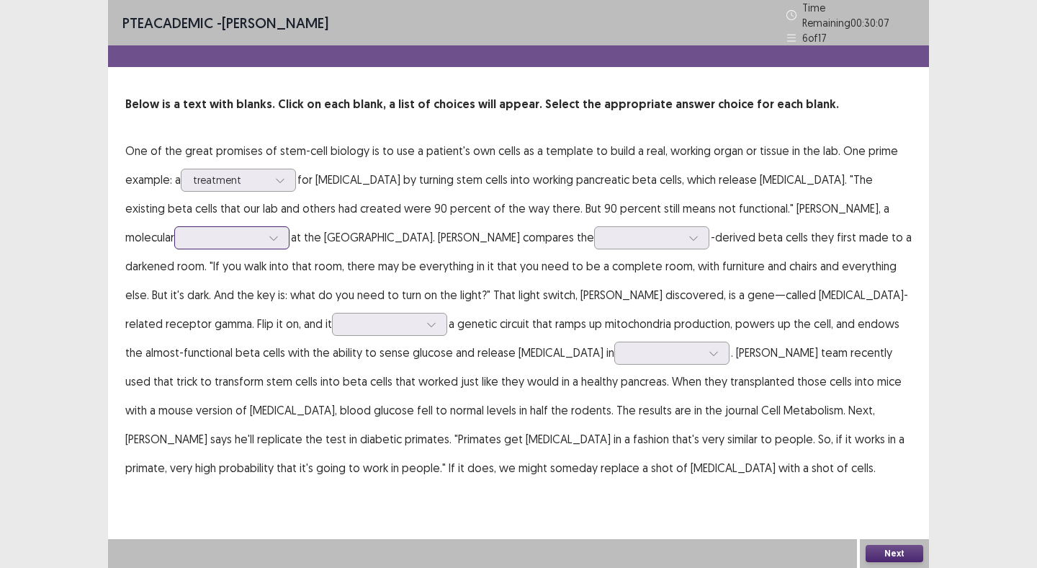
click at [262, 231] on div at bounding box center [224, 238] width 75 height 14
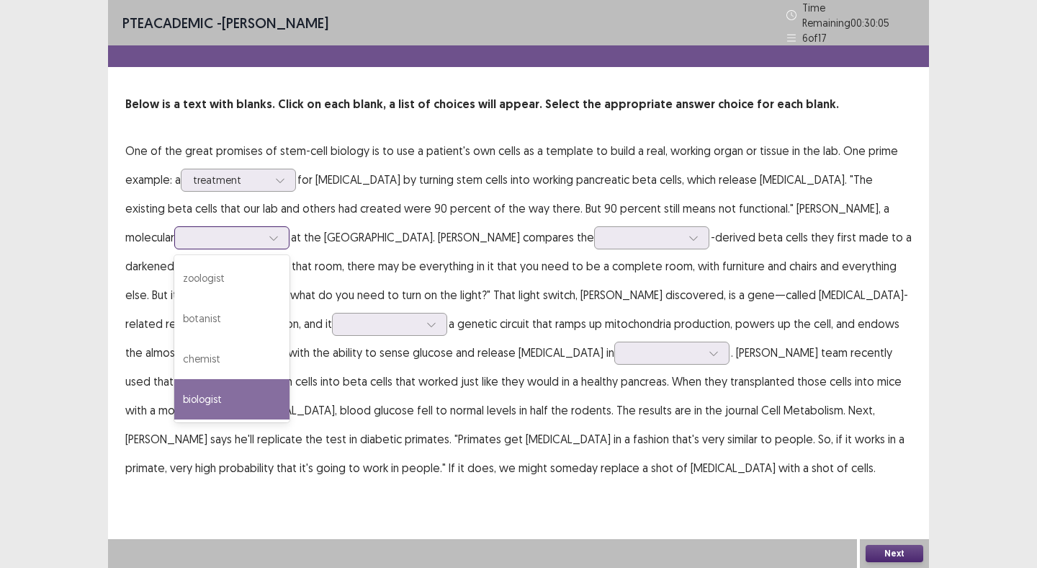
click at [290, 379] on div "biologist" at bounding box center [231, 399] width 115 height 40
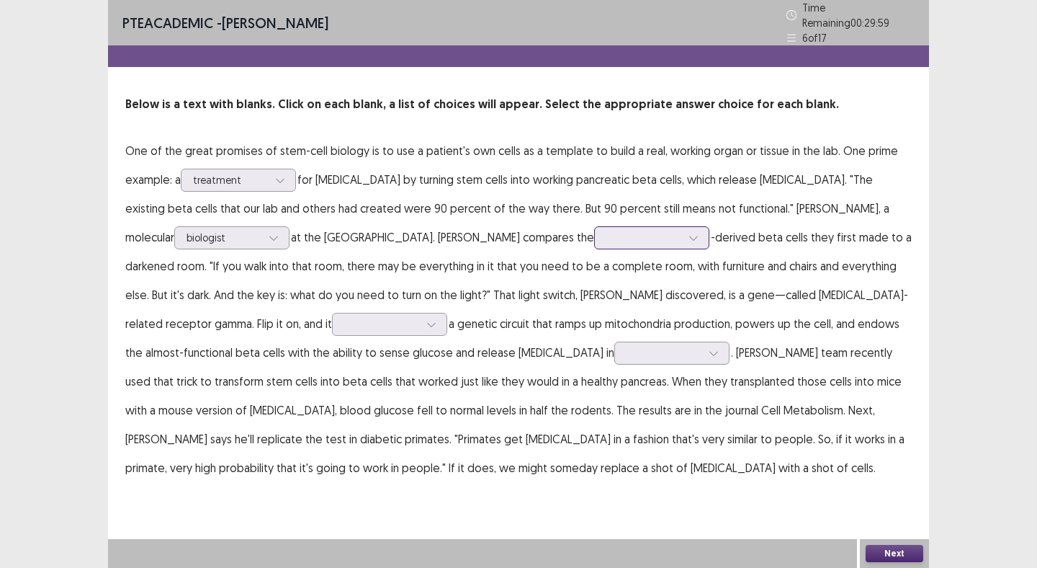
click at [607, 231] on div at bounding box center [644, 238] width 75 height 14
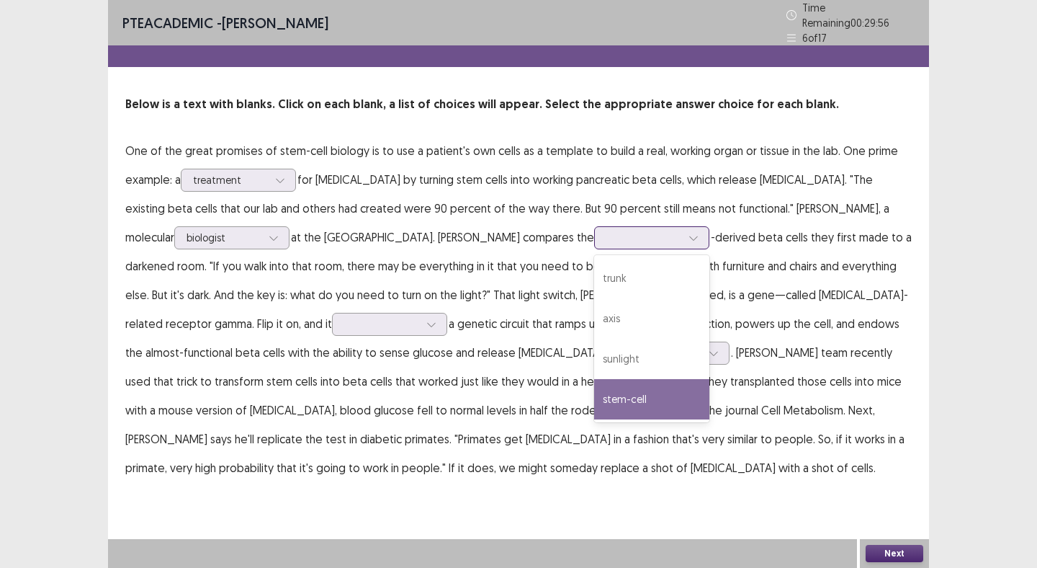
click at [594, 393] on div "stem-cell" at bounding box center [651, 399] width 115 height 40
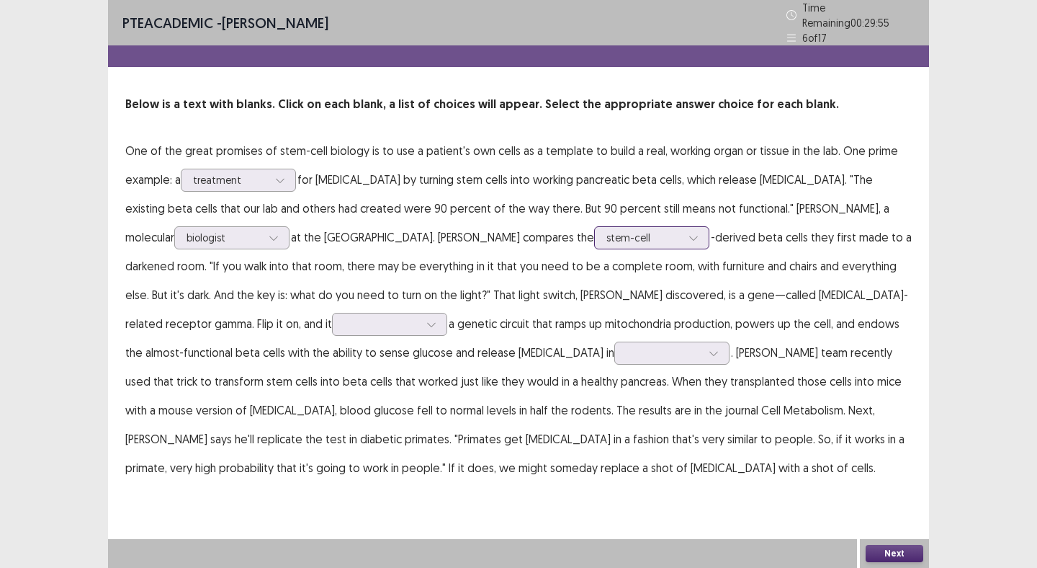
click at [607, 236] on div at bounding box center [644, 238] width 75 height 14
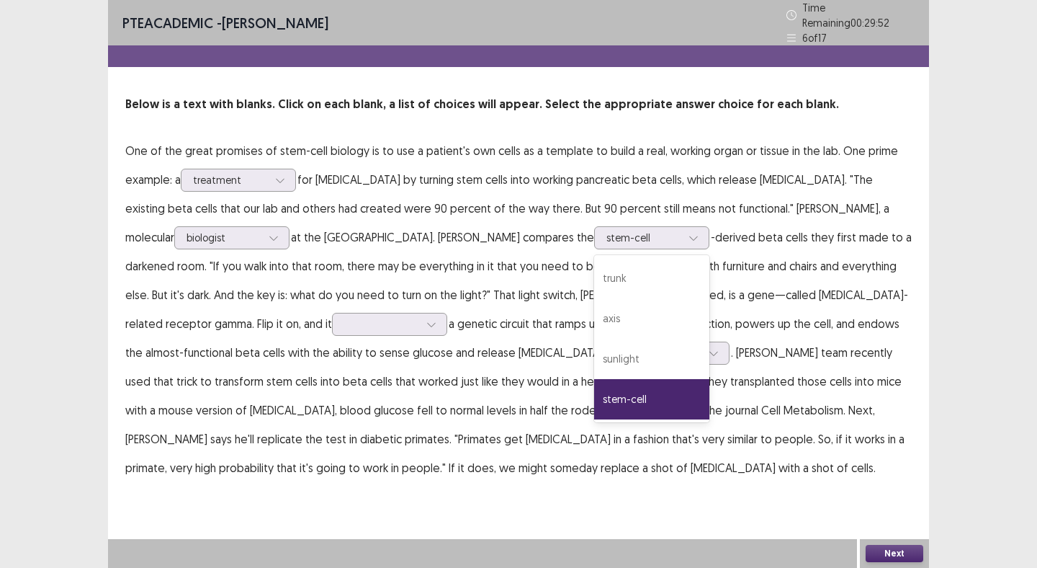
click at [583, 313] on p "One of the great promises of stem-cell biology is to use a patient's own cells …" at bounding box center [518, 309] width 787 height 346
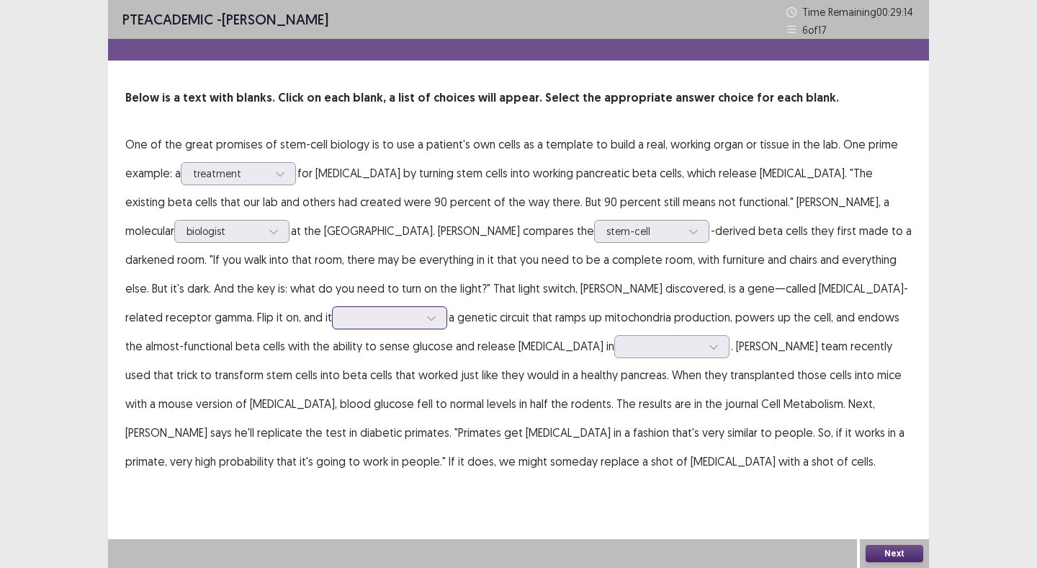
click at [419, 311] on div at bounding box center [381, 318] width 75 height 14
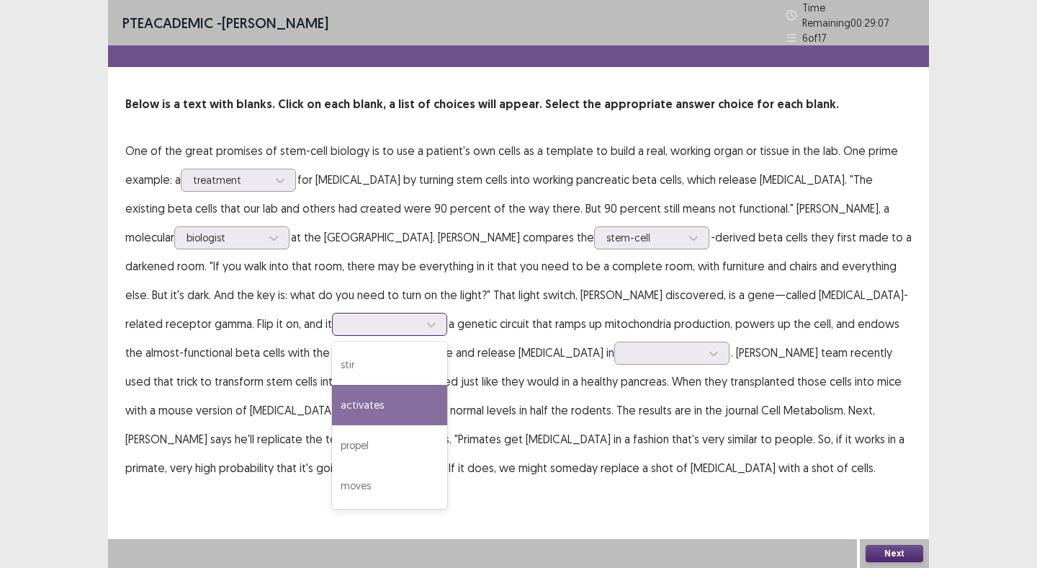
click at [447, 385] on div "activates" at bounding box center [389, 405] width 115 height 40
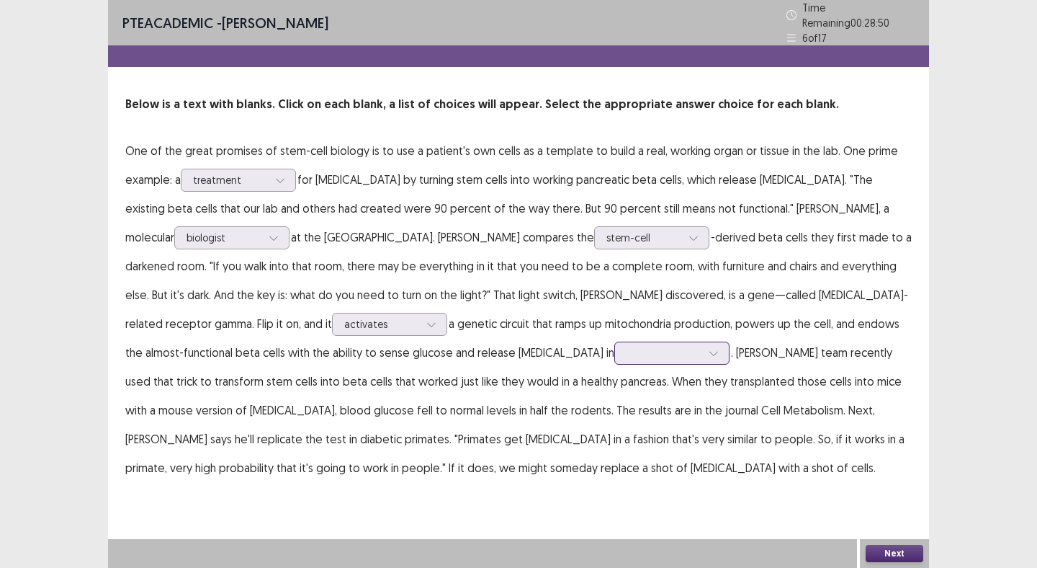
click at [627, 354] on div at bounding box center [664, 353] width 75 height 14
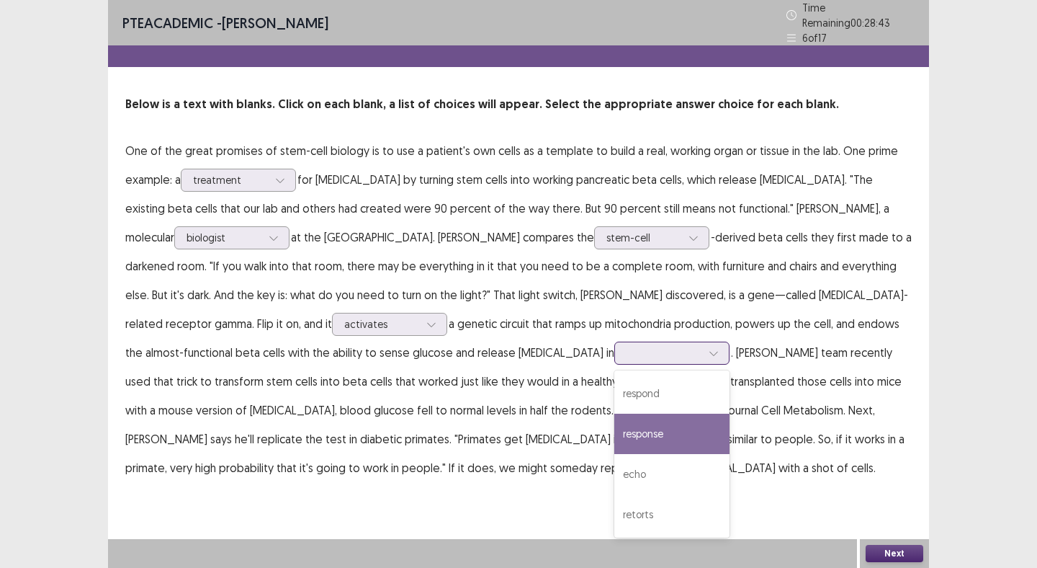
click at [615, 424] on div "response" at bounding box center [672, 434] width 115 height 40
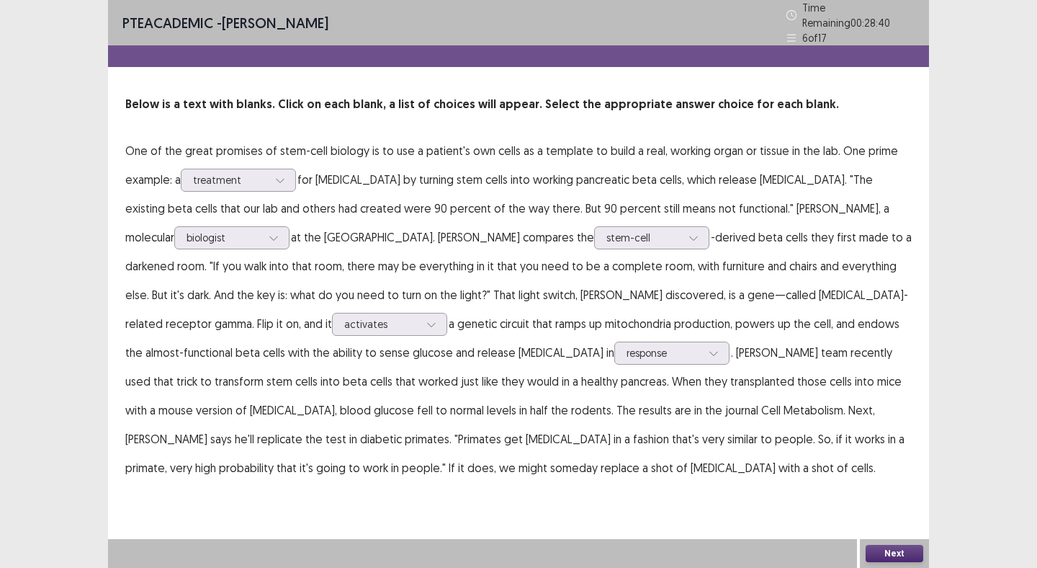
click at [885, 561] on button "Next" at bounding box center [895, 553] width 58 height 17
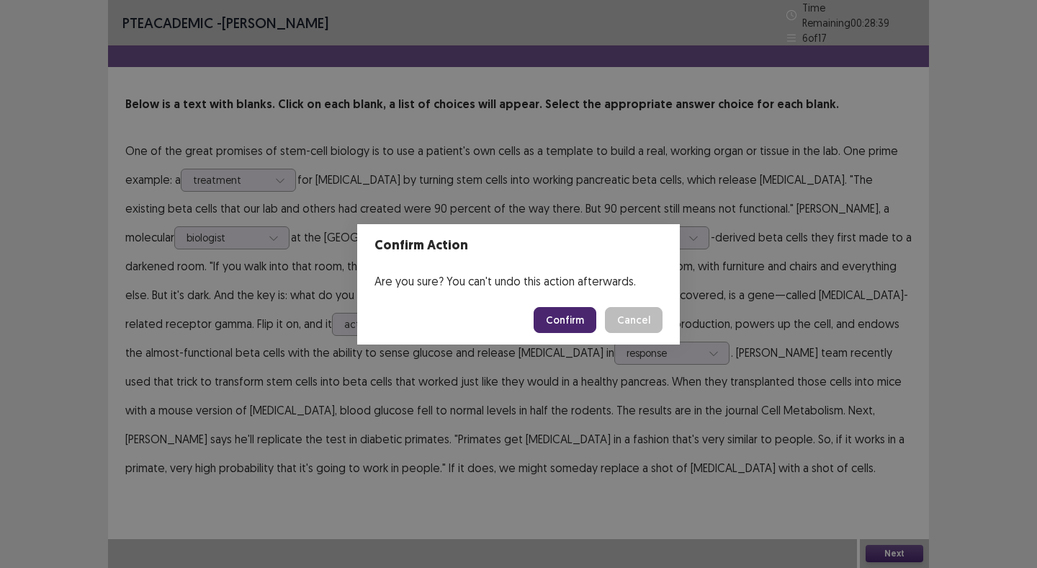
click at [565, 327] on button "Confirm" at bounding box center [565, 320] width 63 height 26
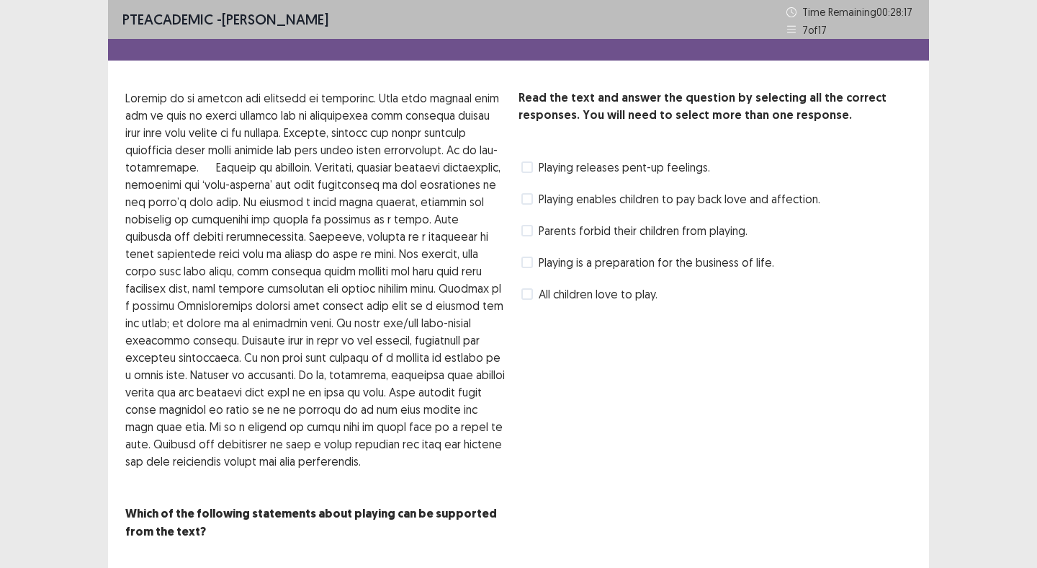
click at [532, 262] on span at bounding box center [528, 262] width 12 height 12
click at [532, 230] on span at bounding box center [528, 231] width 12 height 12
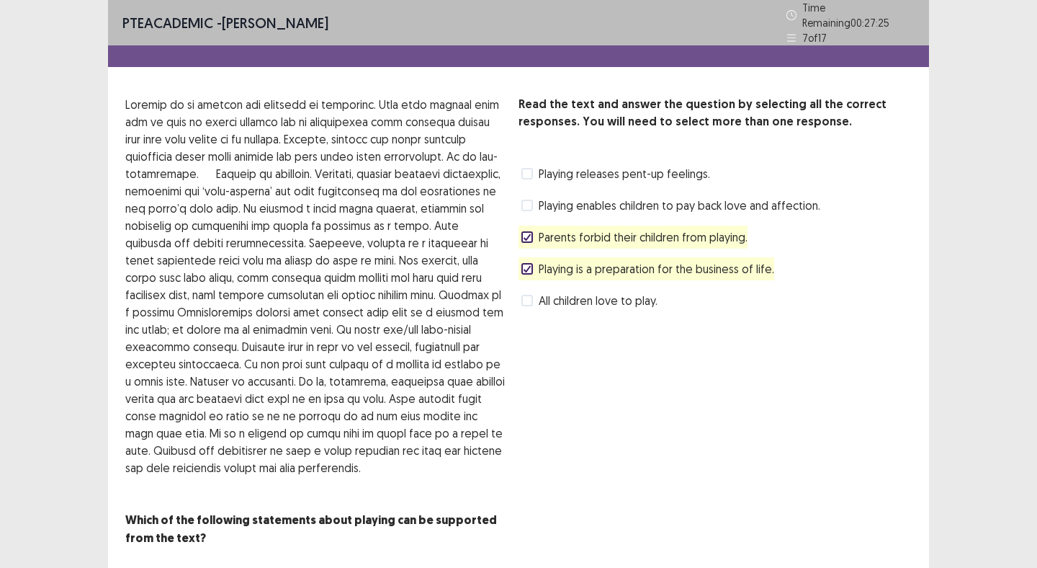
click at [528, 233] on icon at bounding box center [527, 236] width 9 height 7
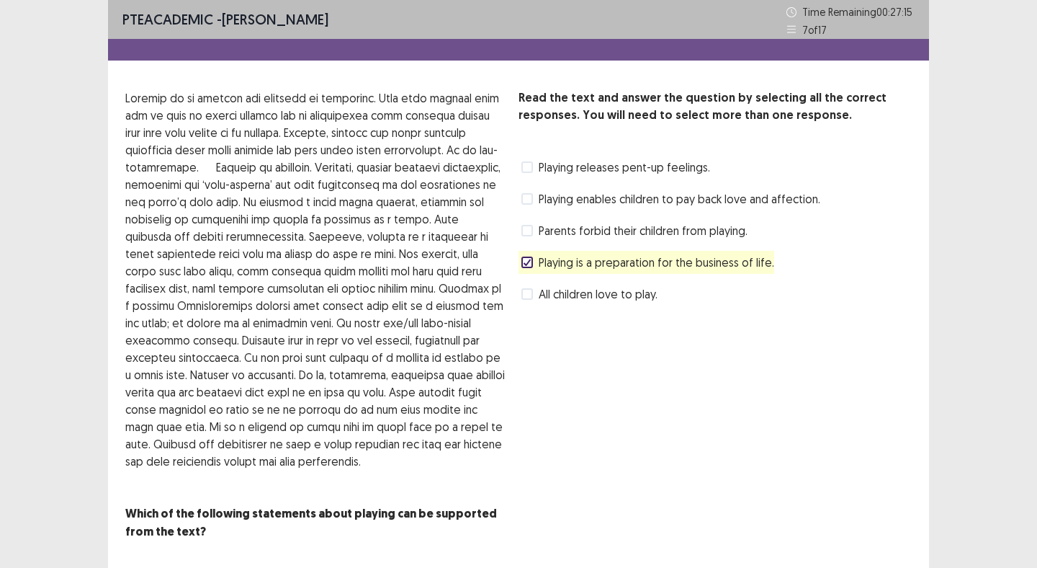
click at [532, 195] on span at bounding box center [528, 199] width 12 height 12
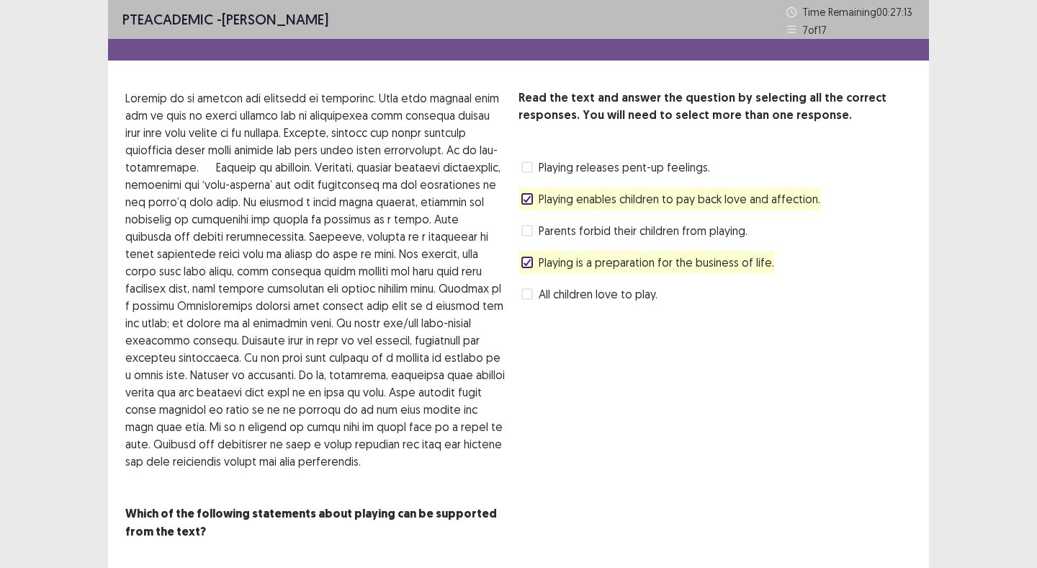
scroll to position [35, 0]
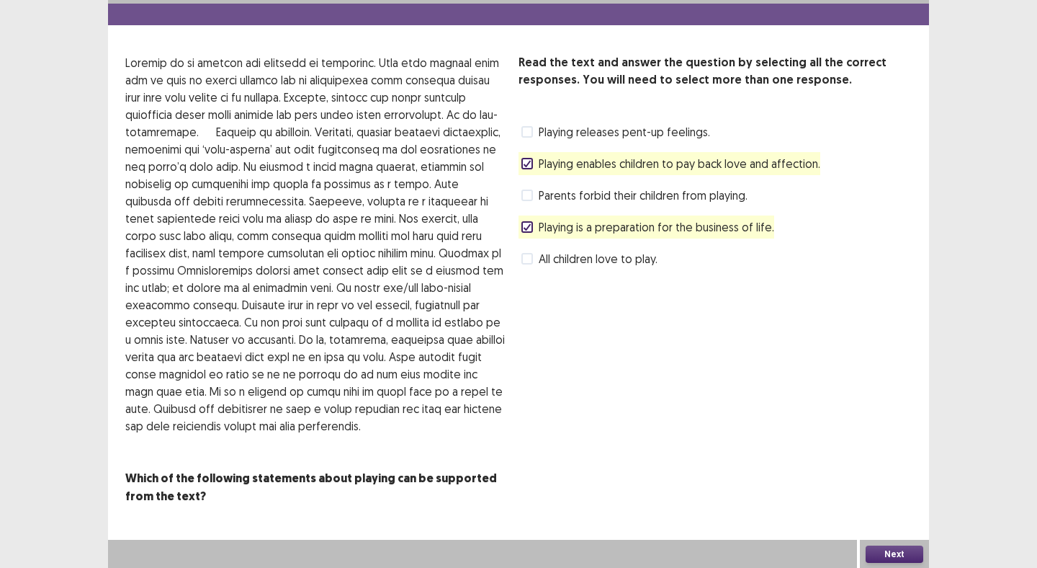
click at [886, 546] on button "Next" at bounding box center [895, 553] width 58 height 17
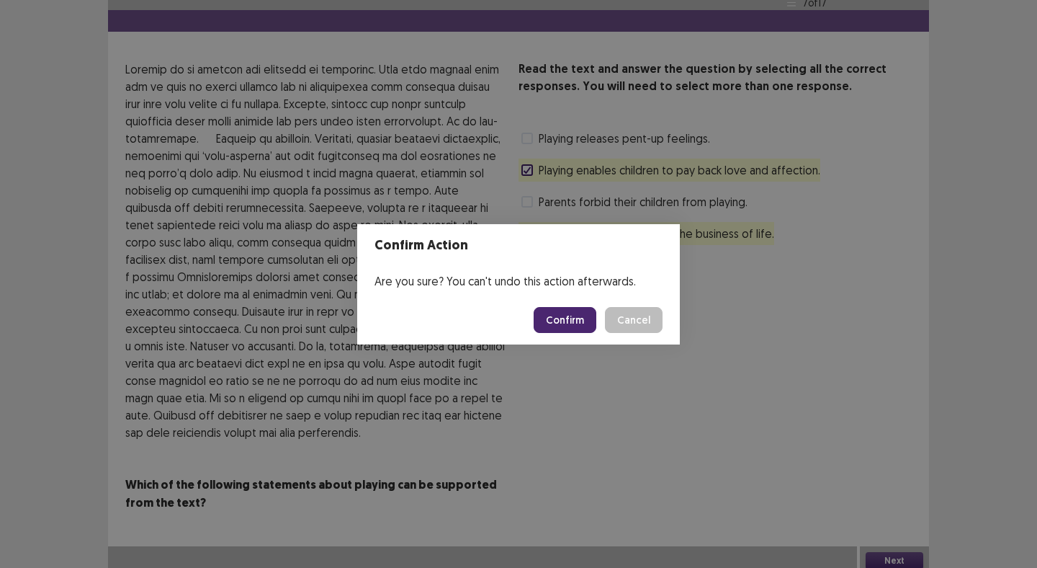
click at [578, 311] on button "Confirm" at bounding box center [565, 320] width 63 height 26
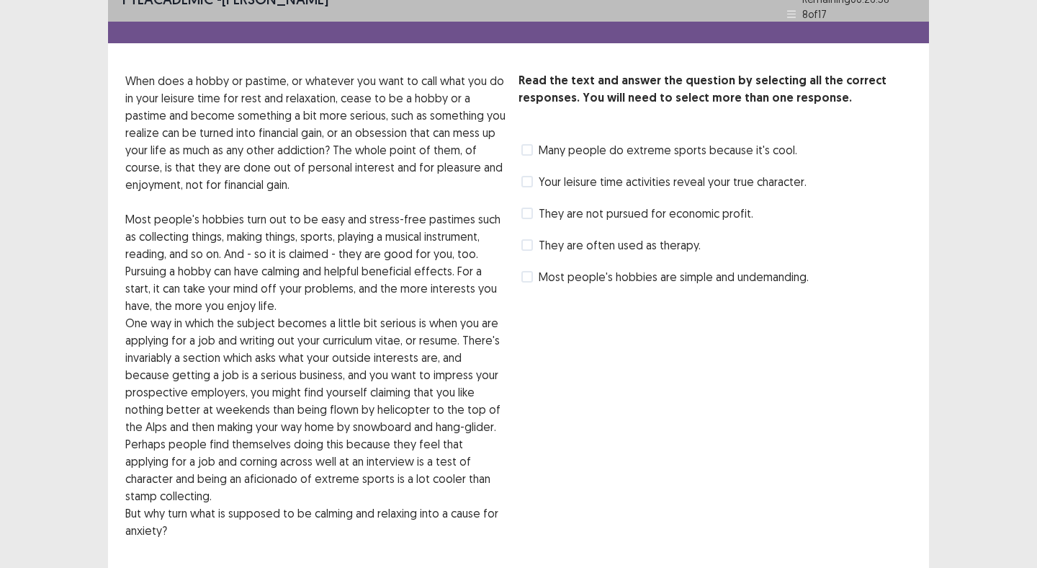
scroll to position [26, 0]
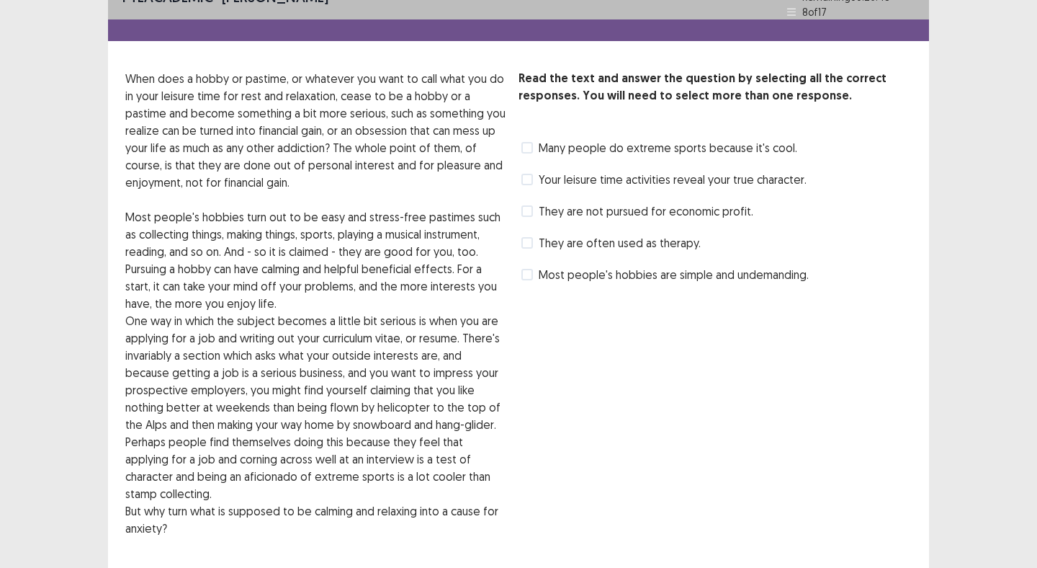
click at [526, 237] on span at bounding box center [528, 243] width 12 height 12
click at [527, 269] on span at bounding box center [528, 275] width 12 height 12
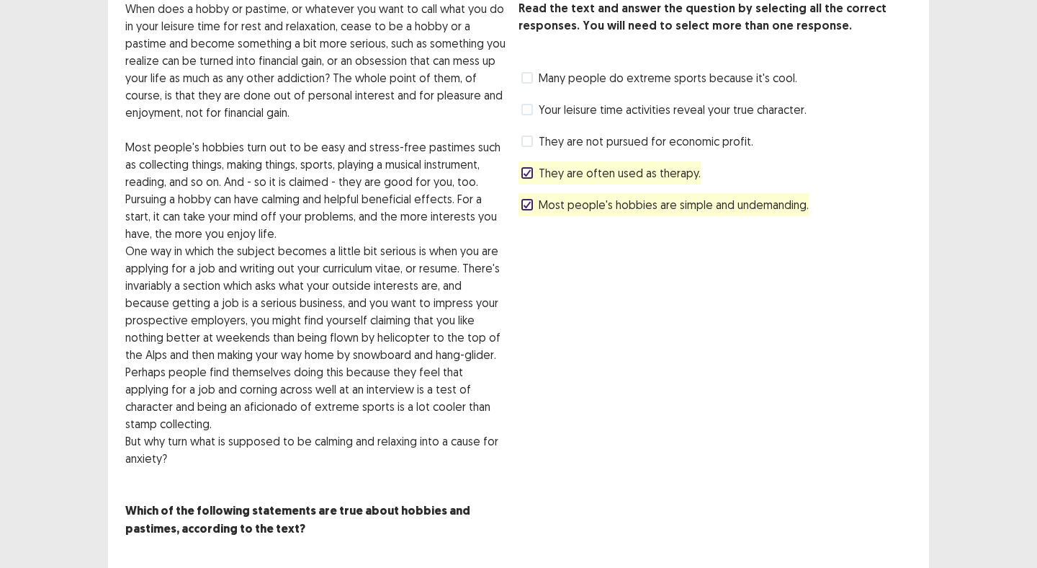
scroll to position [104, 0]
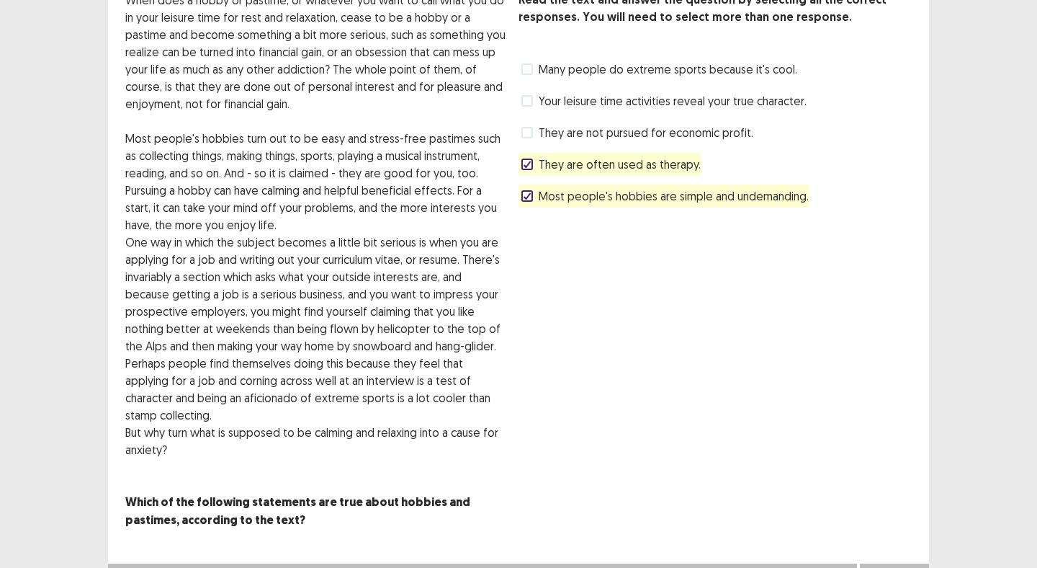
click at [902, 567] on button "Next" at bounding box center [895, 577] width 58 height 17
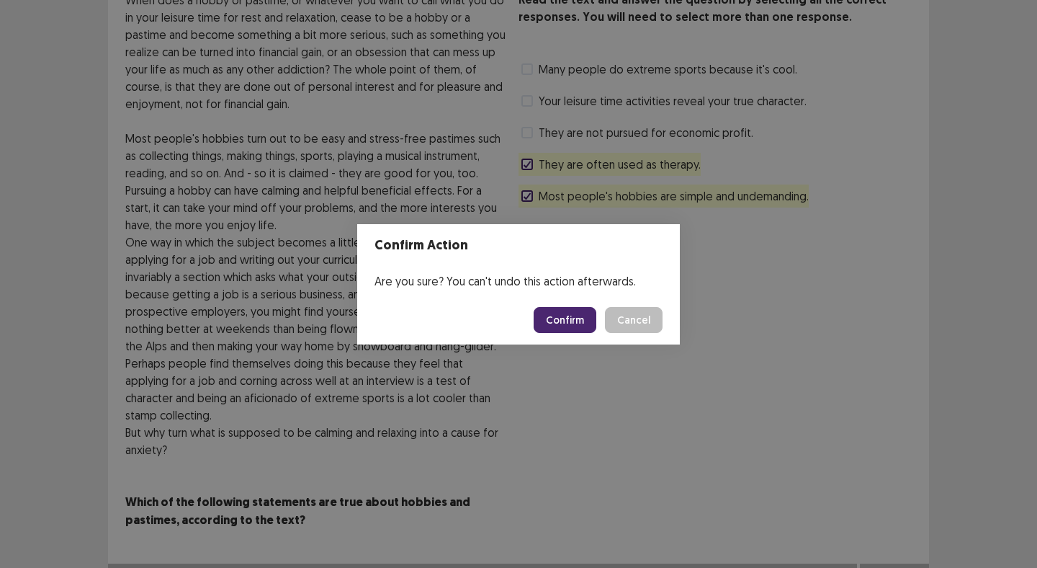
click at [569, 318] on button "Confirm" at bounding box center [565, 320] width 63 height 26
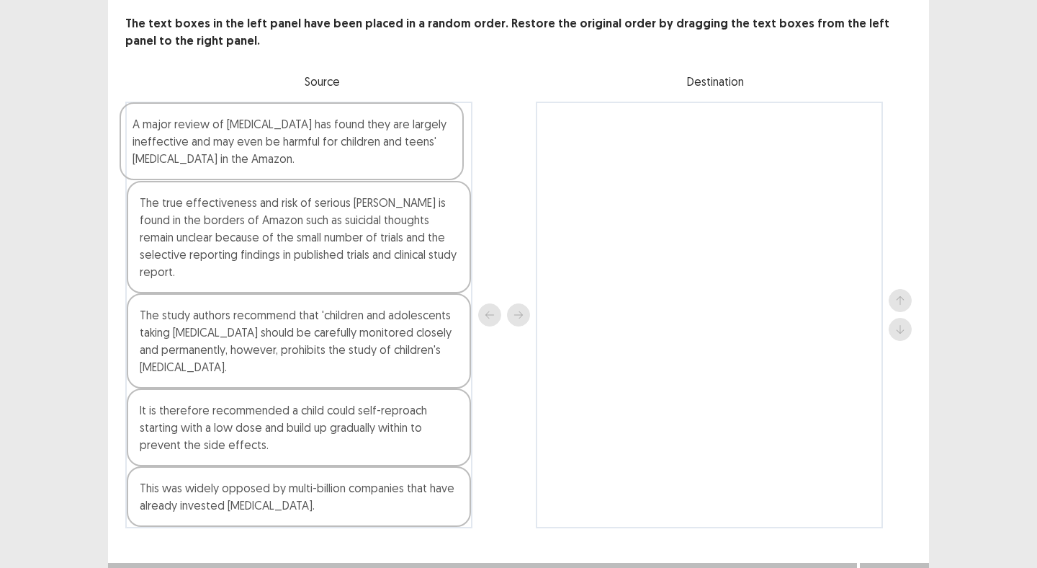
scroll to position [70, 0]
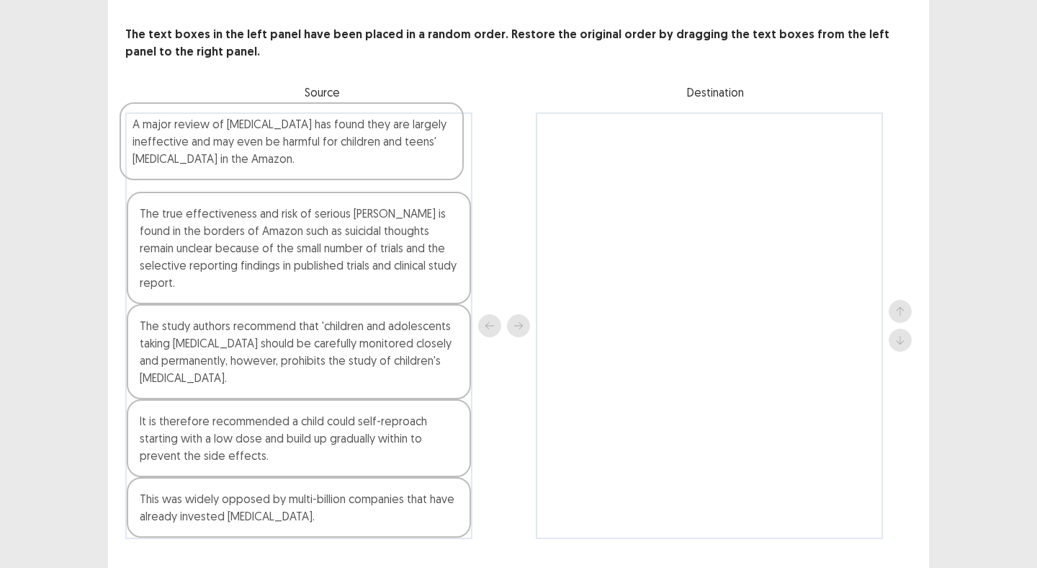
drag, startPoint x: 312, startPoint y: 330, endPoint x: 303, endPoint y: 141, distance: 189.0
click at [303, 141] on div "The true effectiveness and risk of serious [PERSON_NAME] is found in the border…" at bounding box center [298, 325] width 347 height 427
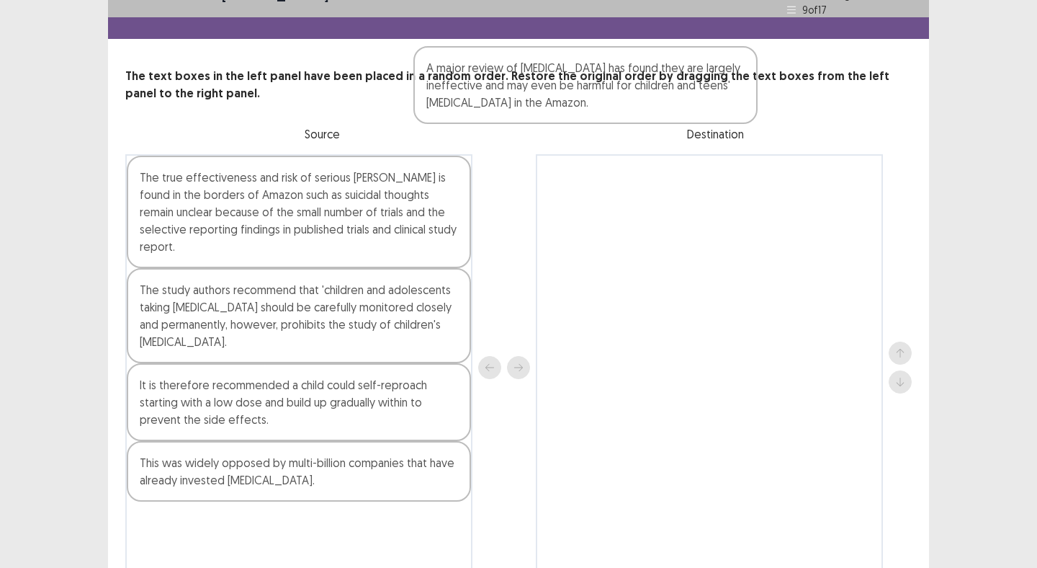
scroll to position [0, 0]
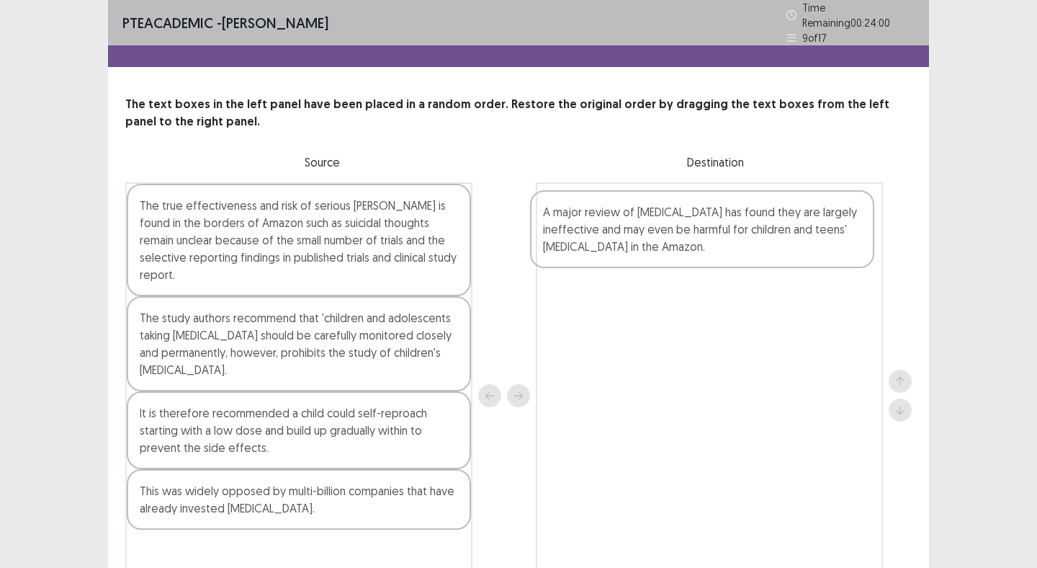
drag, startPoint x: 254, startPoint y: 159, endPoint x: 656, endPoint y: 250, distance: 411.6
click at [656, 250] on div "A major review of [MEDICAL_DATA] has found they are largely ineffective and may…" at bounding box center [518, 395] width 787 height 427
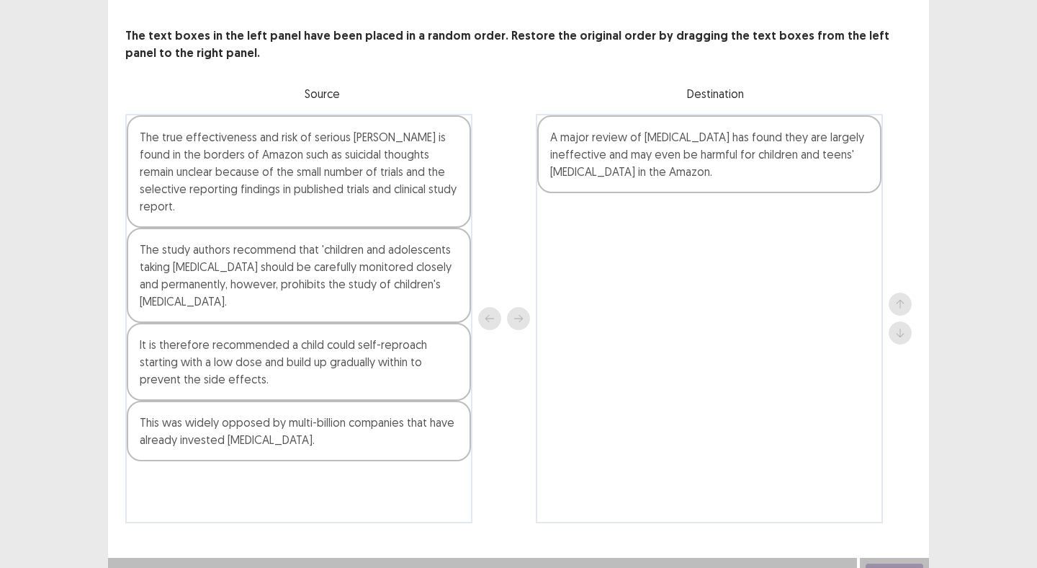
scroll to position [69, 0]
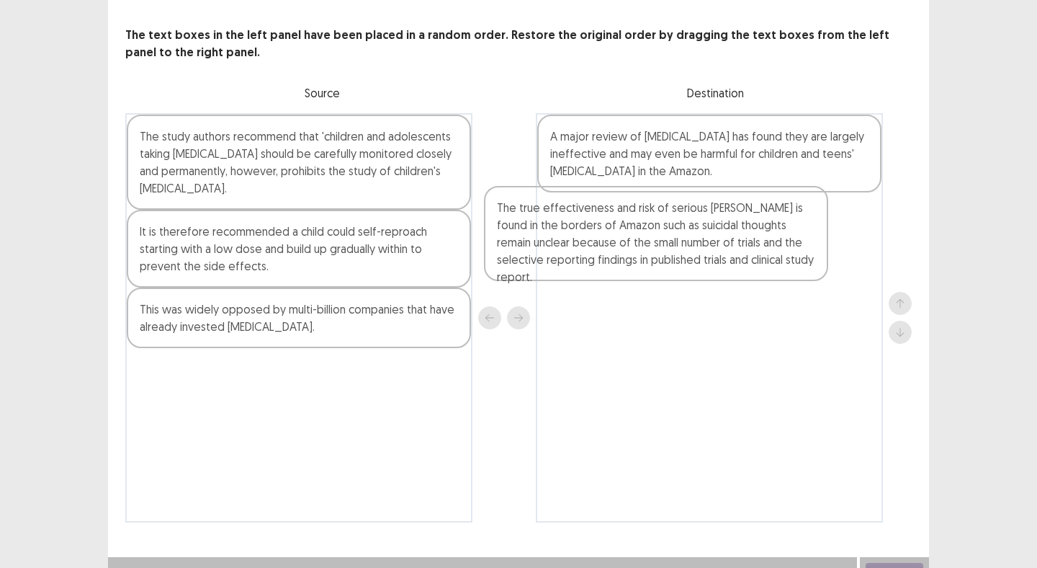
drag, startPoint x: 270, startPoint y: 168, endPoint x: 640, endPoint y: 250, distance: 379.3
click at [640, 250] on div "The true effectiveness and risk of serious [PERSON_NAME] is found in the border…" at bounding box center [518, 317] width 787 height 409
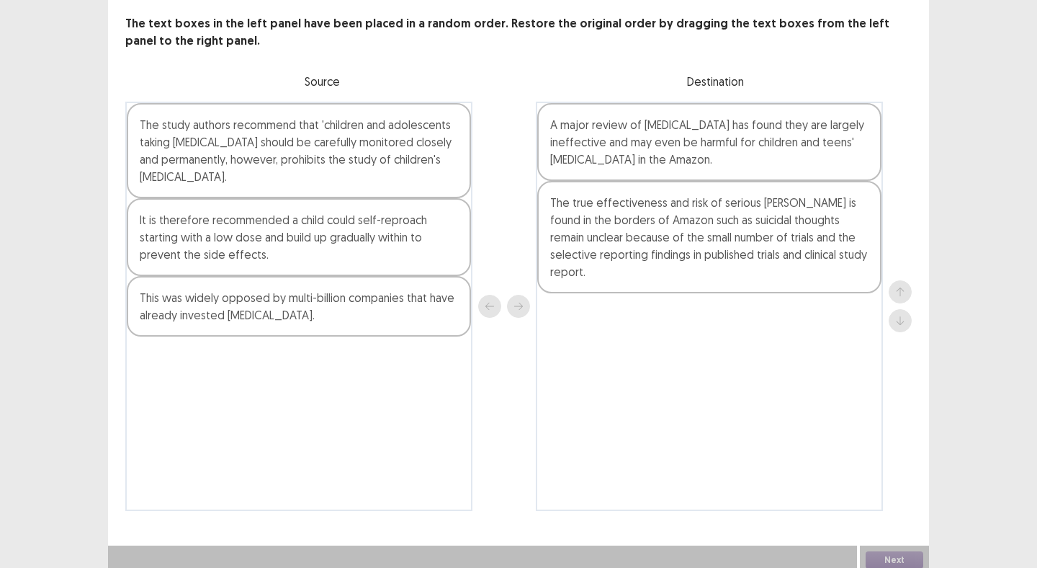
scroll to position [80, 0]
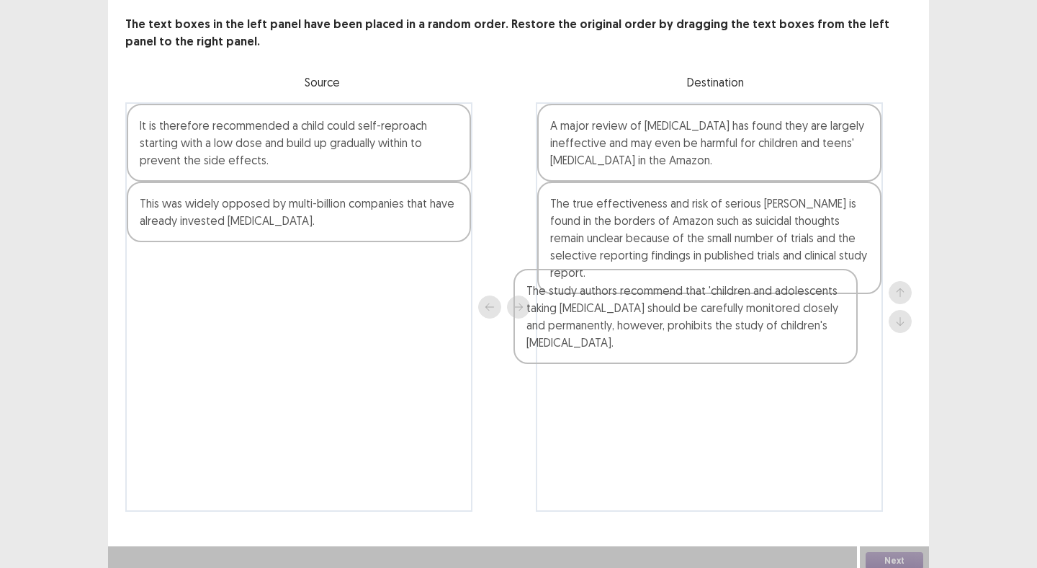
drag, startPoint x: 261, startPoint y: 127, endPoint x: 651, endPoint y: 298, distance: 426.2
click at [651, 298] on div "The study authors recommend that 'children and adolescents taking [MEDICAL_DATA…" at bounding box center [518, 306] width 787 height 409
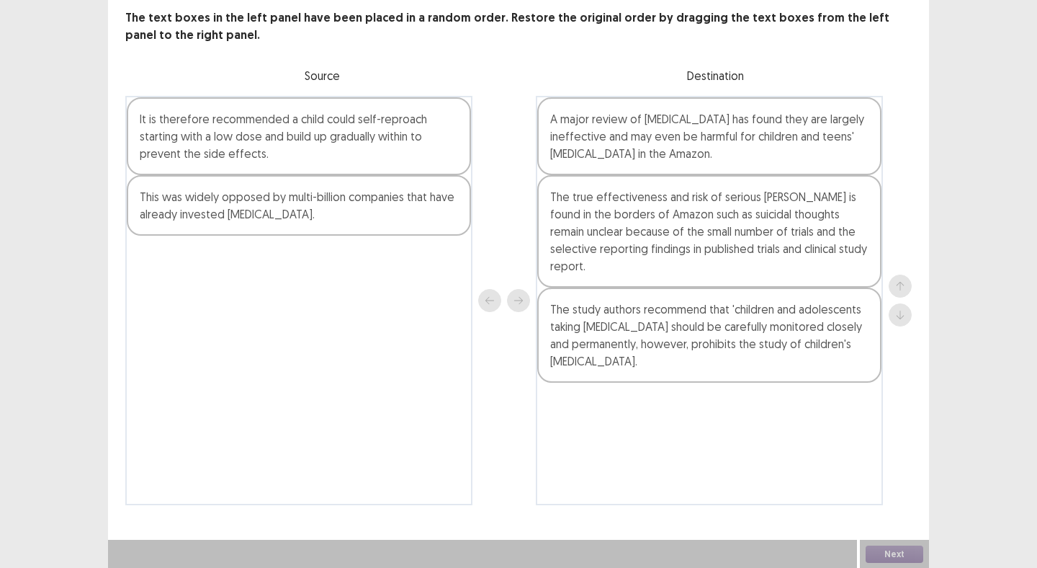
click at [252, 223] on div "This was widely opposed by multi-billion companies that have already invested […" at bounding box center [299, 205] width 344 height 61
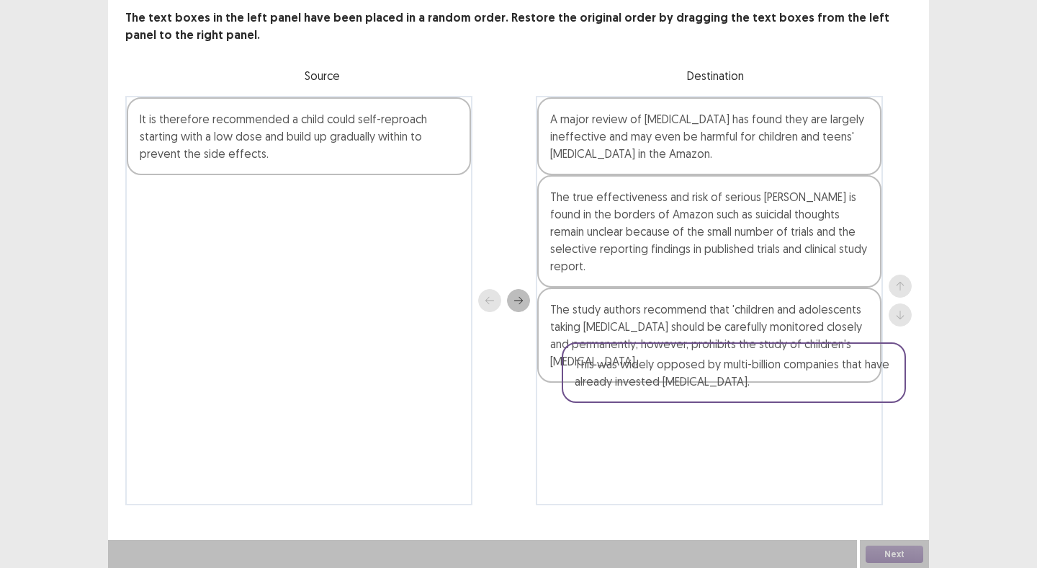
drag, startPoint x: 252, startPoint y: 223, endPoint x: 686, endPoint y: 393, distance: 465.9
click at [686, 393] on div "It is therefore recommended a child could self-reproach starting with a low dos…" at bounding box center [518, 300] width 787 height 409
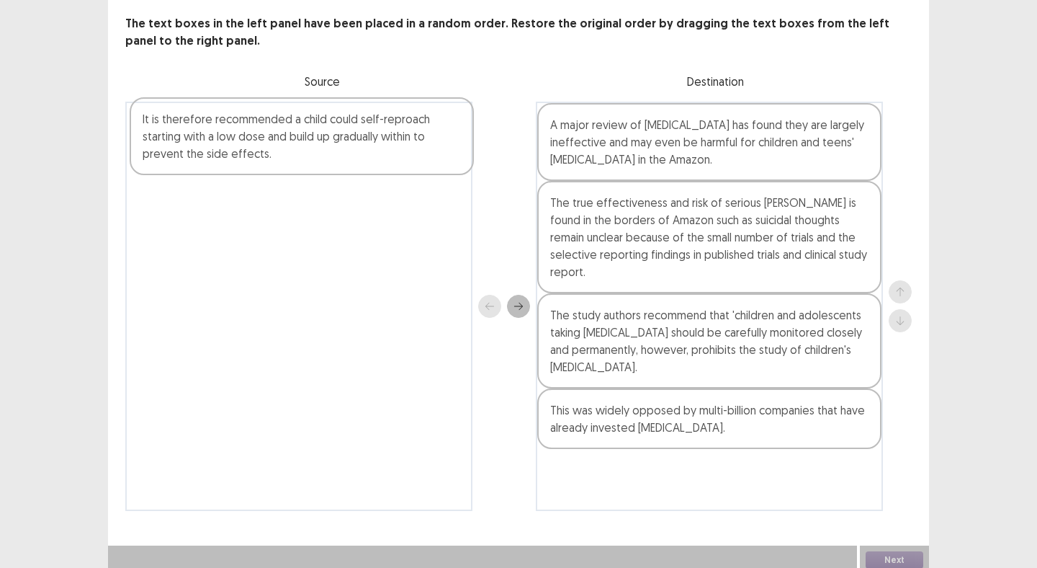
scroll to position [79, 0]
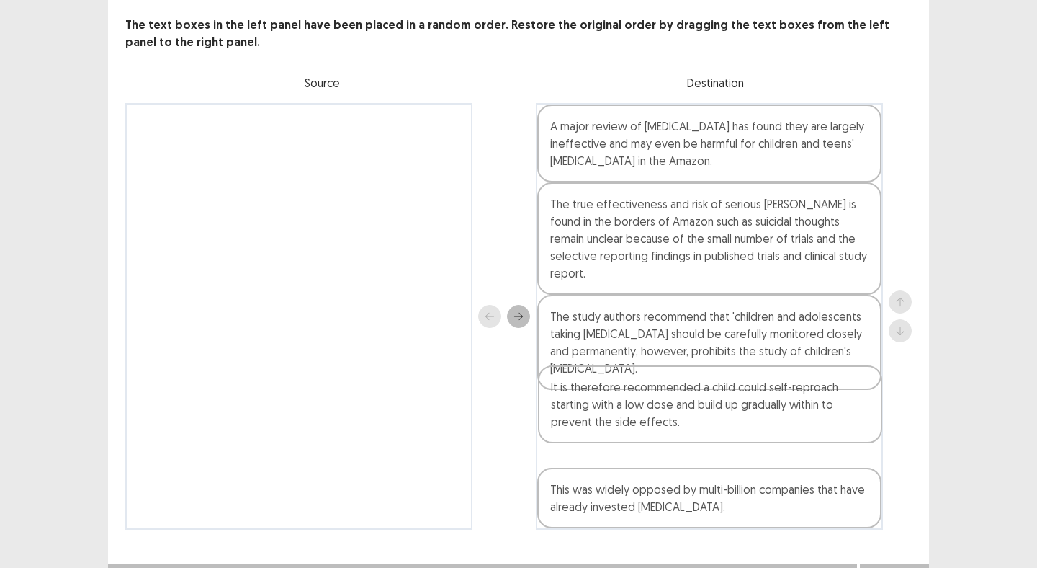
drag, startPoint x: 312, startPoint y: 156, endPoint x: 728, endPoint y: 424, distance: 494.8
click at [728, 424] on div "It is therefore recommended a child could self-reproach starting with a low dos…" at bounding box center [518, 316] width 787 height 427
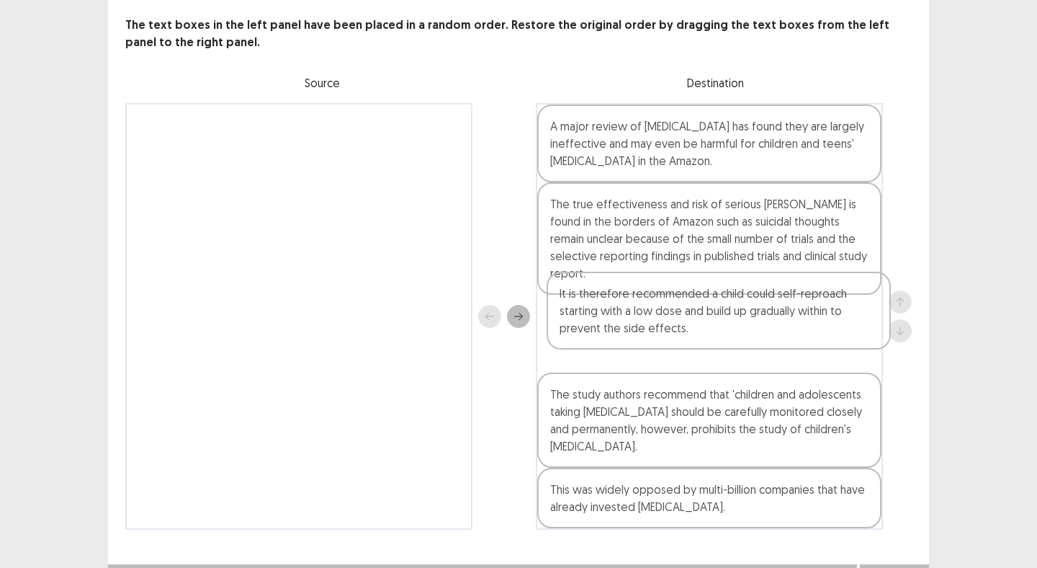
drag, startPoint x: 752, startPoint y: 421, endPoint x: 757, endPoint y: 319, distance: 101.7
click at [757, 319] on div "A major review of [MEDICAL_DATA] has found they are largely ineffective and may…" at bounding box center [709, 316] width 347 height 427
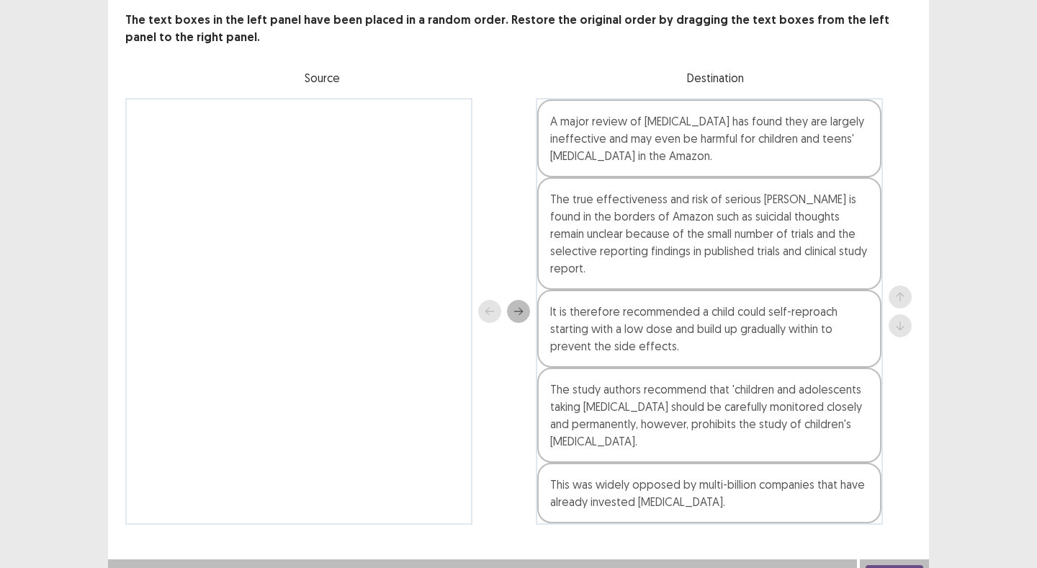
scroll to position [81, 0]
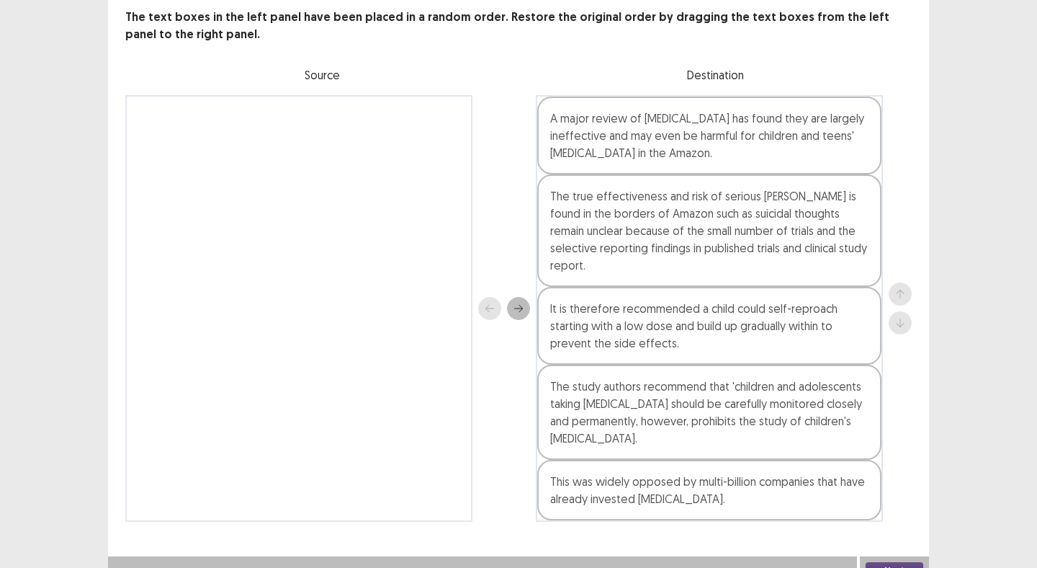
click at [882, 562] on button "Next" at bounding box center [895, 570] width 58 height 17
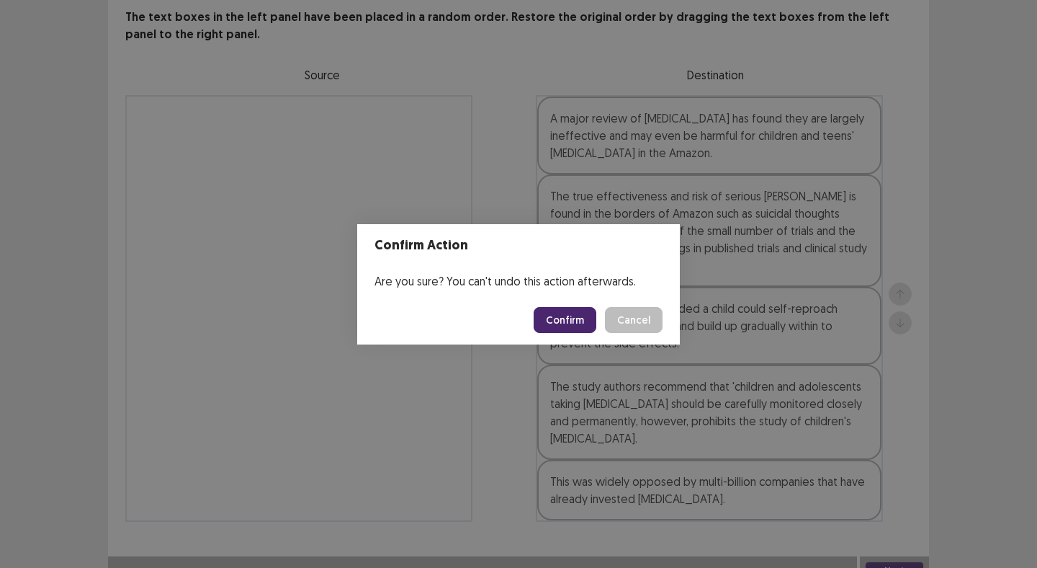
click at [555, 322] on button "Confirm" at bounding box center [565, 320] width 63 height 26
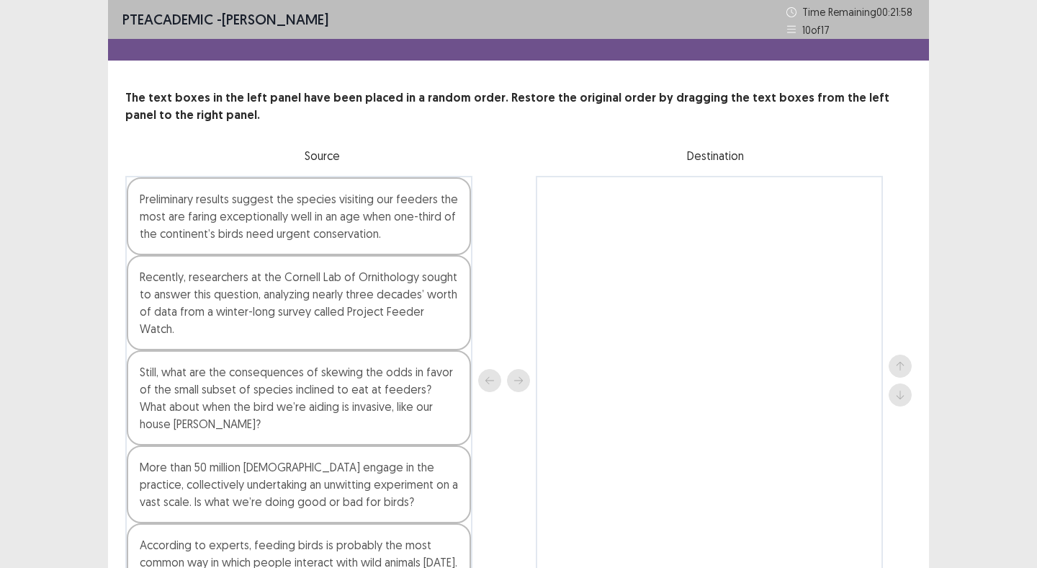
scroll to position [4, 0]
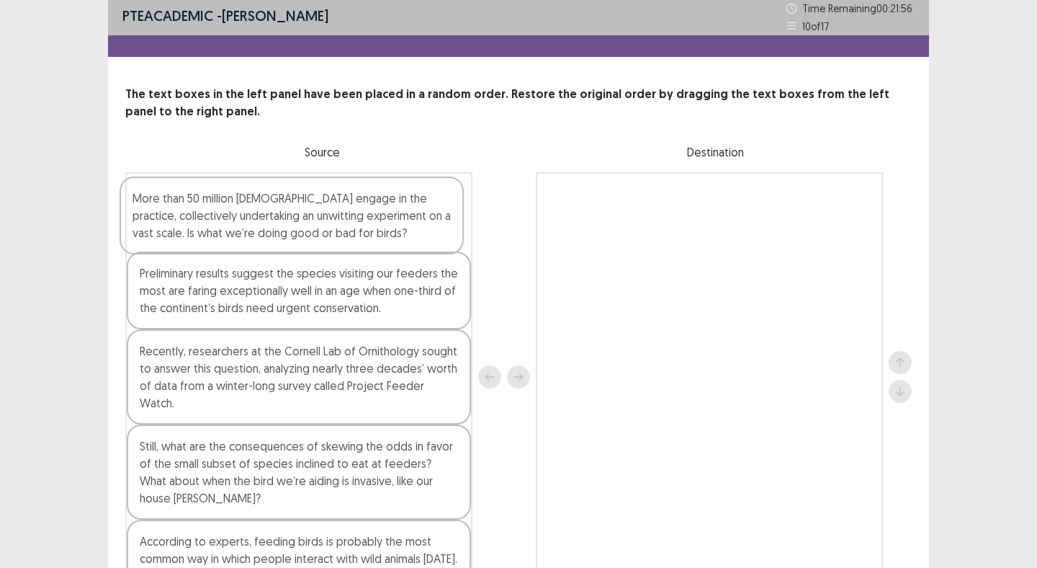
drag, startPoint x: 260, startPoint y: 455, endPoint x: 253, endPoint y: 196, distance: 259.5
click at [253, 196] on div "Preliminary results suggest the species visiting our feeders the most are farin…" at bounding box center [298, 376] width 347 height 409
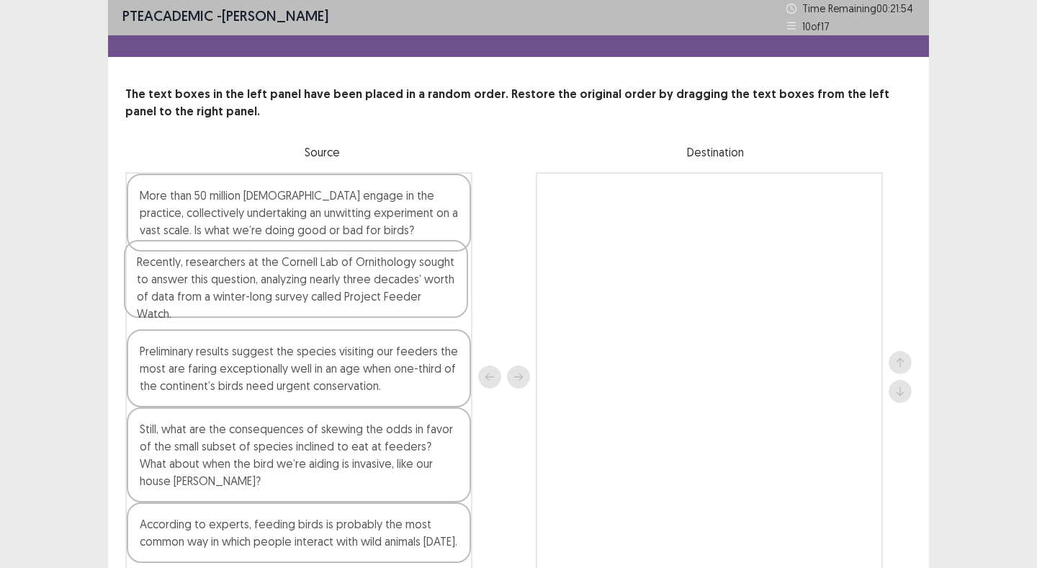
drag, startPoint x: 234, startPoint y: 372, endPoint x: 228, endPoint y: 293, distance: 80.2
click at [230, 287] on div "More than 50 million [DEMOGRAPHIC_DATA] engage in the practice, collectively un…" at bounding box center [298, 376] width 347 height 409
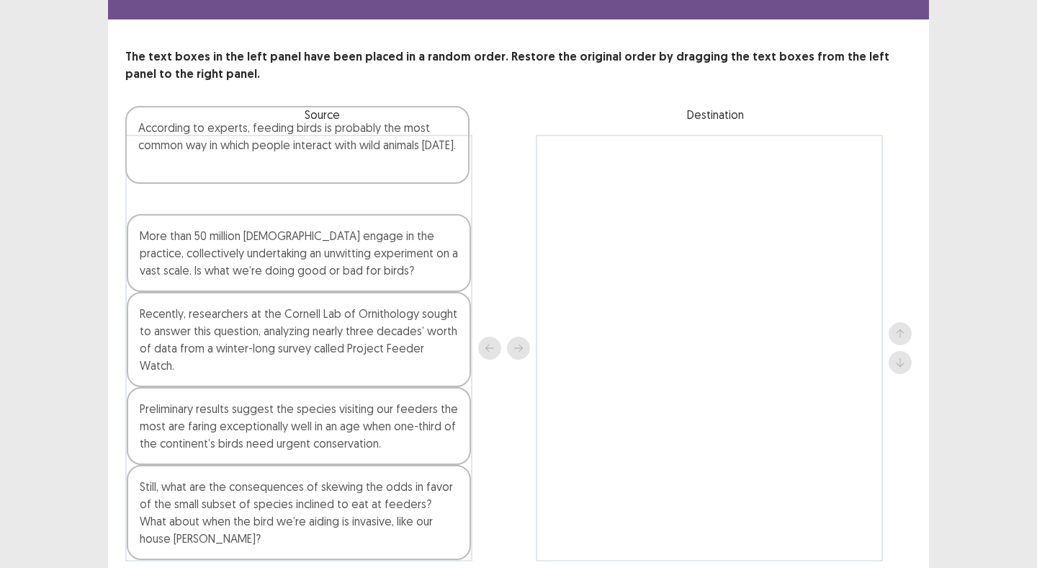
scroll to position [43, 0]
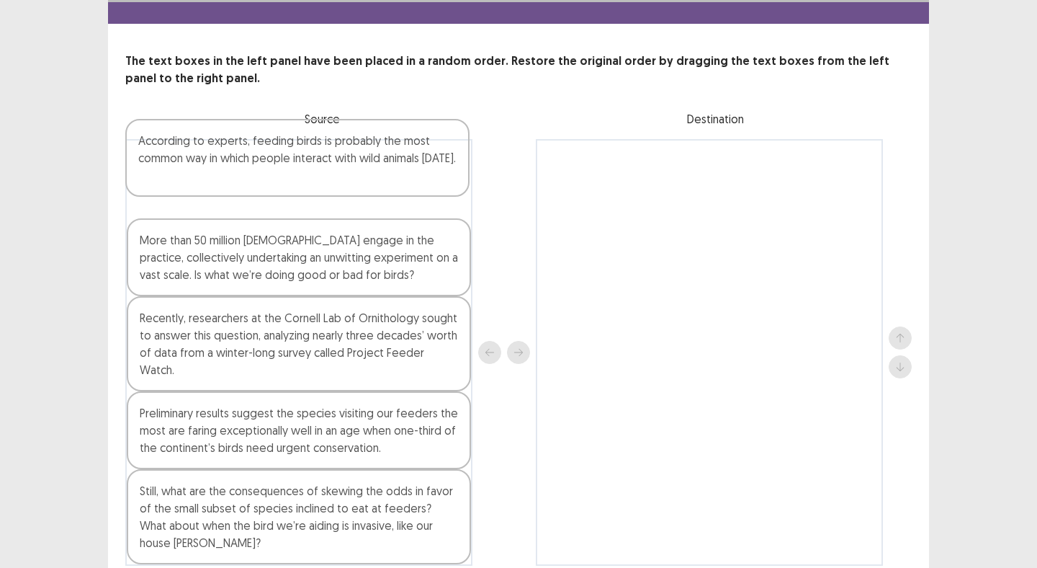
drag, startPoint x: 344, startPoint y: 481, endPoint x: 336, endPoint y: 179, distance: 302.7
click at [336, 179] on div "More than 50 million [DEMOGRAPHIC_DATA] engage in the practice, collectively un…" at bounding box center [298, 352] width 347 height 427
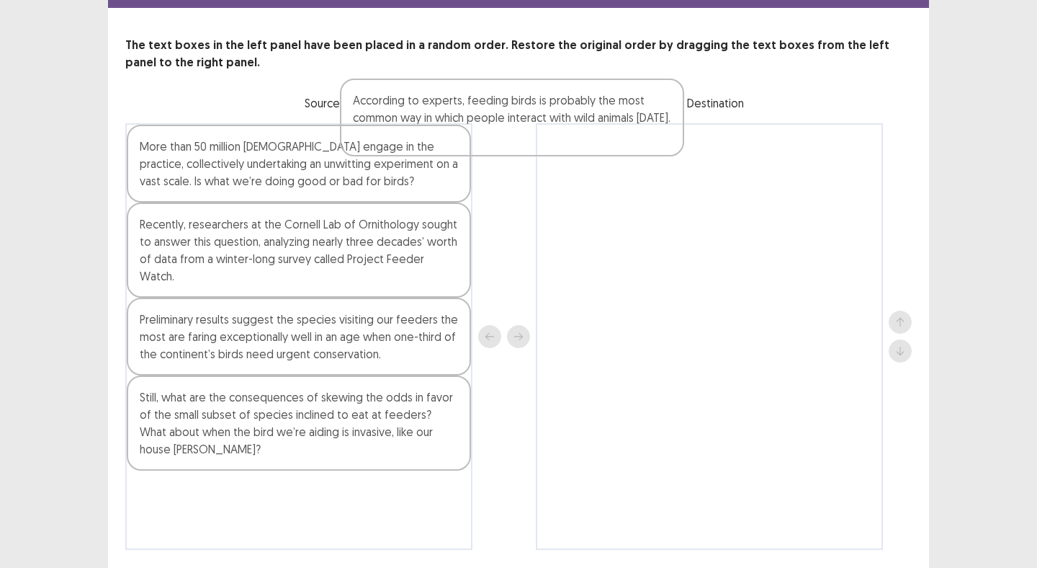
scroll to position [55, 0]
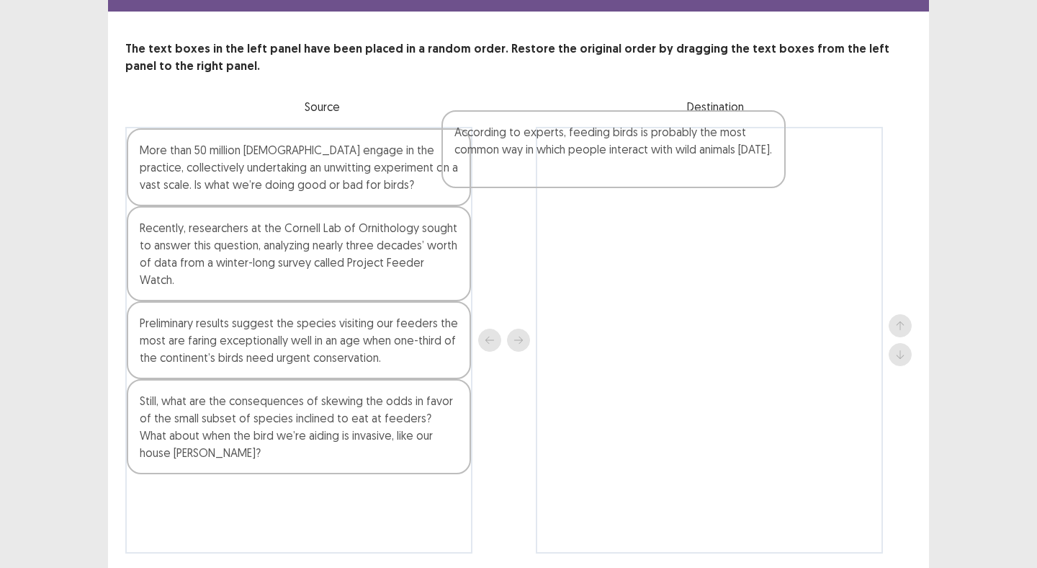
drag, startPoint x: 238, startPoint y: 133, endPoint x: 561, endPoint y: 148, distance: 322.4
click at [561, 148] on div "According to experts, feeding birds is probably the most common way in which pe…" at bounding box center [518, 340] width 787 height 427
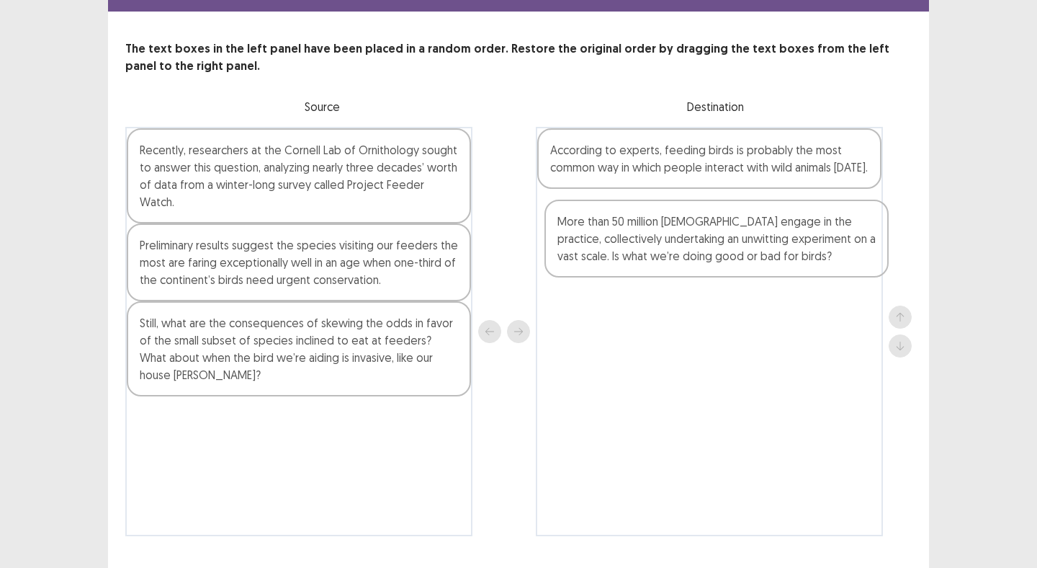
drag, startPoint x: 343, startPoint y: 152, endPoint x: 764, endPoint y: 230, distance: 428.6
click at [764, 230] on div "More than 50 million [DEMOGRAPHIC_DATA] engage in the practice, collectively un…" at bounding box center [518, 331] width 787 height 409
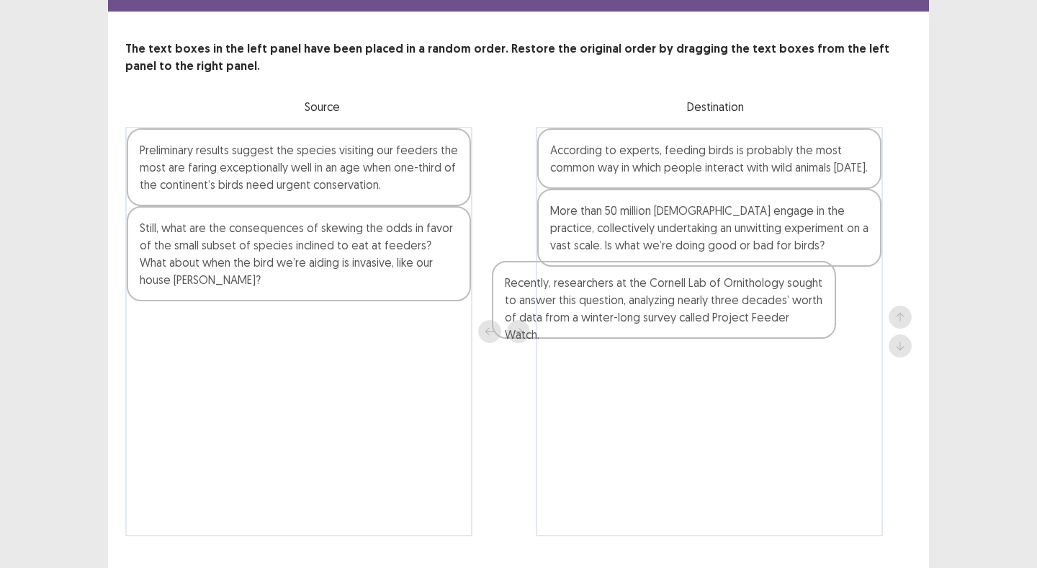
drag, startPoint x: 327, startPoint y: 148, endPoint x: 696, endPoint y: 287, distance: 394.2
click at [696, 287] on div "Recently, researchers at the Cornell Lab of Ornithology sought to answer this q…" at bounding box center [518, 331] width 787 height 409
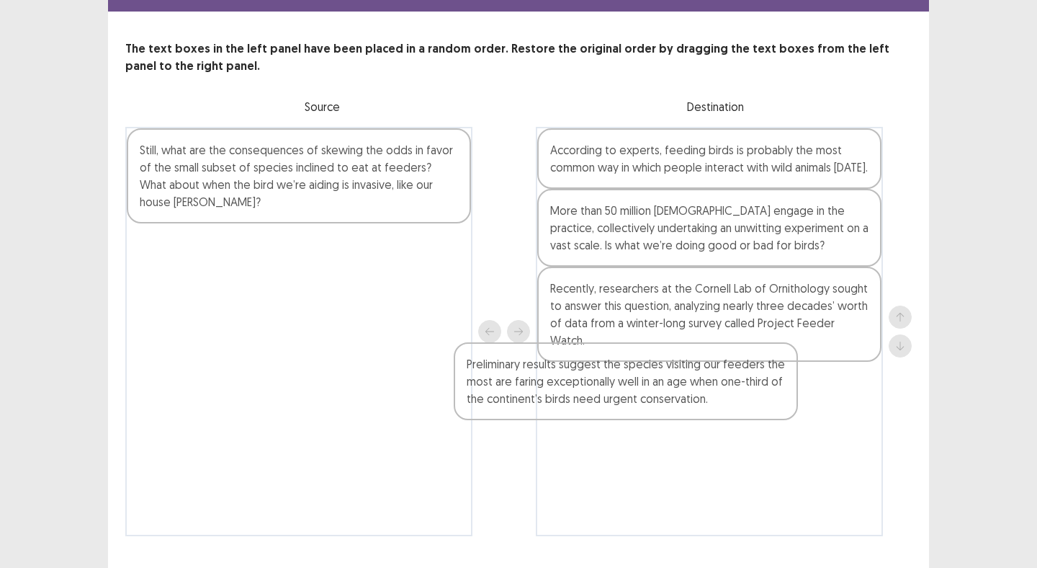
drag, startPoint x: 295, startPoint y: 168, endPoint x: 628, endPoint y: 388, distance: 398.6
click at [628, 388] on div "Preliminary results suggest the species visiting our feeders the most are farin…" at bounding box center [518, 331] width 787 height 409
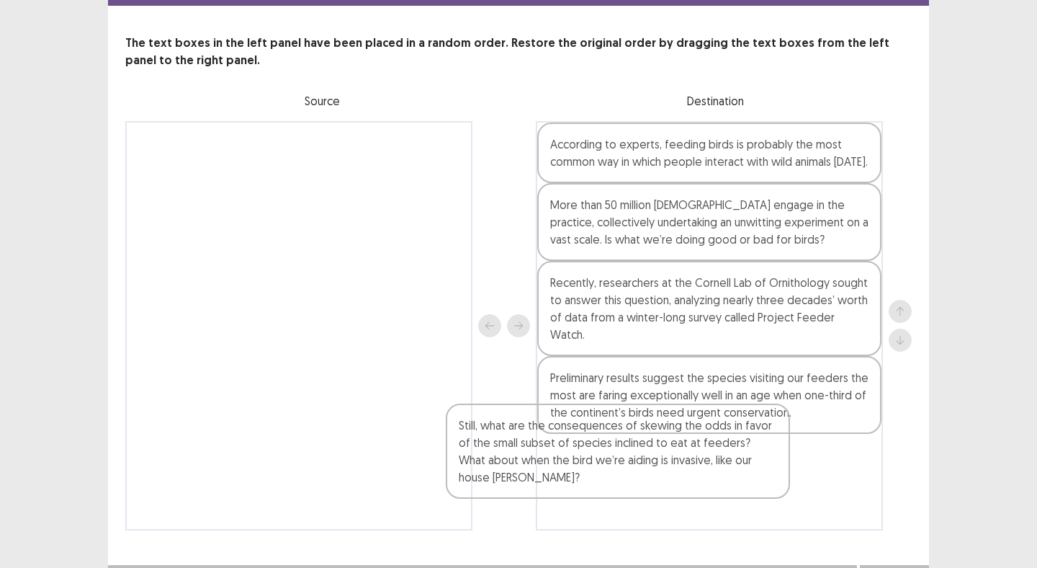
scroll to position [81, 0]
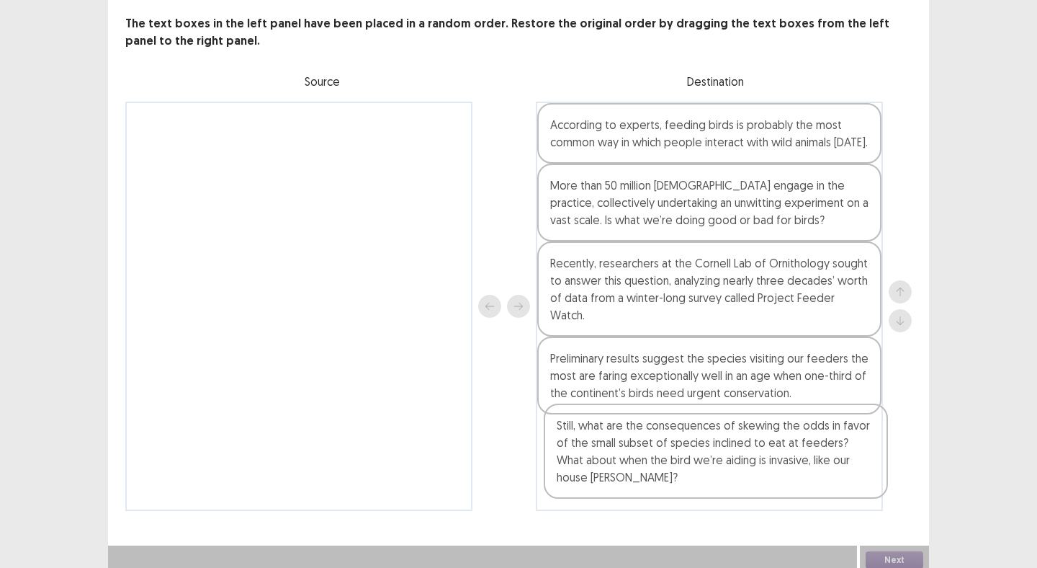
drag, startPoint x: 285, startPoint y: 177, endPoint x: 705, endPoint y: 458, distance: 506.3
click at [705, 458] on div "Still, what are the consequences of skewing the odds in favor of the small subs…" at bounding box center [518, 306] width 787 height 409
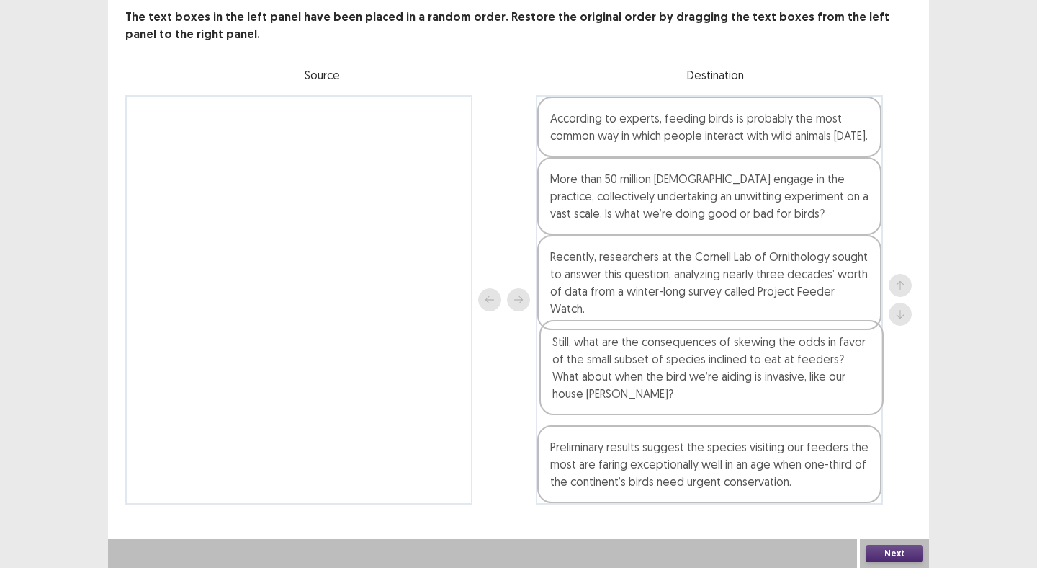
drag, startPoint x: 659, startPoint y: 463, endPoint x: 660, endPoint y: 376, distance: 86.5
click at [661, 370] on div "According to experts, feeding birds is probably the most common way in which pe…" at bounding box center [709, 299] width 347 height 409
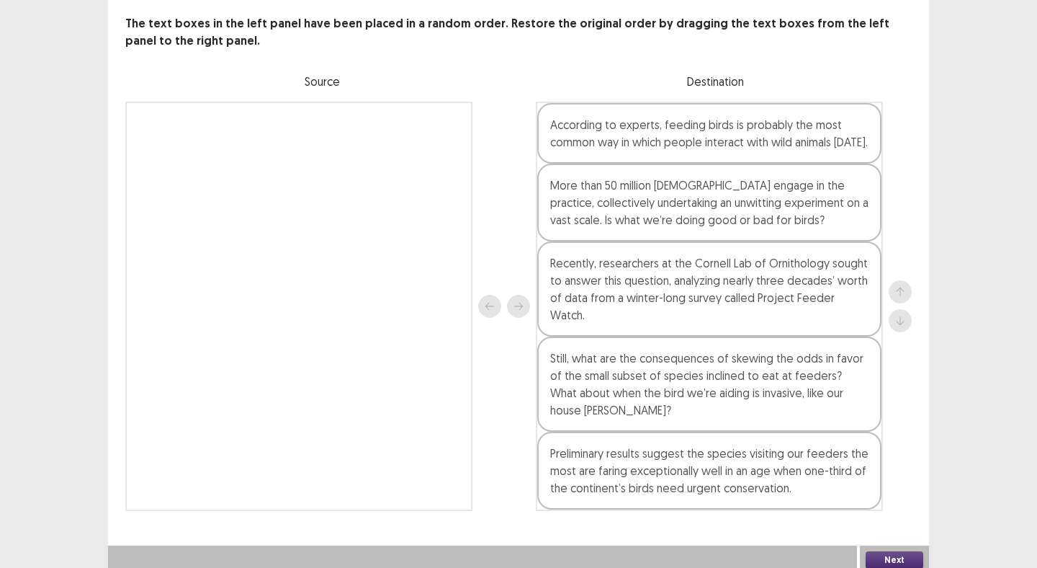
click at [886, 551] on button "Next" at bounding box center [895, 559] width 58 height 17
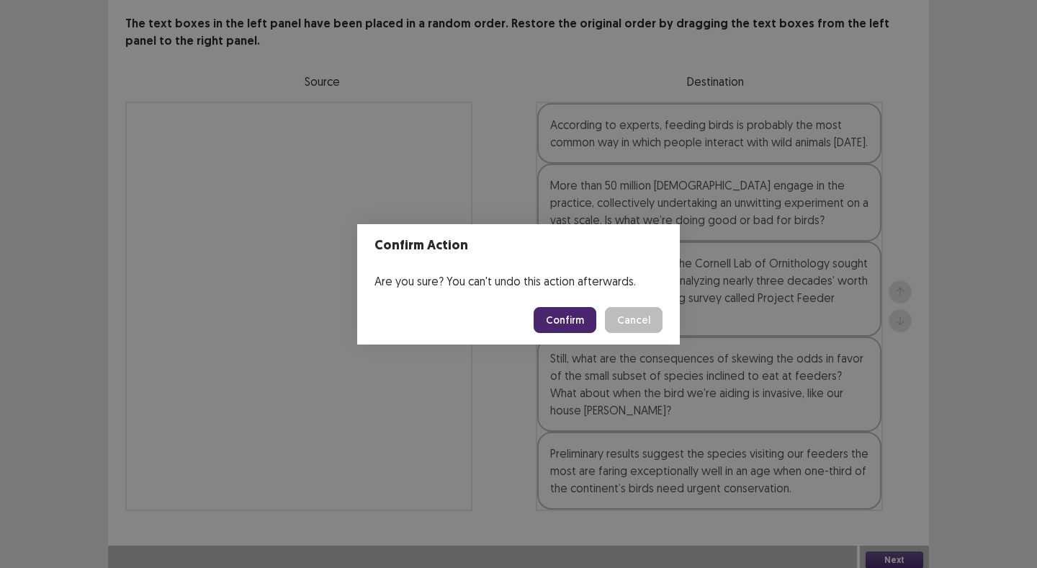
click at [557, 326] on button "Confirm" at bounding box center [565, 320] width 63 height 26
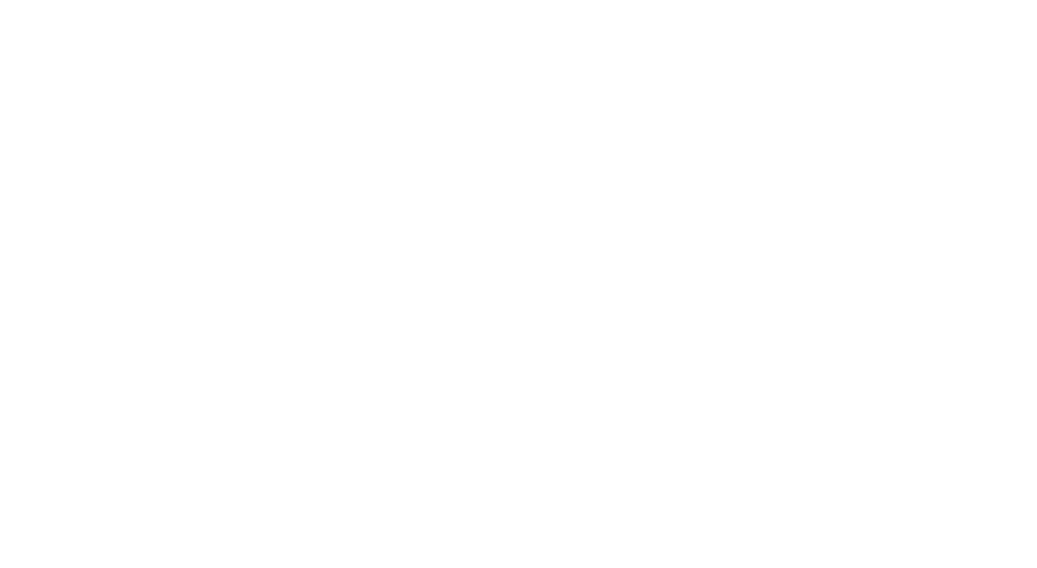
scroll to position [0, 0]
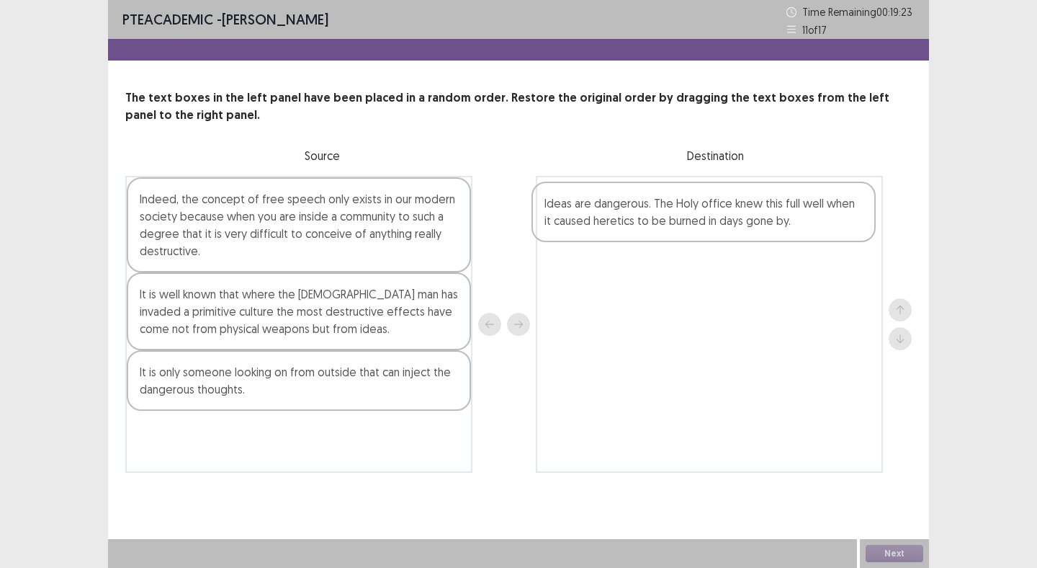
drag, startPoint x: 216, startPoint y: 207, endPoint x: 623, endPoint y: 213, distance: 407.1
click at [623, 213] on div "Ideas are dangerous. The Holy office knew this full well when it caused heretic…" at bounding box center [518, 324] width 787 height 297
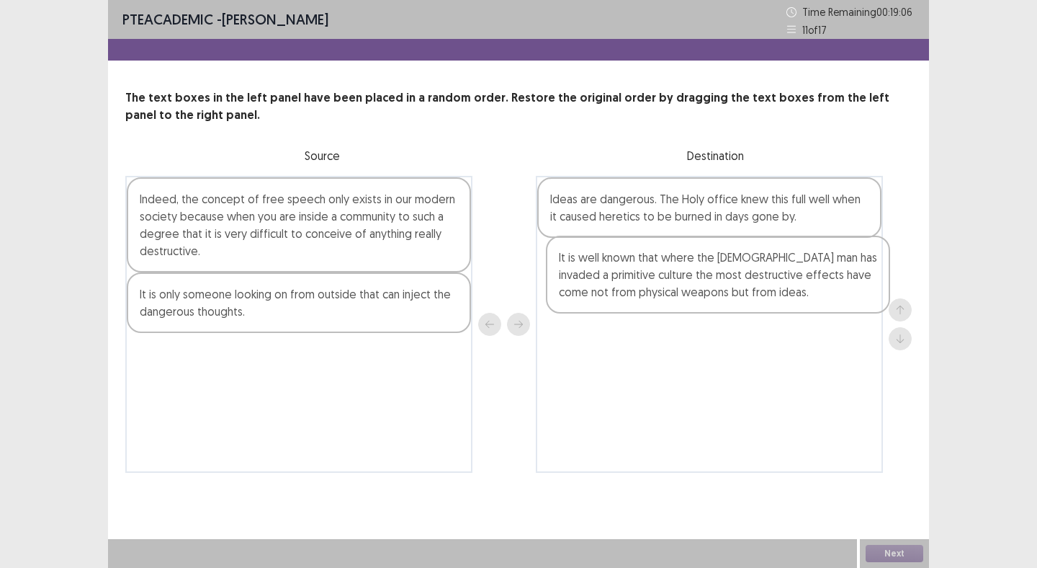
drag, startPoint x: 279, startPoint y: 327, endPoint x: 695, endPoint y: 284, distance: 417.9
click at [697, 284] on div "Indeed, the concept of free speech only exists in our modern society because wh…" at bounding box center [518, 324] width 787 height 297
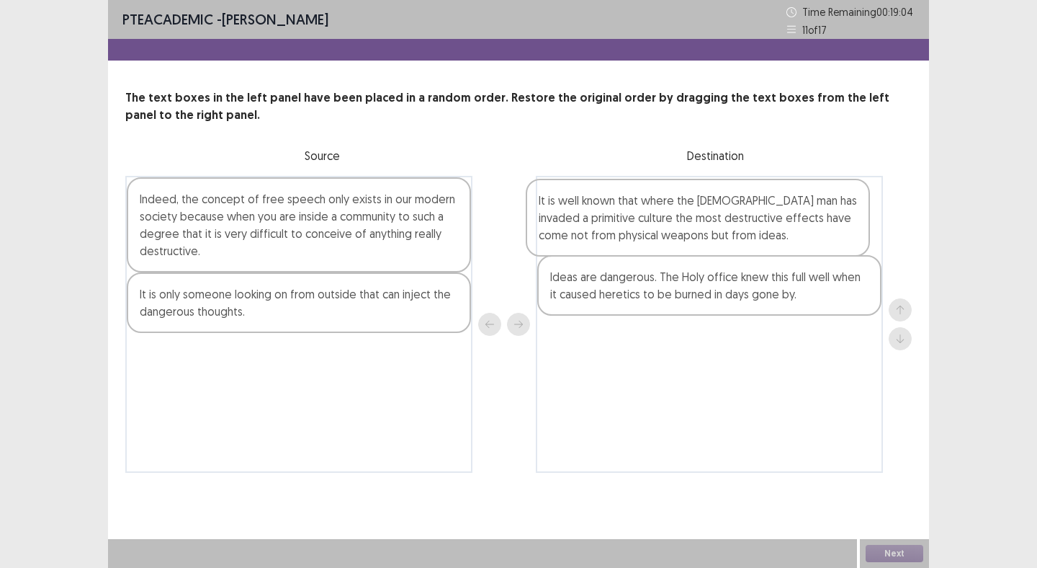
drag, startPoint x: 695, startPoint y: 284, endPoint x: 684, endPoint y: 232, distance: 52.8
click at [684, 232] on div "Ideas are dangerous. The Holy office knew this full well when it caused heretic…" at bounding box center [709, 324] width 347 height 297
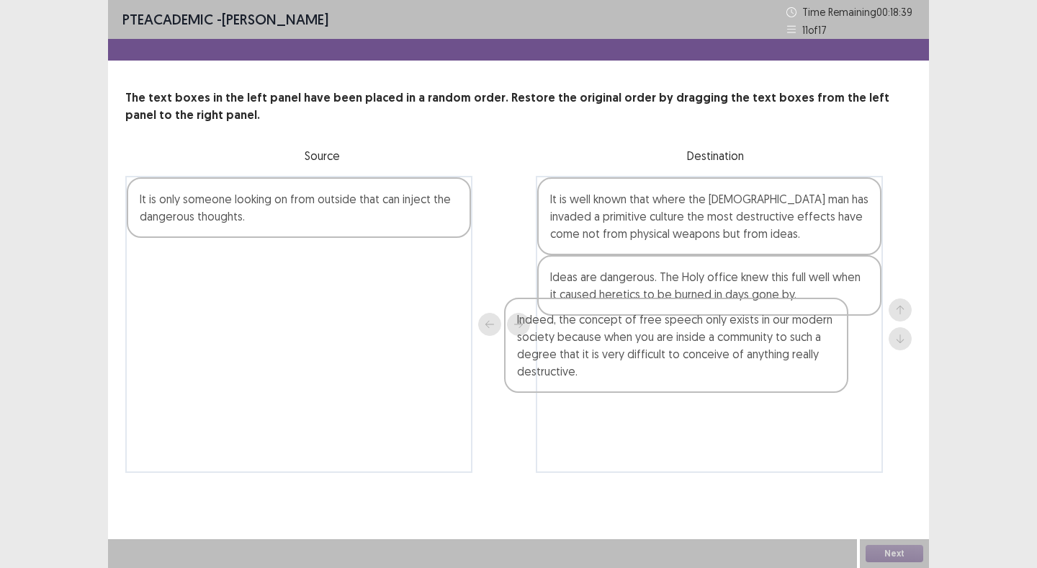
drag, startPoint x: 243, startPoint y: 237, endPoint x: 625, endPoint y: 357, distance: 400.3
click at [625, 357] on div "Indeed, the concept of free speech only exists in our modern society because wh…" at bounding box center [518, 324] width 787 height 297
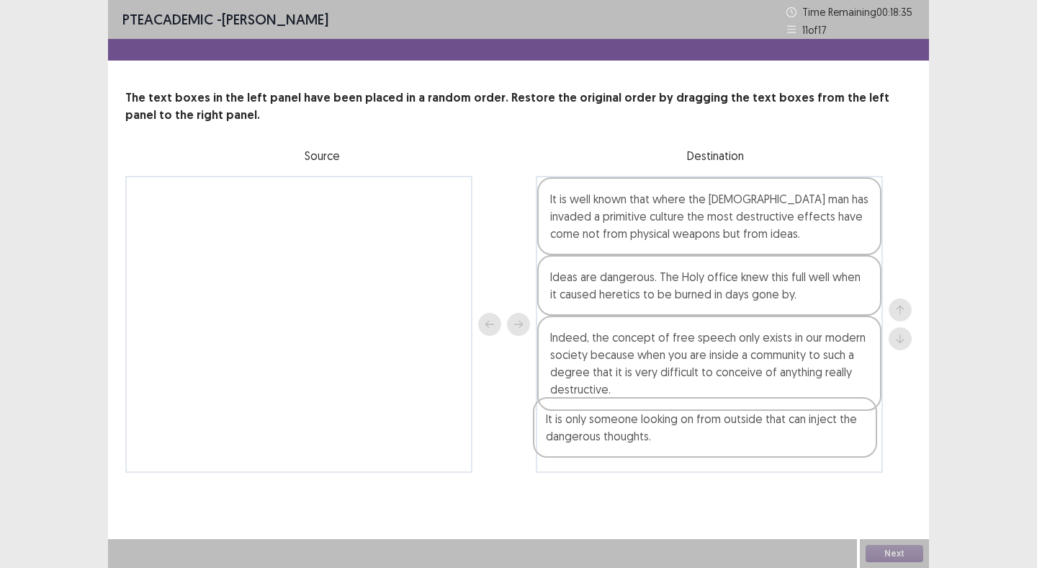
drag, startPoint x: 334, startPoint y: 211, endPoint x: 744, endPoint y: 438, distance: 468.6
click at [744, 438] on div "It is only someone looking on from outside that can inject the dangerous though…" at bounding box center [518, 324] width 787 height 297
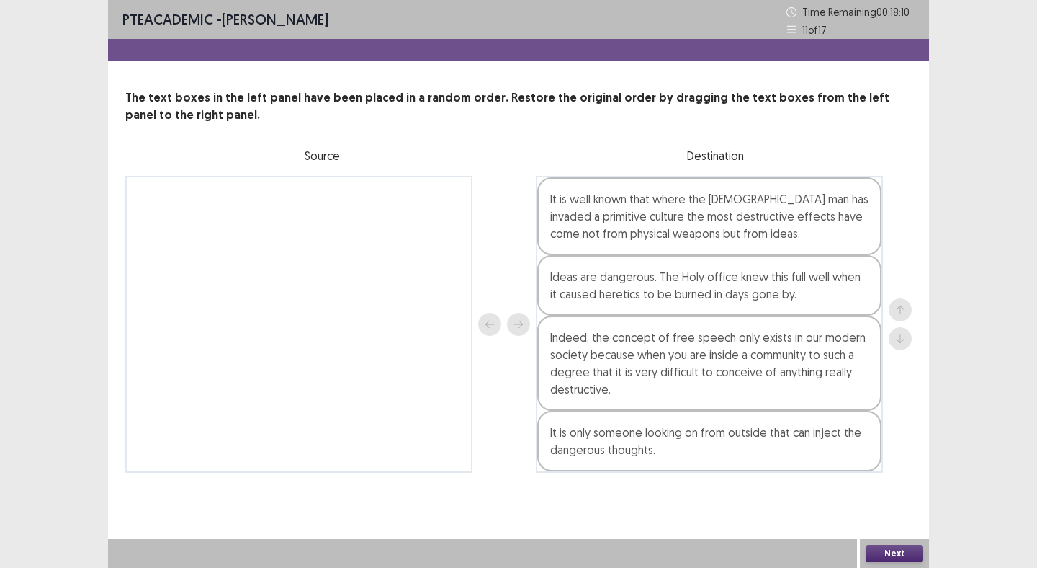
click at [904, 557] on button "Next" at bounding box center [895, 553] width 58 height 17
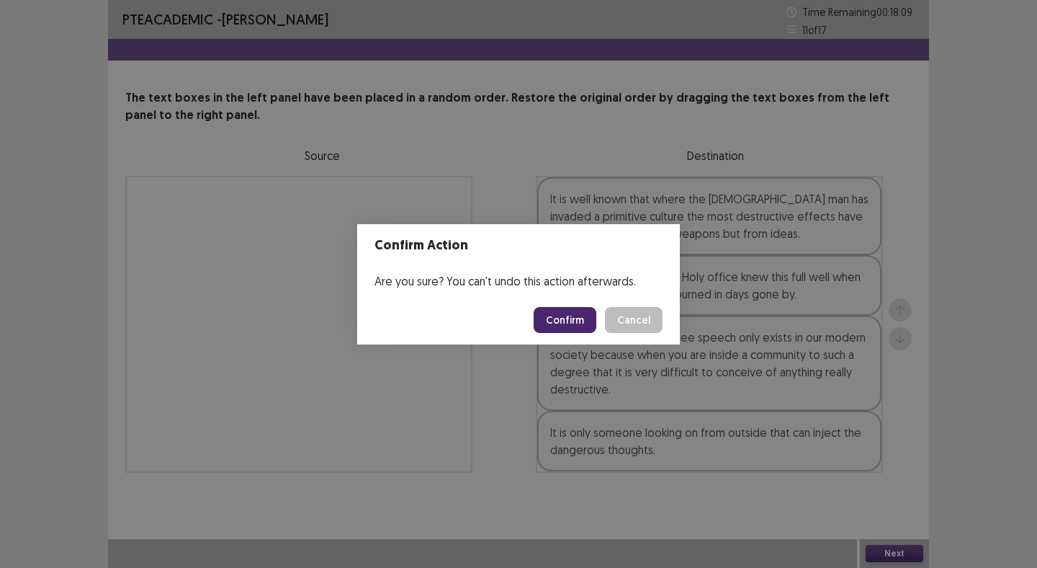
click at [555, 316] on button "Confirm" at bounding box center [565, 320] width 63 height 26
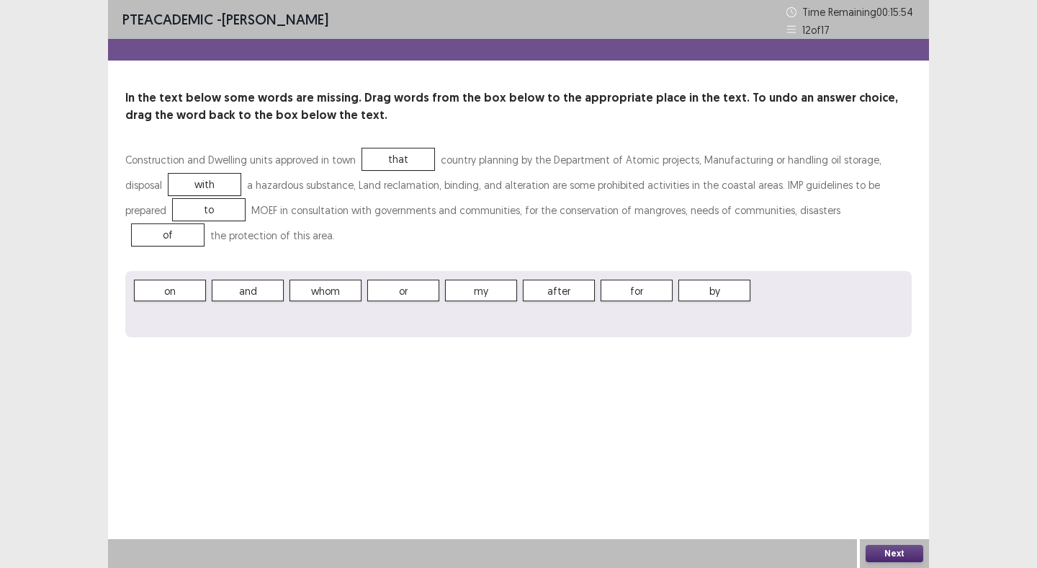
click at [900, 546] on button "Next" at bounding box center [895, 553] width 58 height 17
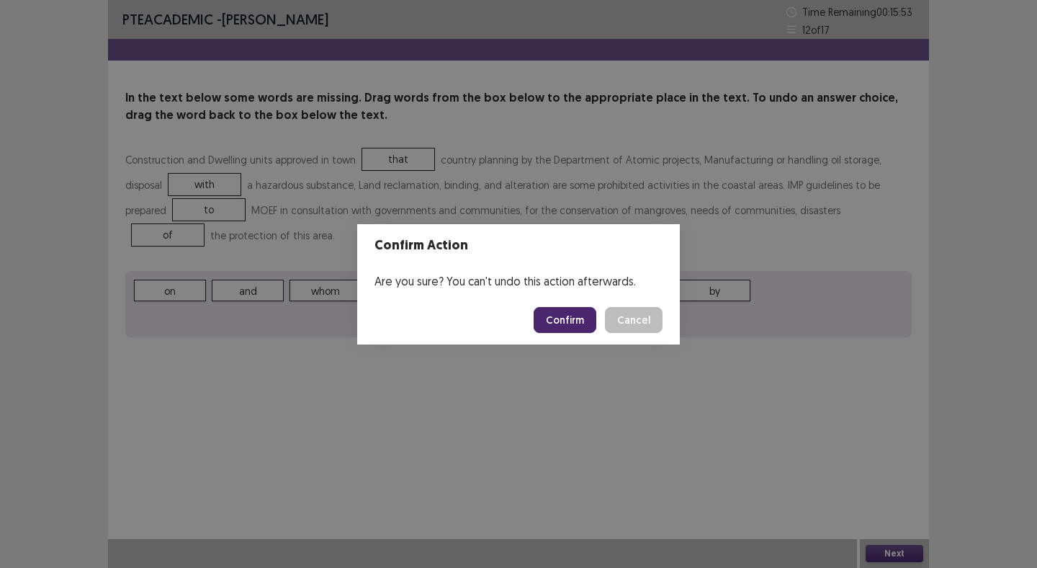
click at [554, 320] on button "Confirm" at bounding box center [565, 320] width 63 height 26
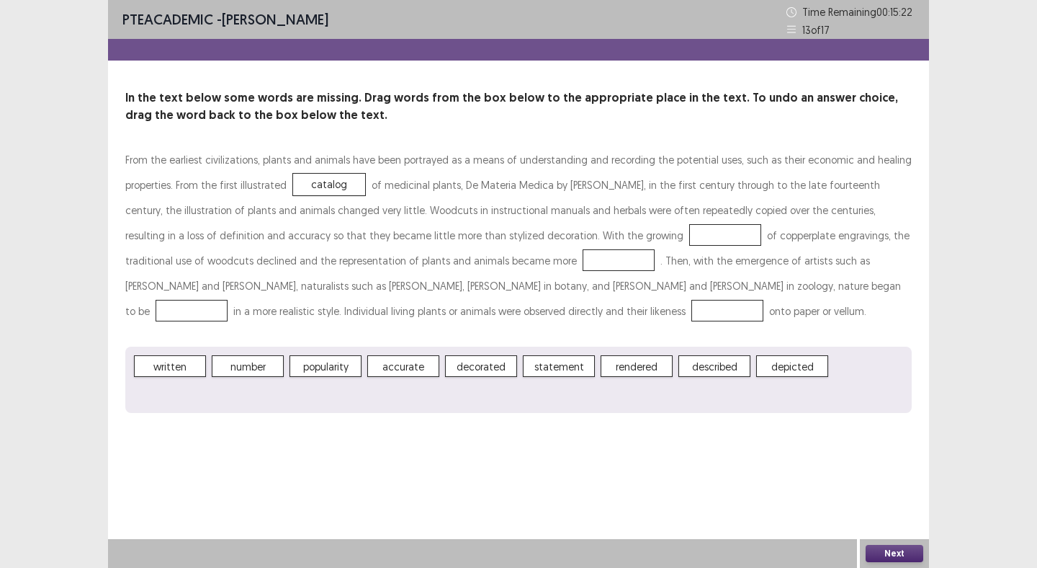
drag, startPoint x: 329, startPoint y: 183, endPoint x: 280, endPoint y: 378, distance: 201.5
click at [898, 555] on button "Next" at bounding box center [895, 553] width 58 height 17
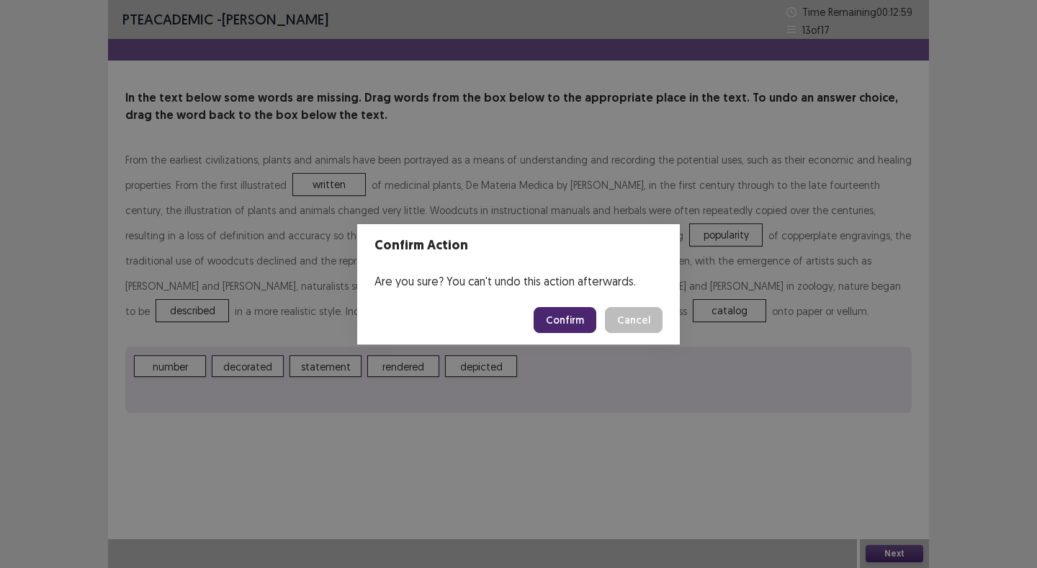
click at [581, 316] on button "Confirm" at bounding box center [565, 320] width 63 height 26
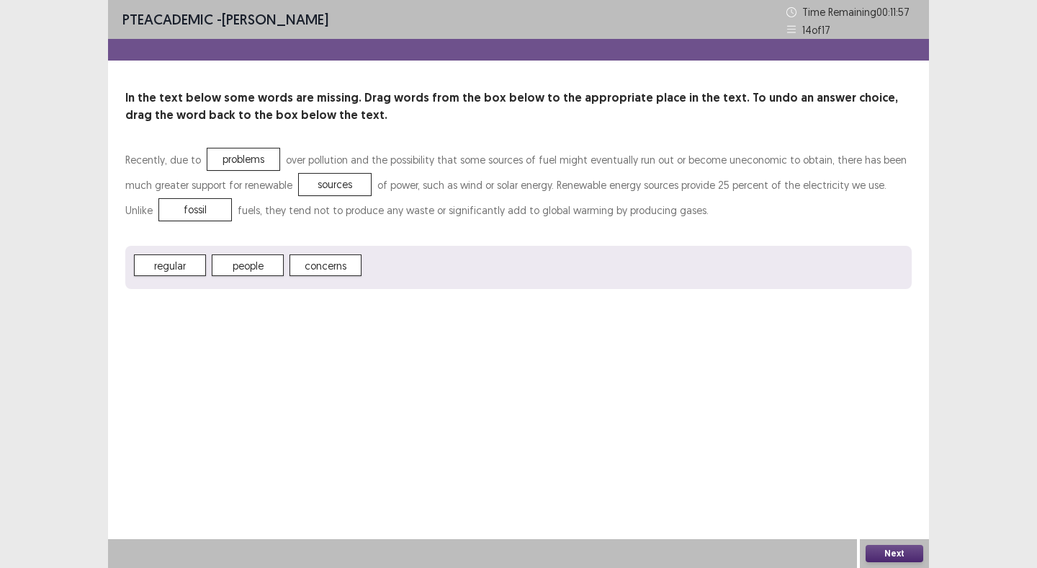
click at [878, 561] on button "Next" at bounding box center [895, 553] width 58 height 17
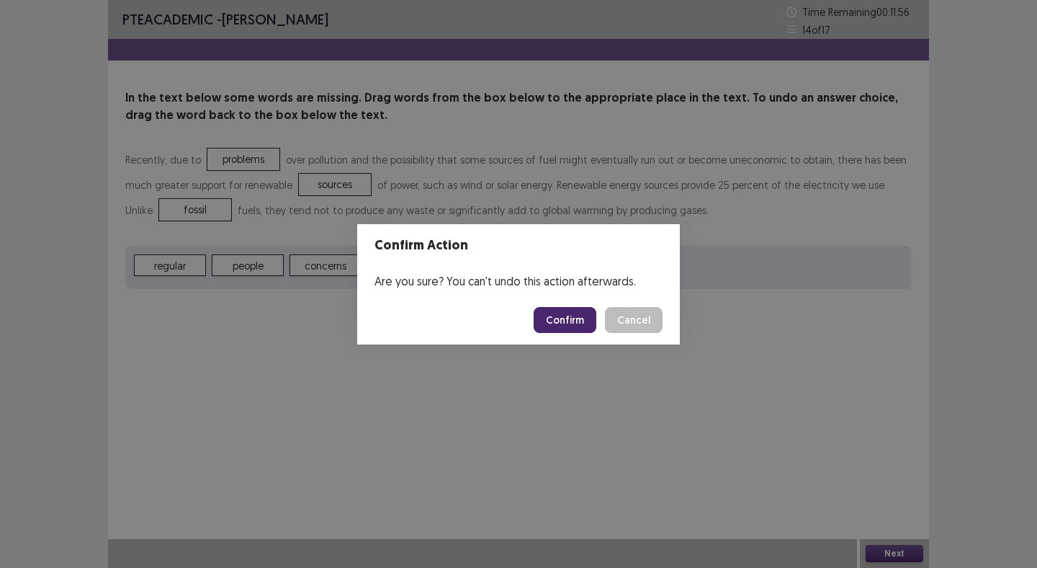
click at [547, 321] on button "Confirm" at bounding box center [565, 320] width 63 height 26
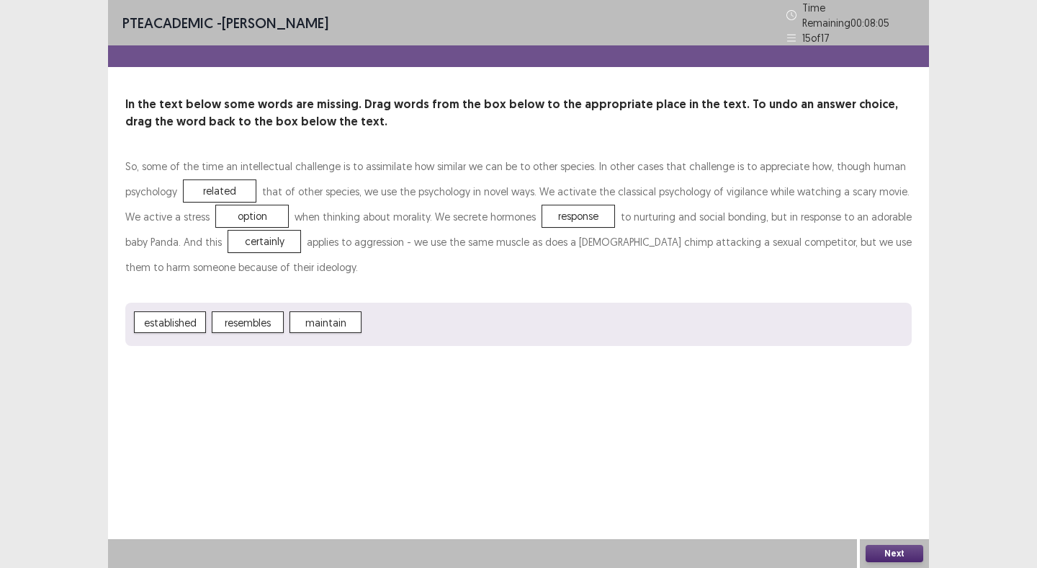
click at [890, 550] on button "Next" at bounding box center [895, 553] width 58 height 17
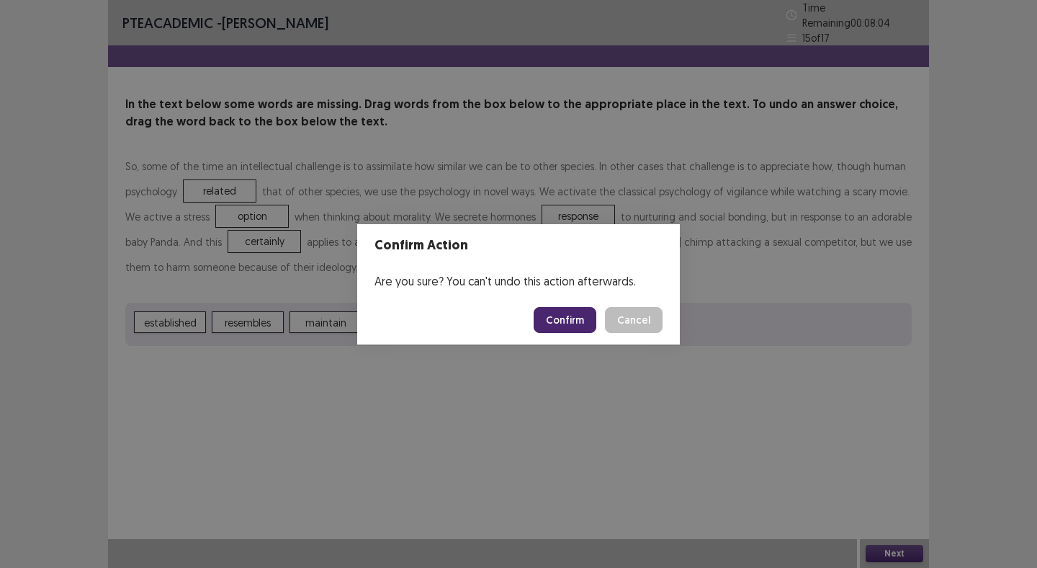
click at [554, 316] on button "Confirm" at bounding box center [565, 320] width 63 height 26
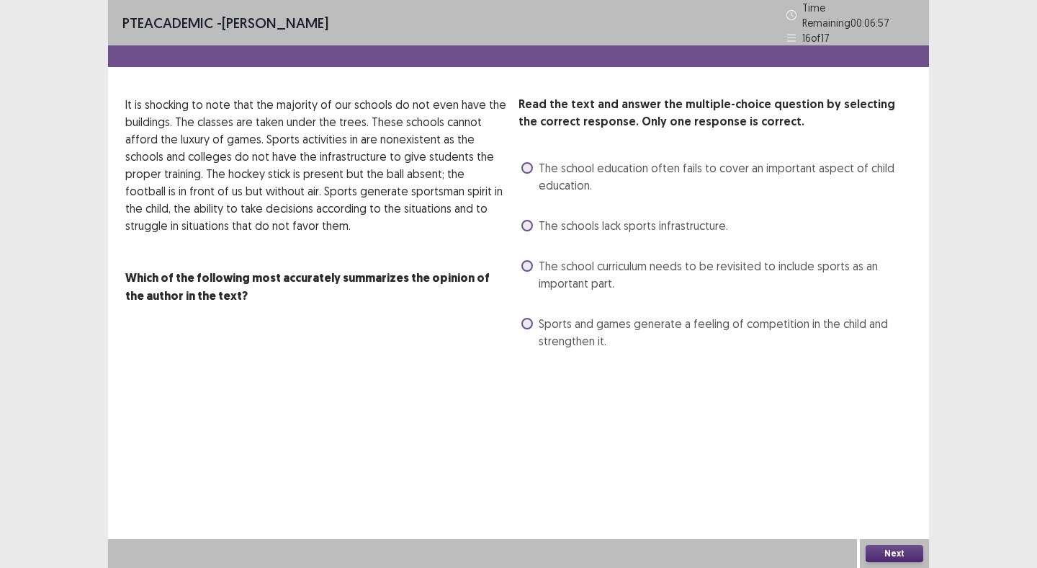
click at [524, 318] on span at bounding box center [528, 324] width 12 height 12
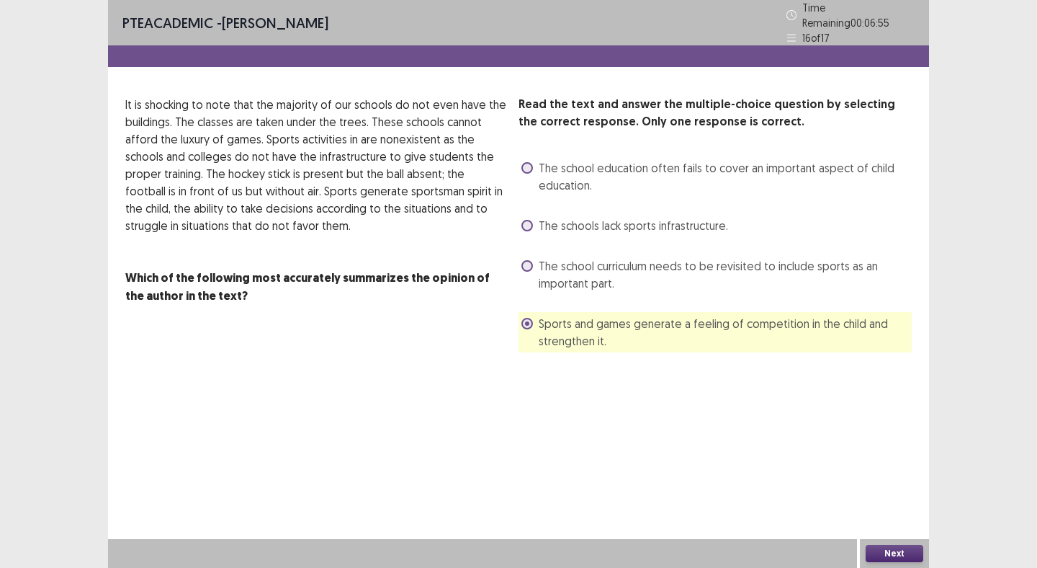
click at [892, 547] on button "Next" at bounding box center [895, 553] width 58 height 17
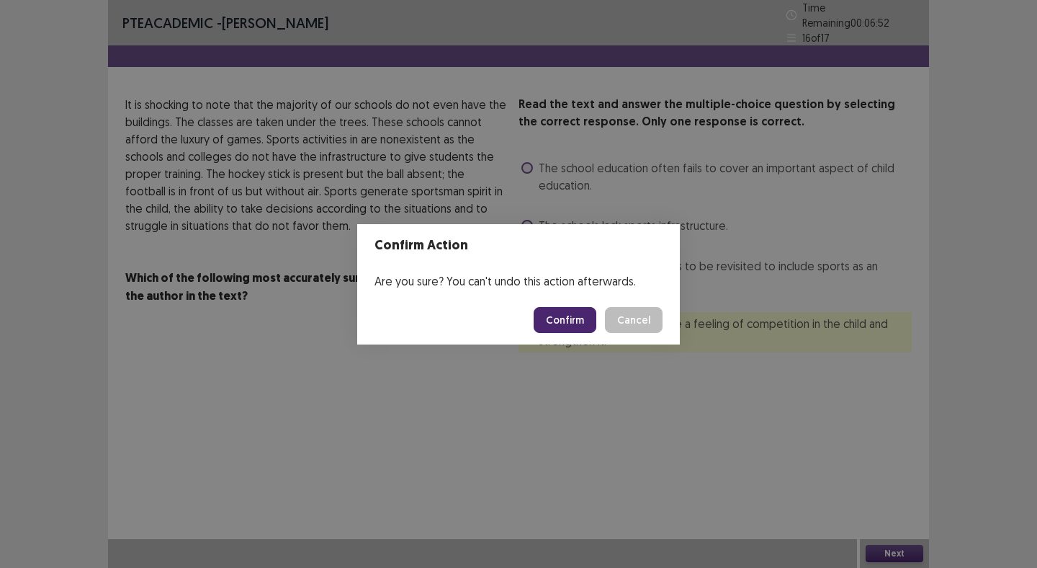
click at [568, 315] on button "Confirm" at bounding box center [565, 320] width 63 height 26
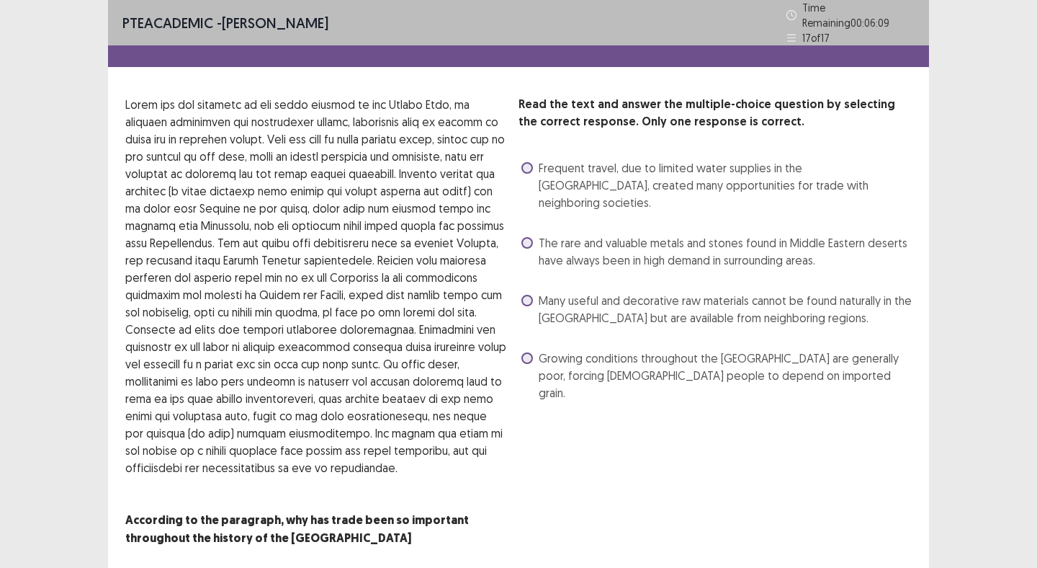
click at [524, 237] on span at bounding box center [528, 243] width 12 height 12
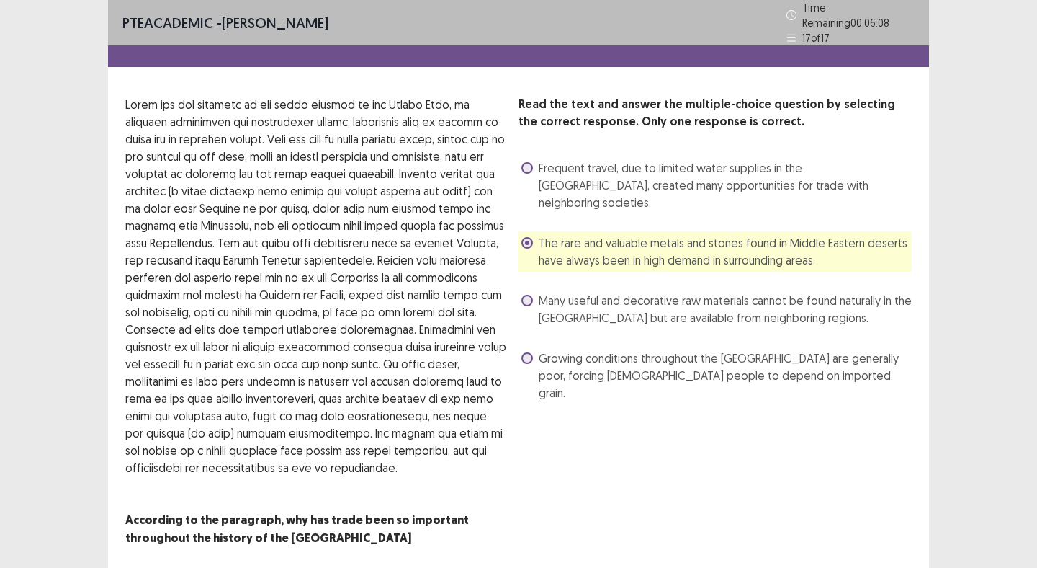
click at [529, 162] on span at bounding box center [528, 168] width 12 height 12
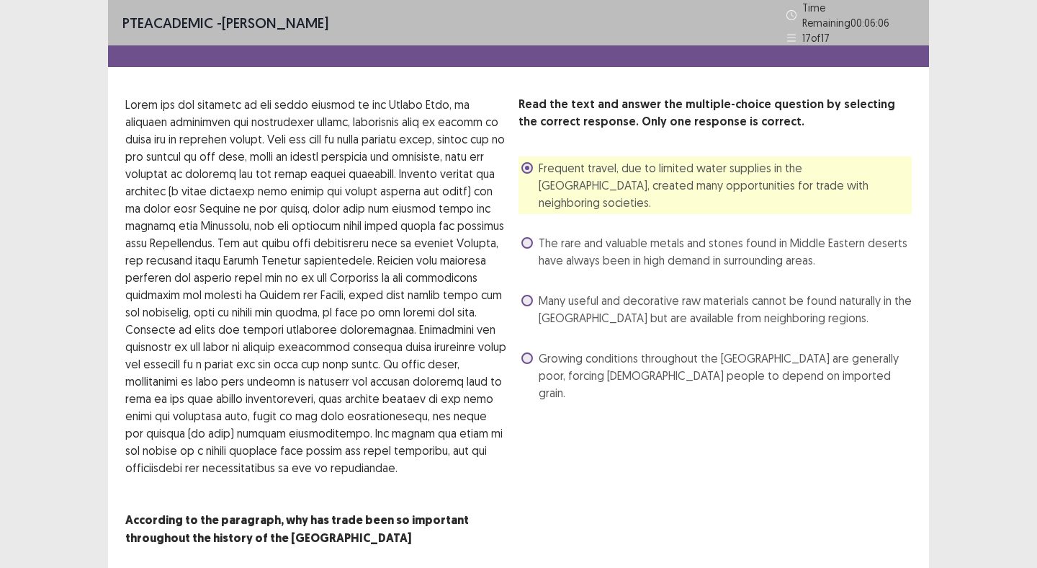
click at [522, 237] on span at bounding box center [528, 243] width 12 height 12
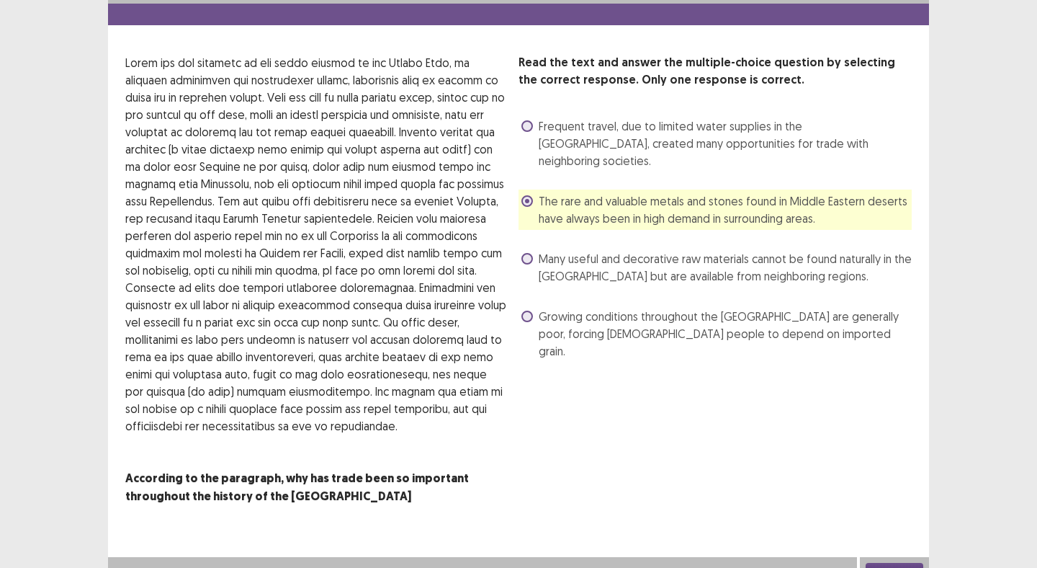
scroll to position [53, 0]
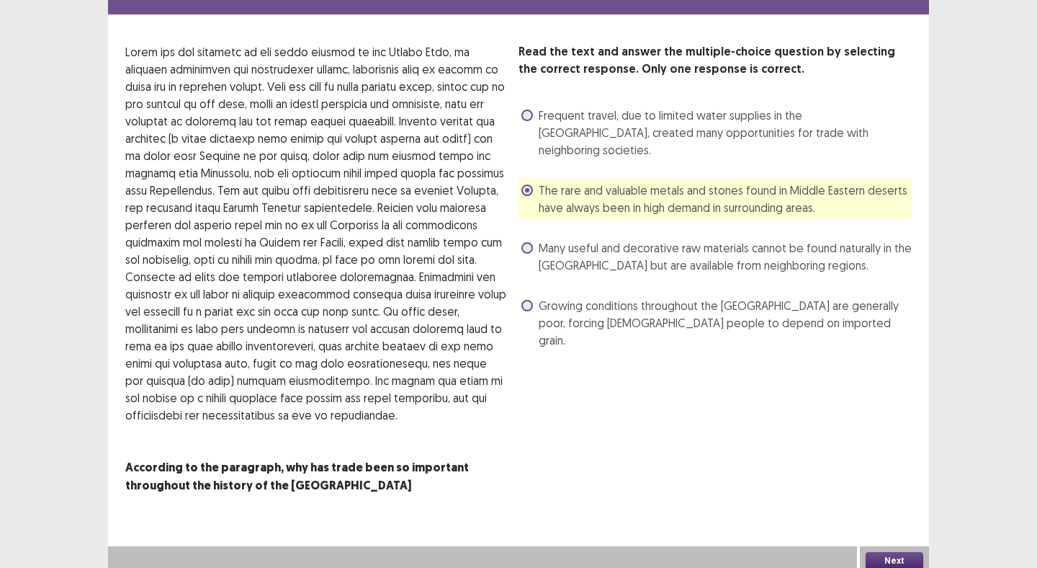
click at [887, 552] on button "Next" at bounding box center [895, 560] width 58 height 17
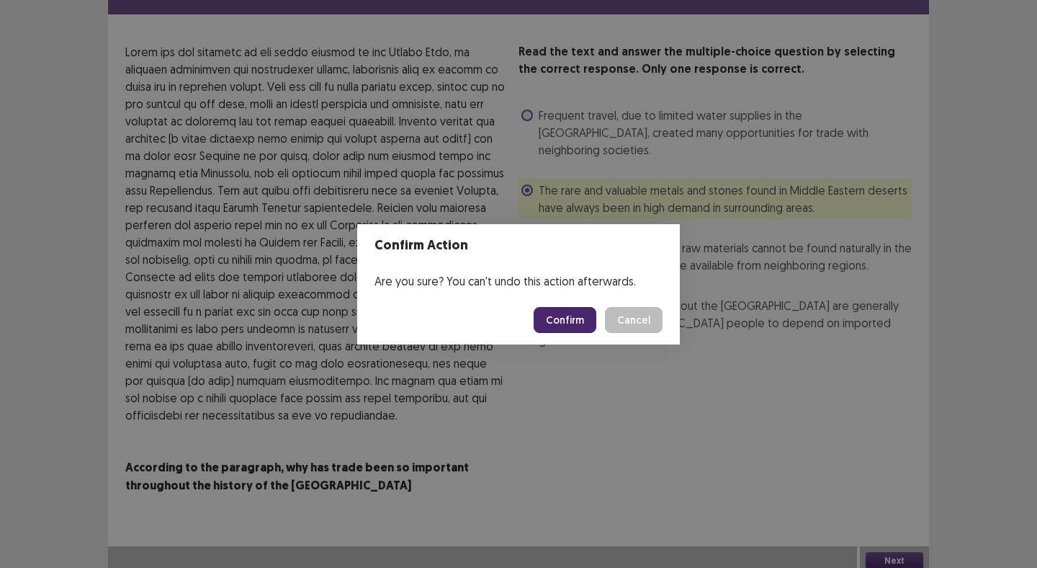
click at [571, 320] on button "Confirm" at bounding box center [565, 320] width 63 height 26
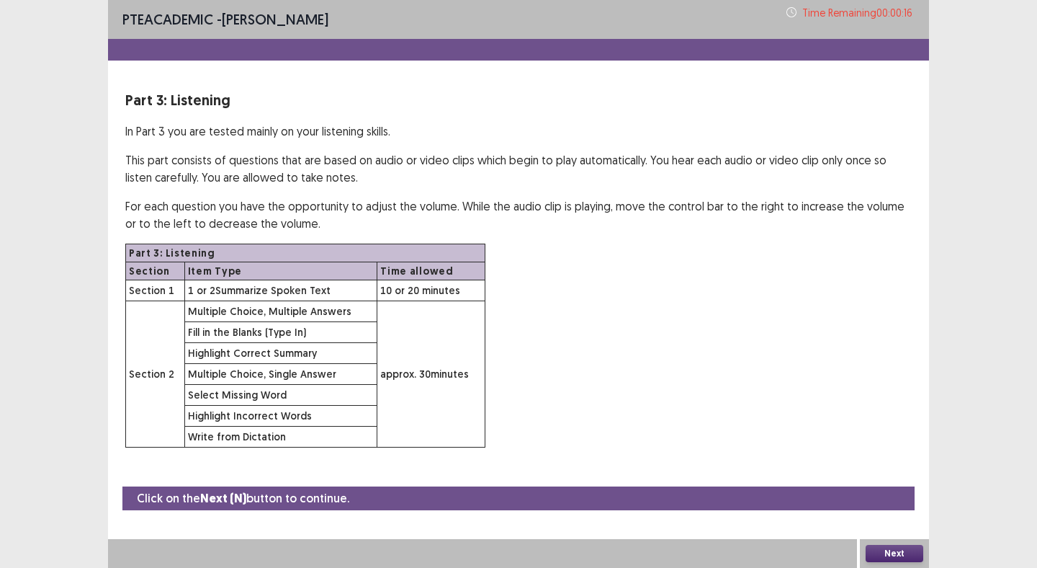
click at [910, 555] on button "Next" at bounding box center [895, 553] width 58 height 17
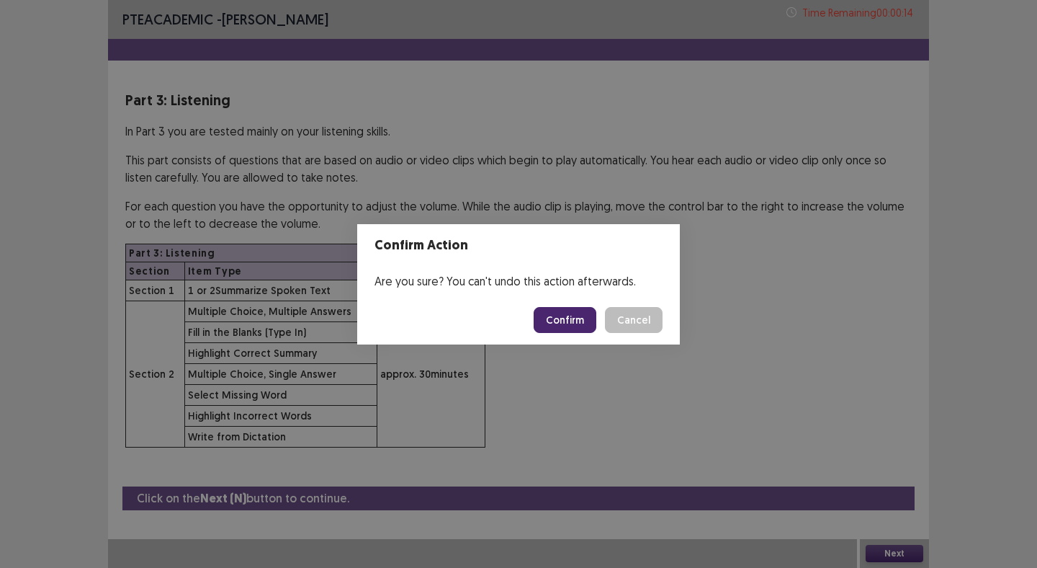
click at [584, 325] on button "Confirm" at bounding box center [565, 320] width 63 height 26
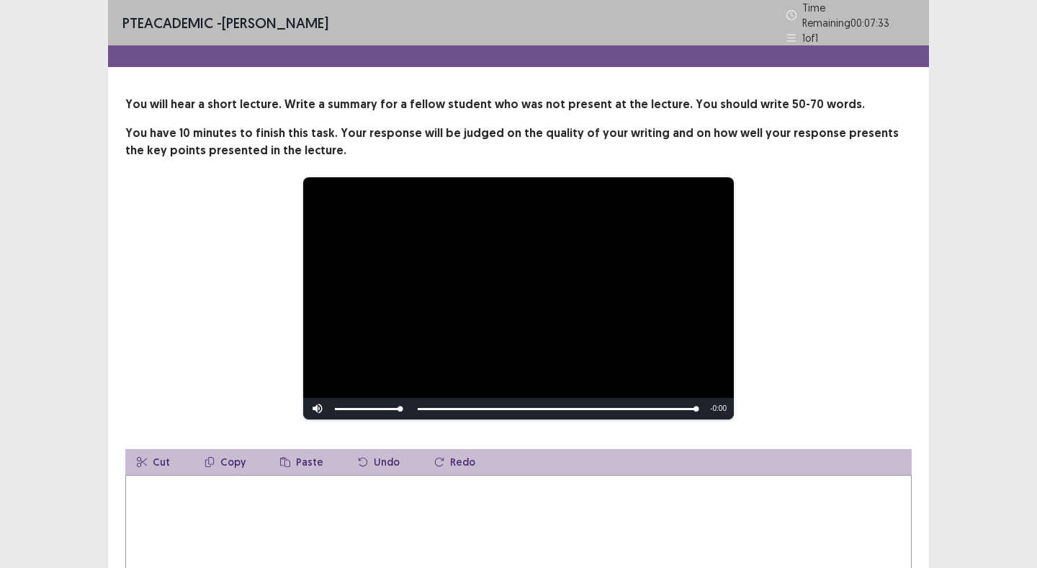
click at [442, 526] on textarea at bounding box center [518, 554] width 787 height 159
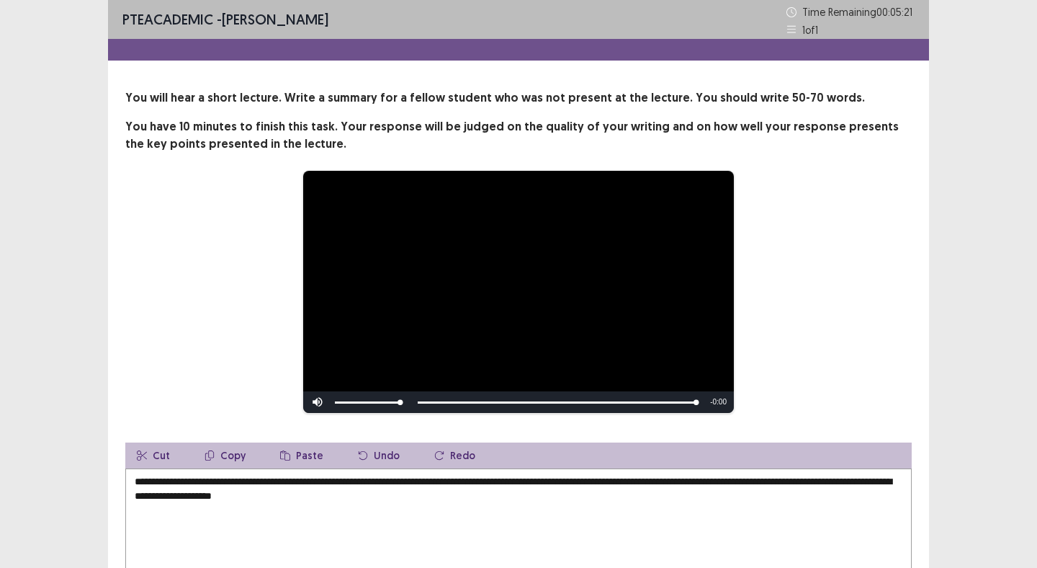
click at [172, 494] on textarea "**********" at bounding box center [518, 547] width 787 height 159
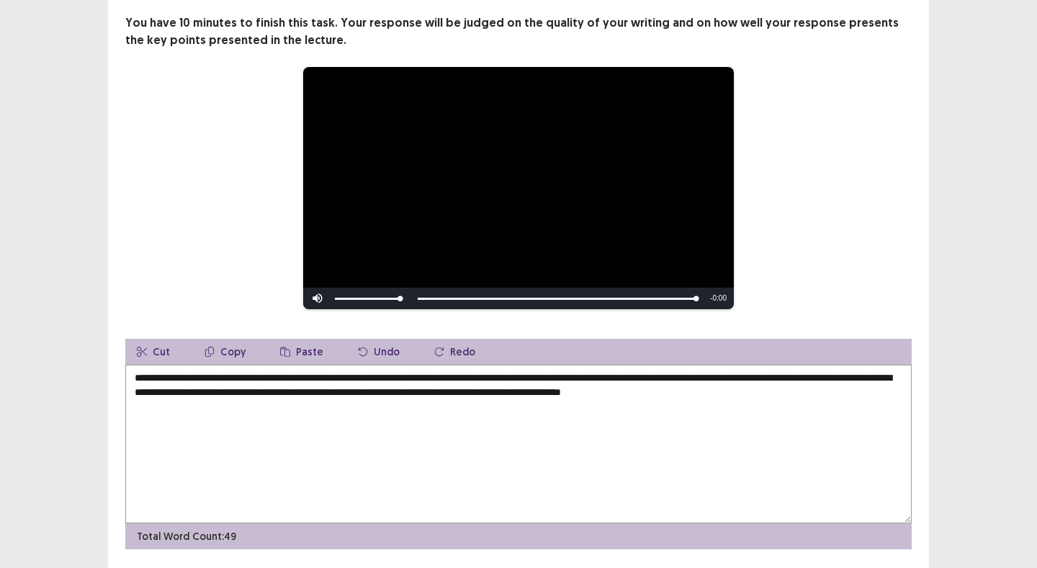
scroll to position [113, 0]
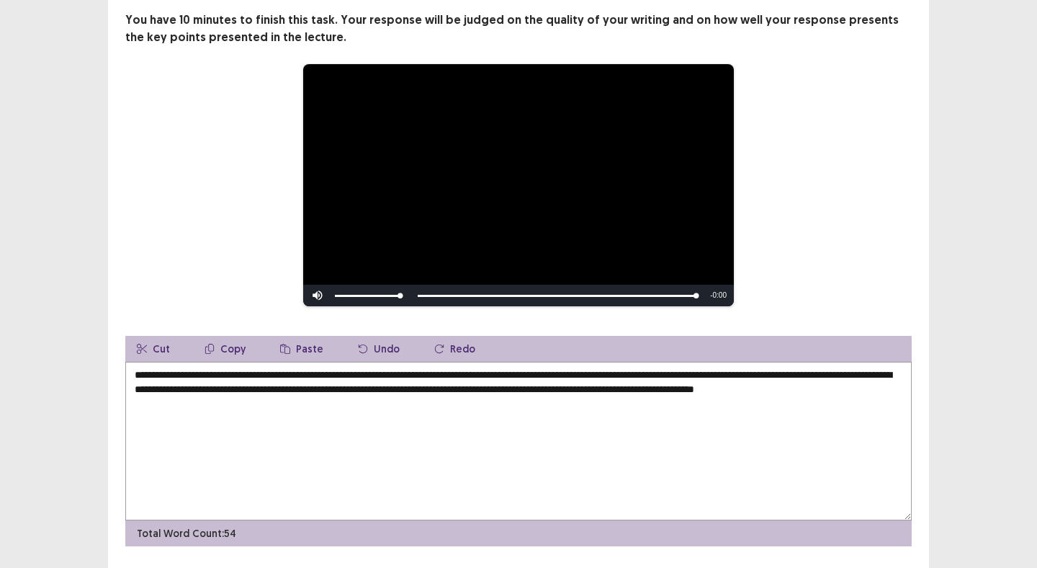
click at [228, 401] on textarea "**********" at bounding box center [518, 441] width 787 height 159
click at [237, 401] on textarea "**********" at bounding box center [518, 441] width 787 height 159
click at [318, 403] on textarea "**********" at bounding box center [518, 441] width 787 height 159
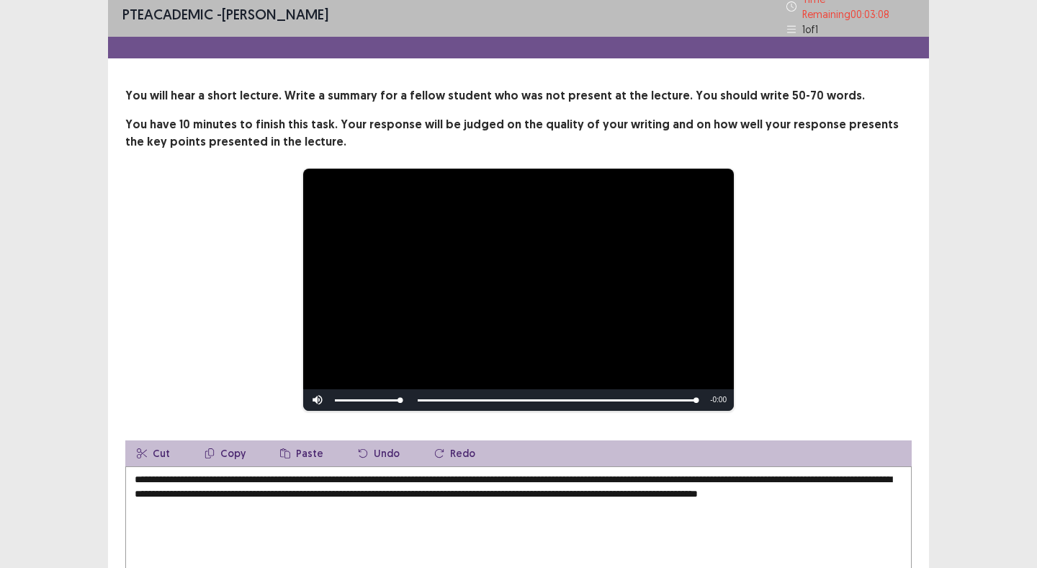
scroll to position [0, 0]
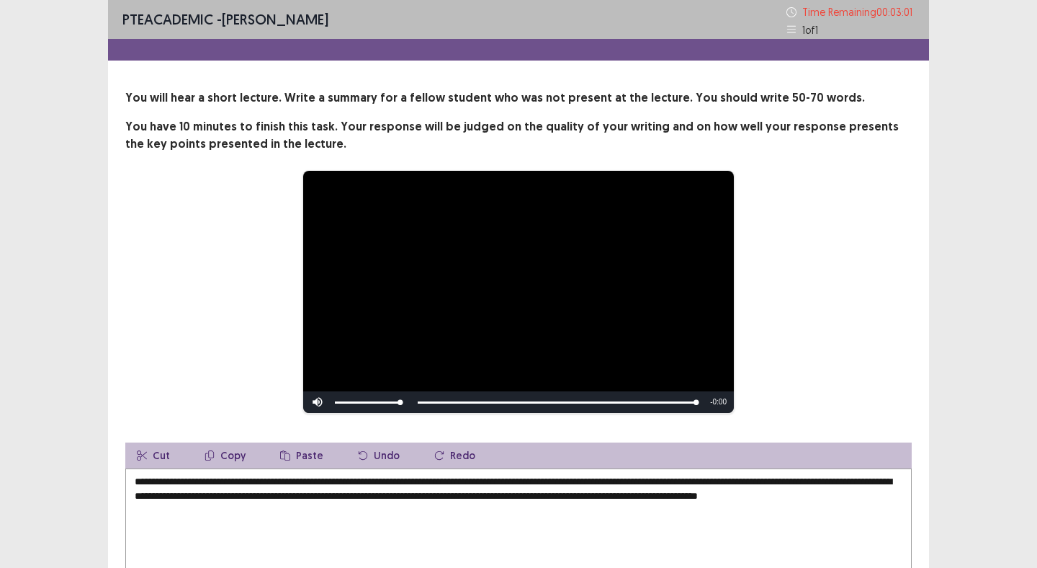
click at [424, 487] on textarea "**********" at bounding box center [518, 547] width 787 height 159
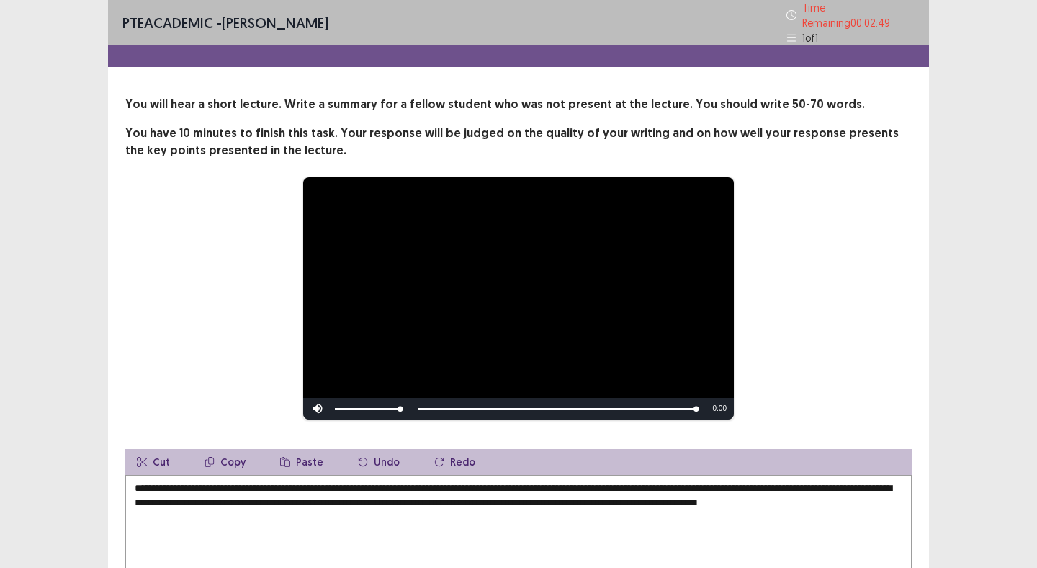
click at [753, 483] on textarea "**********" at bounding box center [518, 554] width 787 height 159
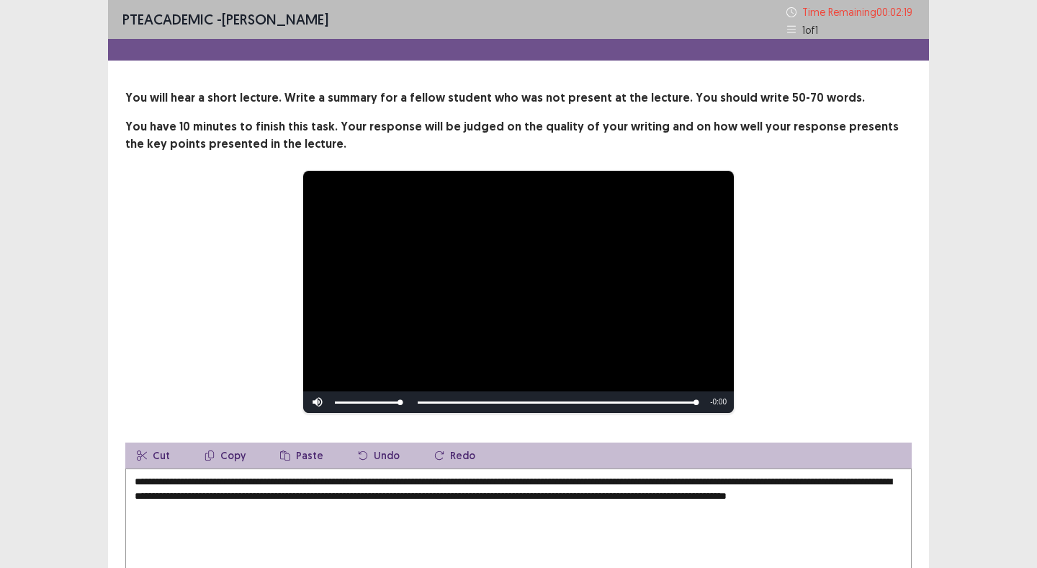
click at [293, 502] on textarea "**********" at bounding box center [518, 547] width 787 height 159
click at [829, 494] on textarea "**********" at bounding box center [518, 547] width 787 height 159
click at [293, 483] on textarea "**********" at bounding box center [518, 547] width 787 height 159
click at [184, 512] on textarea "**********" at bounding box center [518, 547] width 787 height 159
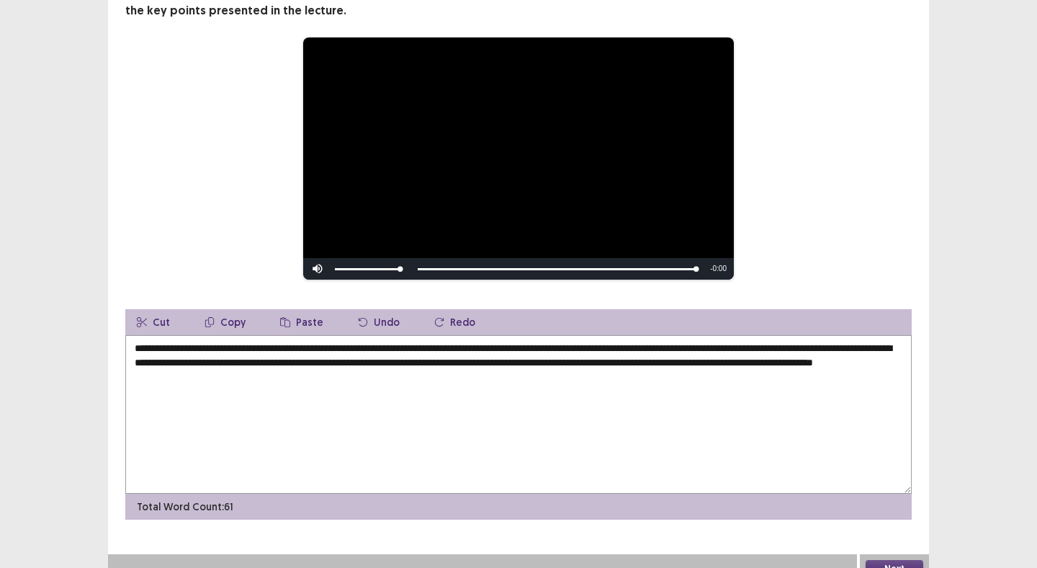
scroll to position [139, 0]
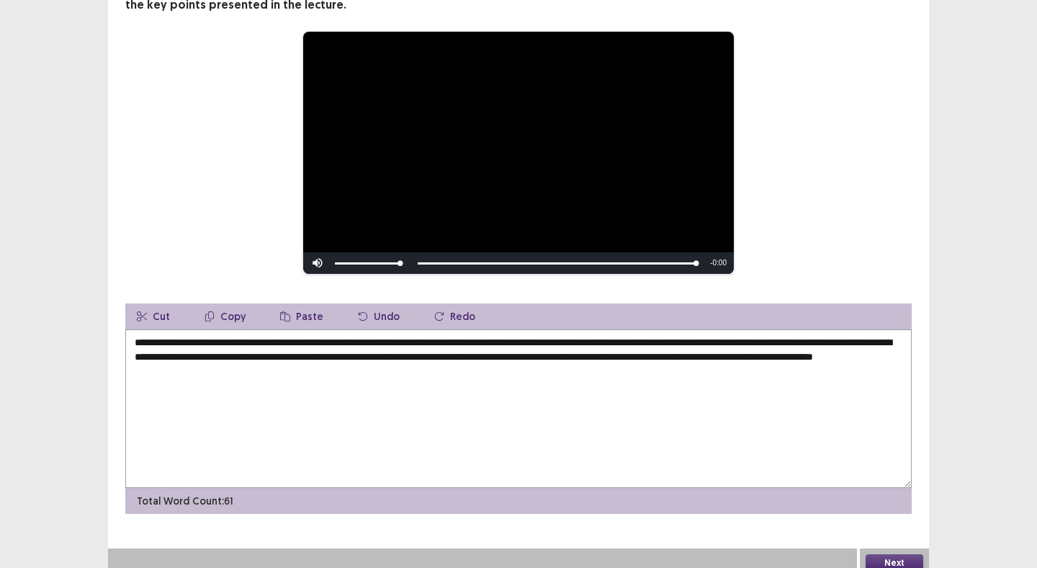
click at [457, 376] on textarea "**********" at bounding box center [518, 408] width 787 height 159
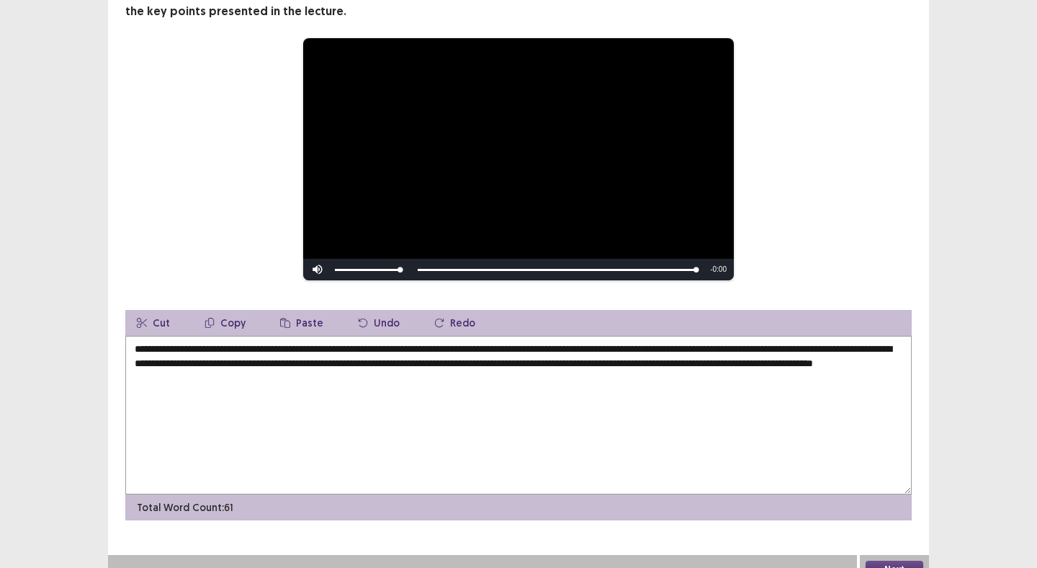
type textarea "**********"
click at [883, 563] on button "Next" at bounding box center [895, 569] width 58 height 17
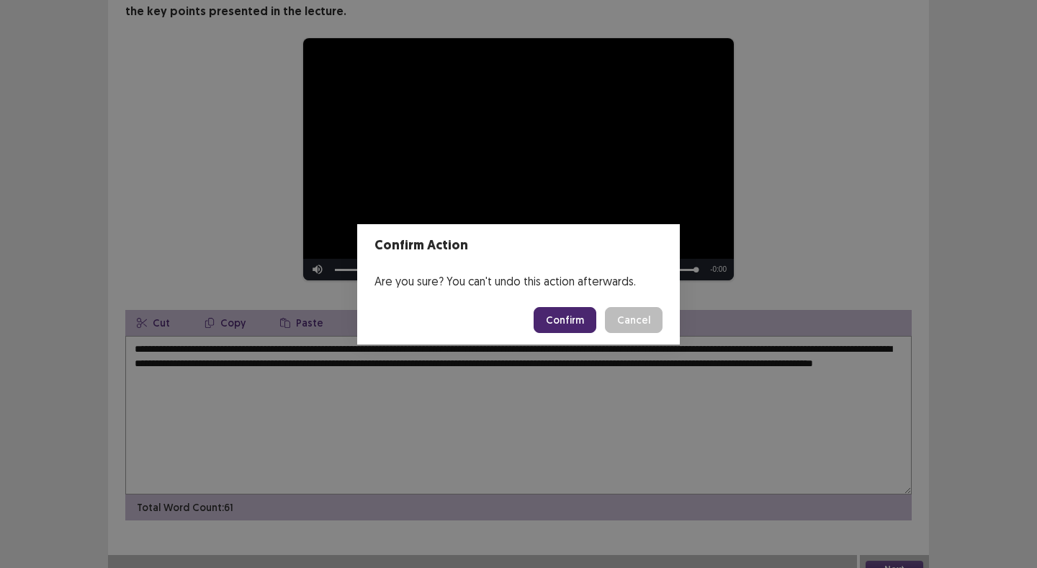
click at [563, 316] on button "Confirm" at bounding box center [565, 320] width 63 height 26
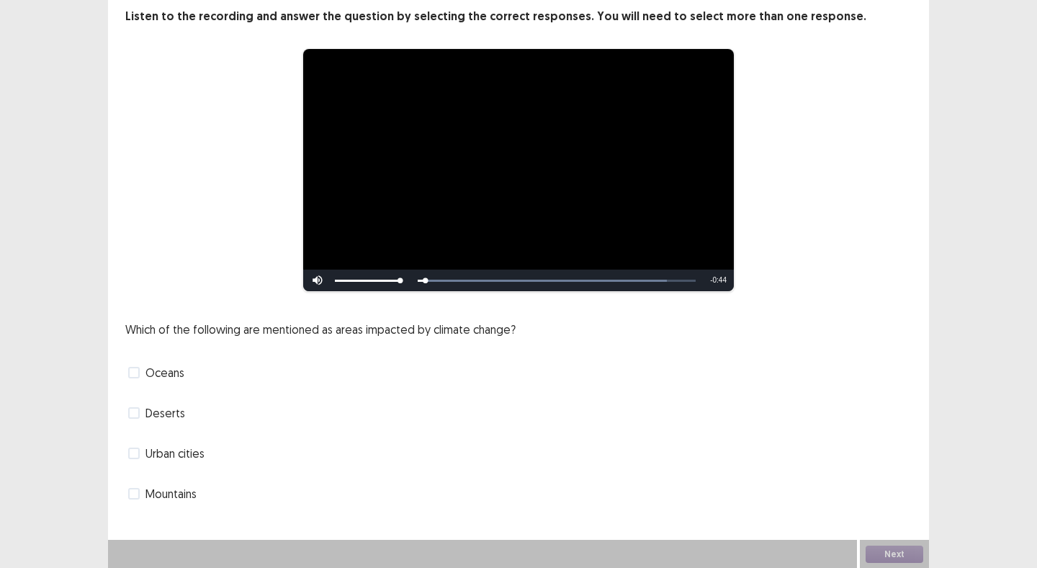
scroll to position [82, 0]
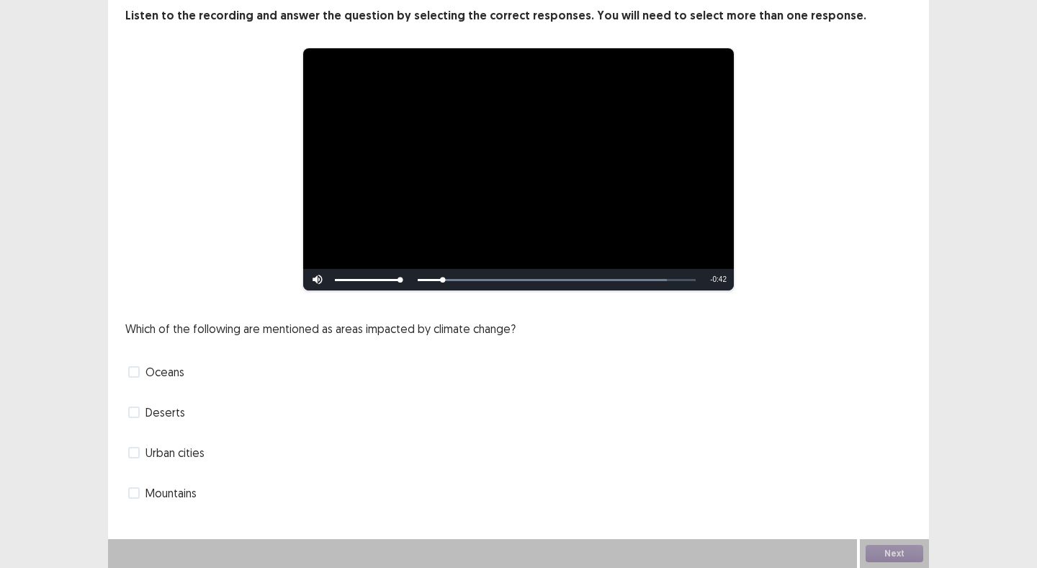
click at [132, 373] on span at bounding box center [134, 372] width 12 height 12
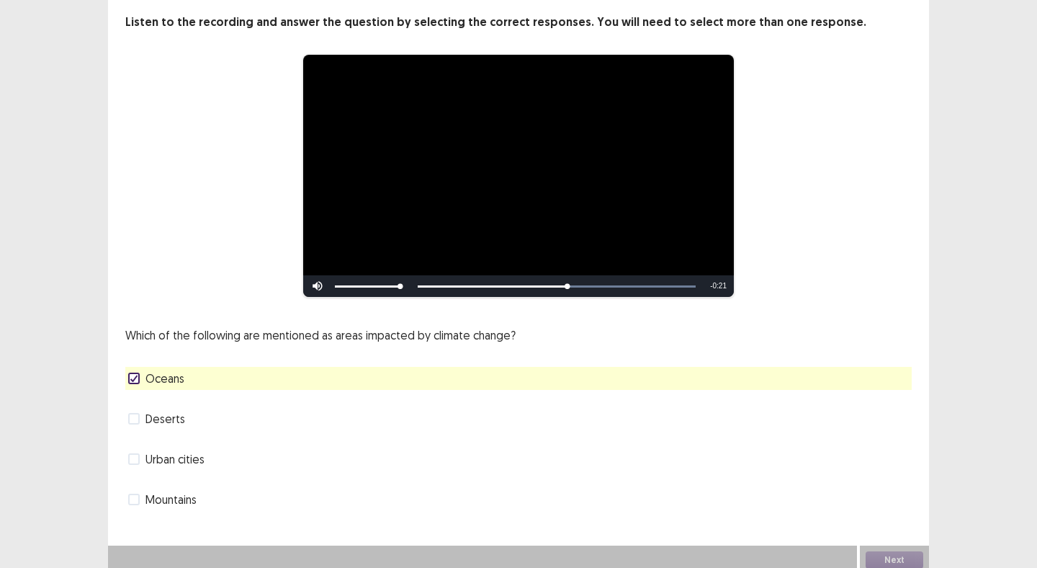
click at [137, 416] on span at bounding box center [134, 419] width 12 height 12
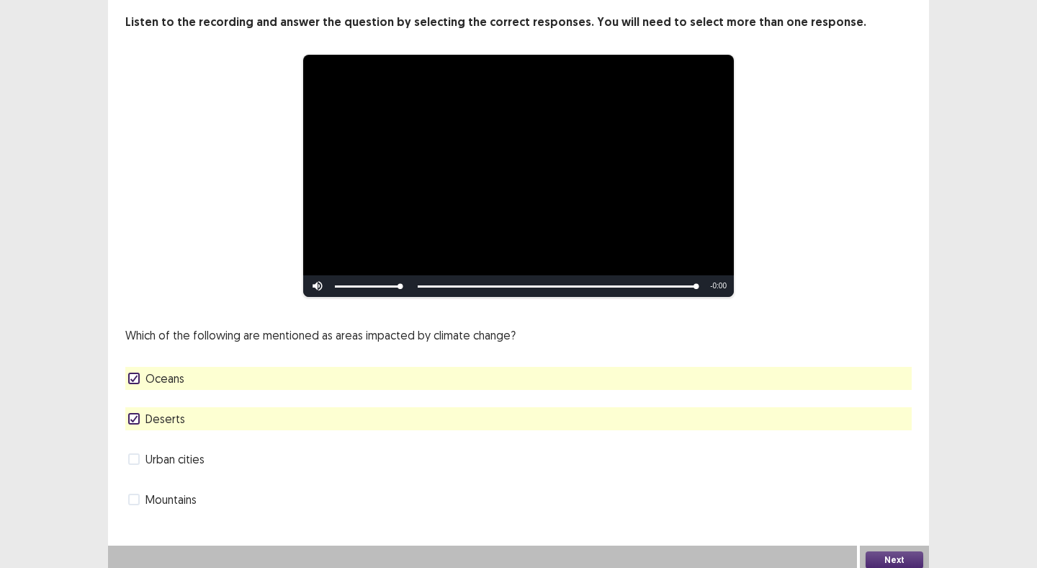
click at [135, 415] on icon at bounding box center [134, 418] width 9 height 7
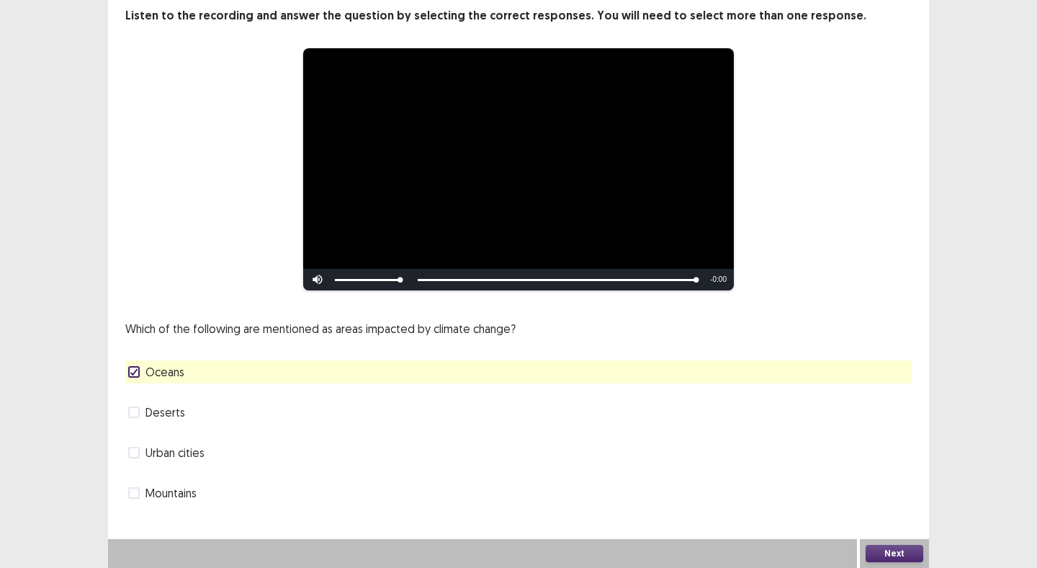
click at [130, 495] on span at bounding box center [134, 493] width 12 height 12
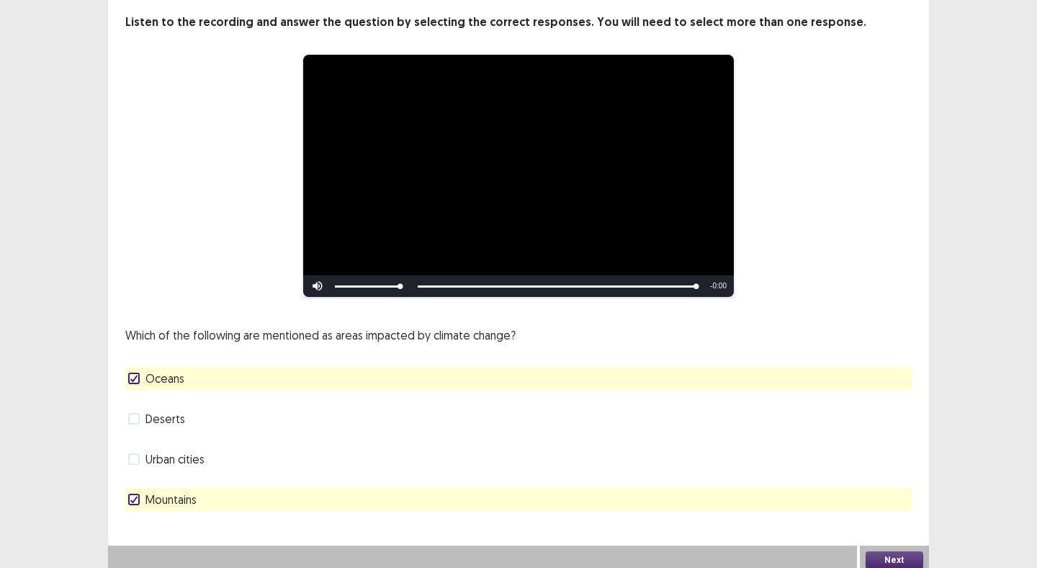
click at [885, 555] on button "Next" at bounding box center [895, 559] width 58 height 17
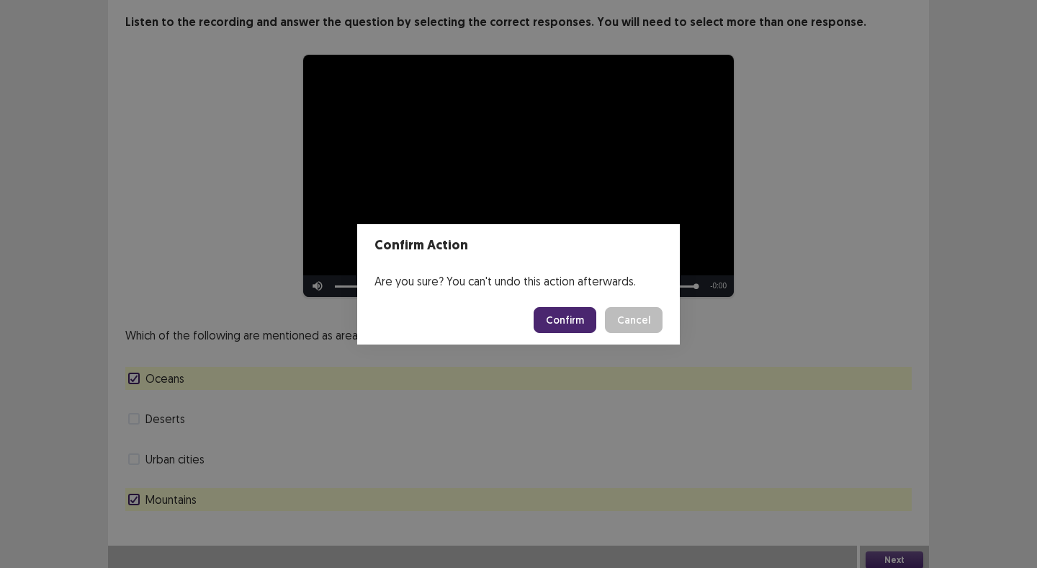
click at [576, 321] on button "Confirm" at bounding box center [565, 320] width 63 height 26
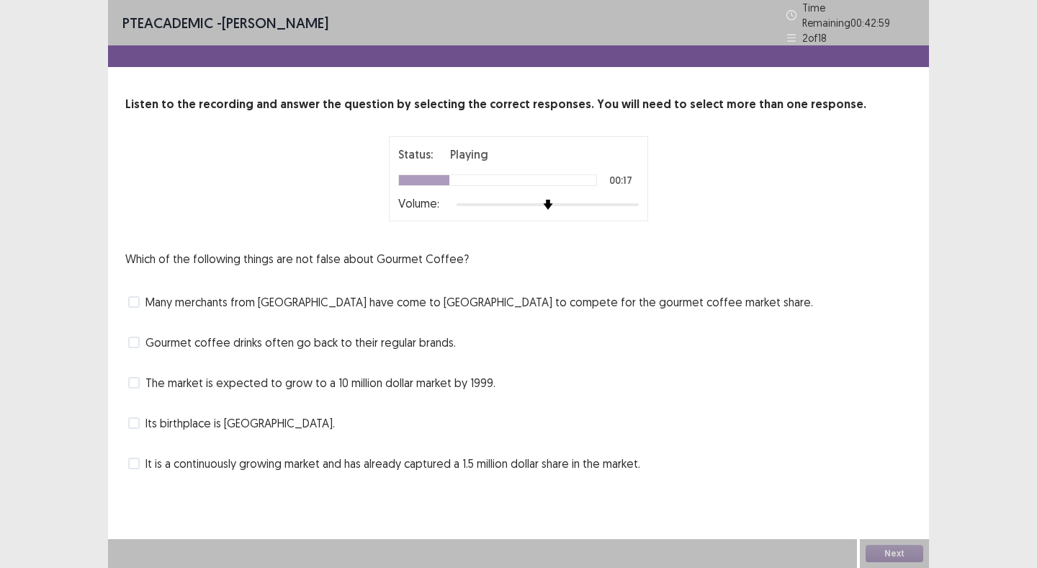
click at [142, 299] on label "Many merchants from [GEOGRAPHIC_DATA] have come to [GEOGRAPHIC_DATA] to compete…" at bounding box center [470, 301] width 685 height 17
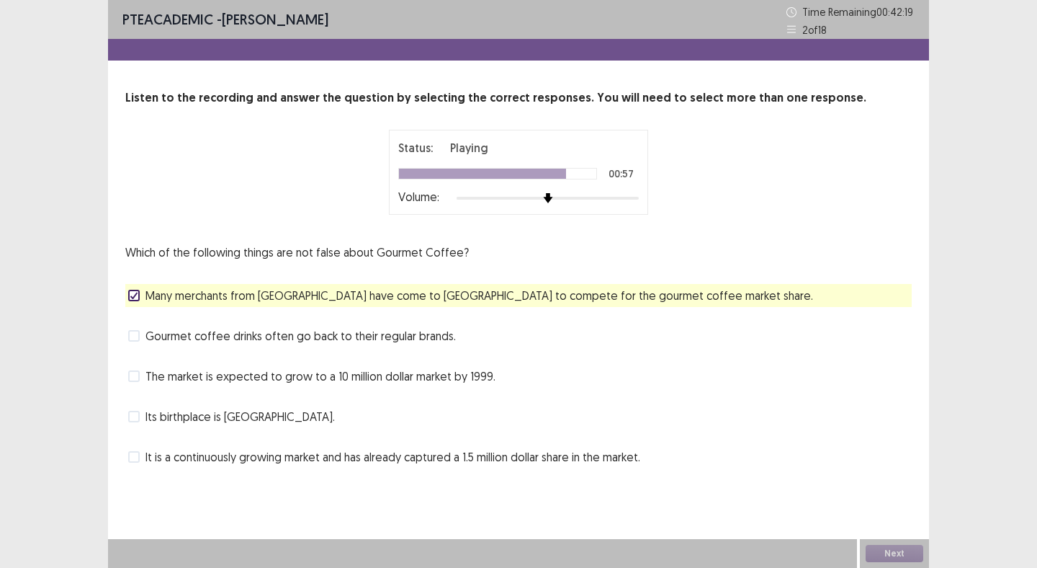
click at [135, 459] on span at bounding box center [134, 457] width 12 height 12
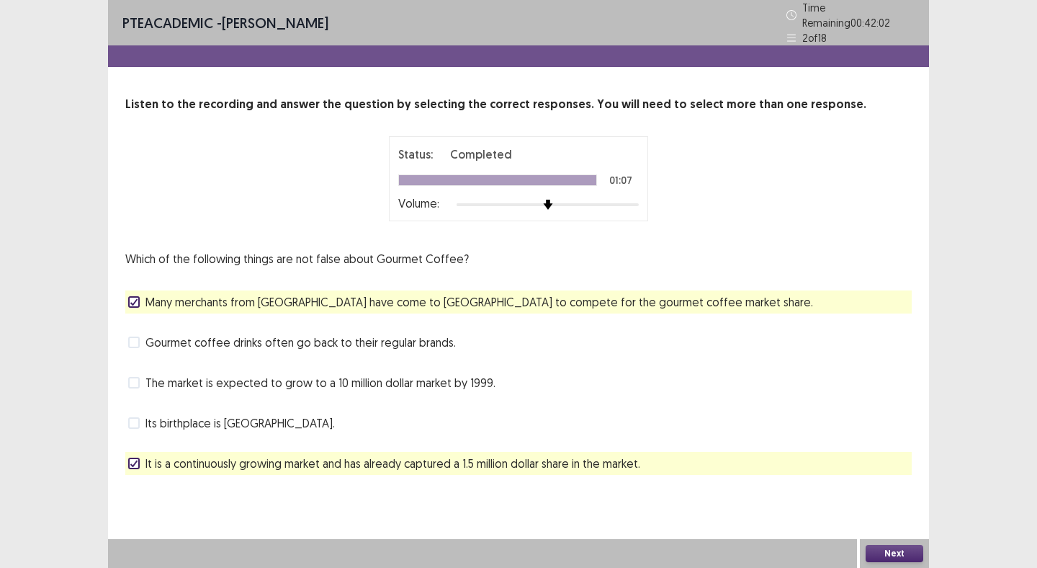
click at [893, 548] on button "Next" at bounding box center [895, 553] width 58 height 17
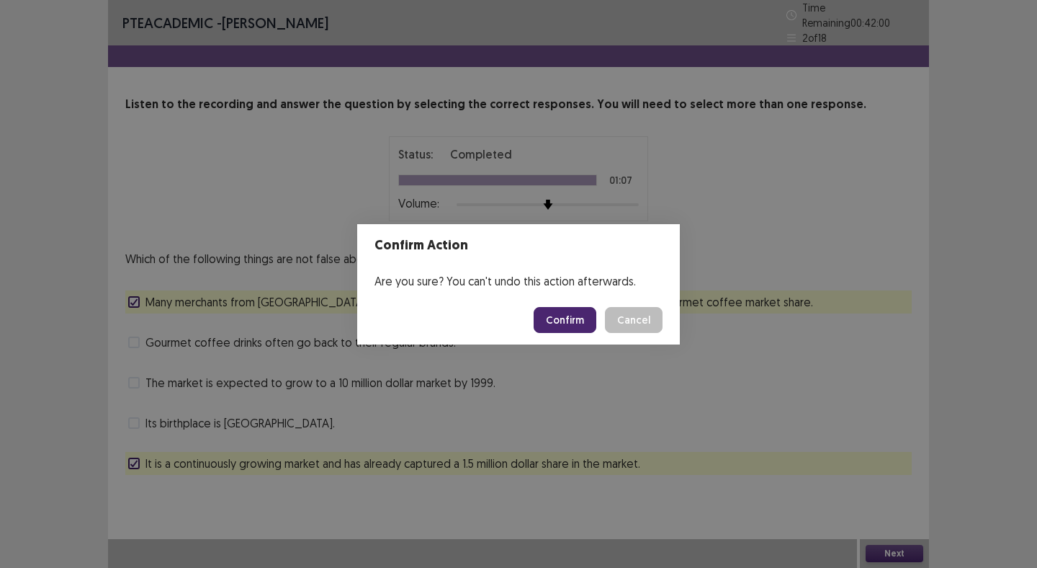
click at [566, 316] on button "Confirm" at bounding box center [565, 320] width 63 height 26
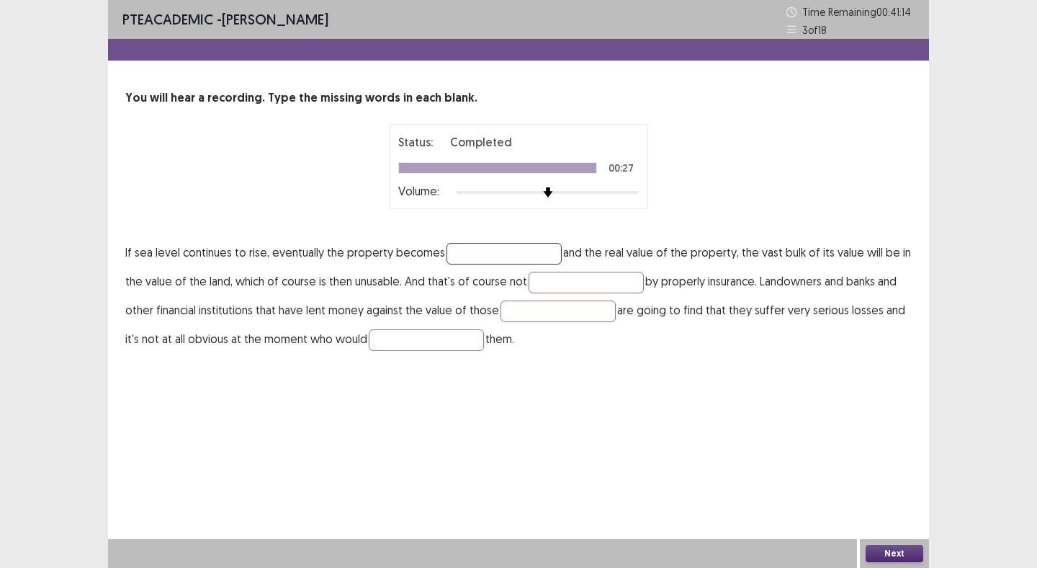
click at [483, 259] on input "text" at bounding box center [504, 254] width 115 height 22
type input "*********"
click at [583, 283] on input "text" at bounding box center [586, 283] width 115 height 22
type input "*"
type input "******"
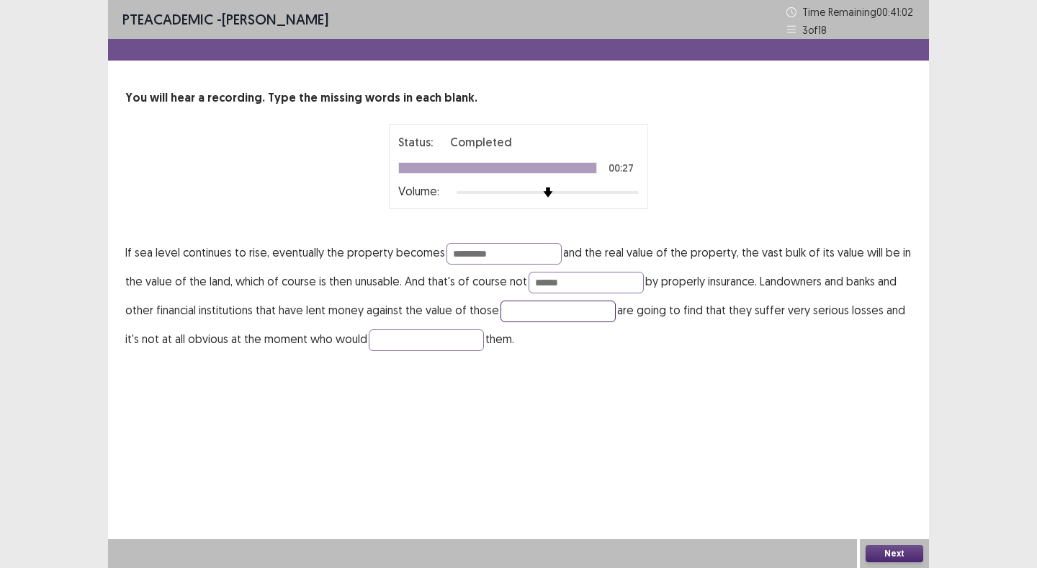
click at [579, 316] on input "text" at bounding box center [558, 311] width 115 height 22
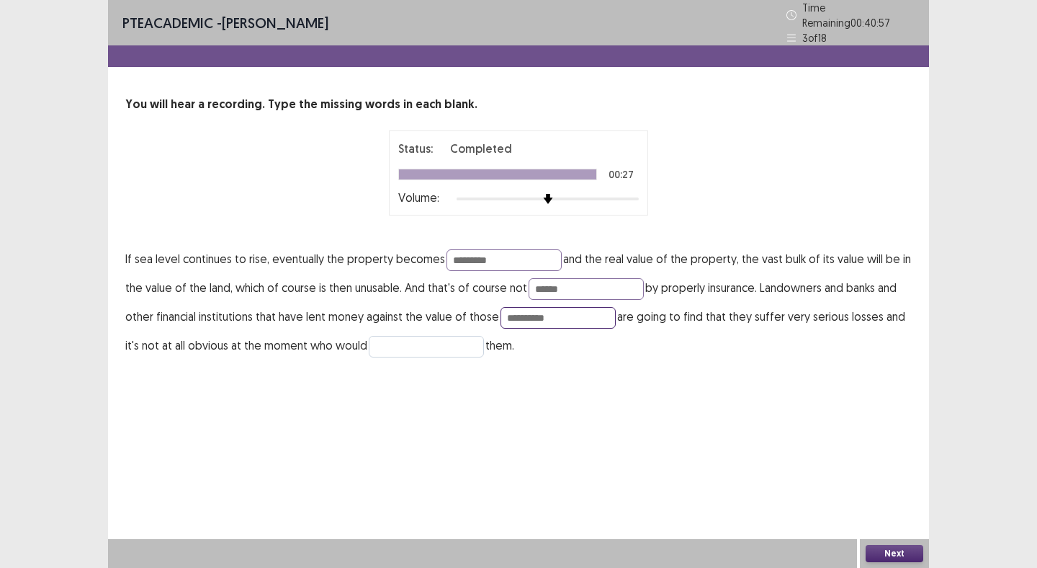
type input "**********"
click at [431, 341] on input "text" at bounding box center [426, 347] width 115 height 22
type input "**********"
click at [497, 259] on input "*********" at bounding box center [504, 260] width 115 height 22
click at [567, 283] on input "******" at bounding box center [586, 289] width 115 height 22
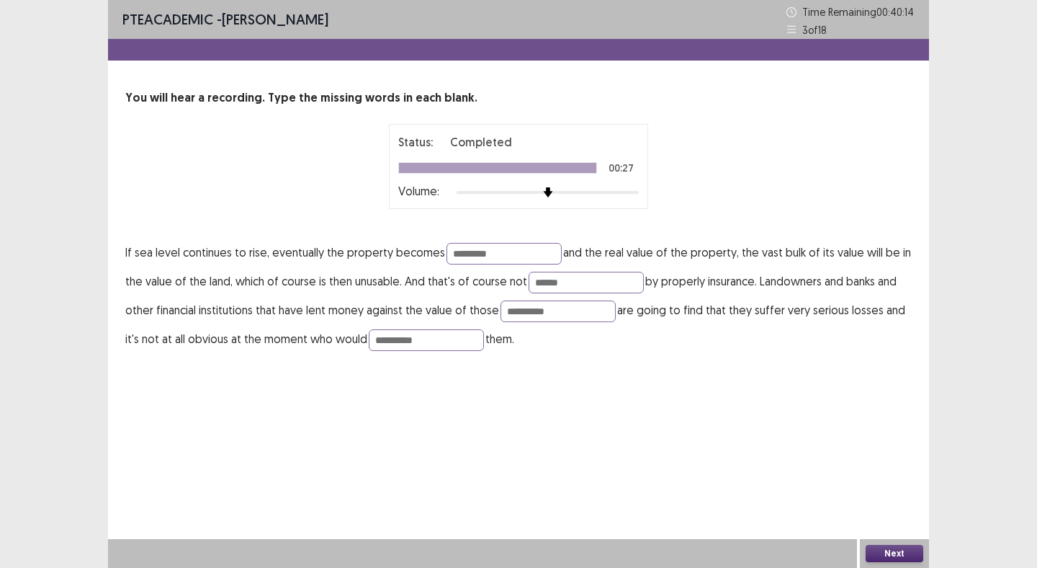
click at [887, 550] on button "Next" at bounding box center [895, 553] width 58 height 17
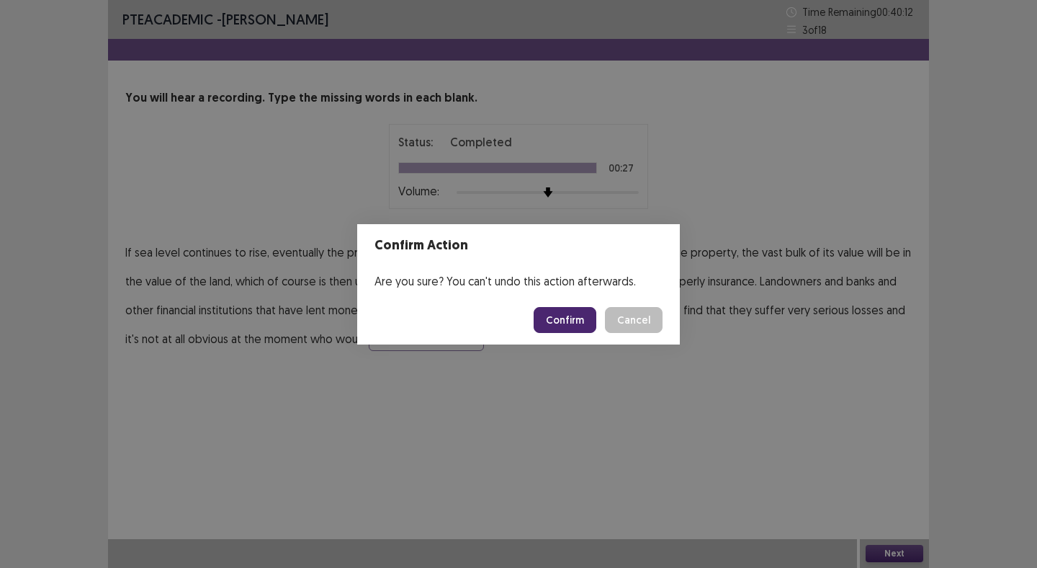
click at [561, 324] on button "Confirm" at bounding box center [565, 320] width 63 height 26
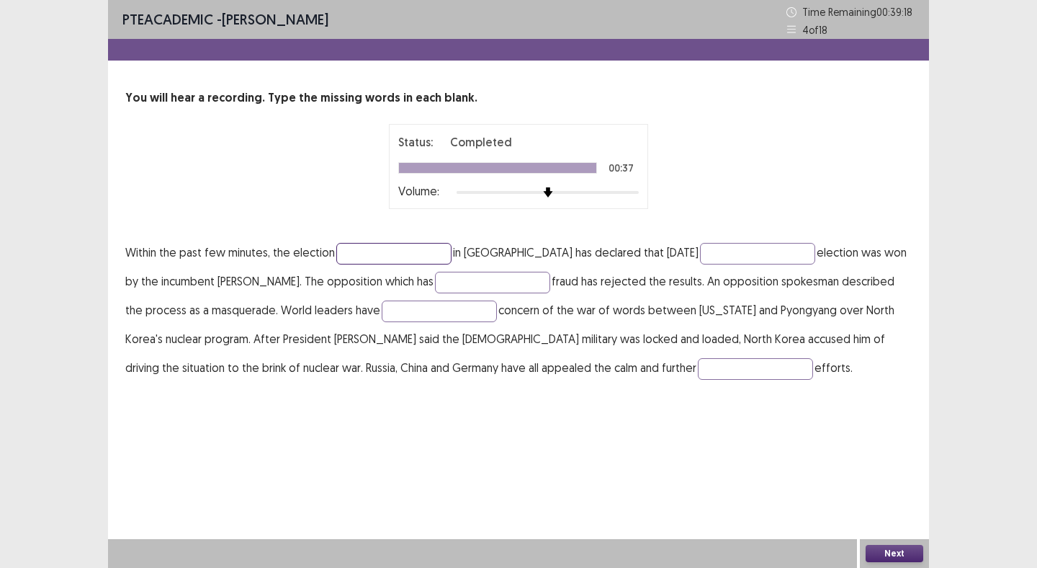
click at [414, 254] on input "text" at bounding box center [393, 254] width 115 height 22
type input "*********"
click at [700, 254] on input "text" at bounding box center [757, 254] width 115 height 22
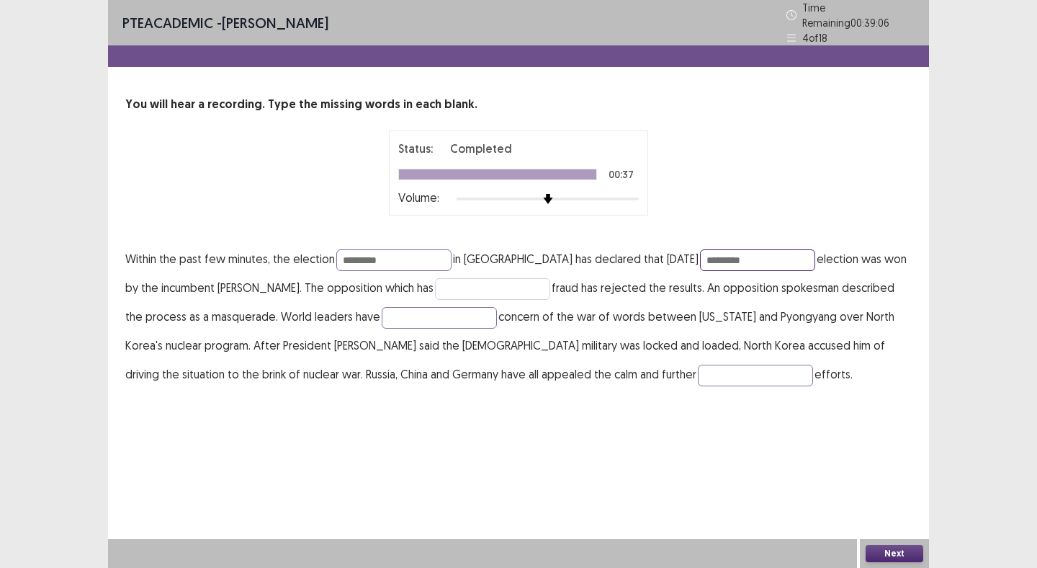
type input "*********"
click at [460, 283] on input "text" at bounding box center [492, 289] width 115 height 22
type input "********"
click at [416, 323] on p "Within the past few minutes, the election ********* in [GEOGRAPHIC_DATA] has de…" at bounding box center [518, 316] width 787 height 144
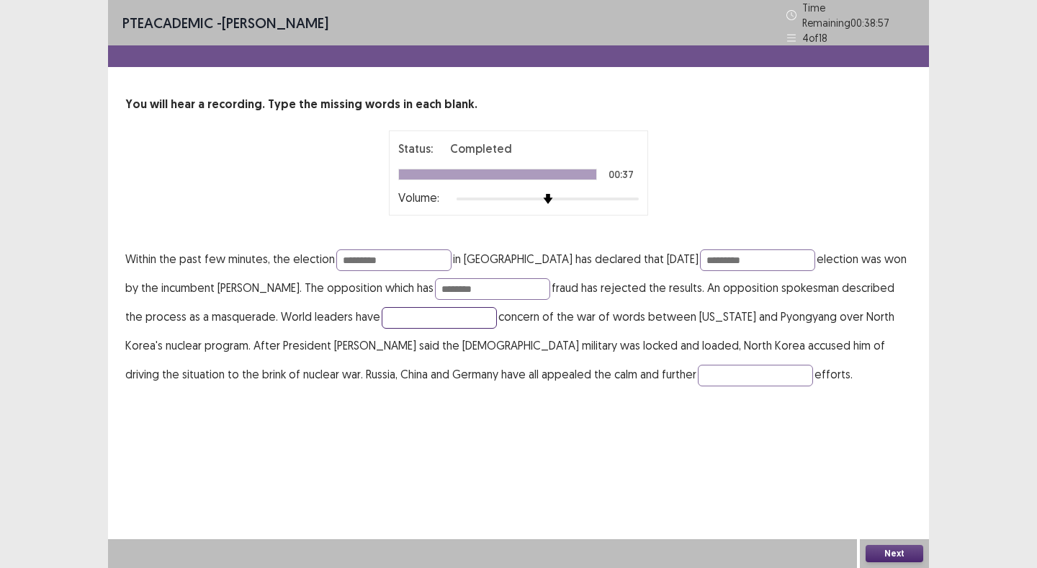
click at [423, 313] on input "text" at bounding box center [439, 318] width 115 height 22
type input "*********"
click at [698, 368] on input "text" at bounding box center [755, 376] width 115 height 22
type input "**********"
click at [360, 256] on input "*********" at bounding box center [393, 260] width 115 height 22
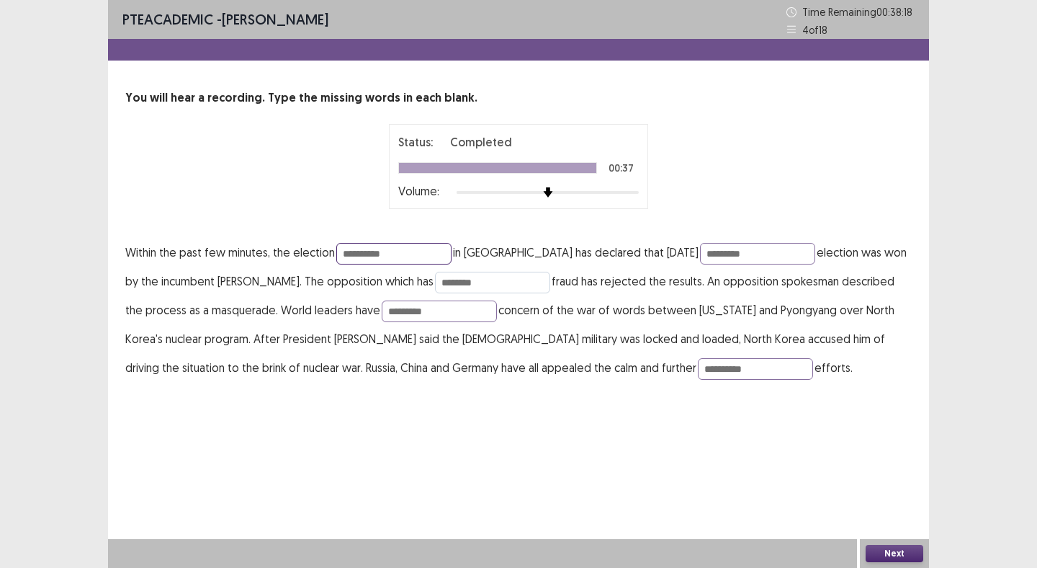
type input "**********"
click at [450, 291] on input "********" at bounding box center [492, 283] width 115 height 22
type input "*********"
click at [419, 313] on input "*********" at bounding box center [439, 311] width 115 height 22
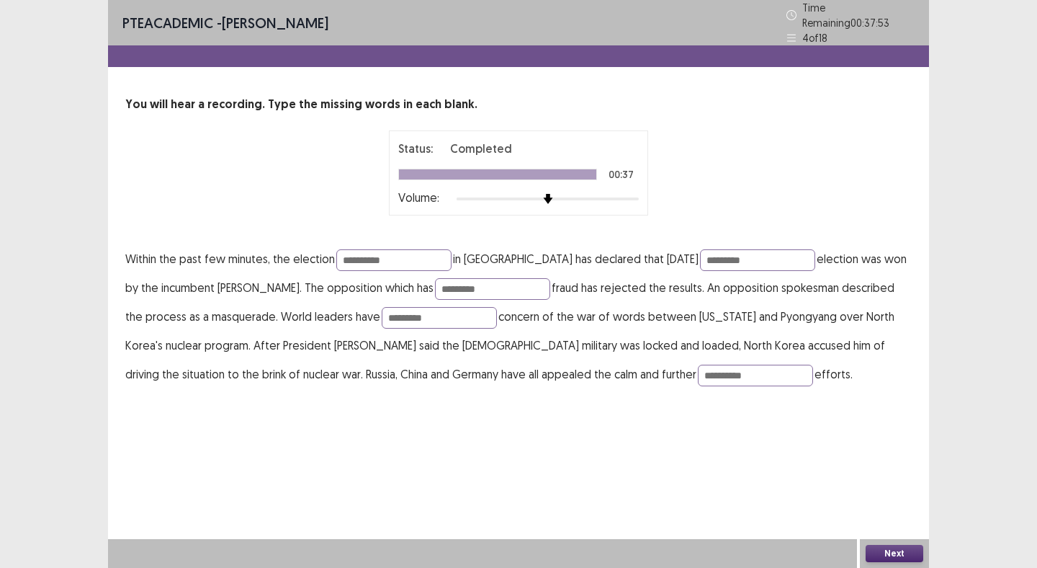
click at [726, 427] on div "**********" at bounding box center [518, 284] width 821 height 568
click at [669, 431] on div "**********" at bounding box center [518, 284] width 821 height 568
click at [885, 555] on button "Next" at bounding box center [895, 553] width 58 height 17
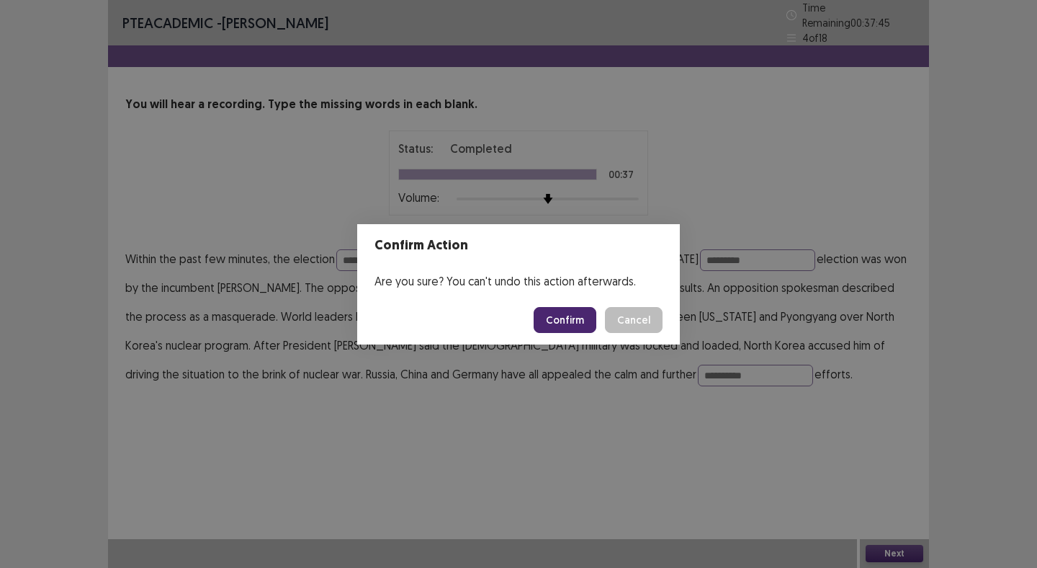
click at [578, 326] on button "Confirm" at bounding box center [565, 320] width 63 height 26
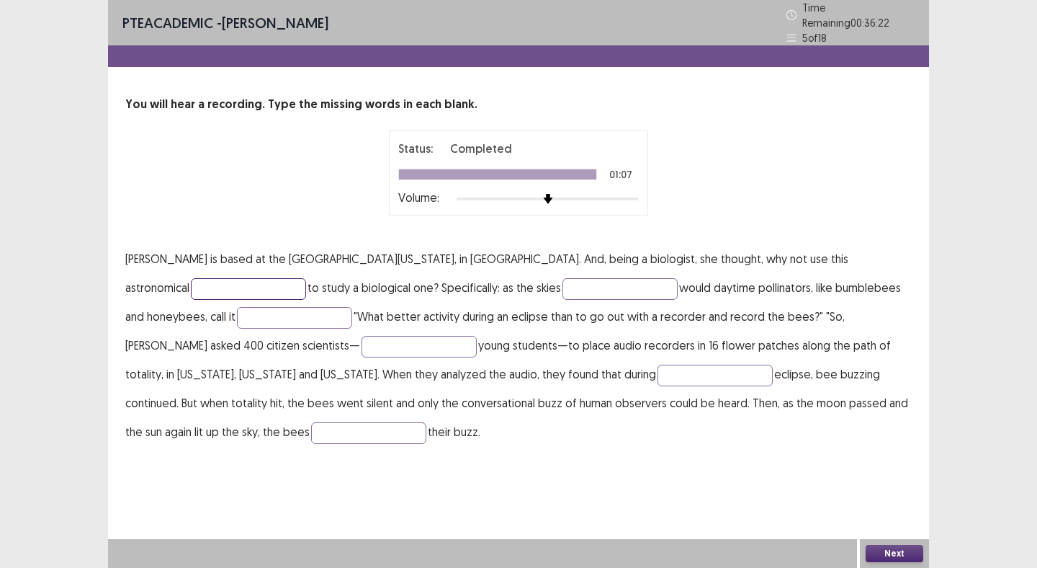
click at [306, 278] on input "text" at bounding box center [248, 289] width 115 height 22
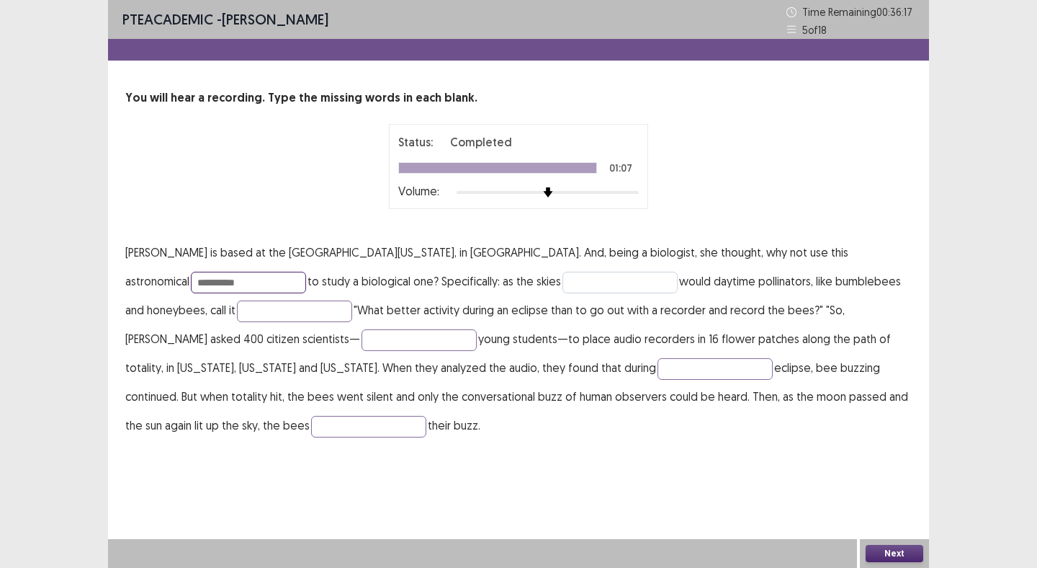
type input "**********"
click at [563, 286] on input "text" at bounding box center [620, 283] width 115 height 22
type input "******"
click at [237, 317] on input "text" at bounding box center [294, 311] width 115 height 22
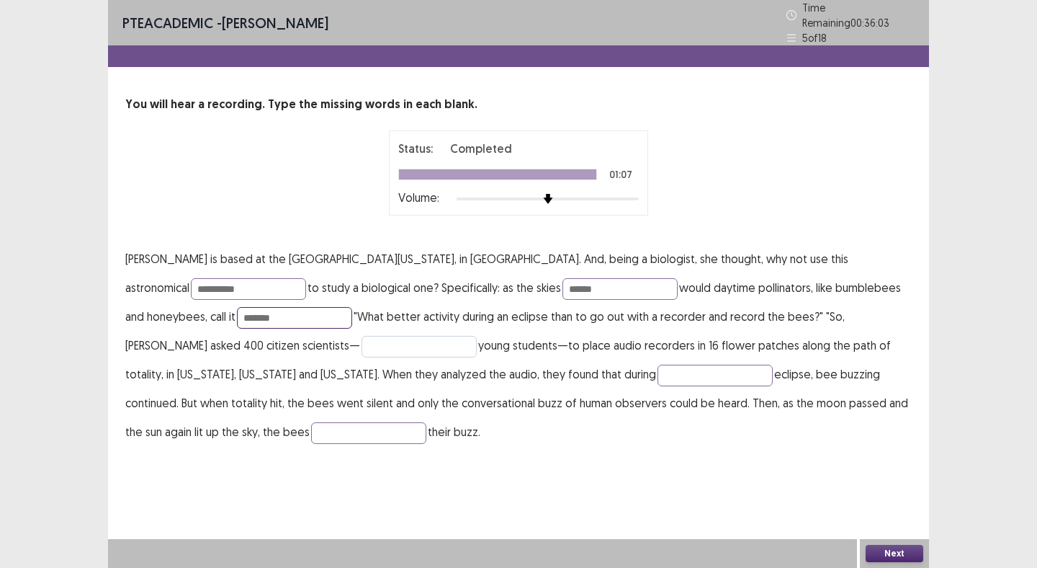
type input "*******"
click at [362, 338] on input "text" at bounding box center [419, 347] width 115 height 22
type input "*********"
click at [658, 378] on input "text" at bounding box center [715, 376] width 115 height 22
type input "*******"
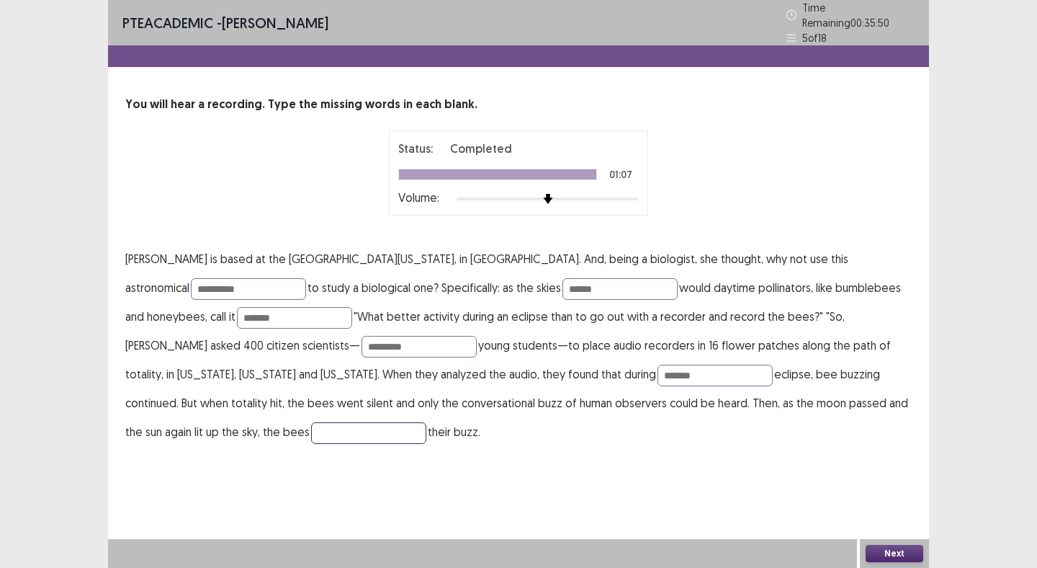
click at [427, 422] on input "text" at bounding box center [368, 433] width 115 height 22
type input "******"
click at [583, 517] on div "**********" at bounding box center [518, 284] width 821 height 568
click at [888, 552] on button "Next" at bounding box center [895, 553] width 58 height 17
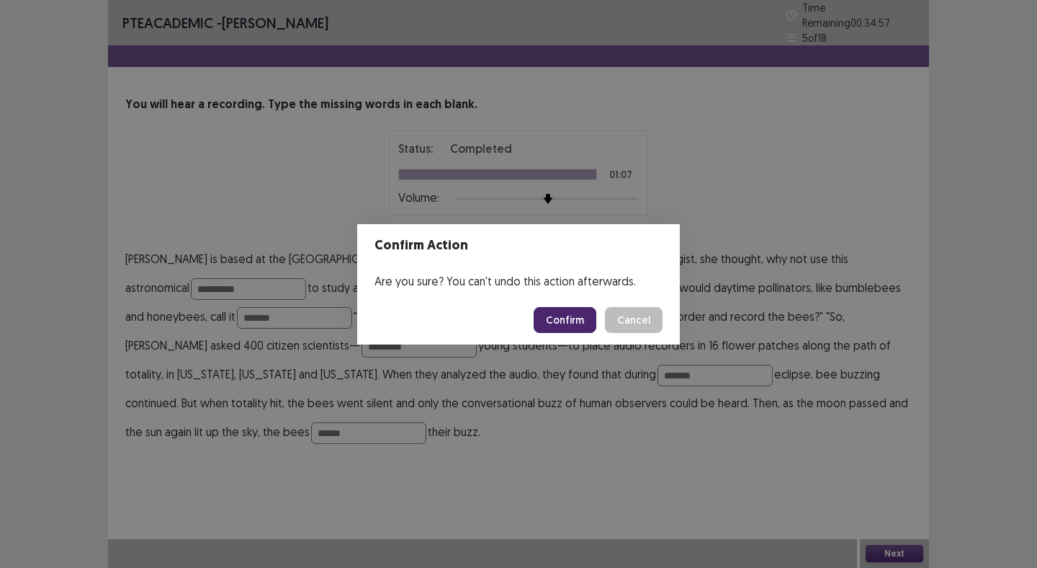
click at [562, 317] on button "Confirm" at bounding box center [565, 320] width 63 height 26
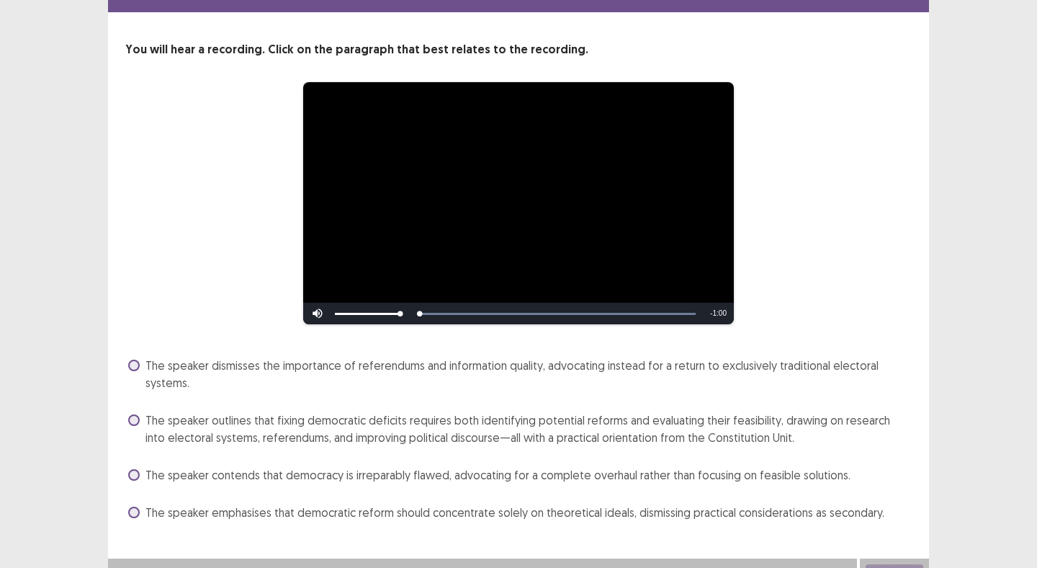
scroll to position [68, 0]
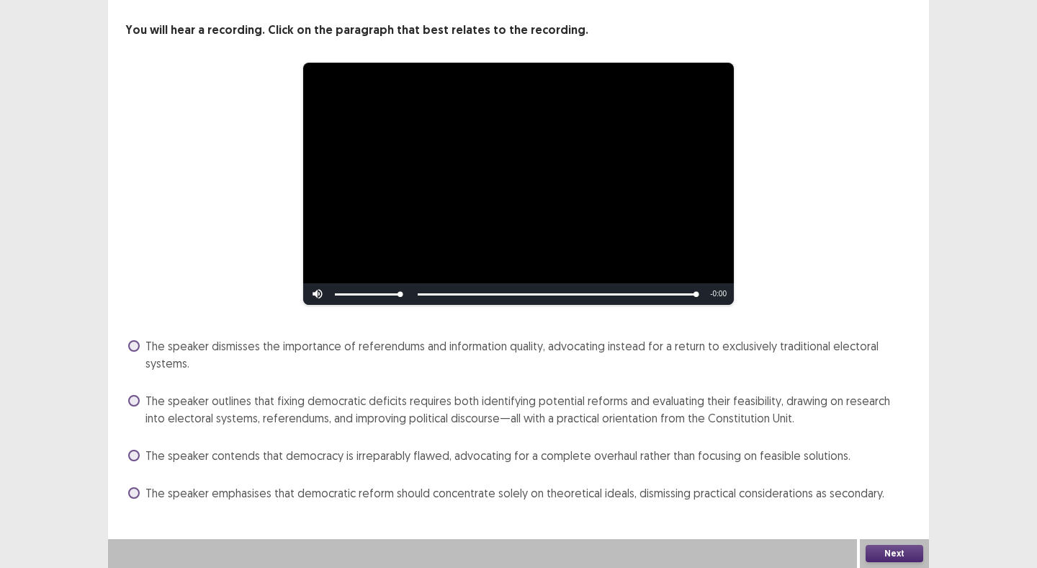
click at [146, 399] on span "The speaker outlines that fixing democratic deficits requires both identifying …" at bounding box center [529, 409] width 767 height 35
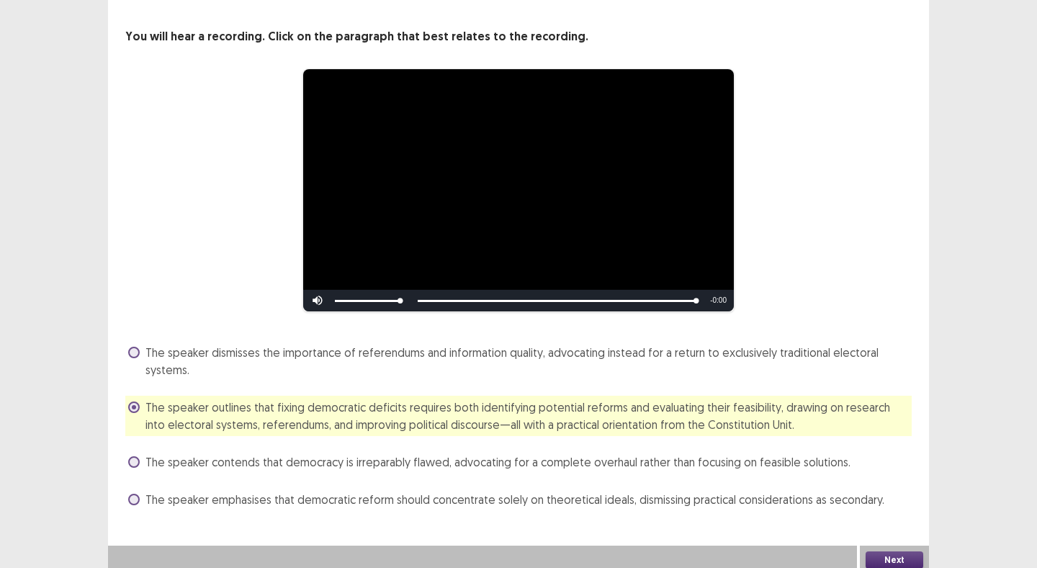
click at [888, 553] on button "Next" at bounding box center [895, 559] width 58 height 17
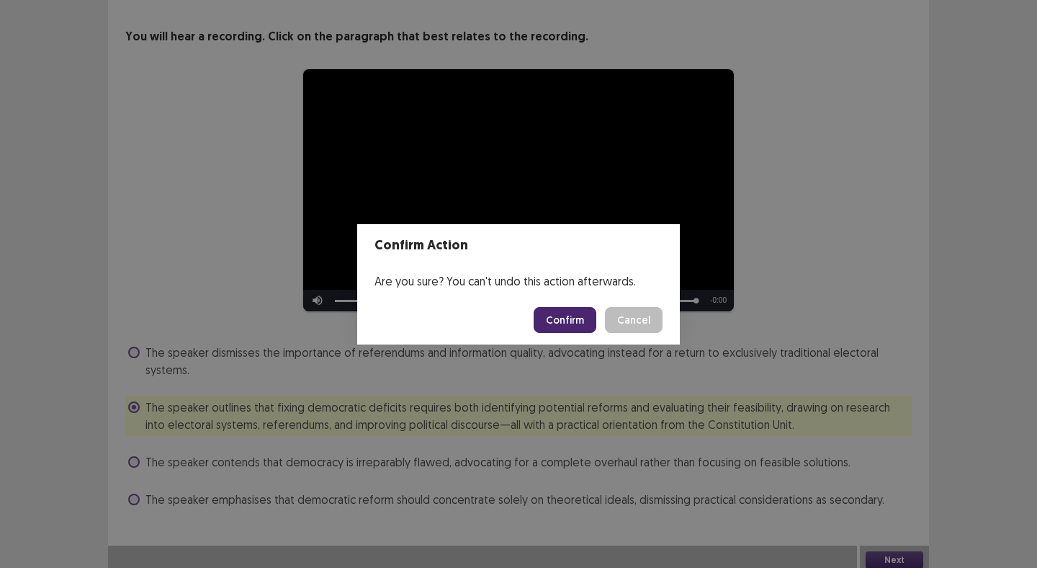
click at [568, 317] on button "Confirm" at bounding box center [565, 320] width 63 height 26
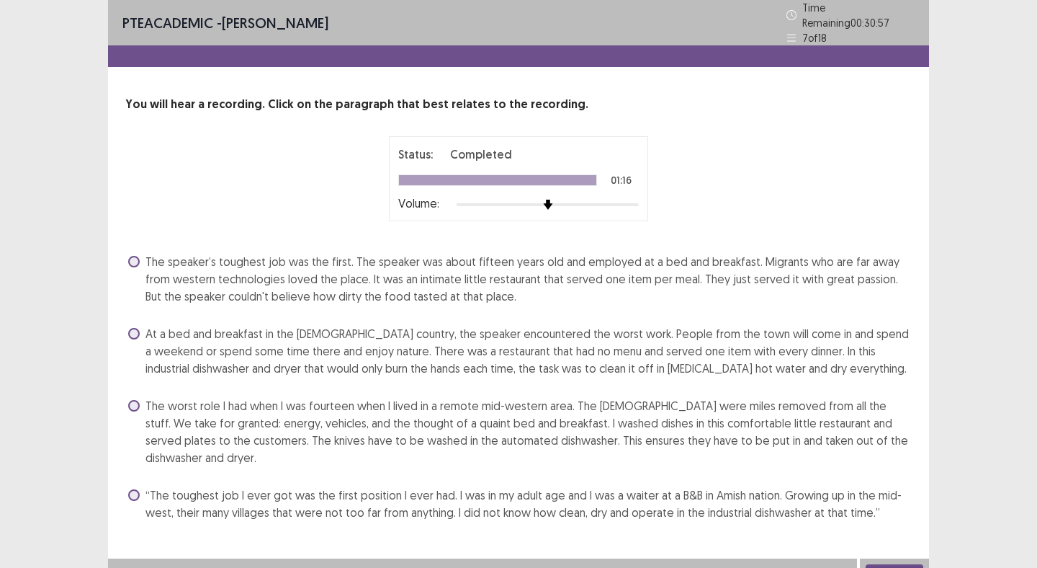
click at [419, 343] on span "At a bed and breakfast in the Amish country, the speaker encountered the worst …" at bounding box center [529, 351] width 767 height 52
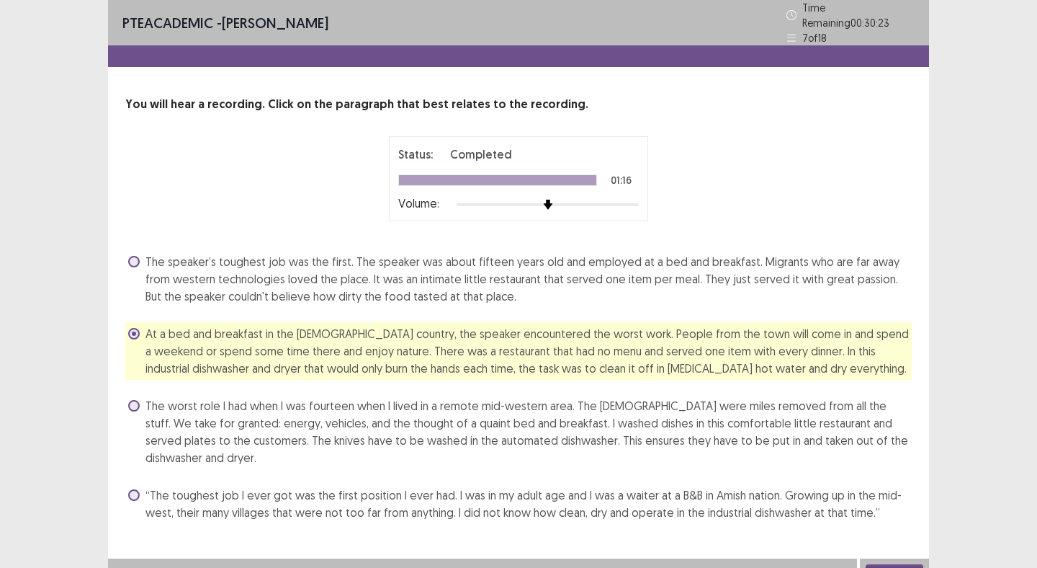
click at [894, 564] on button "Next" at bounding box center [895, 572] width 58 height 17
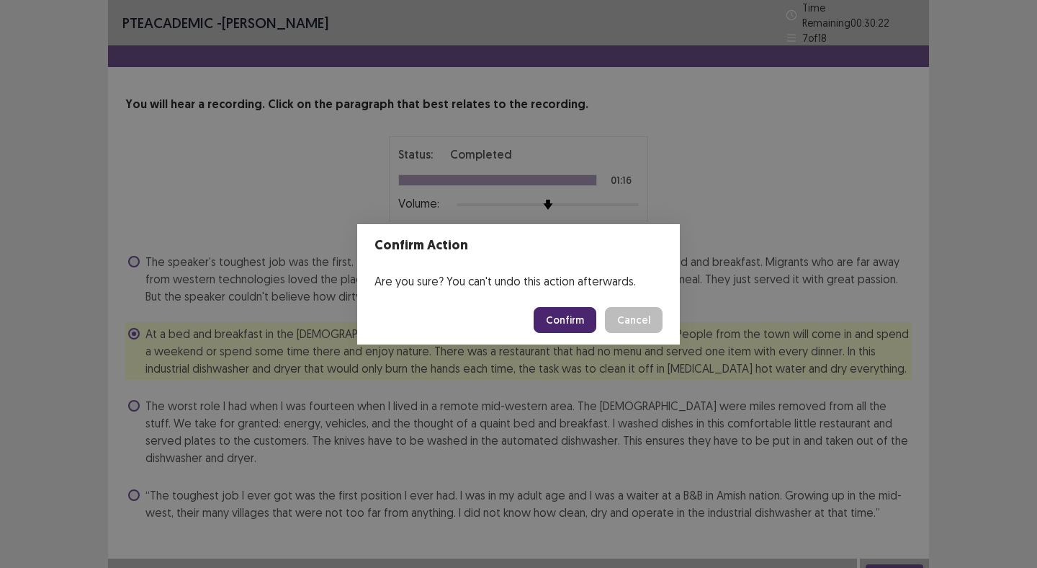
click at [576, 310] on button "Confirm" at bounding box center [565, 320] width 63 height 26
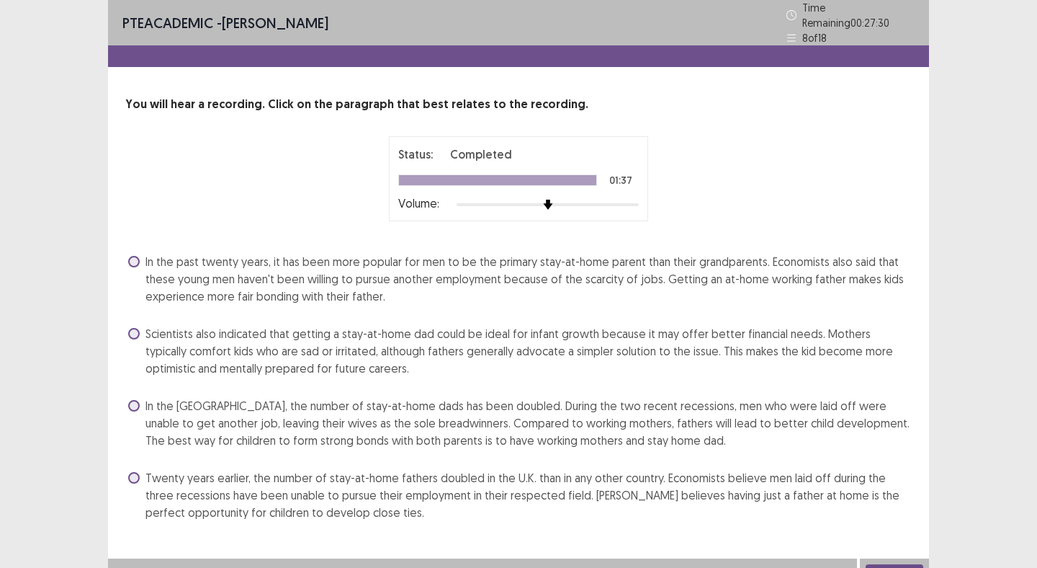
click at [612, 418] on span "In the UK, the number of stay-at-home dads has been doubled. During the two rec…" at bounding box center [529, 423] width 767 height 52
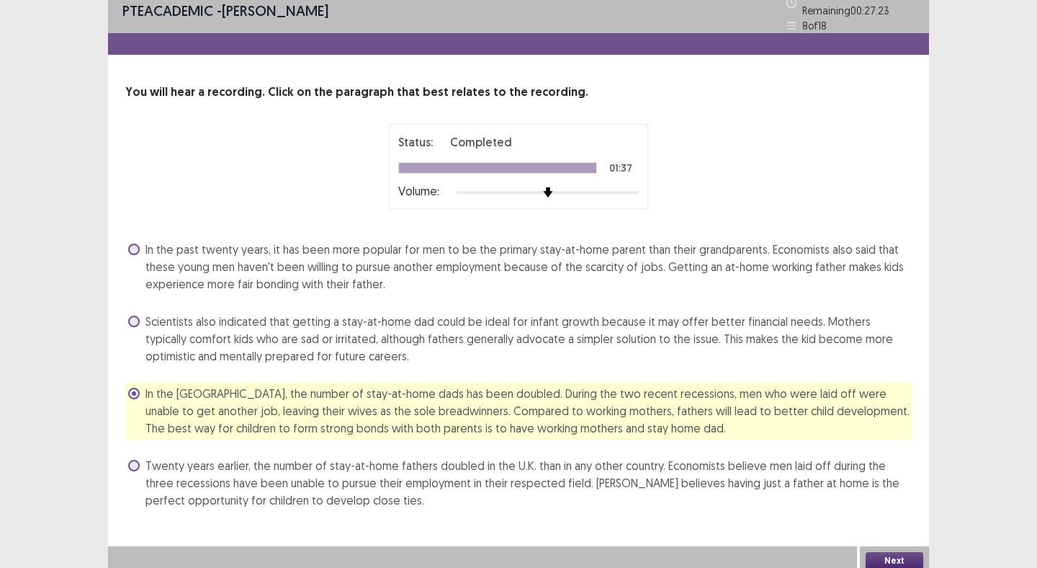
scroll to position [13, 0]
click at [883, 555] on button "Next" at bounding box center [895, 559] width 58 height 17
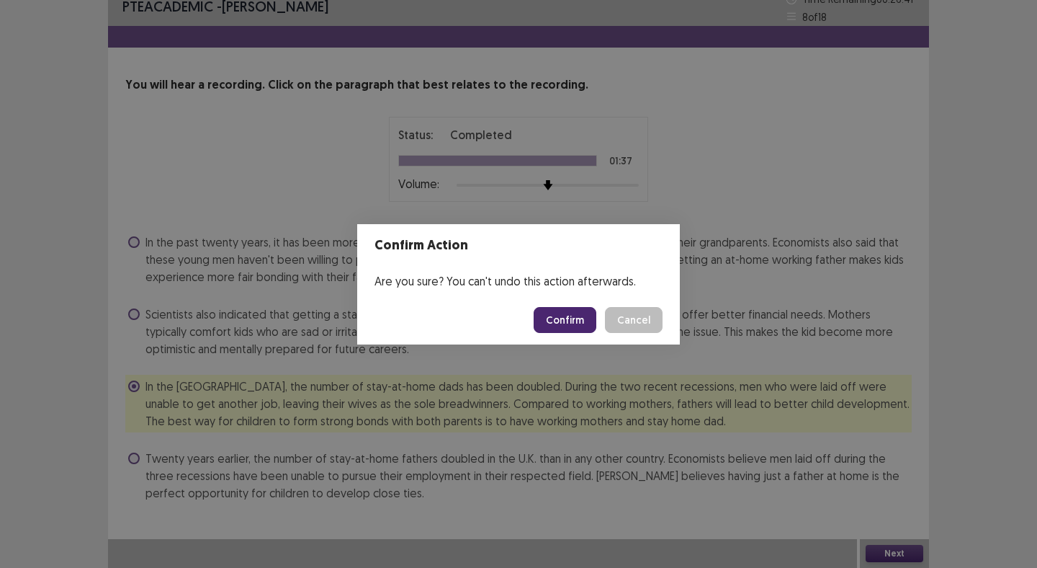
click at [566, 325] on button "Confirm" at bounding box center [565, 320] width 63 height 26
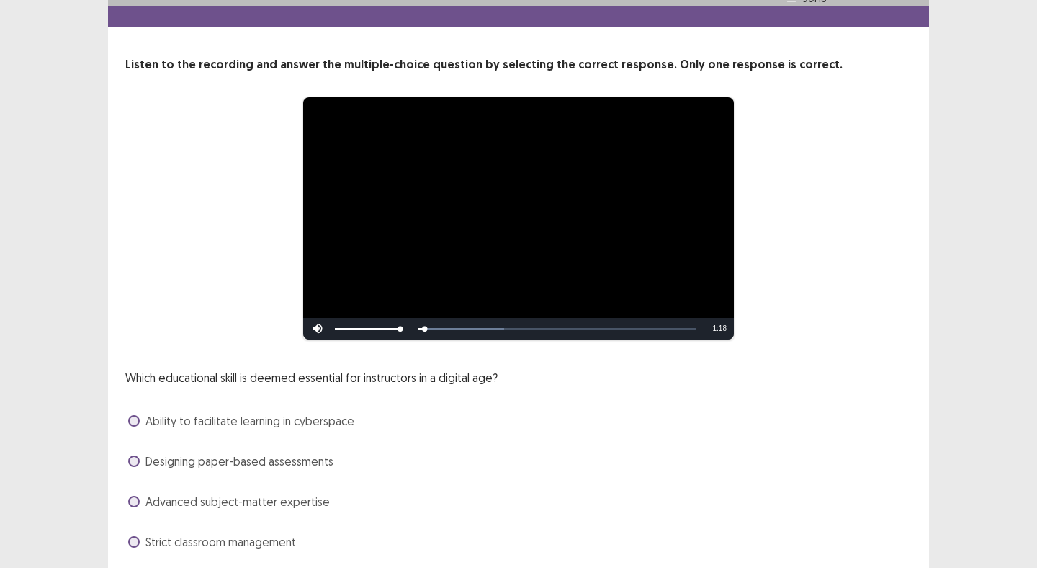
scroll to position [82, 0]
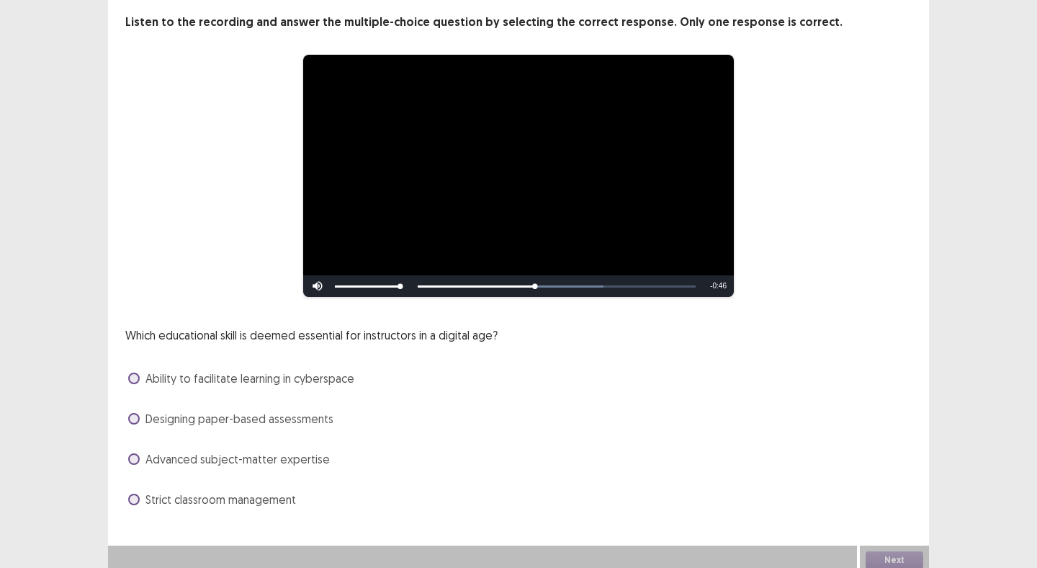
click at [169, 373] on span "Ability to facilitate learning in cyberspace" at bounding box center [250, 378] width 209 height 17
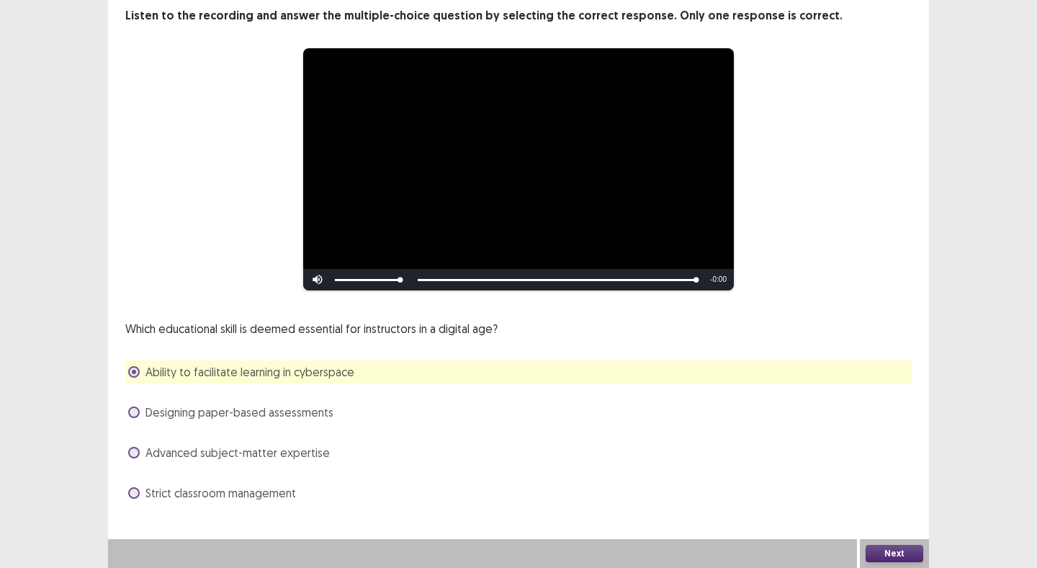
click at [882, 548] on button "Next" at bounding box center [895, 553] width 58 height 17
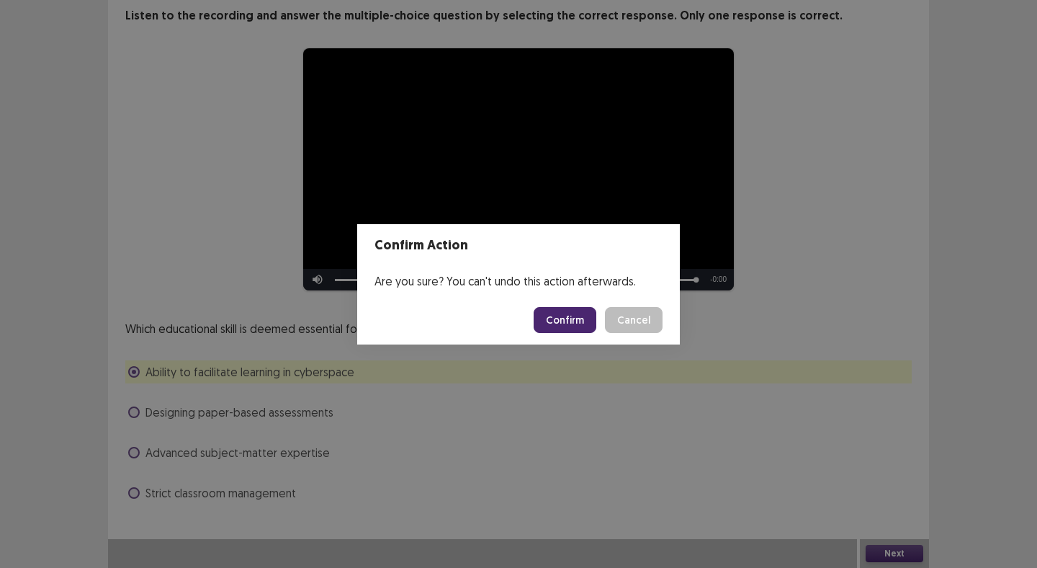
click at [569, 323] on button "Confirm" at bounding box center [565, 320] width 63 height 26
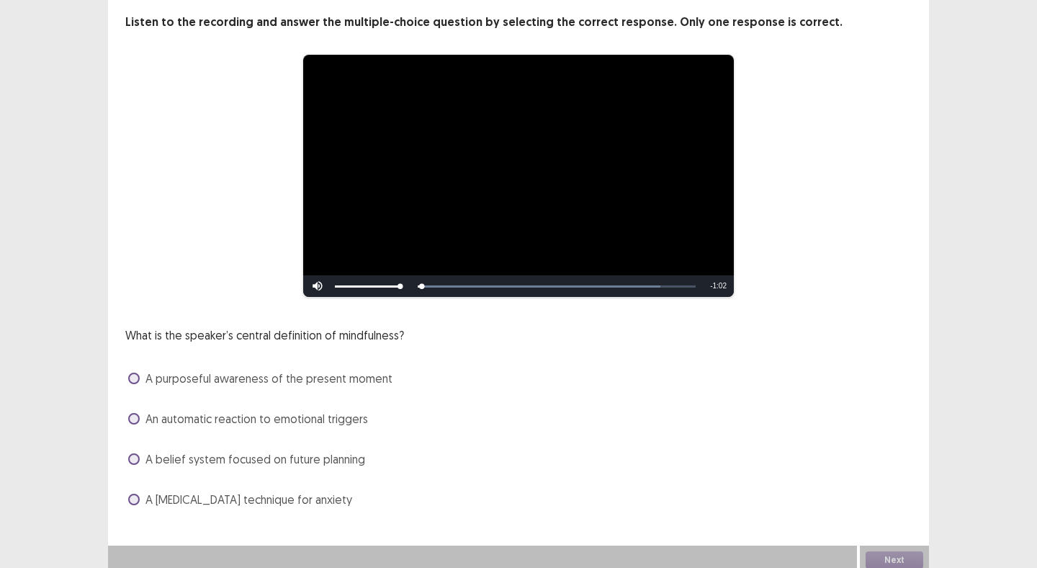
click at [209, 376] on span "A purposeful awareness of the present moment" at bounding box center [269, 378] width 247 height 17
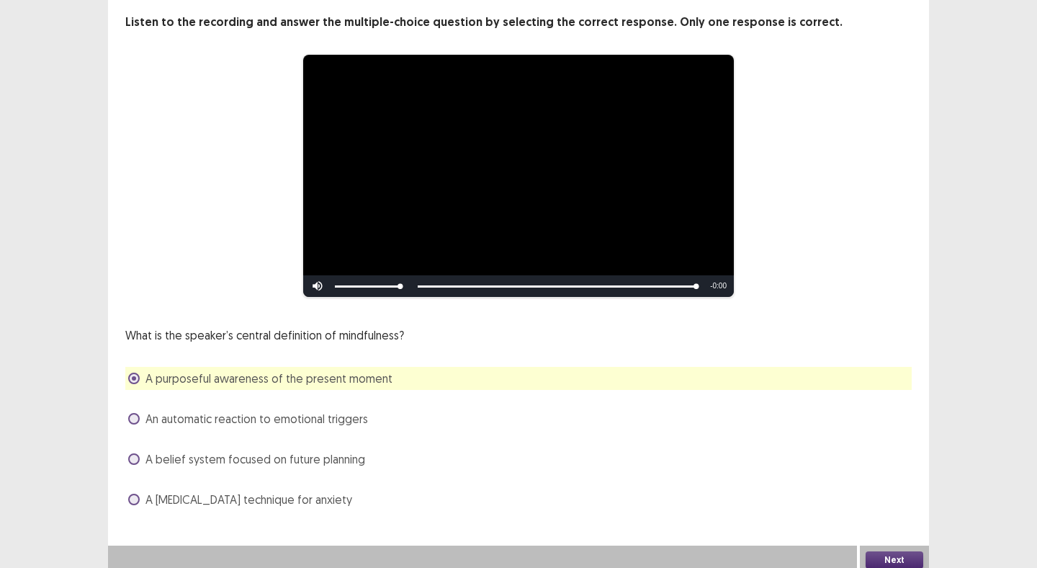
click at [884, 551] on button "Next" at bounding box center [895, 559] width 58 height 17
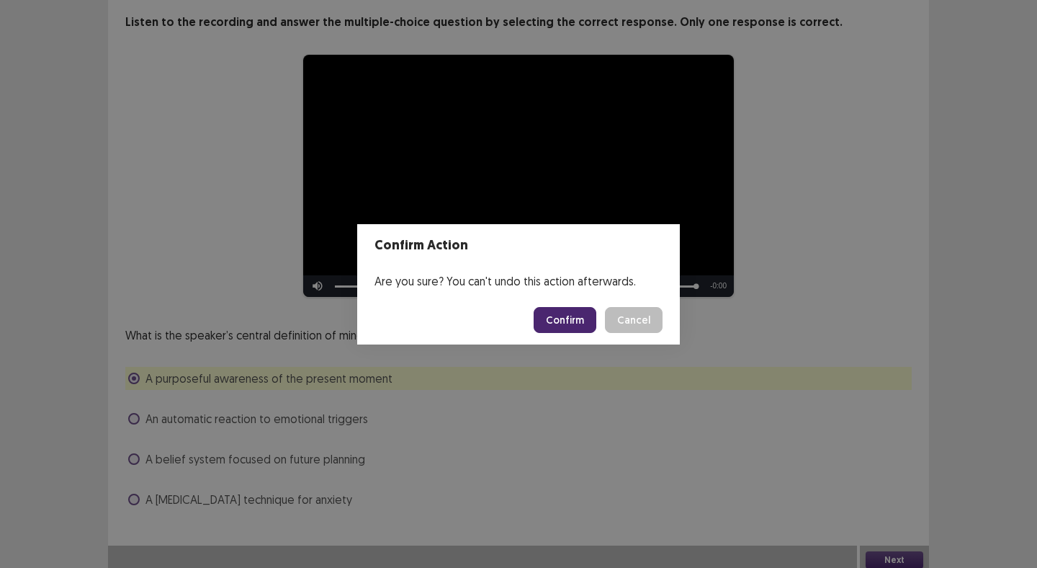
click at [571, 317] on button "Confirm" at bounding box center [565, 320] width 63 height 26
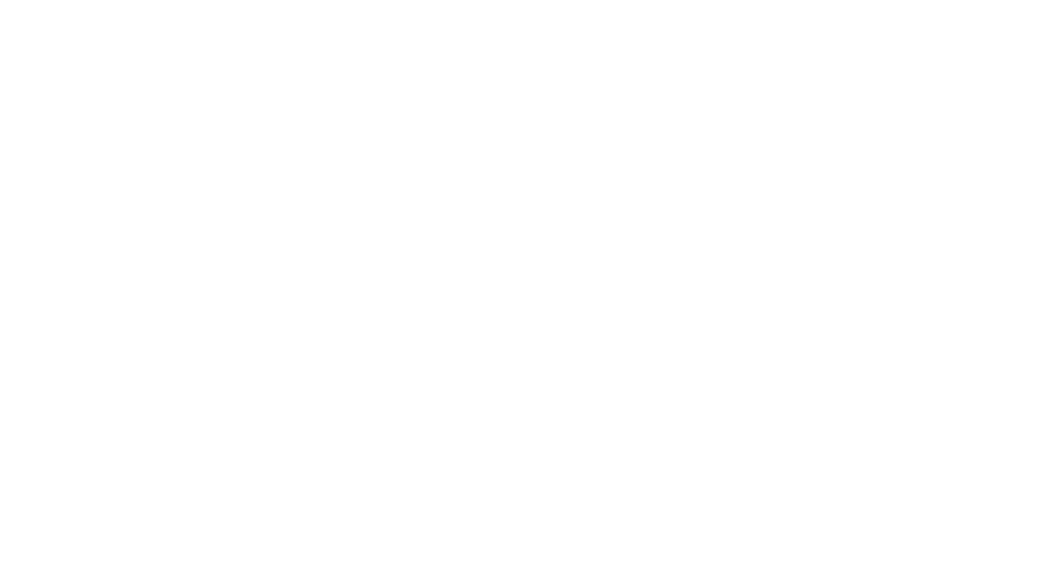
scroll to position [0, 0]
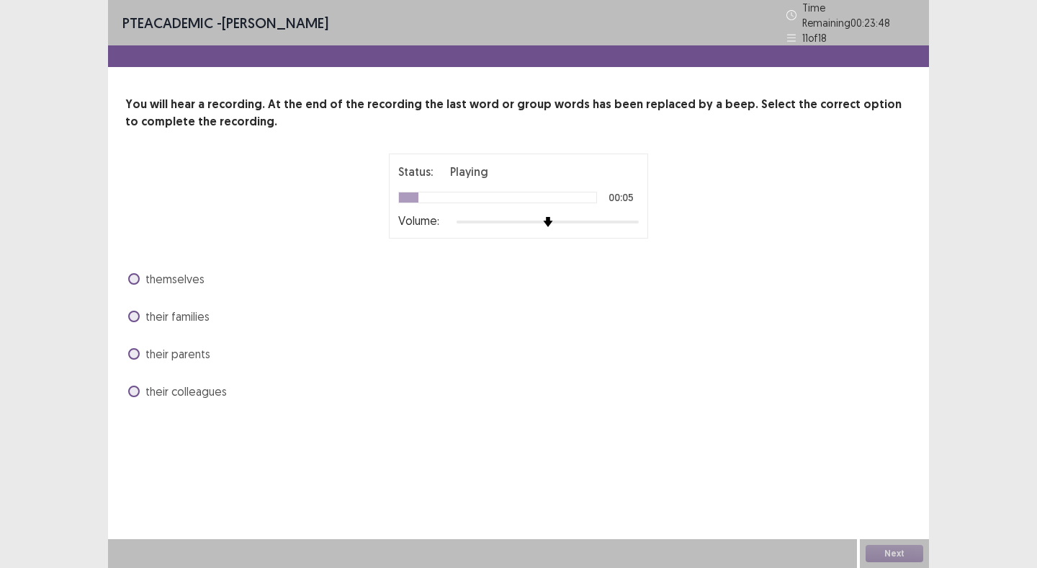
click at [152, 276] on span "themselves" at bounding box center [175, 278] width 59 height 17
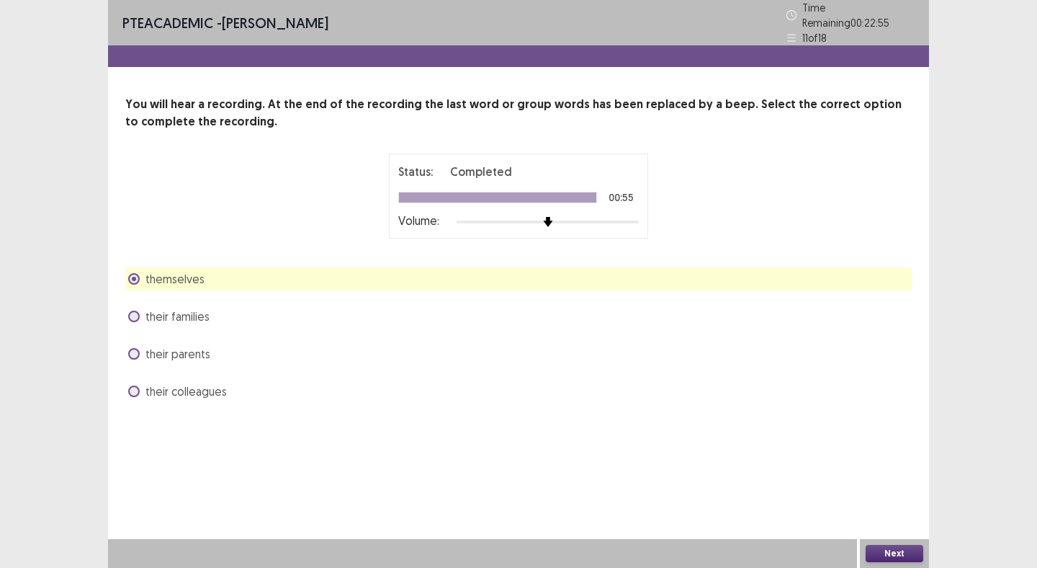
click at [883, 552] on button "Next" at bounding box center [895, 553] width 58 height 17
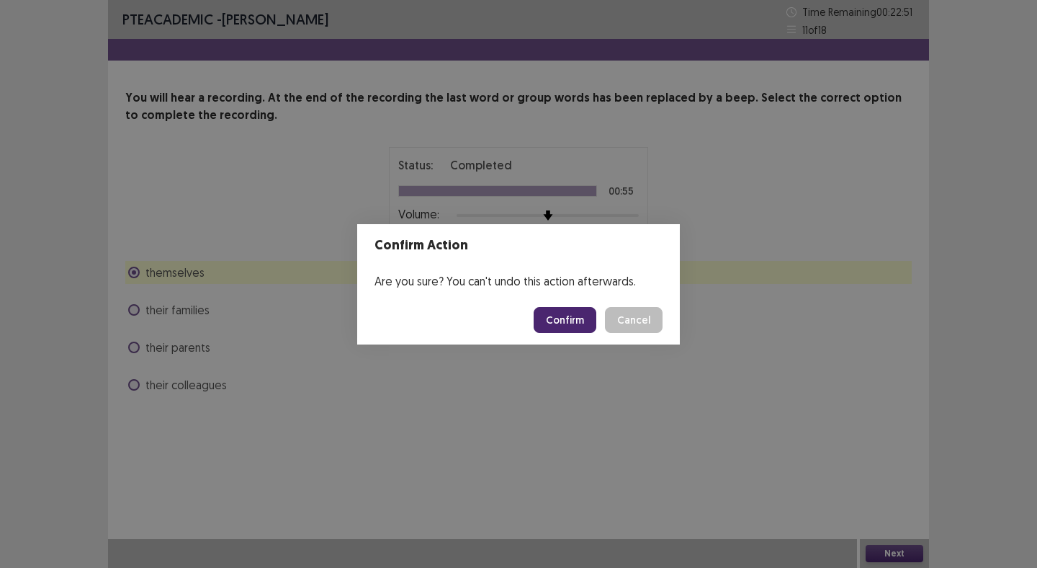
click at [570, 323] on button "Confirm" at bounding box center [565, 320] width 63 height 26
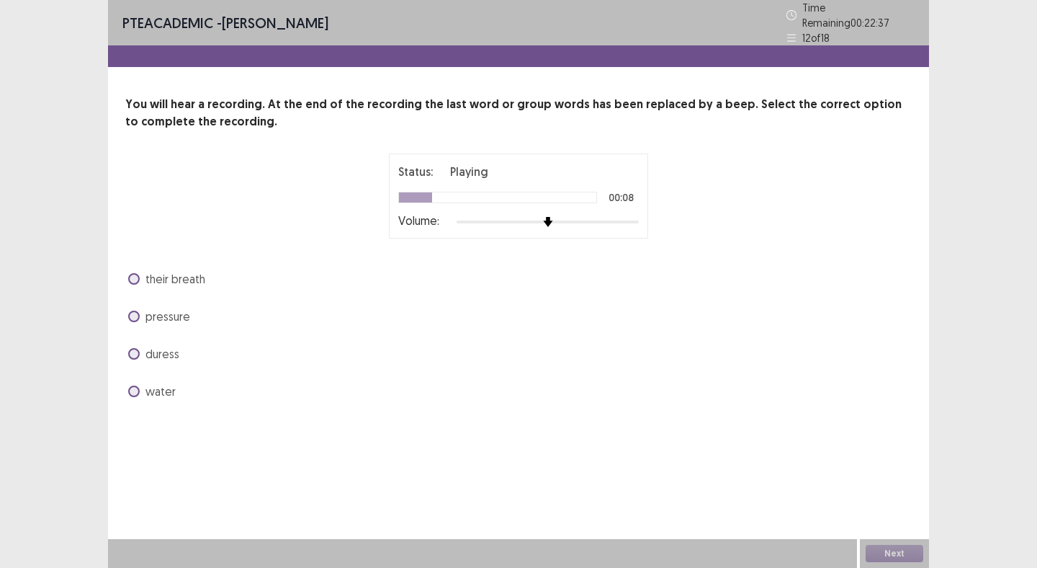
click at [135, 273] on span at bounding box center [134, 279] width 12 height 12
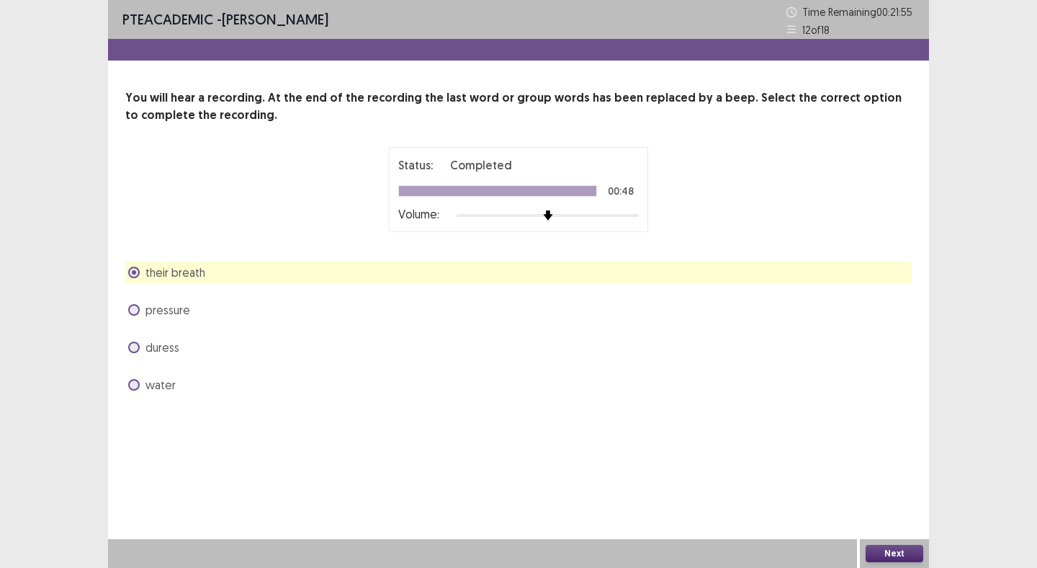
click at [135, 311] on span at bounding box center [134, 310] width 12 height 12
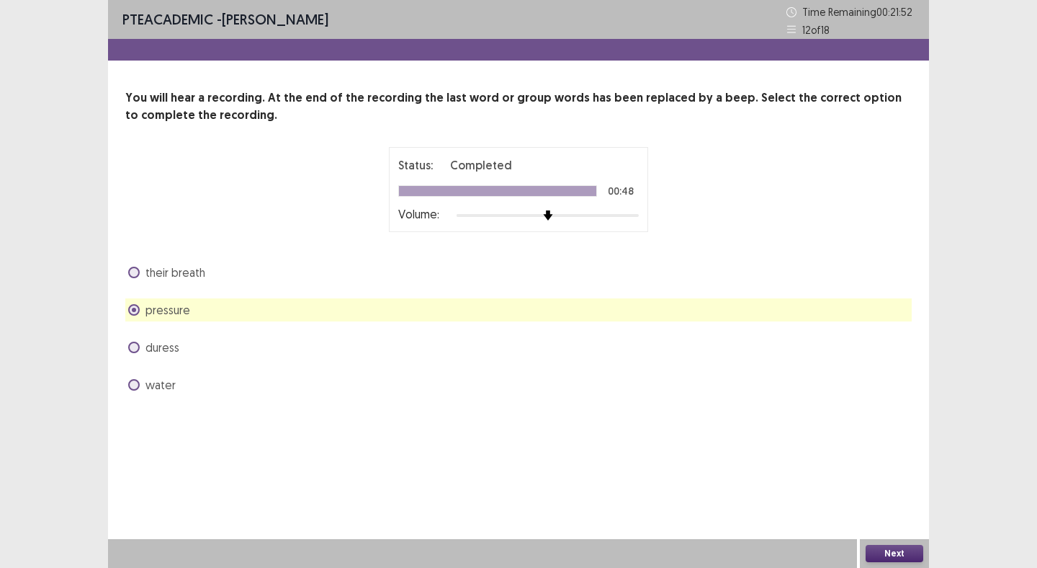
click at [907, 550] on button "Next" at bounding box center [895, 553] width 58 height 17
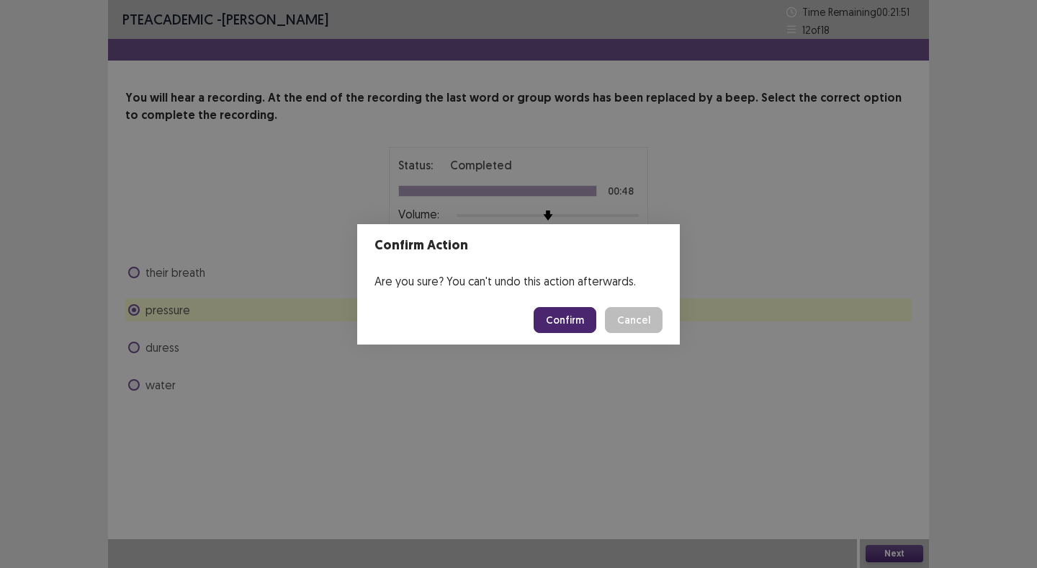
click at [547, 326] on button "Confirm" at bounding box center [565, 320] width 63 height 26
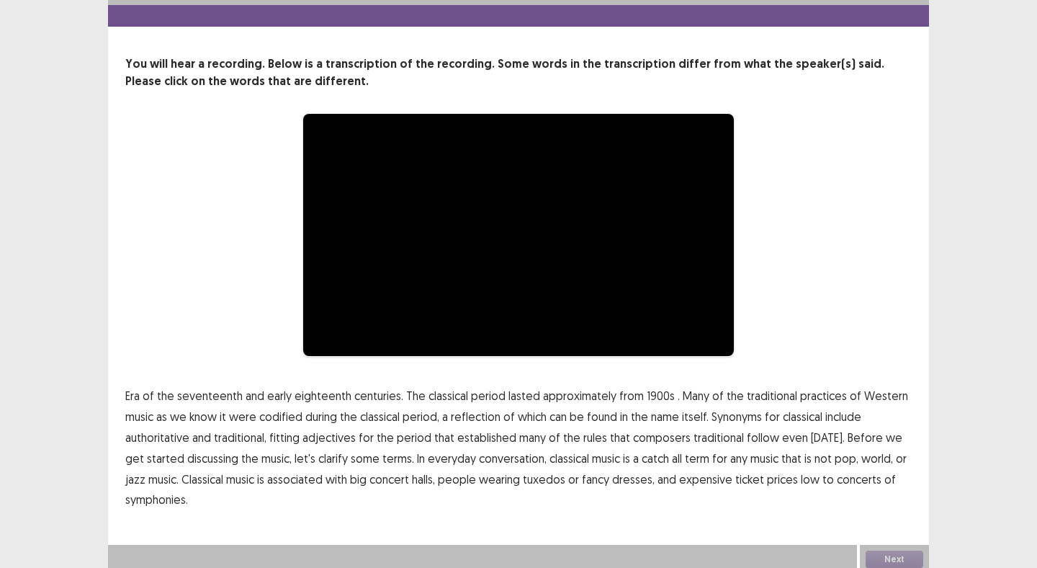
scroll to position [40, 0]
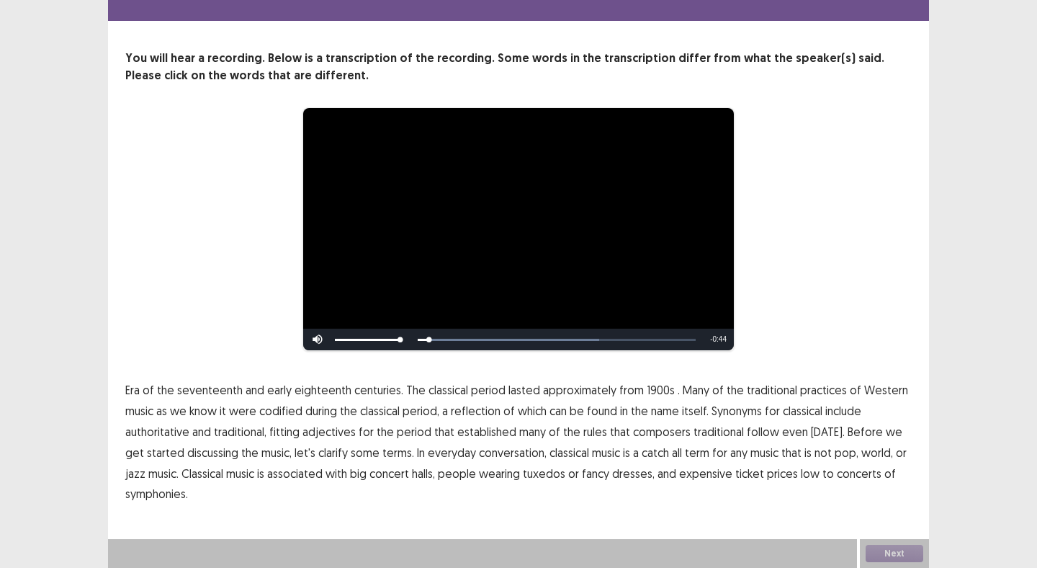
click at [156, 401] on p "Era of the seventeenth and early eighteenth centuries. The classical period las…" at bounding box center [518, 442] width 787 height 125
click at [173, 391] on p "Era of the seventeenth and early eighteenth centuries. The classical period las…" at bounding box center [518, 442] width 787 height 125
click at [159, 388] on span "the" at bounding box center [165, 389] width 17 height 17
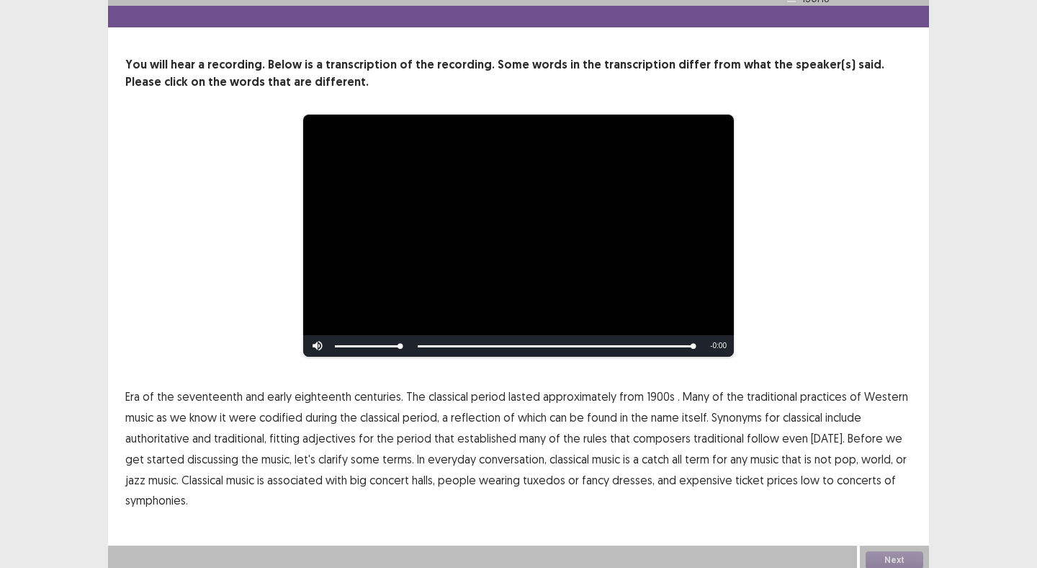
click at [801, 476] on span "low" at bounding box center [810, 479] width 19 height 17
click at [880, 551] on button "Next" at bounding box center [895, 559] width 58 height 17
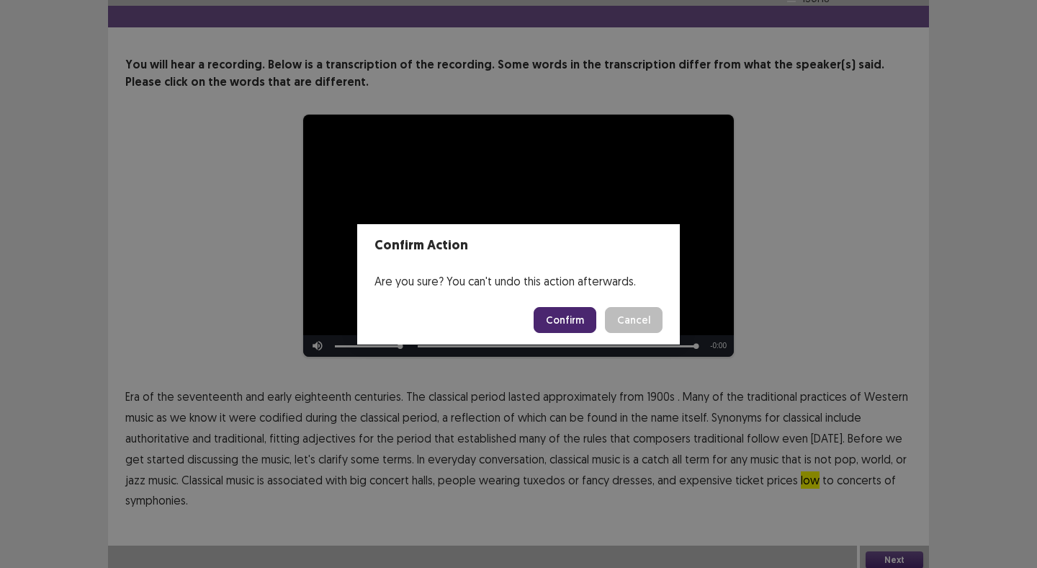
click at [572, 321] on button "Confirm" at bounding box center [565, 320] width 63 height 26
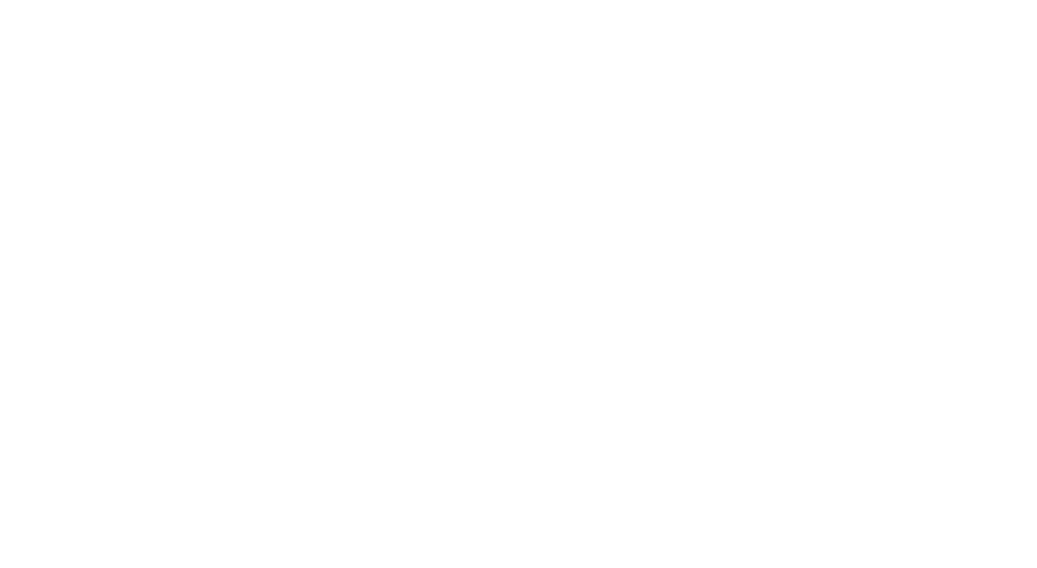
scroll to position [0, 0]
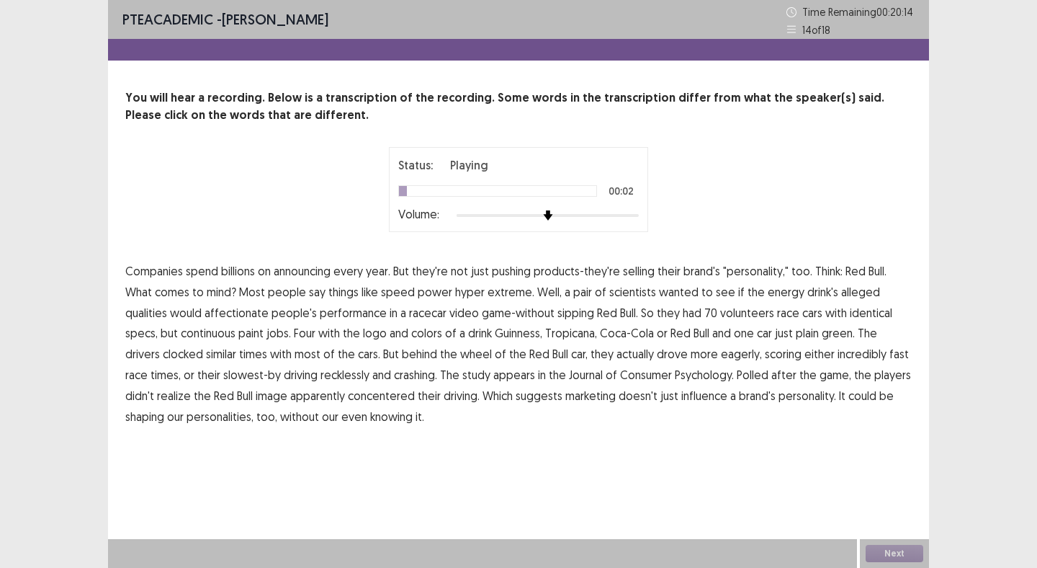
click at [311, 271] on span "announcing" at bounding box center [302, 270] width 57 height 17
click at [205, 314] on span "affectionate" at bounding box center [237, 312] width 64 height 17
click at [181, 334] on span "continuous" at bounding box center [208, 332] width 55 height 17
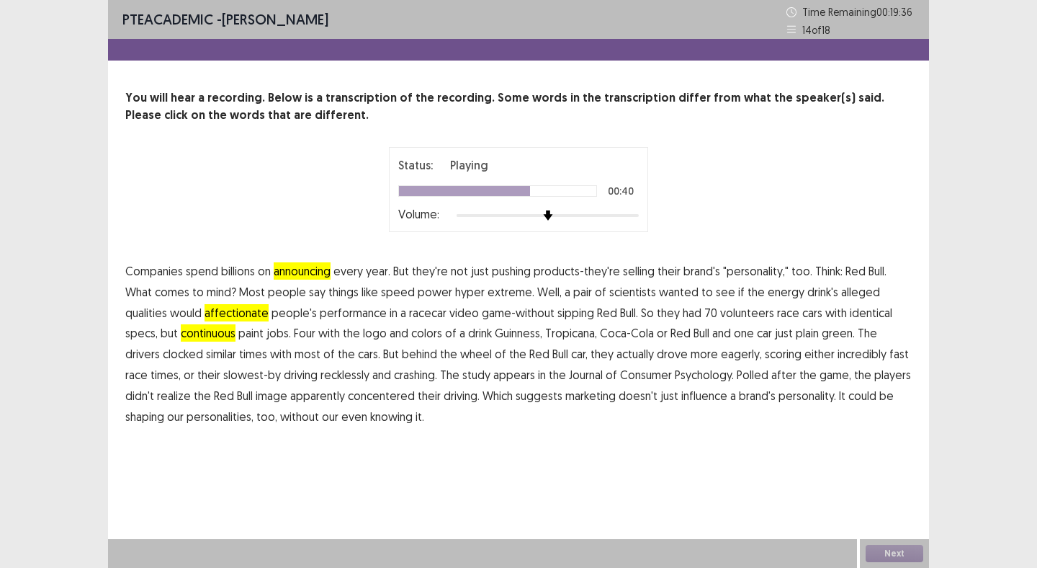
click at [721, 356] on span "eagerly," at bounding box center [741, 353] width 41 height 17
click at [348, 398] on span "concentered" at bounding box center [381, 395] width 67 height 17
click at [887, 548] on button "Next" at bounding box center [895, 553] width 58 height 17
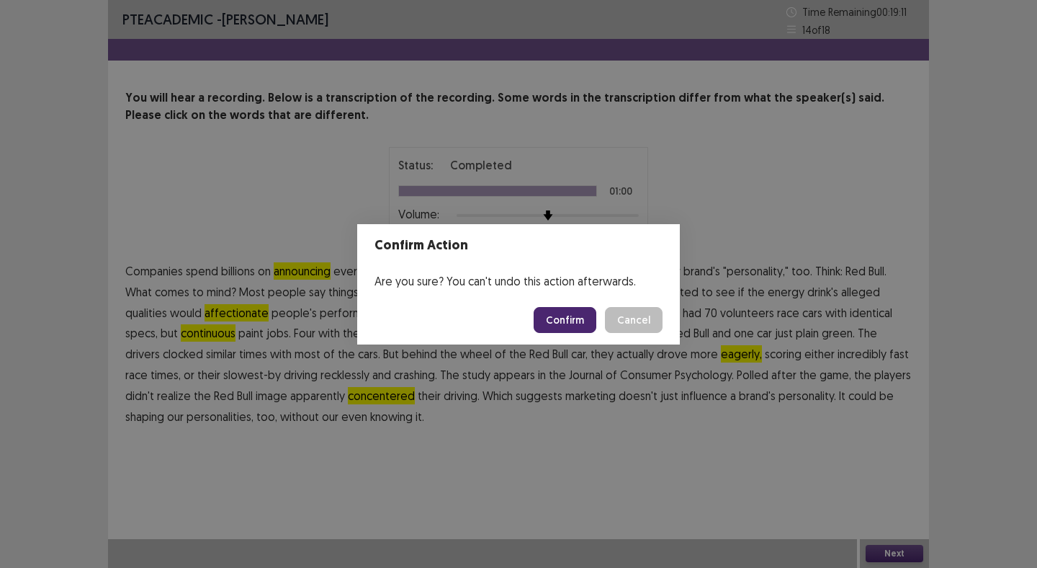
click at [550, 321] on button "Confirm" at bounding box center [565, 320] width 63 height 26
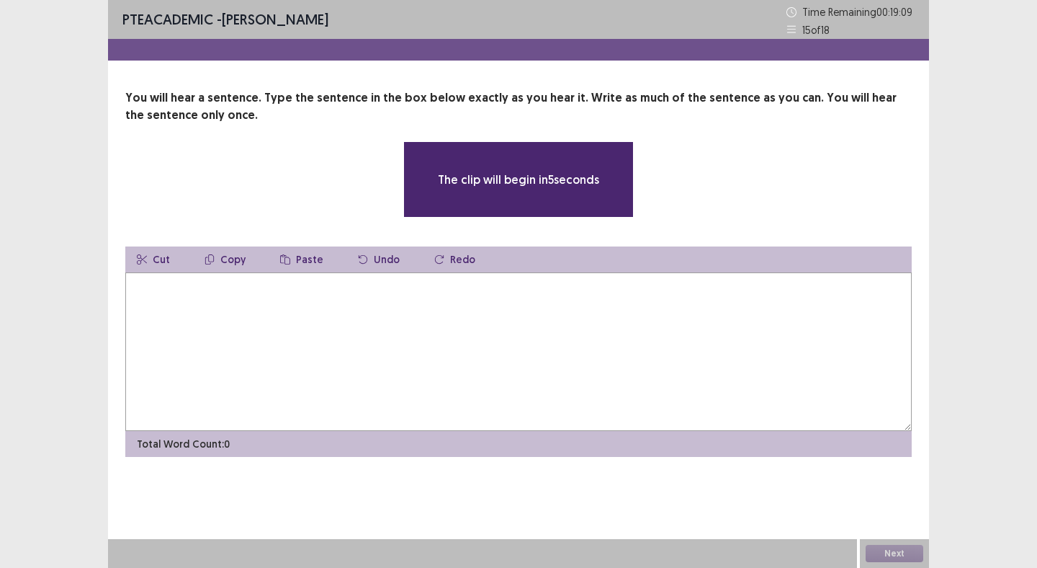
click at [321, 320] on textarea at bounding box center [518, 351] width 787 height 159
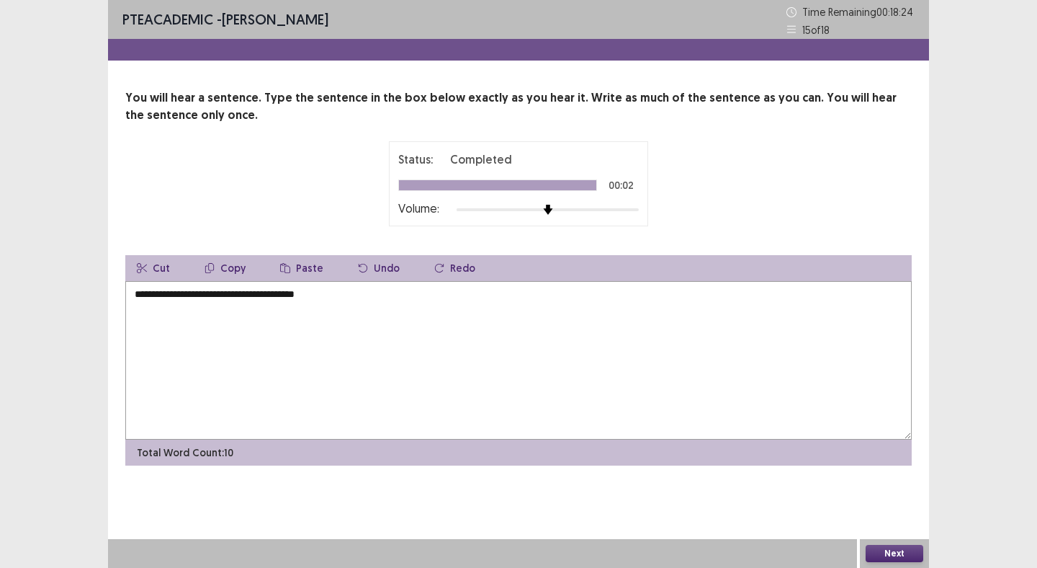
click at [233, 297] on textarea "**********" at bounding box center [518, 360] width 787 height 159
click at [367, 303] on textarea "**********" at bounding box center [518, 360] width 787 height 159
type textarea "**********"
click at [880, 550] on button "Next" at bounding box center [895, 553] width 58 height 17
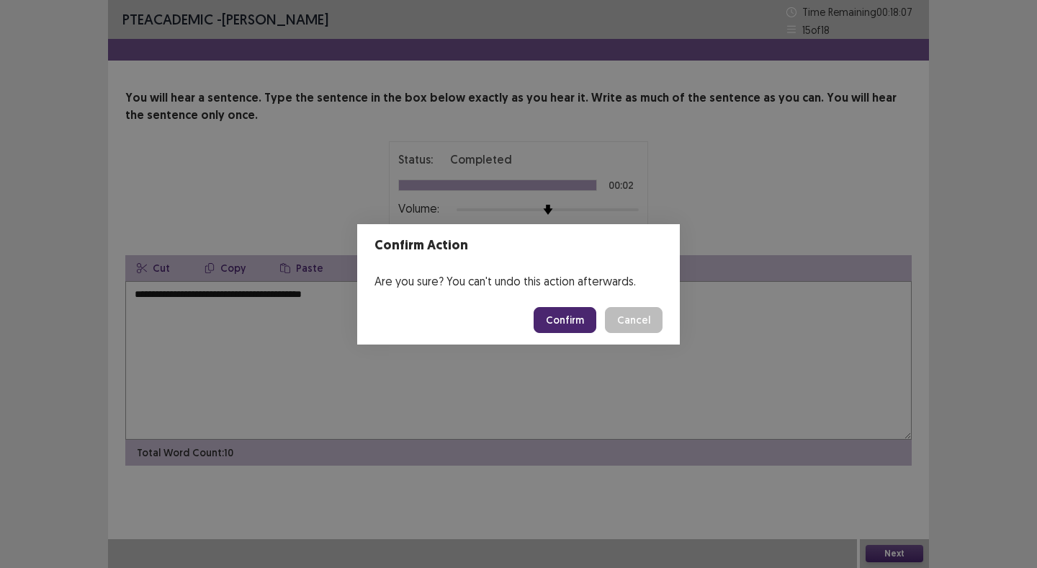
click at [560, 314] on button "Confirm" at bounding box center [565, 320] width 63 height 26
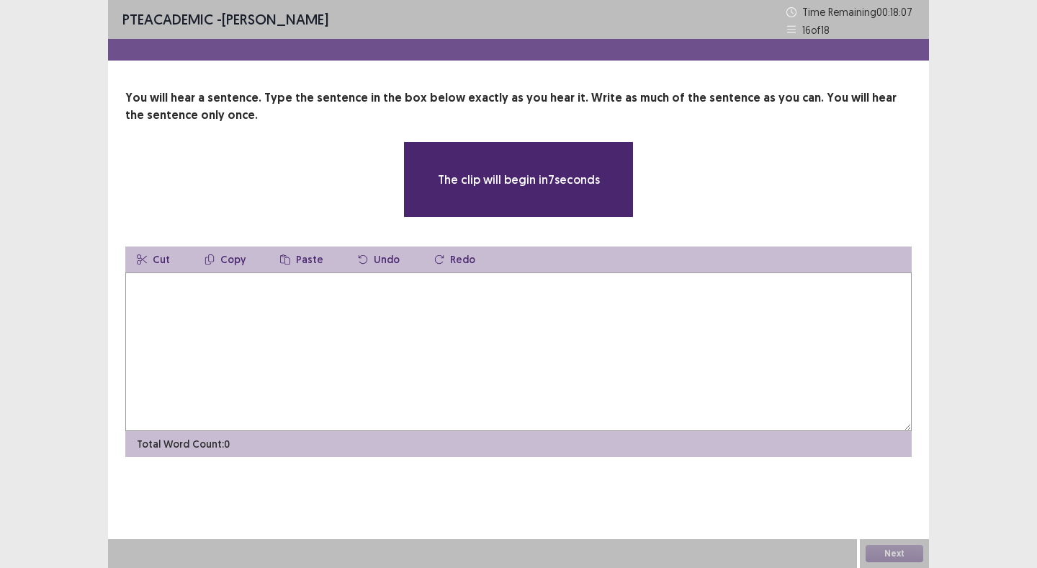
click at [227, 321] on textarea at bounding box center [518, 351] width 787 height 159
click at [226, 321] on textarea at bounding box center [518, 351] width 787 height 159
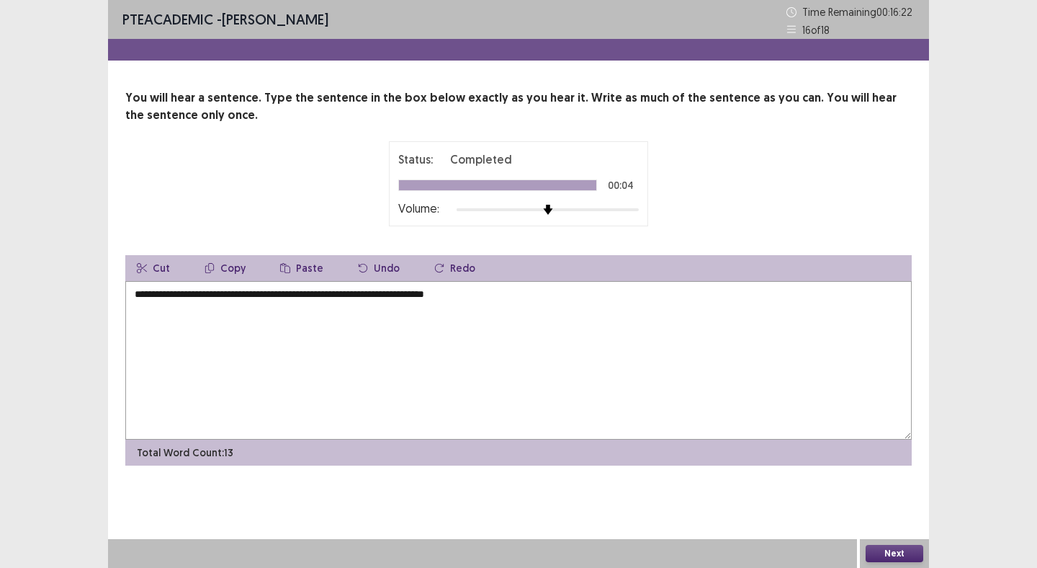
type textarea "**********"
click at [893, 551] on button "Next" at bounding box center [895, 553] width 58 height 17
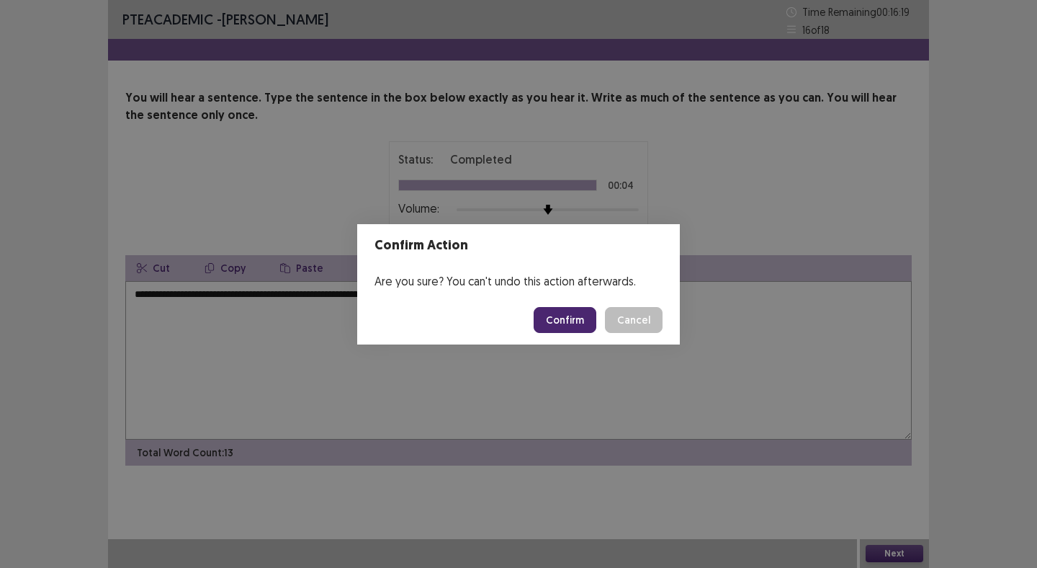
click at [565, 321] on button "Confirm" at bounding box center [565, 320] width 63 height 26
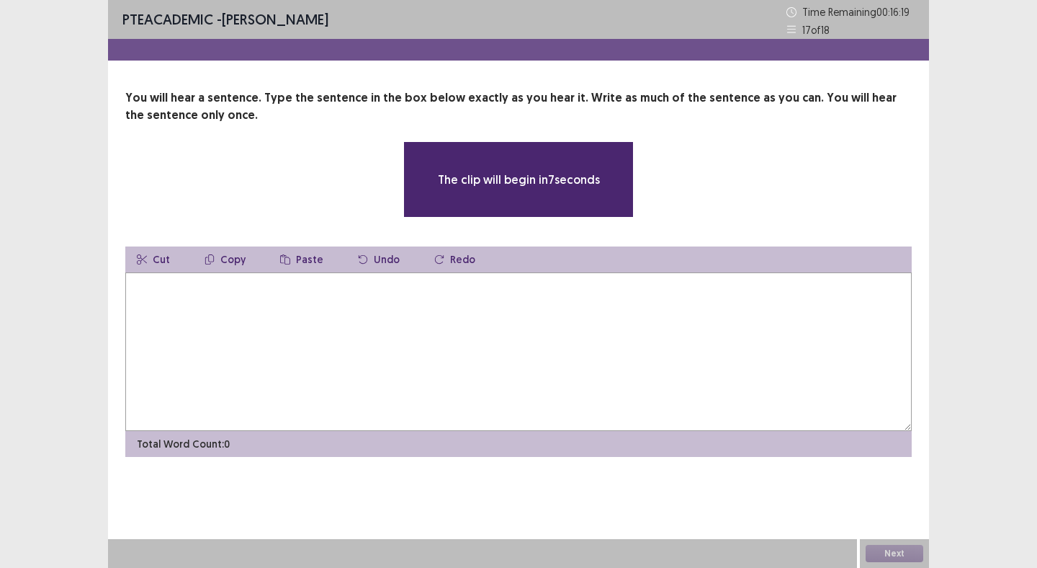
click at [389, 332] on textarea at bounding box center [518, 351] width 787 height 159
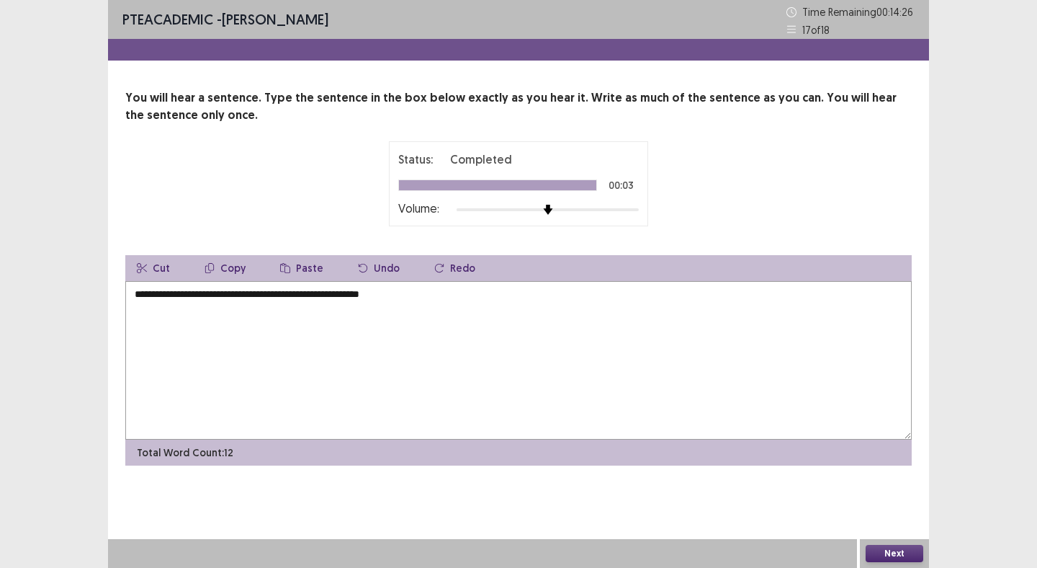
type textarea "**********"
click at [889, 553] on button "Next" at bounding box center [895, 553] width 58 height 17
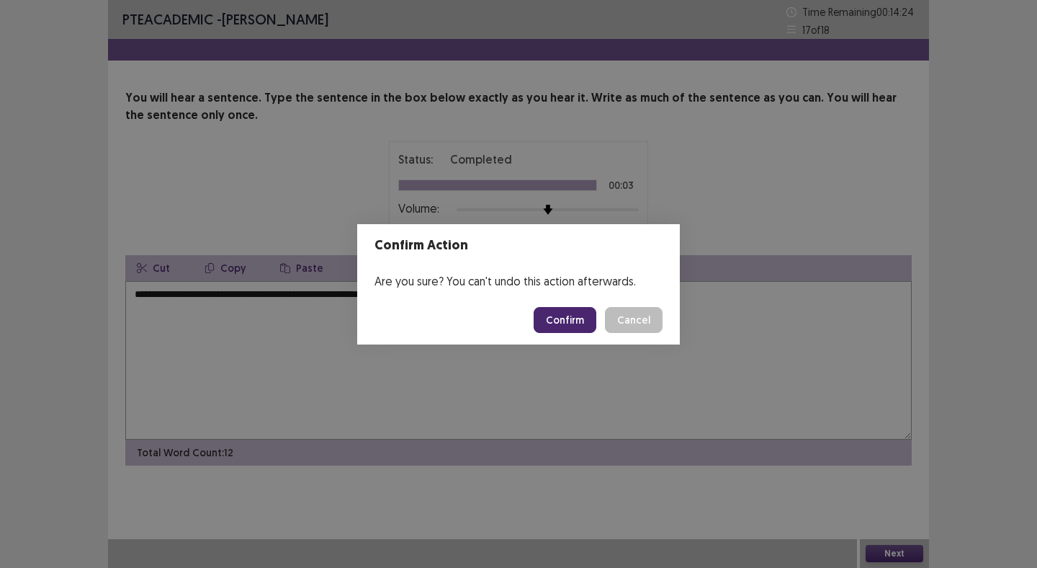
click at [555, 322] on button "Confirm" at bounding box center [565, 320] width 63 height 26
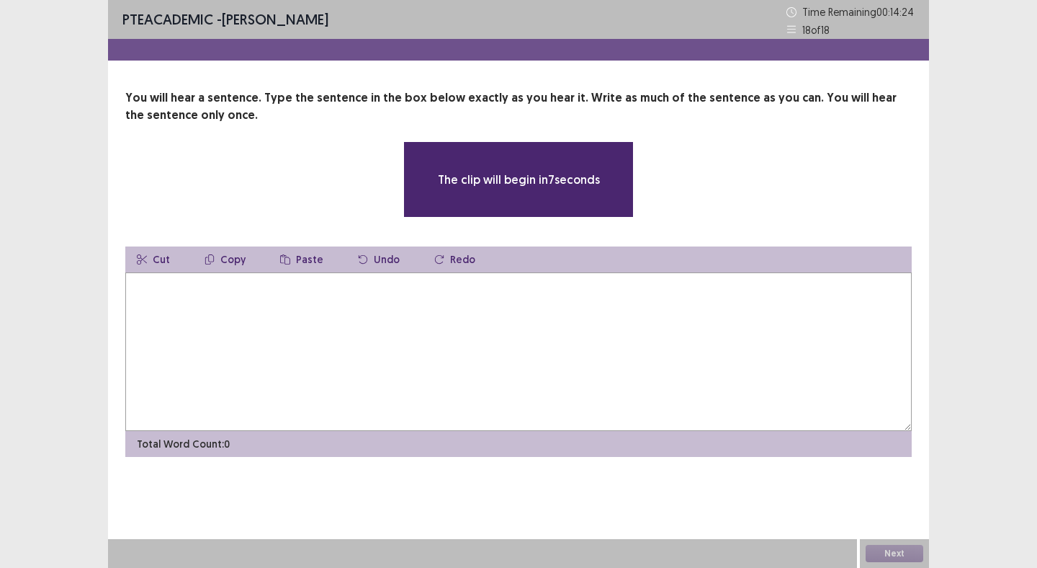
click at [422, 354] on textarea at bounding box center [518, 351] width 787 height 159
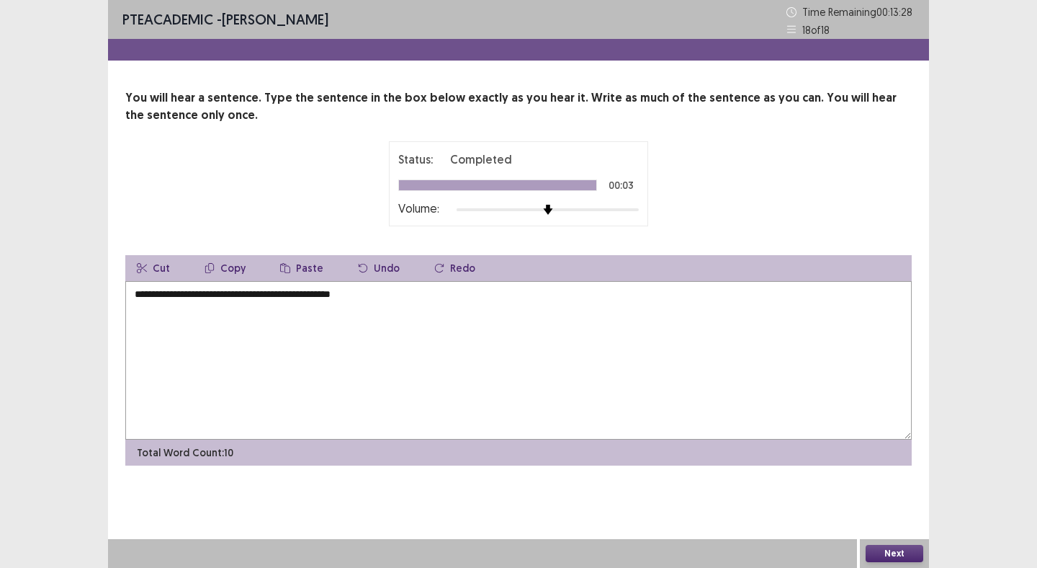
click at [292, 299] on textarea "**********" at bounding box center [518, 360] width 787 height 159
click at [396, 344] on textarea "**********" at bounding box center [518, 360] width 787 height 159
type textarea "**********"
click at [883, 552] on button "Next" at bounding box center [895, 553] width 58 height 17
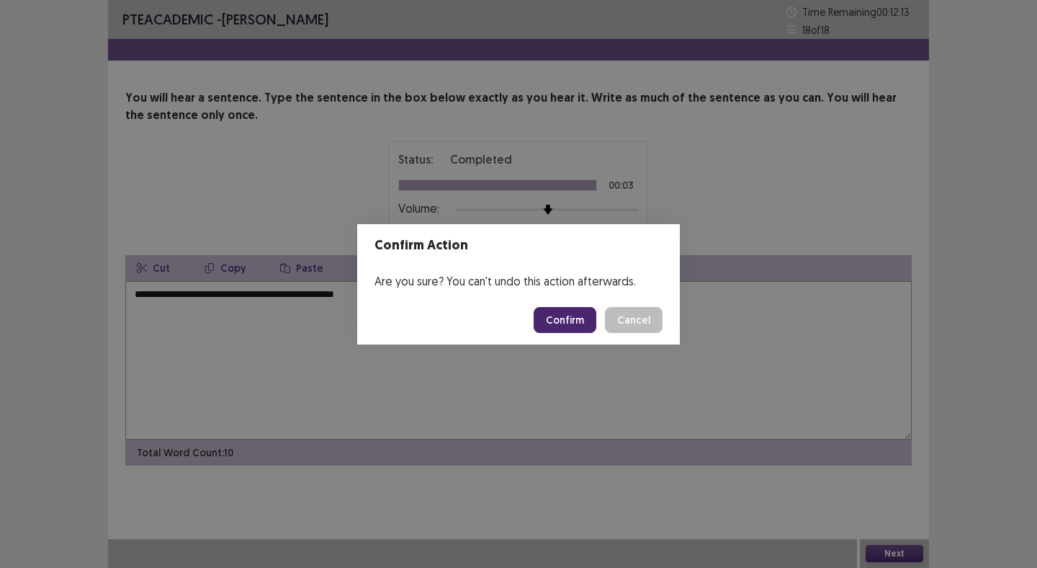
click at [554, 318] on button "Confirm" at bounding box center [565, 320] width 63 height 26
